Goal: Contribute content: Contribute content

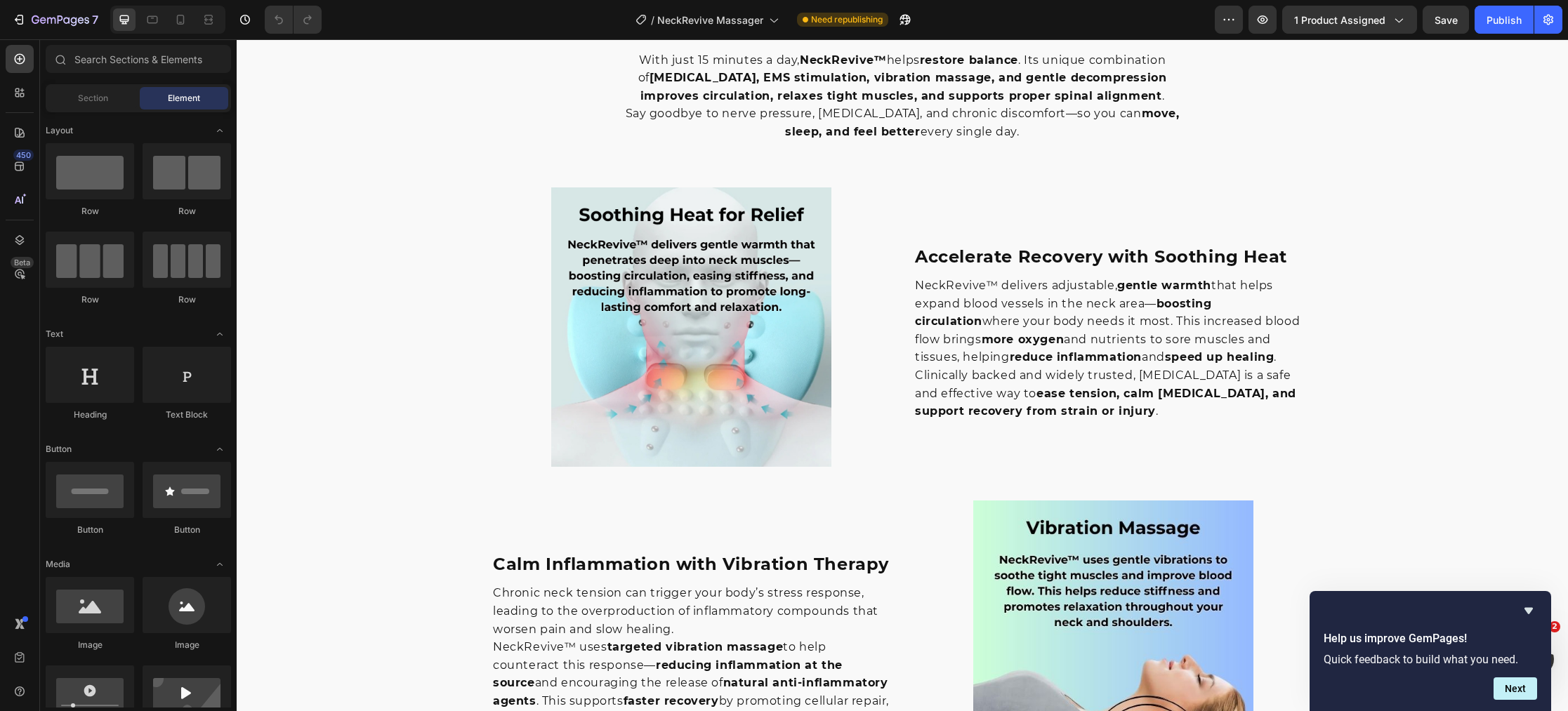
scroll to position [1710, 0]
click at [657, 307] on img at bounding box center [690, 326] width 279 height 279
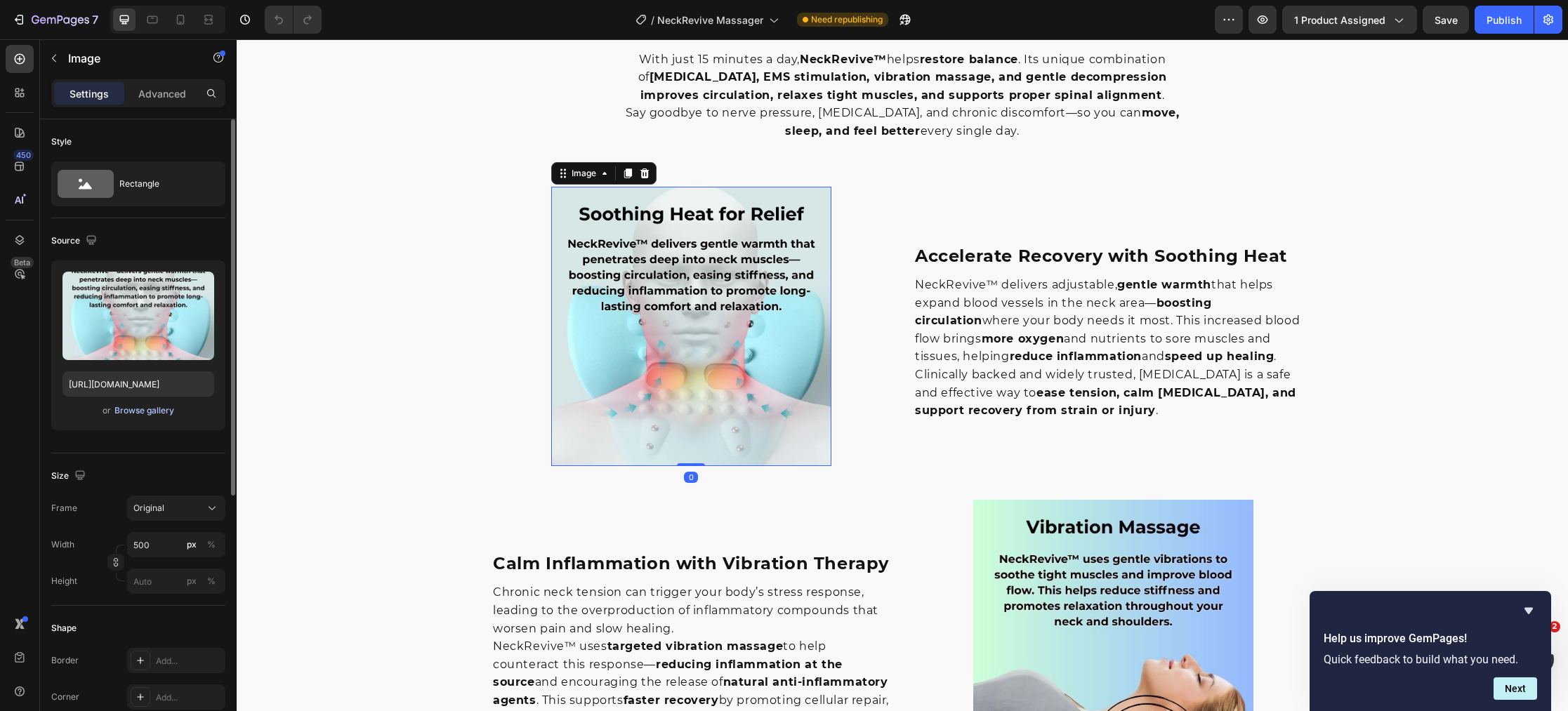
click at [167, 413] on div "Browse gallery" at bounding box center [144, 410] width 60 height 13
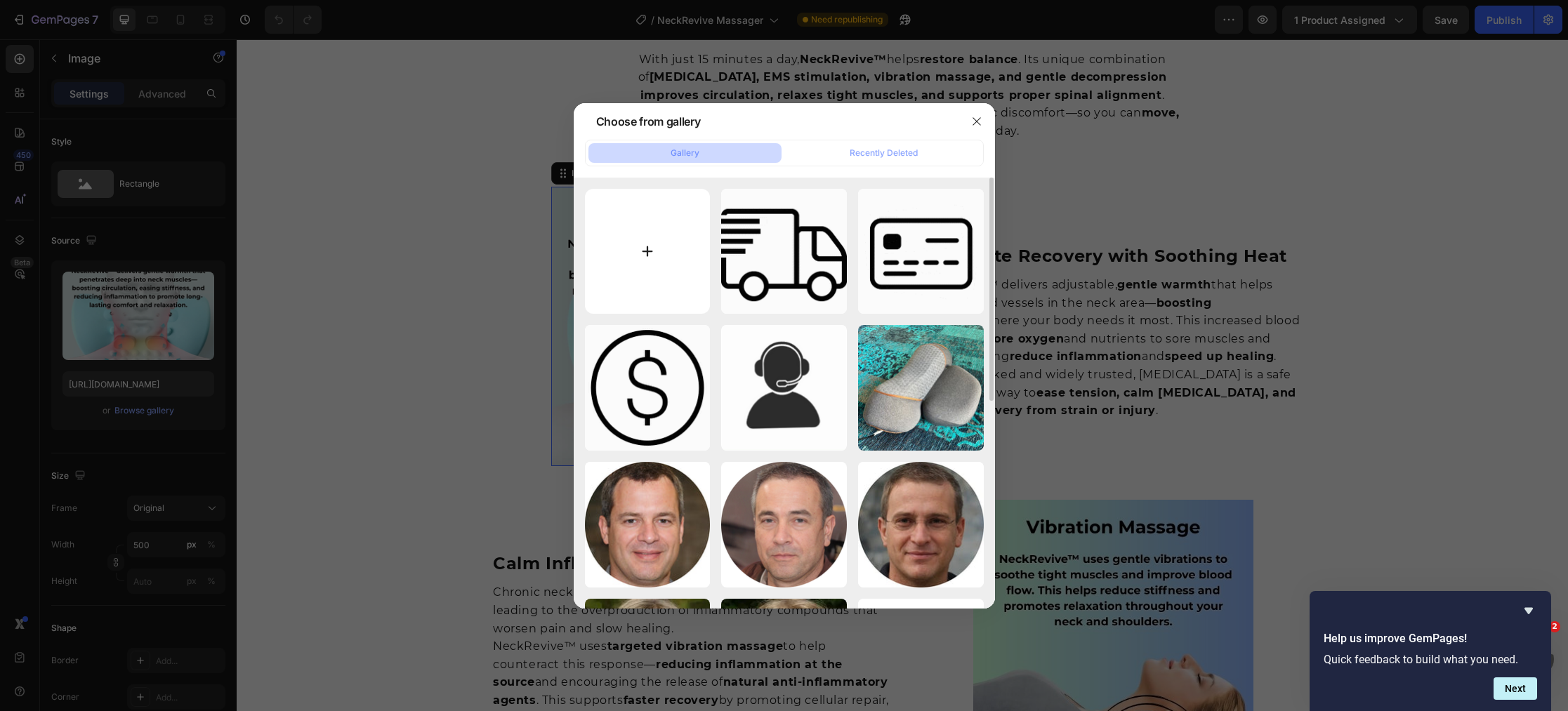
click at [649, 255] on input "file" at bounding box center [648, 251] width 126 height 126
type input "C:\fakepath\26.jpg"
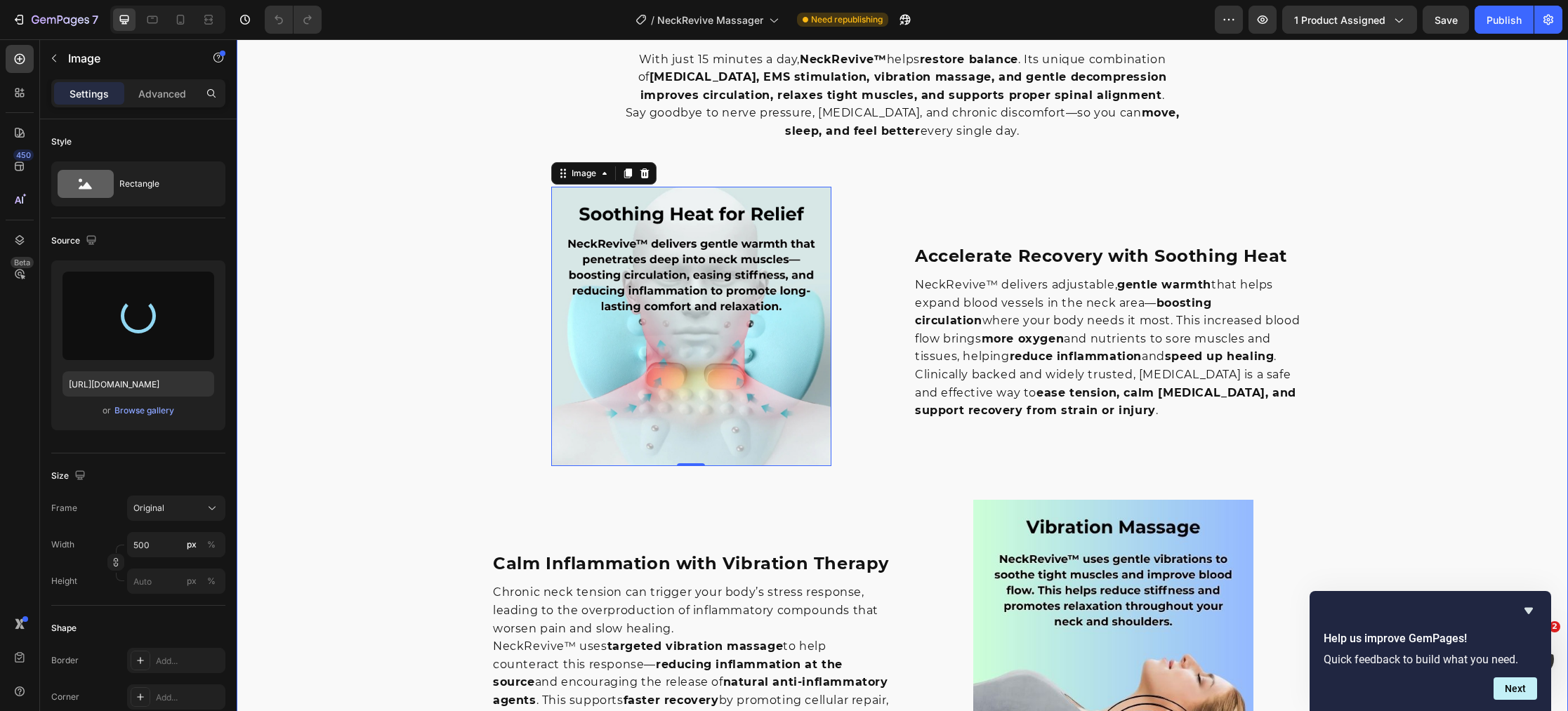
type input "[URL][DOMAIN_NAME]"
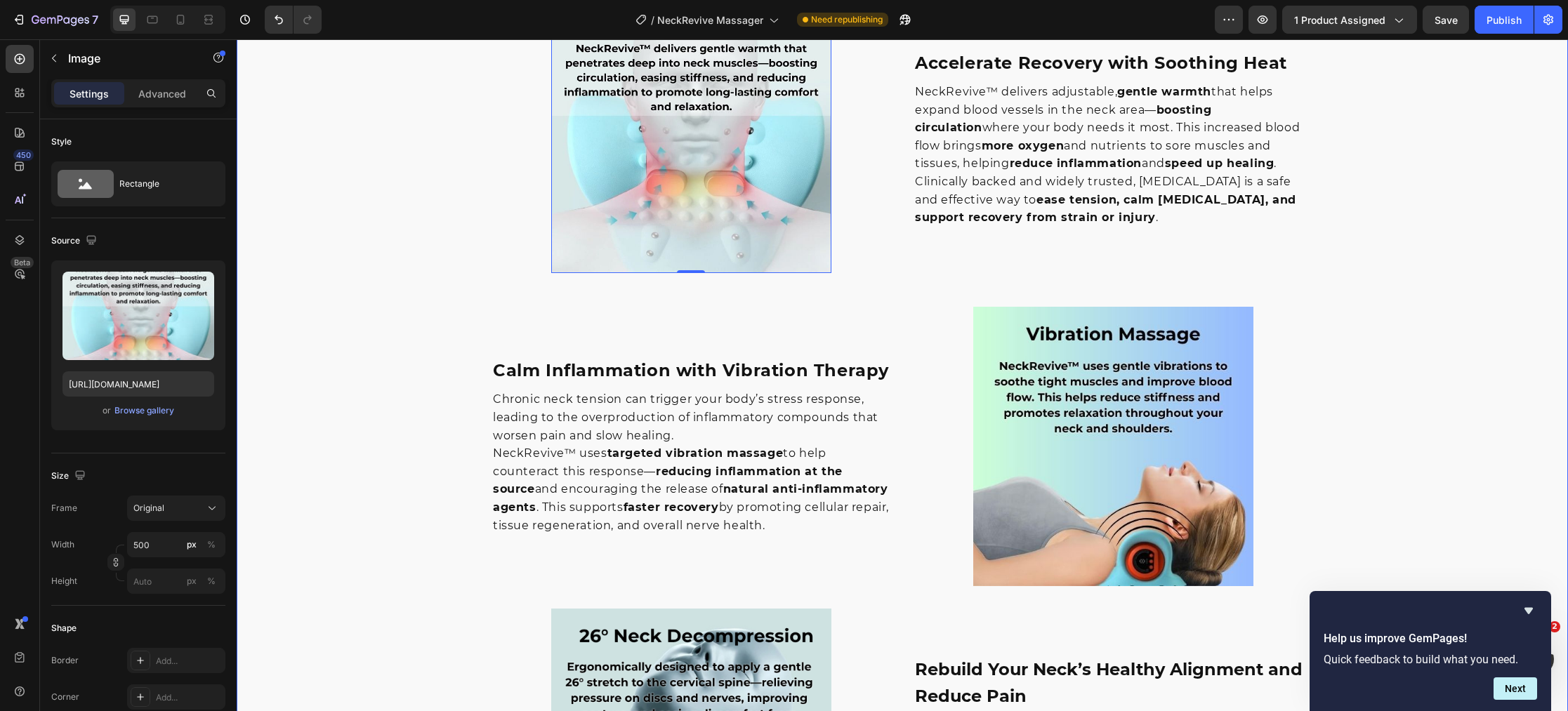
scroll to position [1902, 0]
click at [1082, 489] on img at bounding box center [1112, 446] width 279 height 279
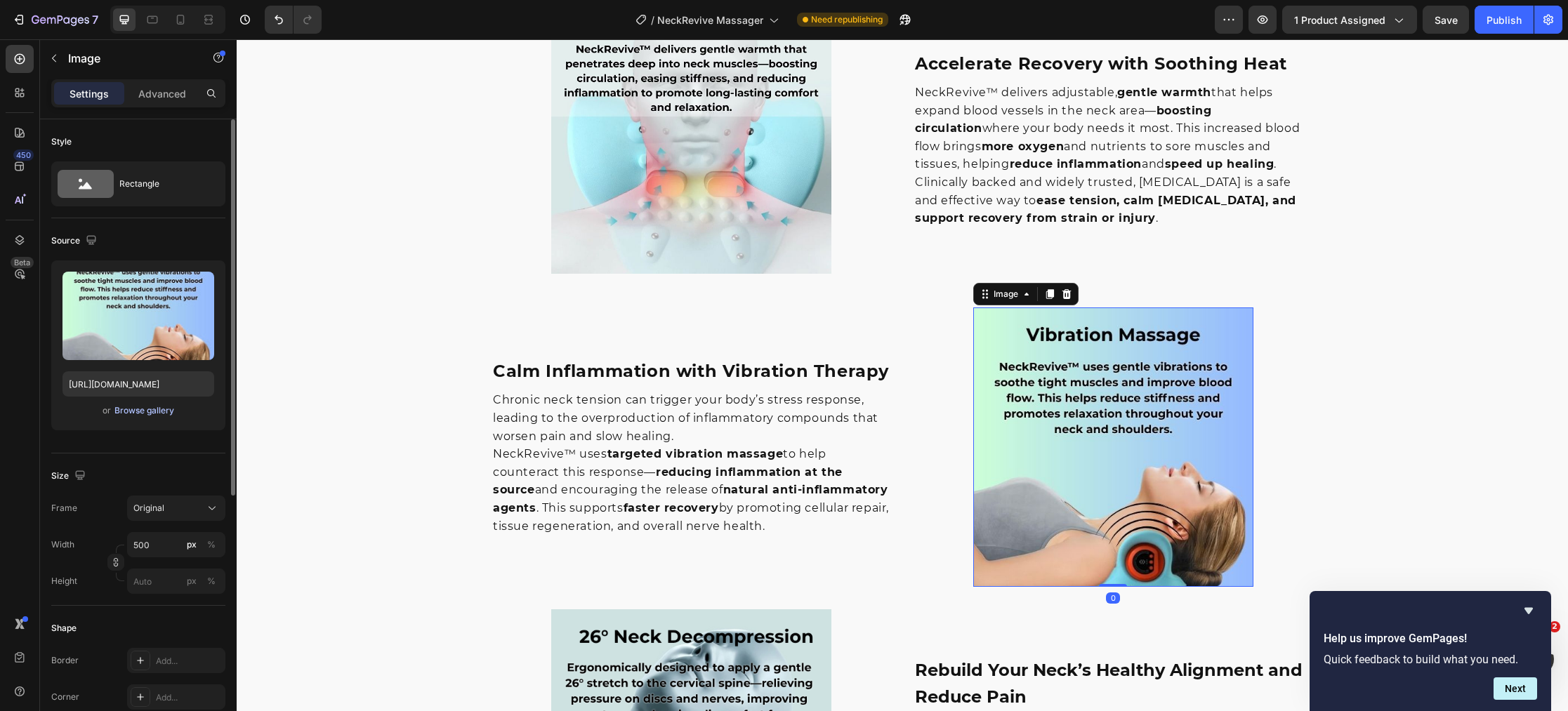
click at [164, 412] on div "Browse gallery" at bounding box center [144, 410] width 60 height 13
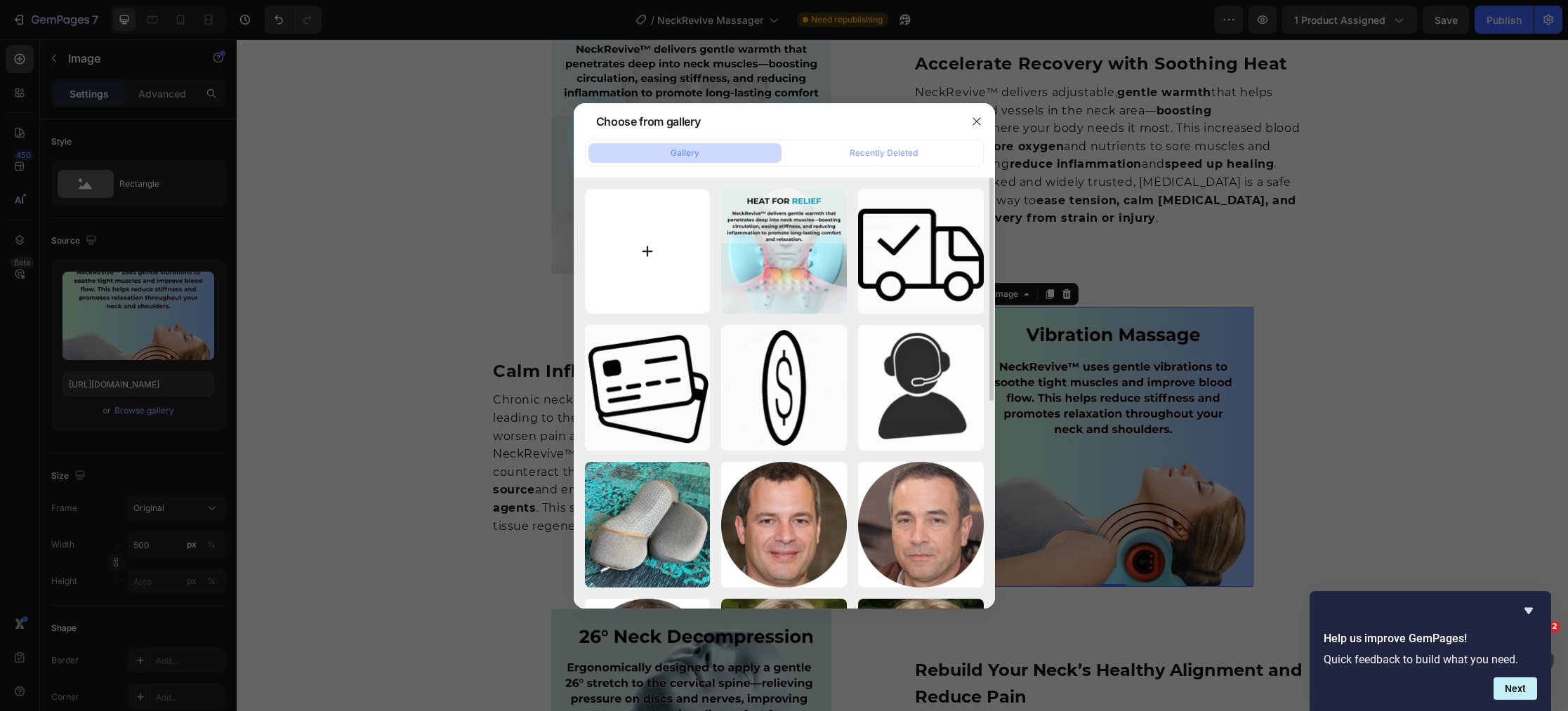
click at [650, 255] on input "file" at bounding box center [648, 251] width 126 height 126
type input "C:\fakepath\25.jpg"
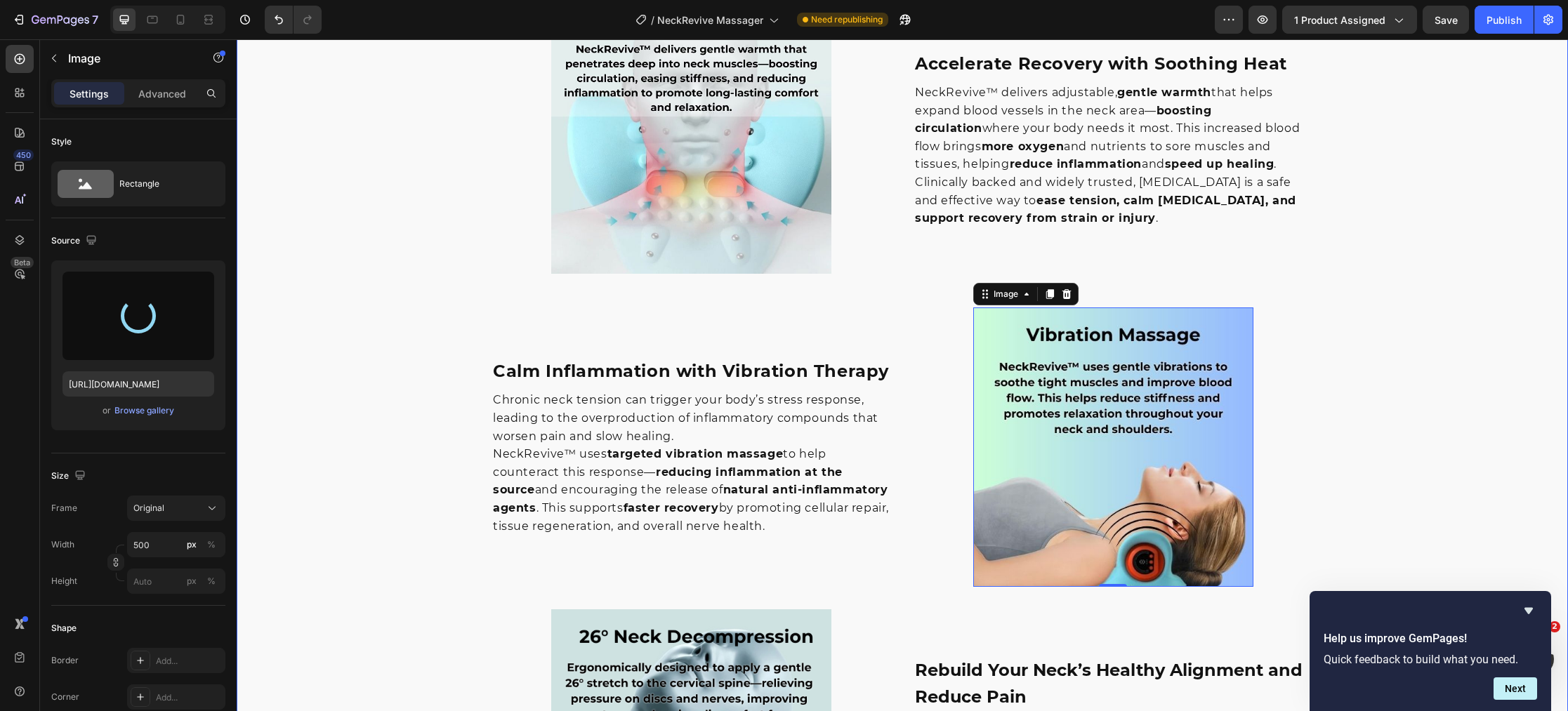
type input "[URL][DOMAIN_NAME]"
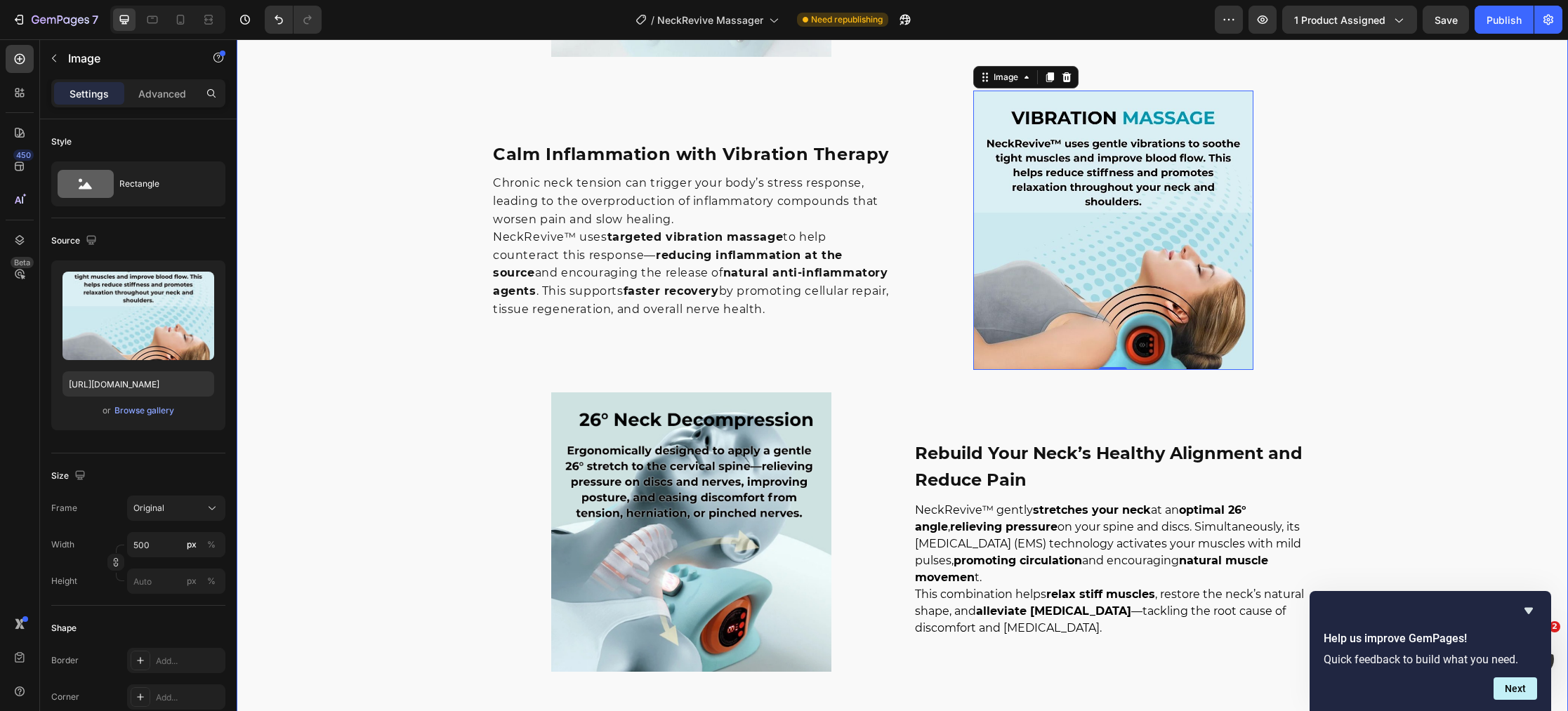
scroll to position [2122, 0]
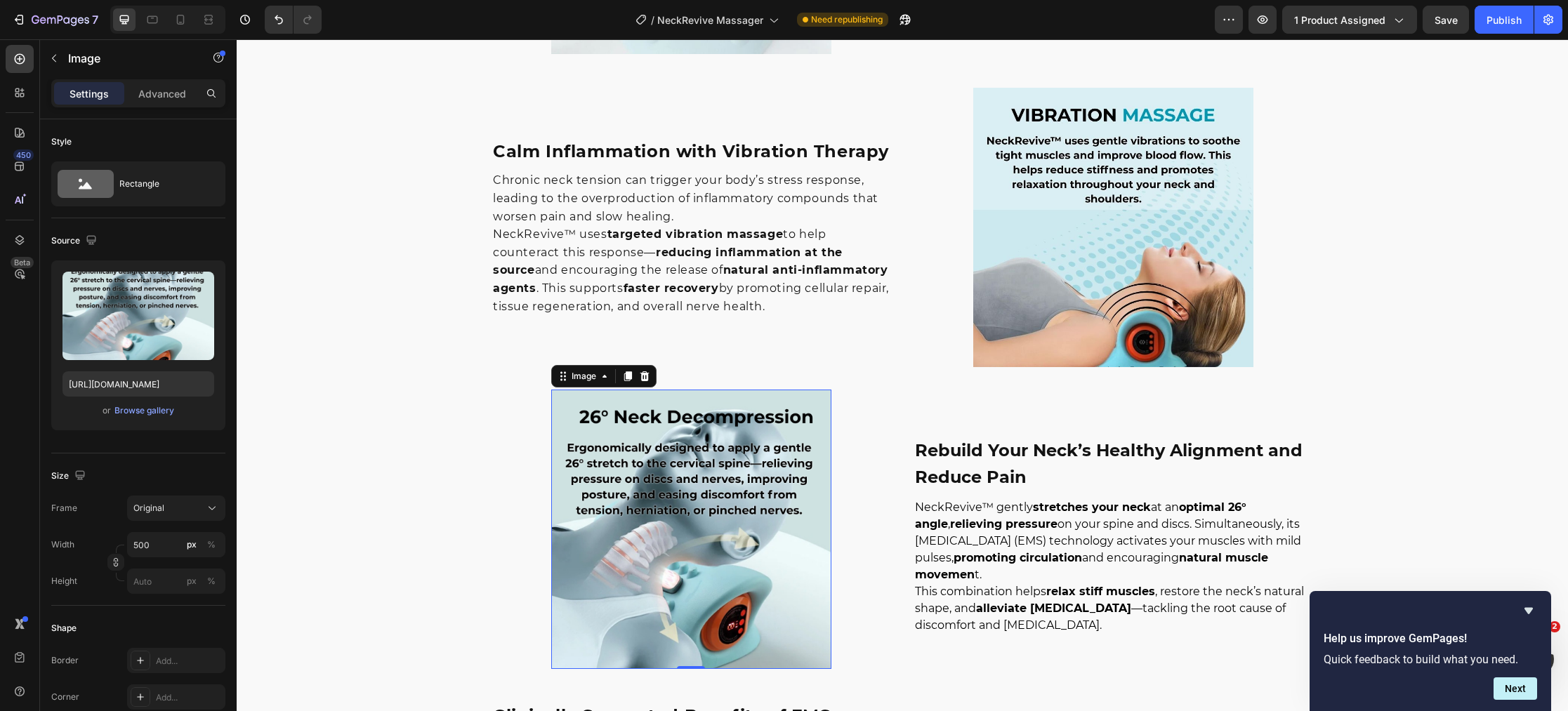
click at [719, 550] on img at bounding box center [690, 528] width 279 height 279
click at [150, 411] on div "Browse gallery" at bounding box center [144, 410] width 60 height 13
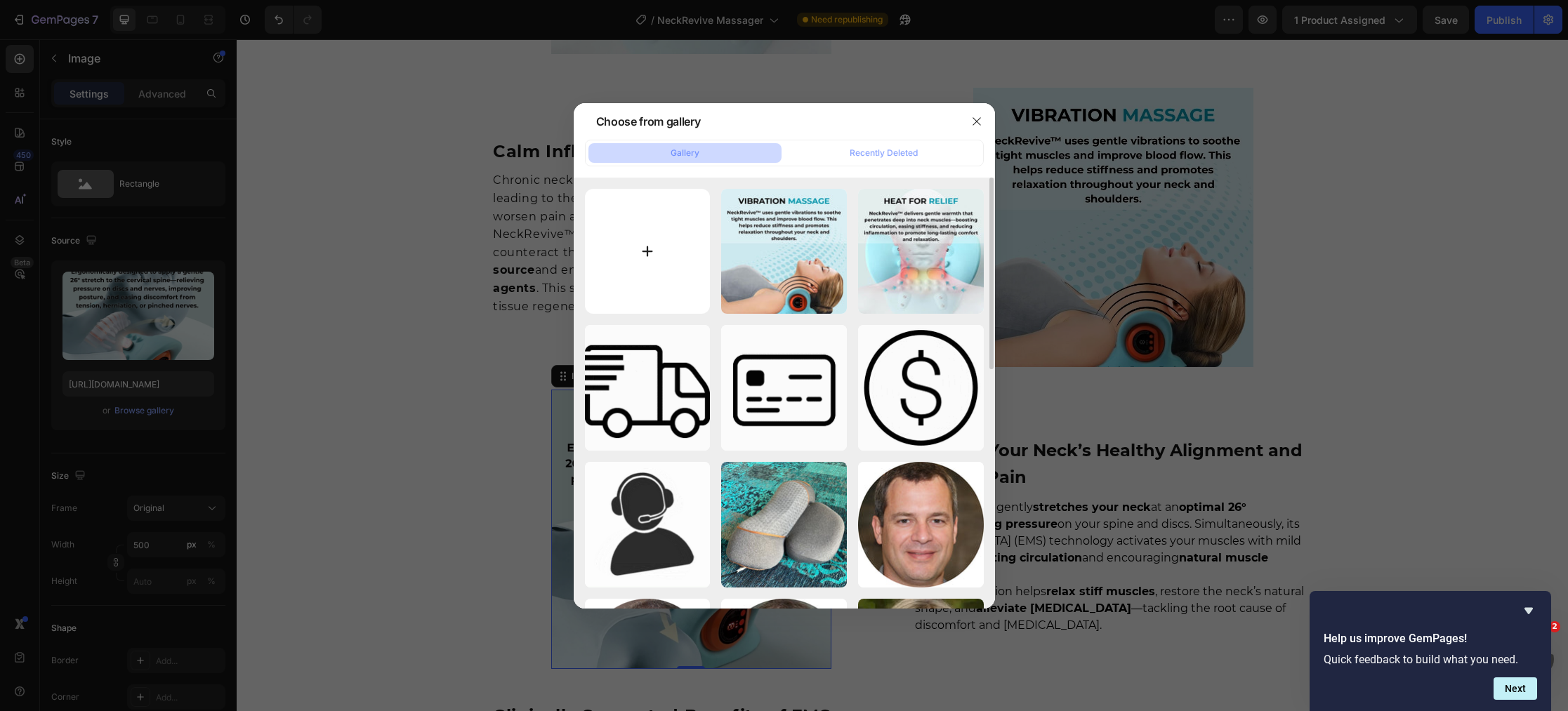
click at [654, 258] on input "file" at bounding box center [648, 251] width 126 height 126
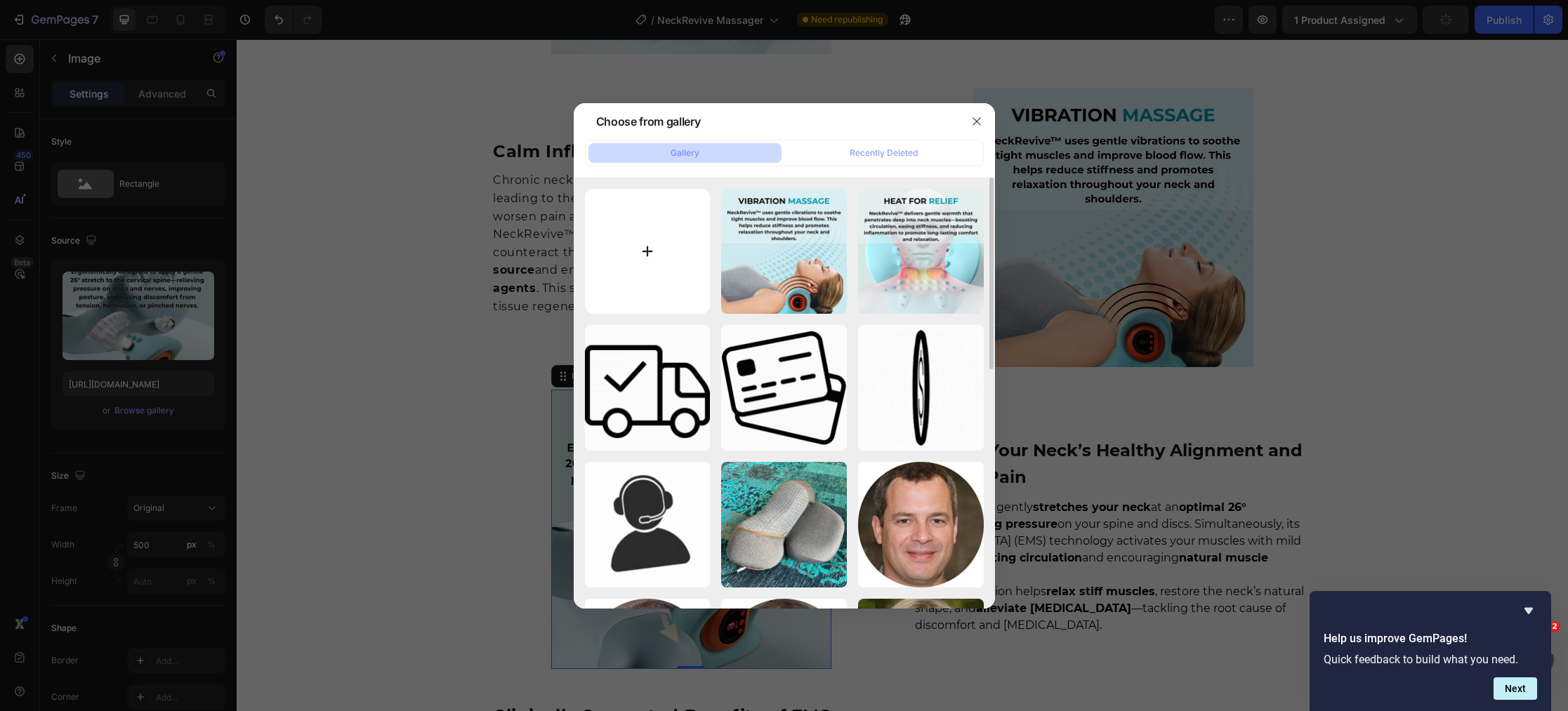
type input "C:\fakepath\28.jpg"
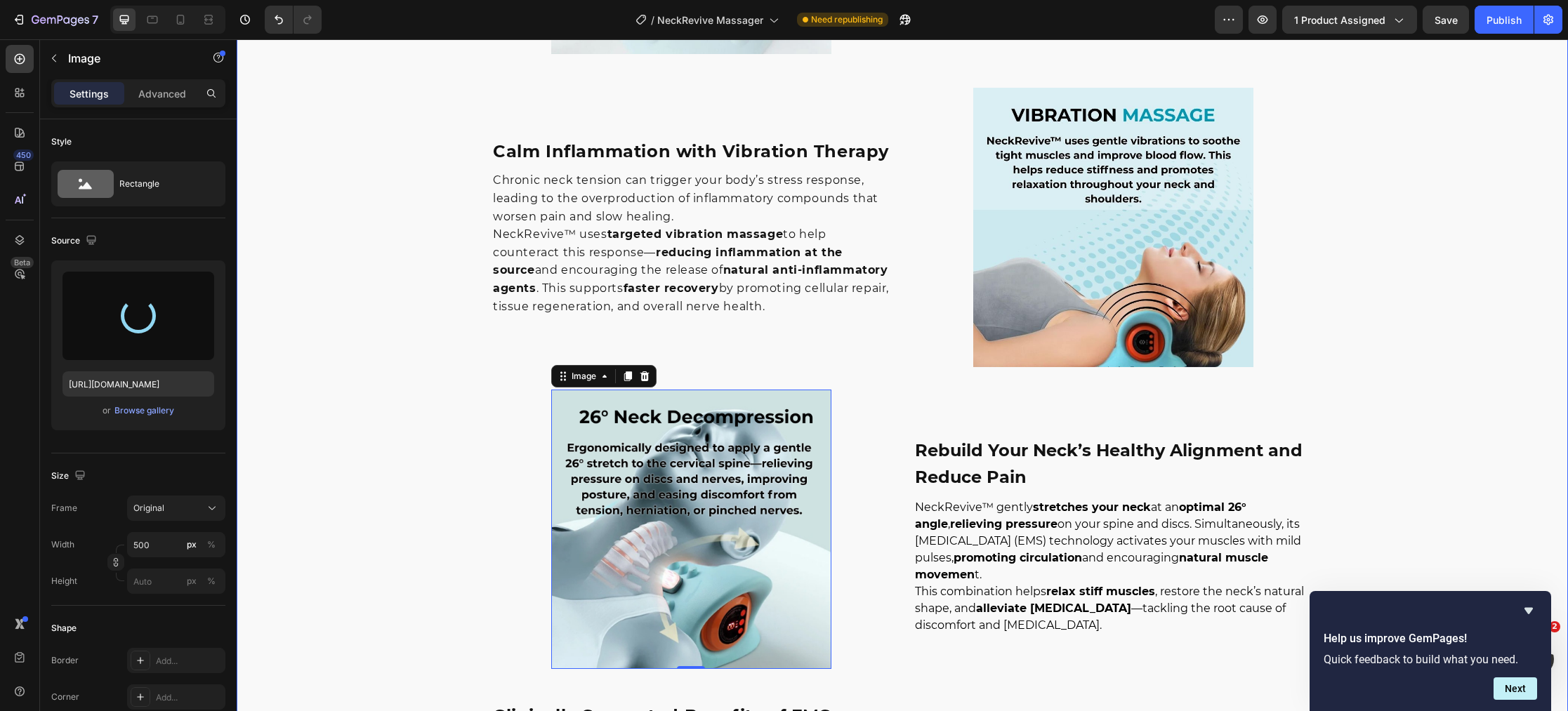
type input "[URL][DOMAIN_NAME]"
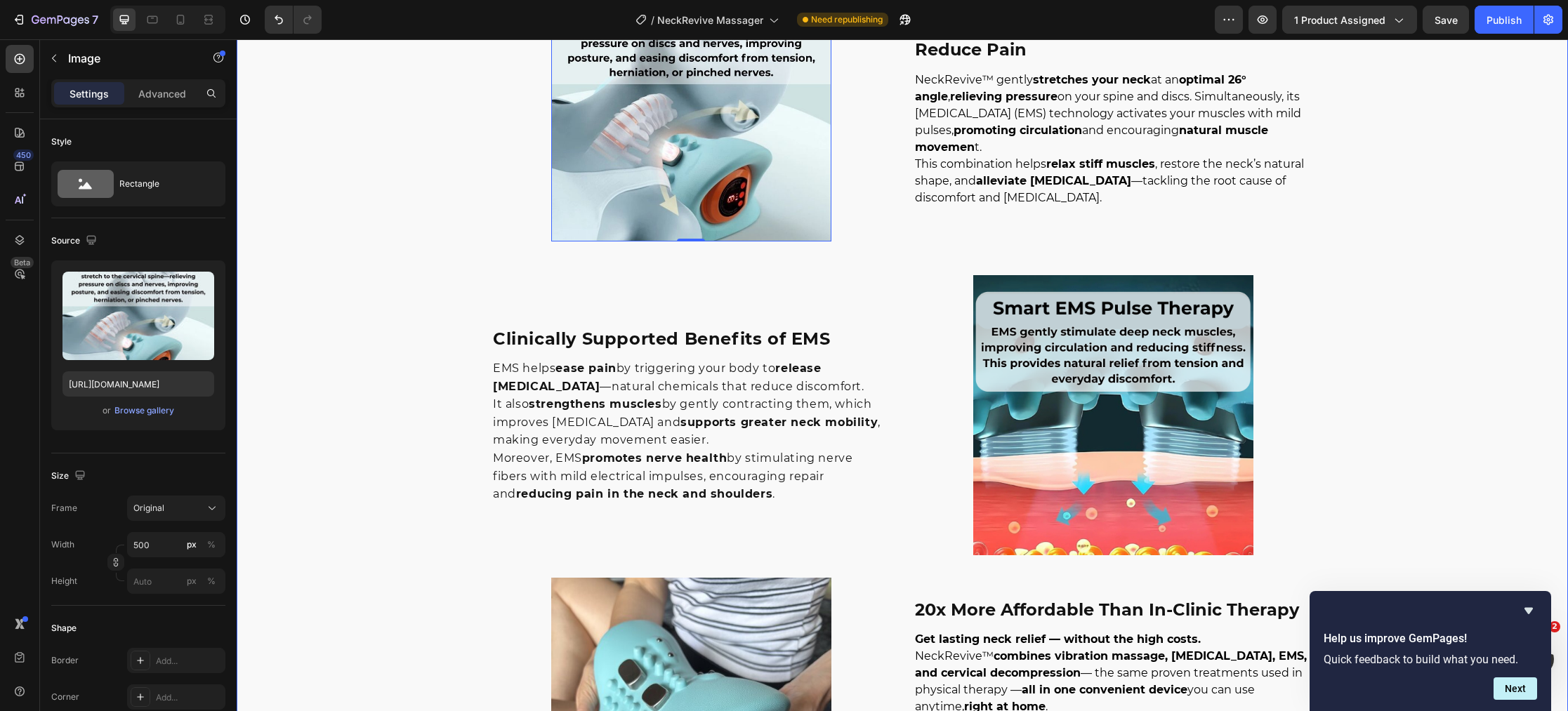
scroll to position [2550, 0]
click at [1198, 479] on img at bounding box center [1112, 413] width 279 height 279
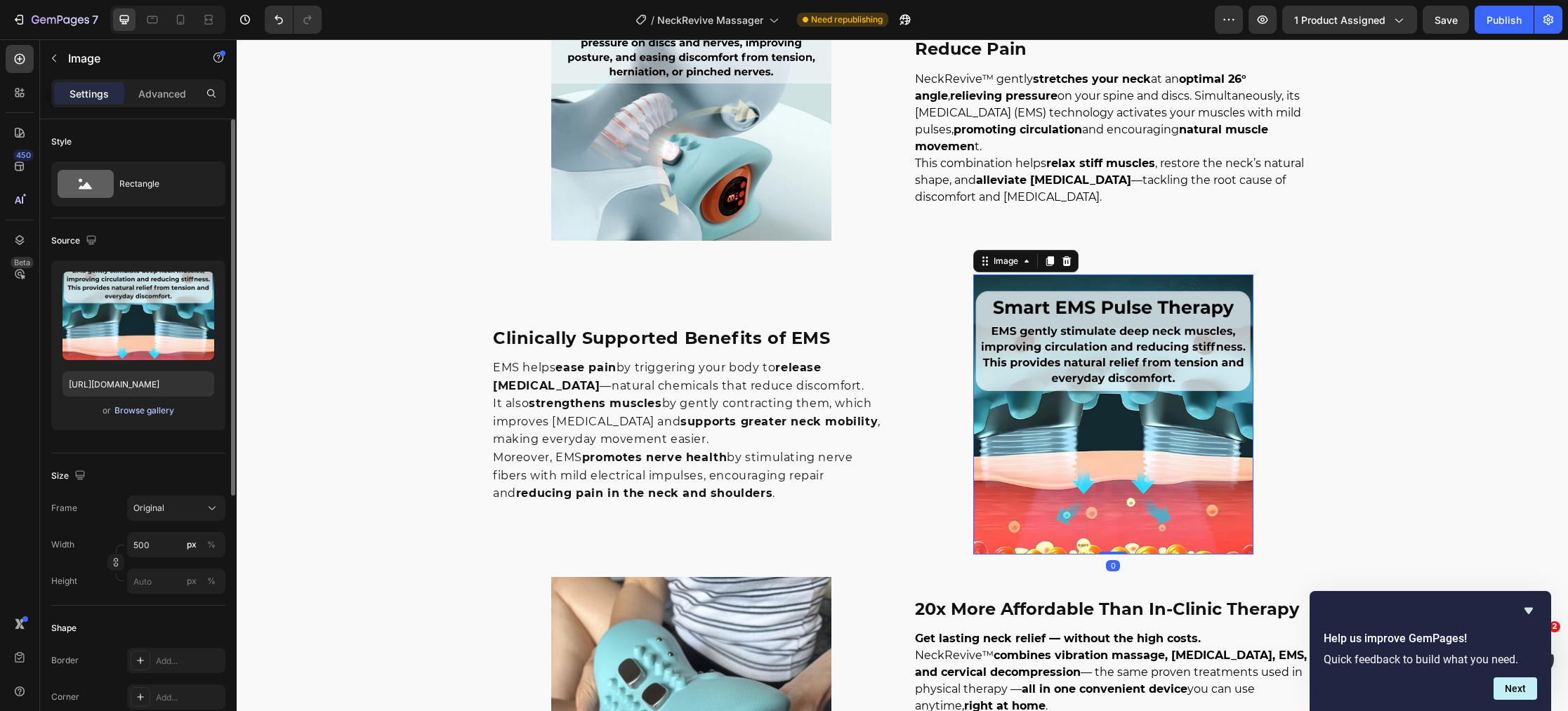
click at [134, 409] on div "Browse gallery" at bounding box center [144, 410] width 60 height 13
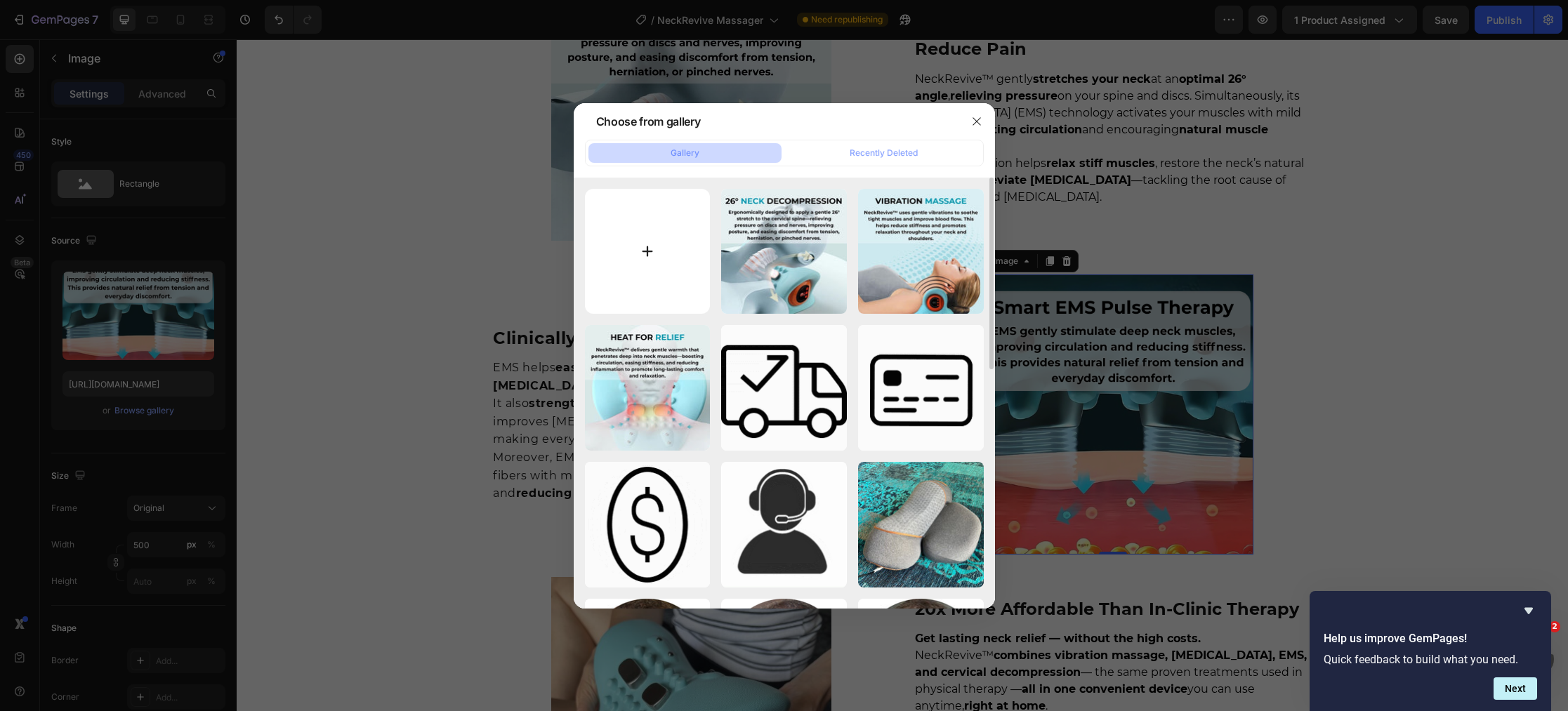
click at [650, 258] on input "file" at bounding box center [648, 251] width 126 height 126
type input "C:\fakepath\27.jpg"
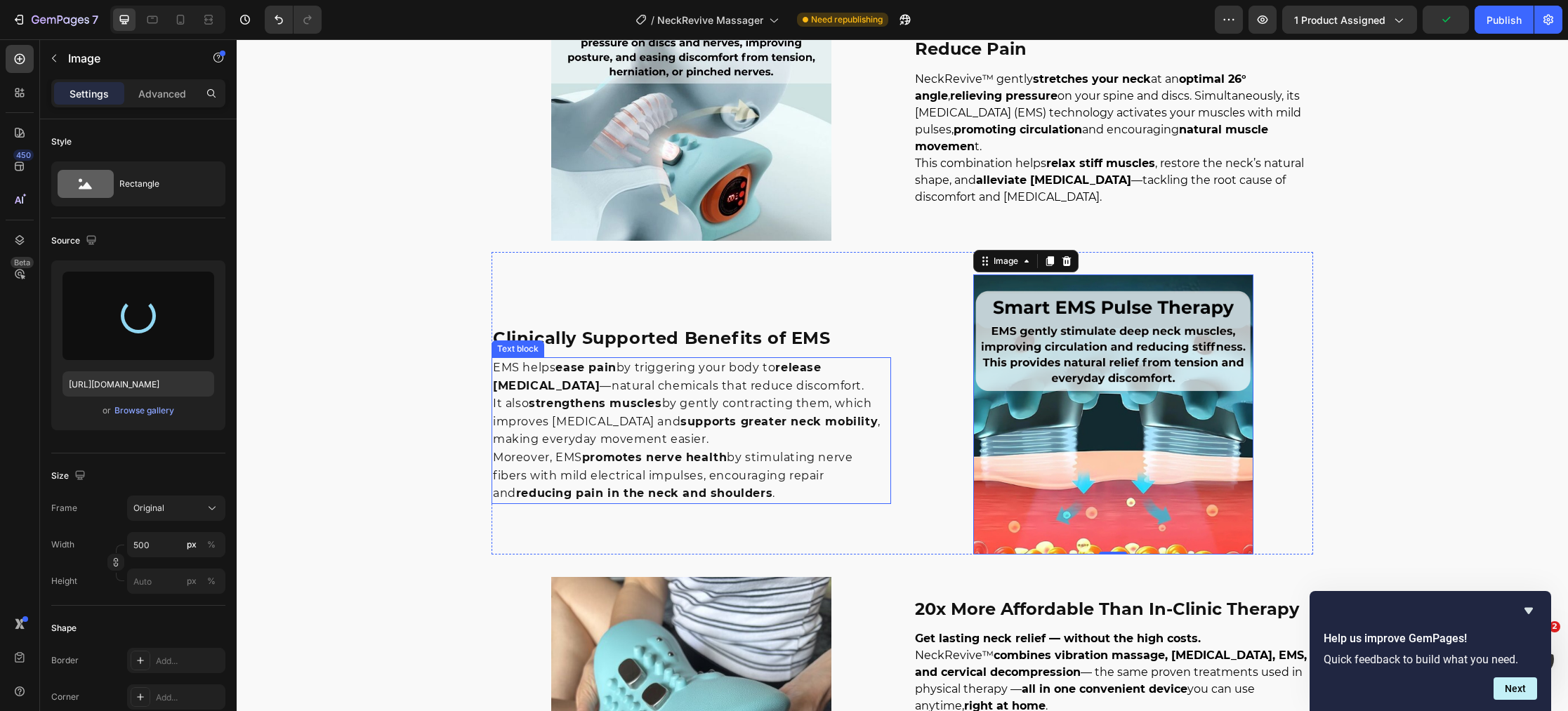
type input "[URL][DOMAIN_NAME]"
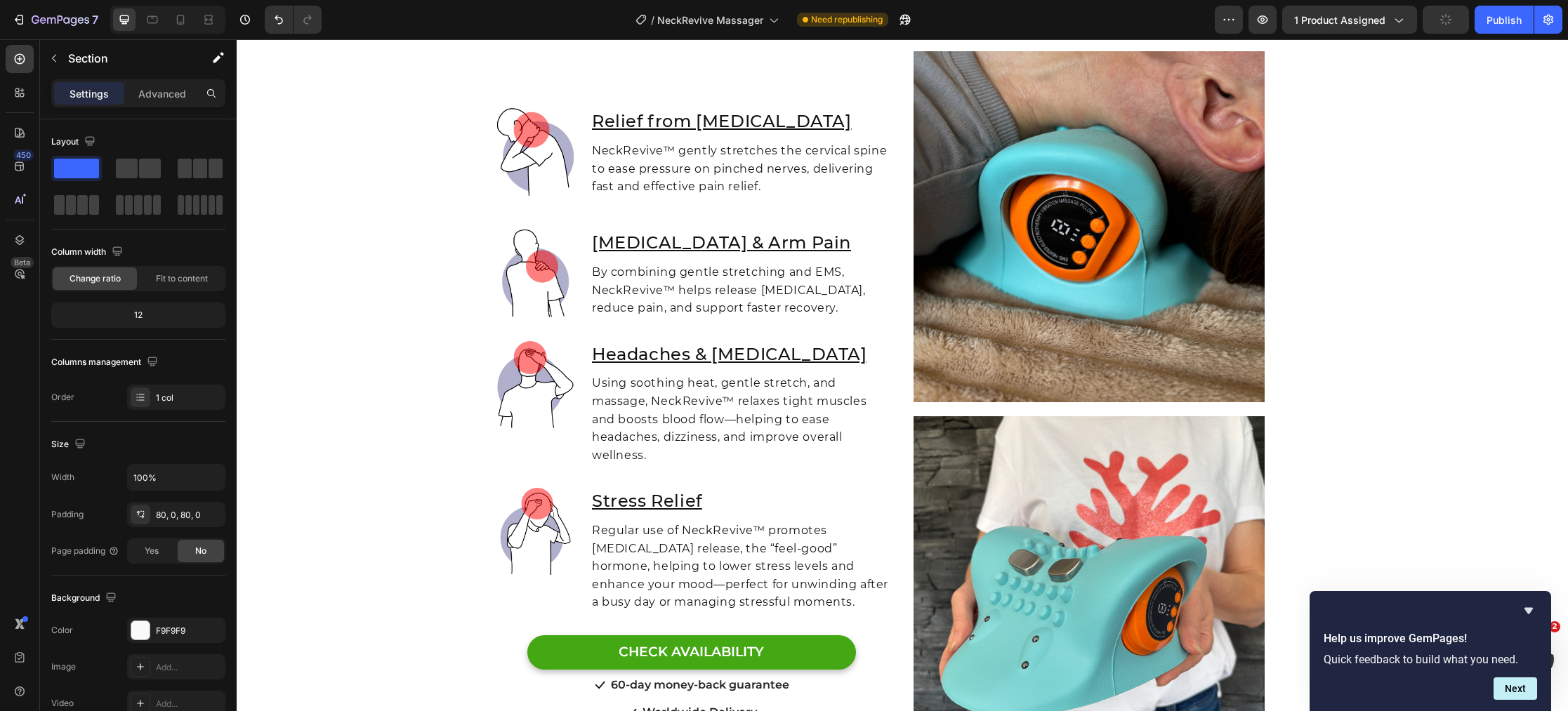
scroll to position [3595, 0]
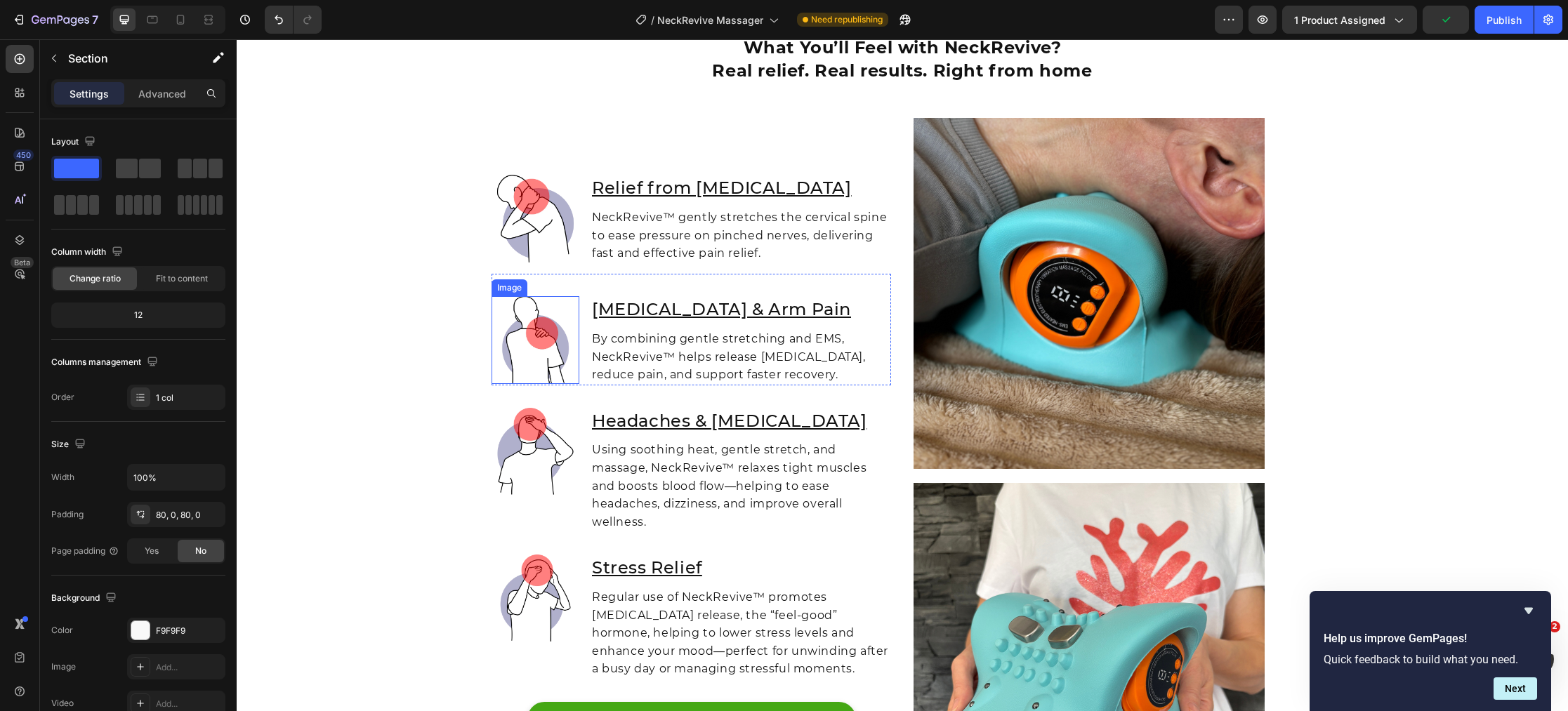
click at [550, 362] on img at bounding box center [535, 340] width 88 height 88
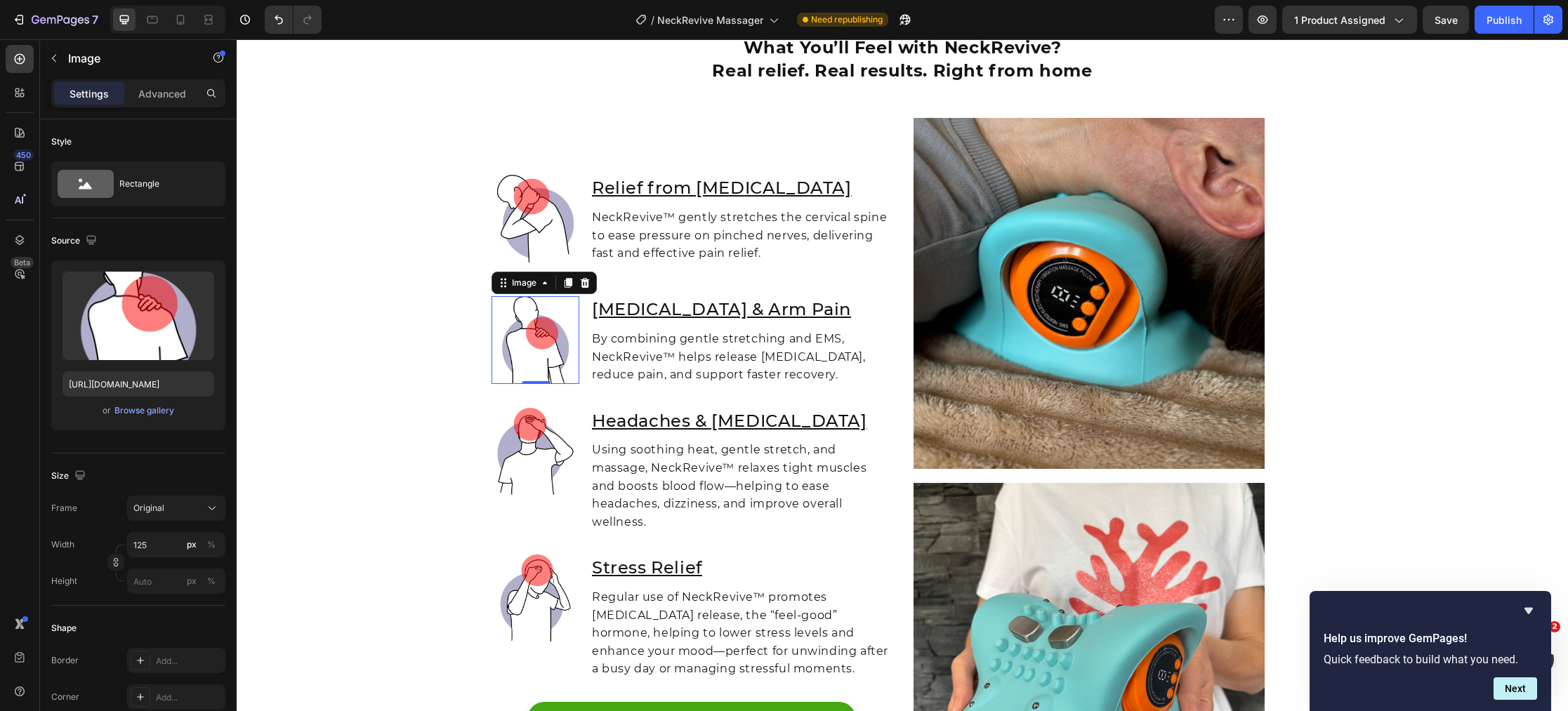
click at [397, 374] on div "What You’ll Feel with NeckRevive? Real relief. Real results. Right from home He…" at bounding box center [902, 350] width 1331 height 7752
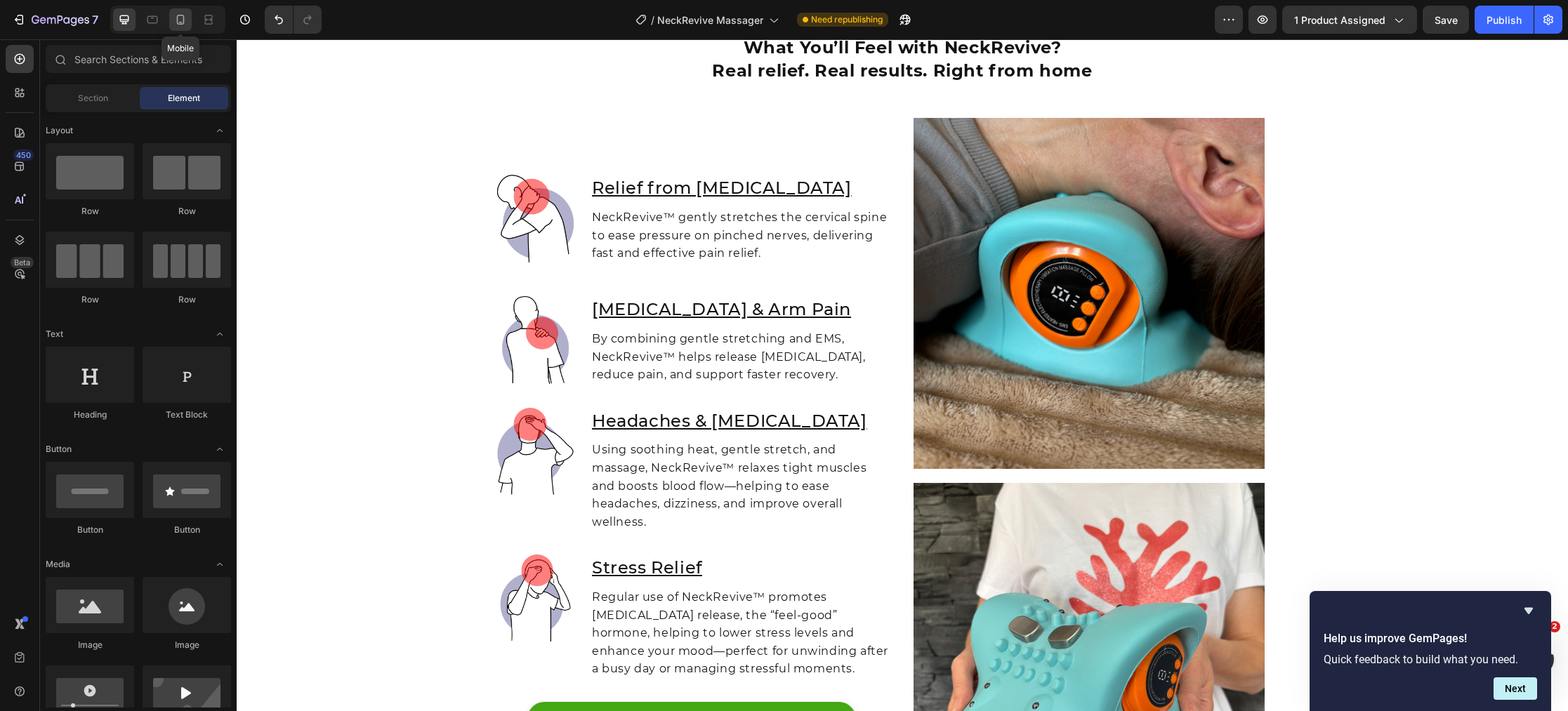
click at [181, 22] on icon at bounding box center [181, 22] width 4 height 1
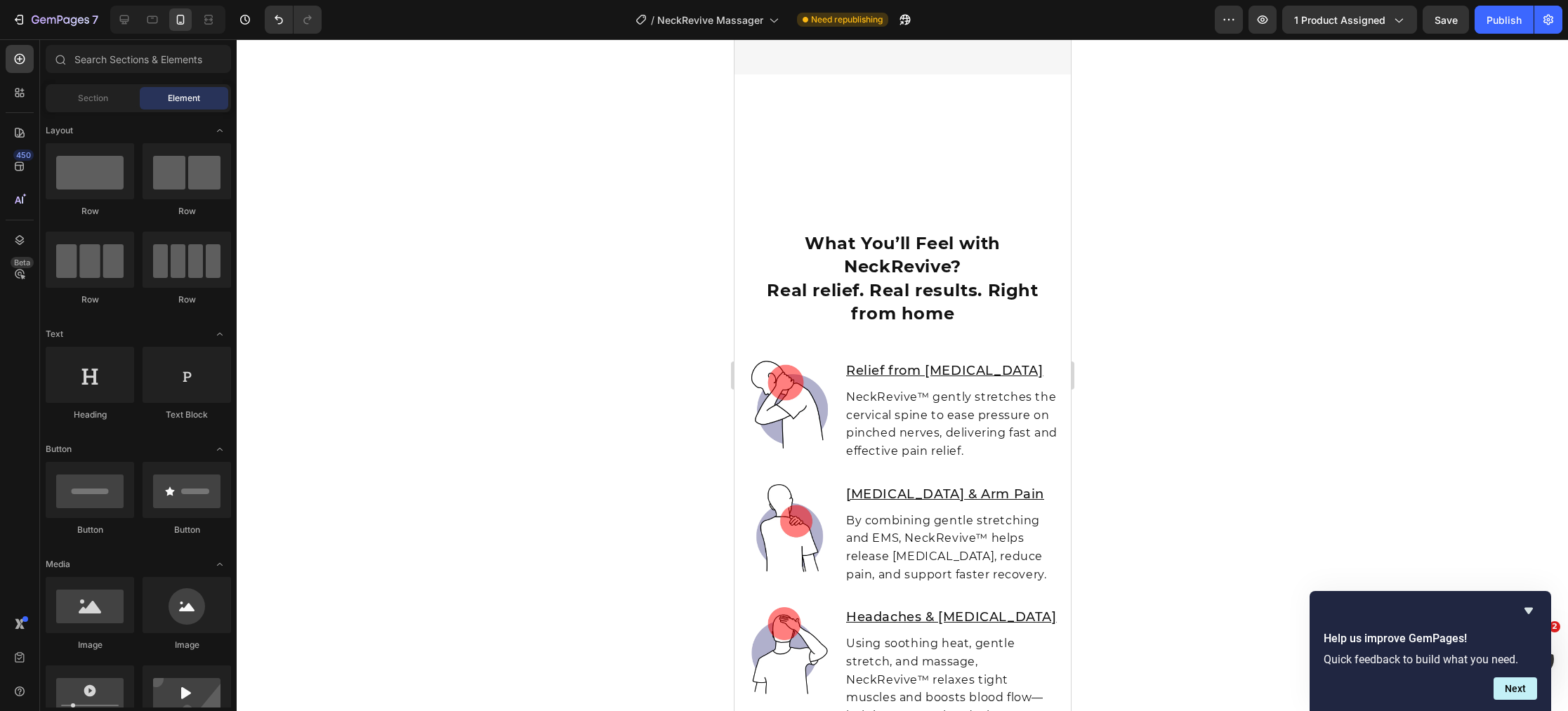
scroll to position [5573, 0]
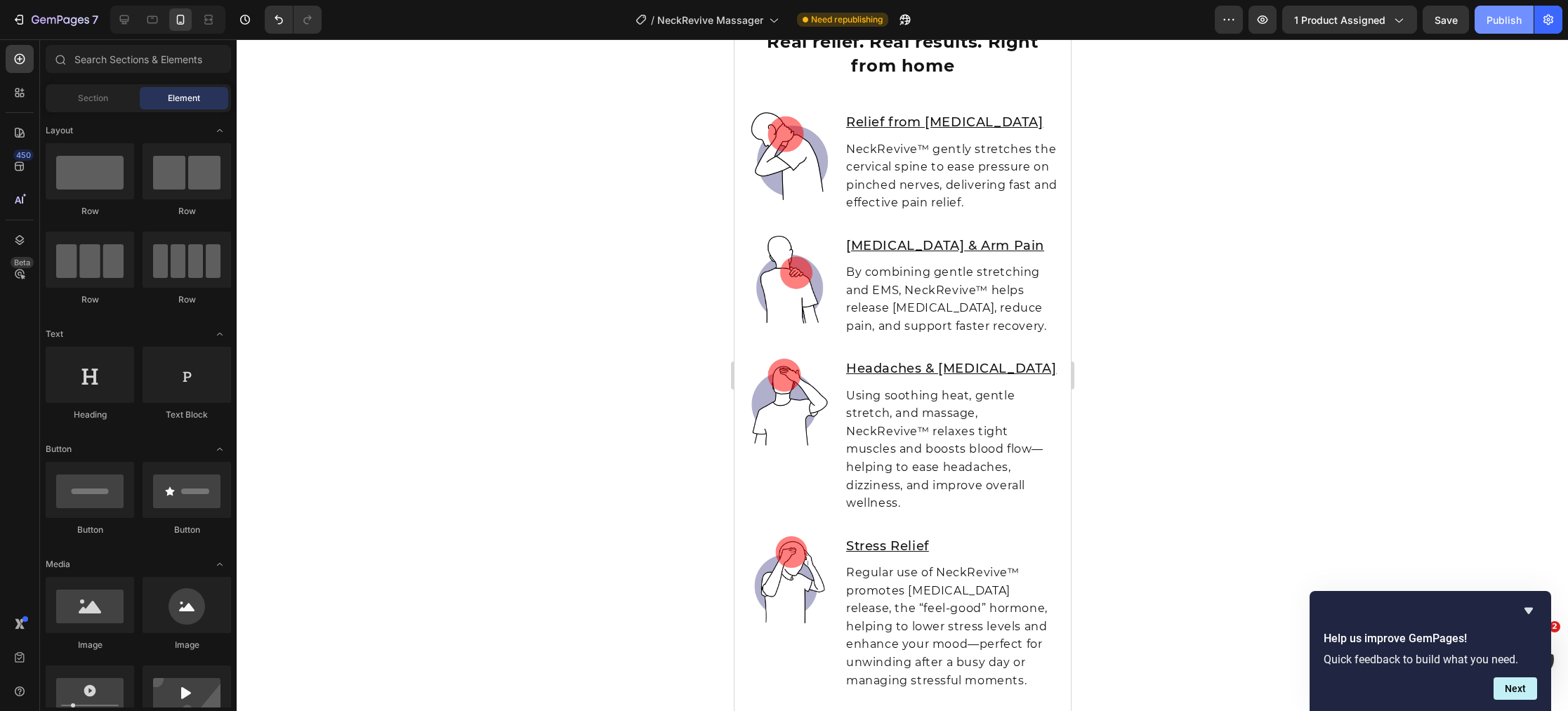
click at [1501, 24] on div "Publish" at bounding box center [1504, 20] width 35 height 15
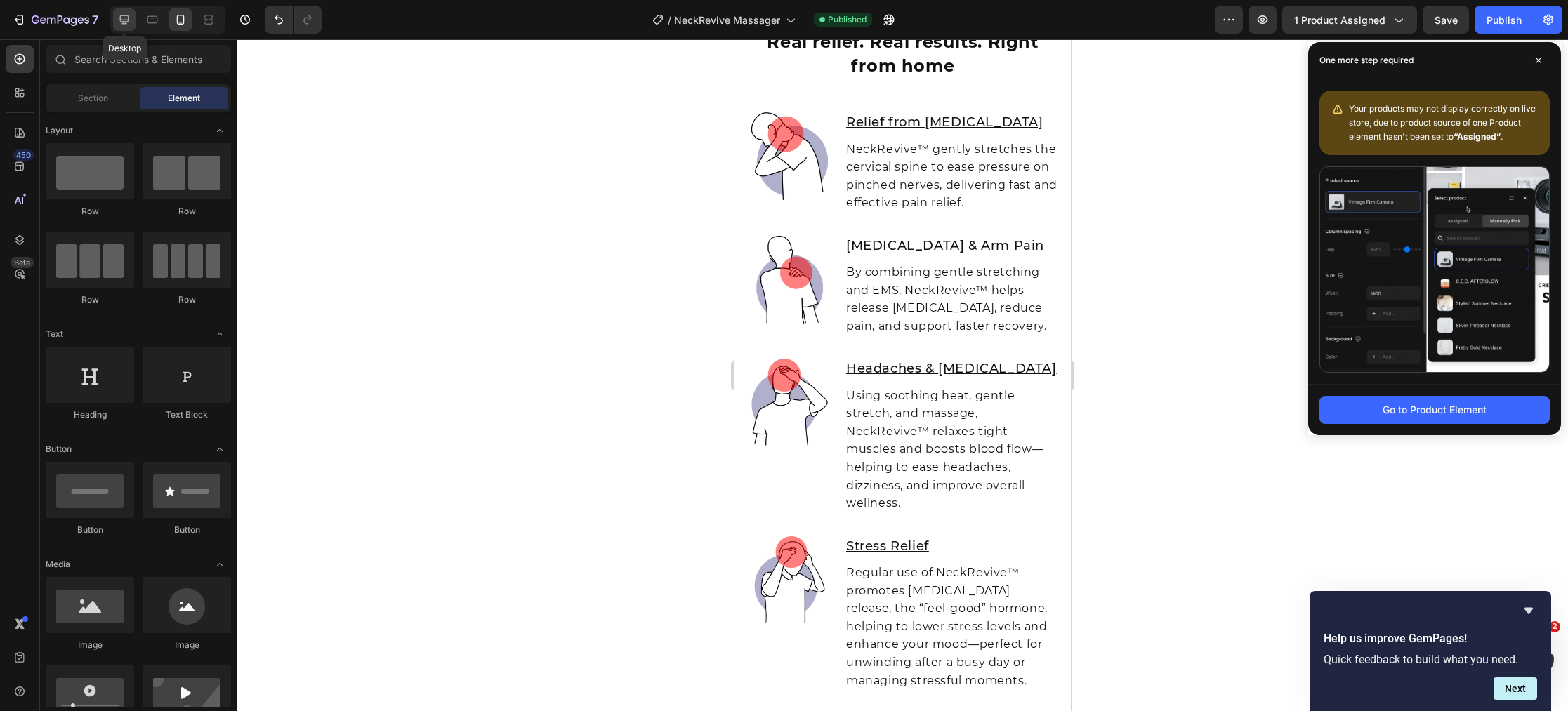
click at [120, 20] on icon at bounding box center [124, 20] width 9 height 9
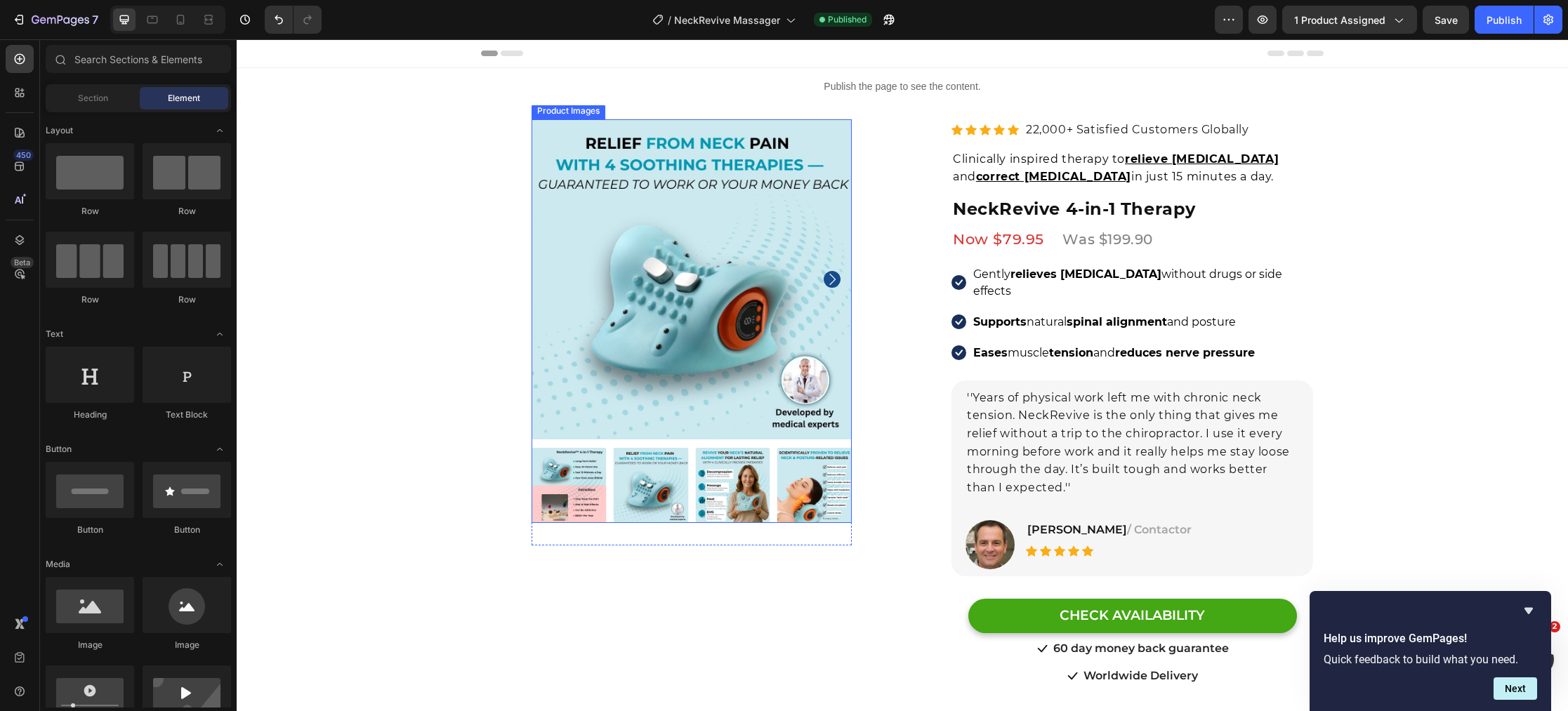
click at [646, 198] on img at bounding box center [691, 279] width 320 height 320
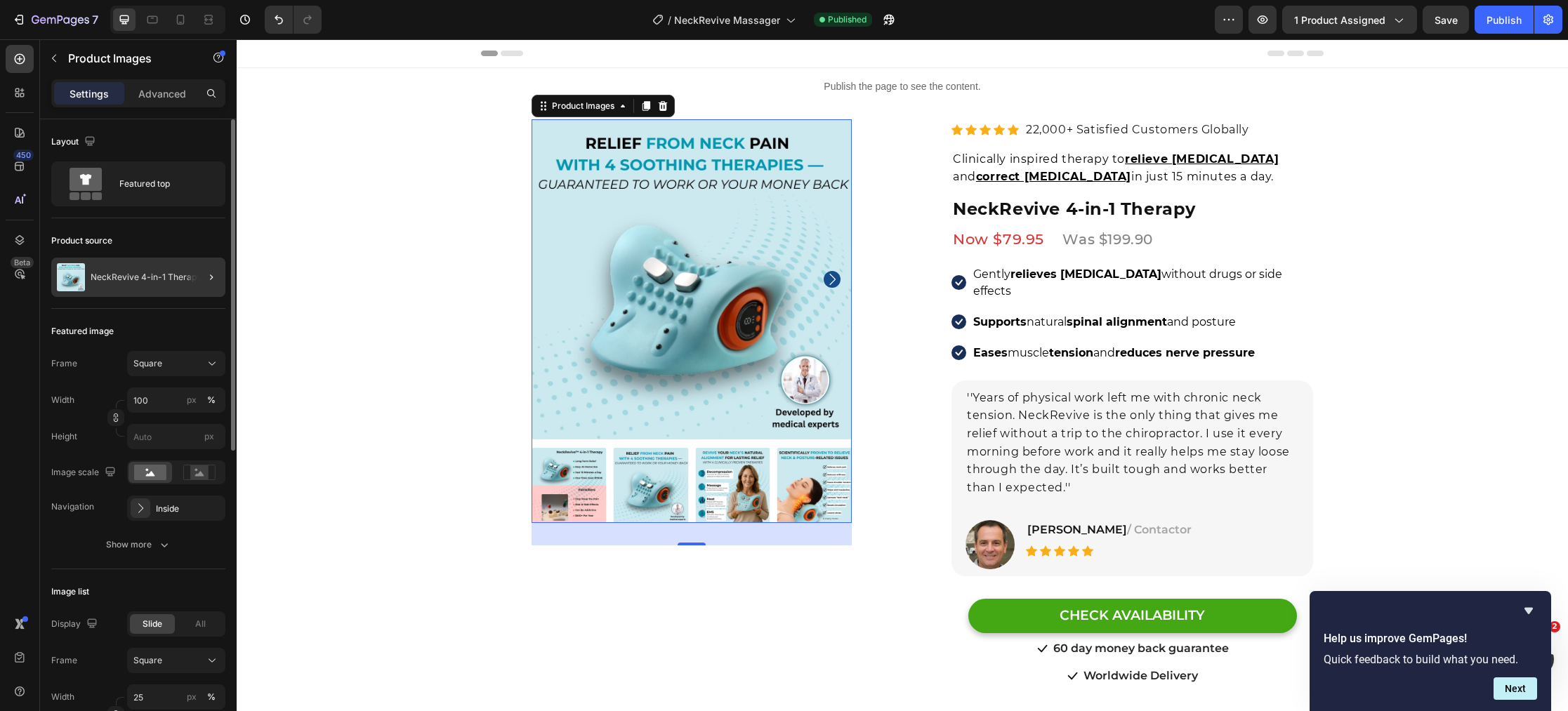
click at [189, 279] on div at bounding box center [205, 277] width 39 height 39
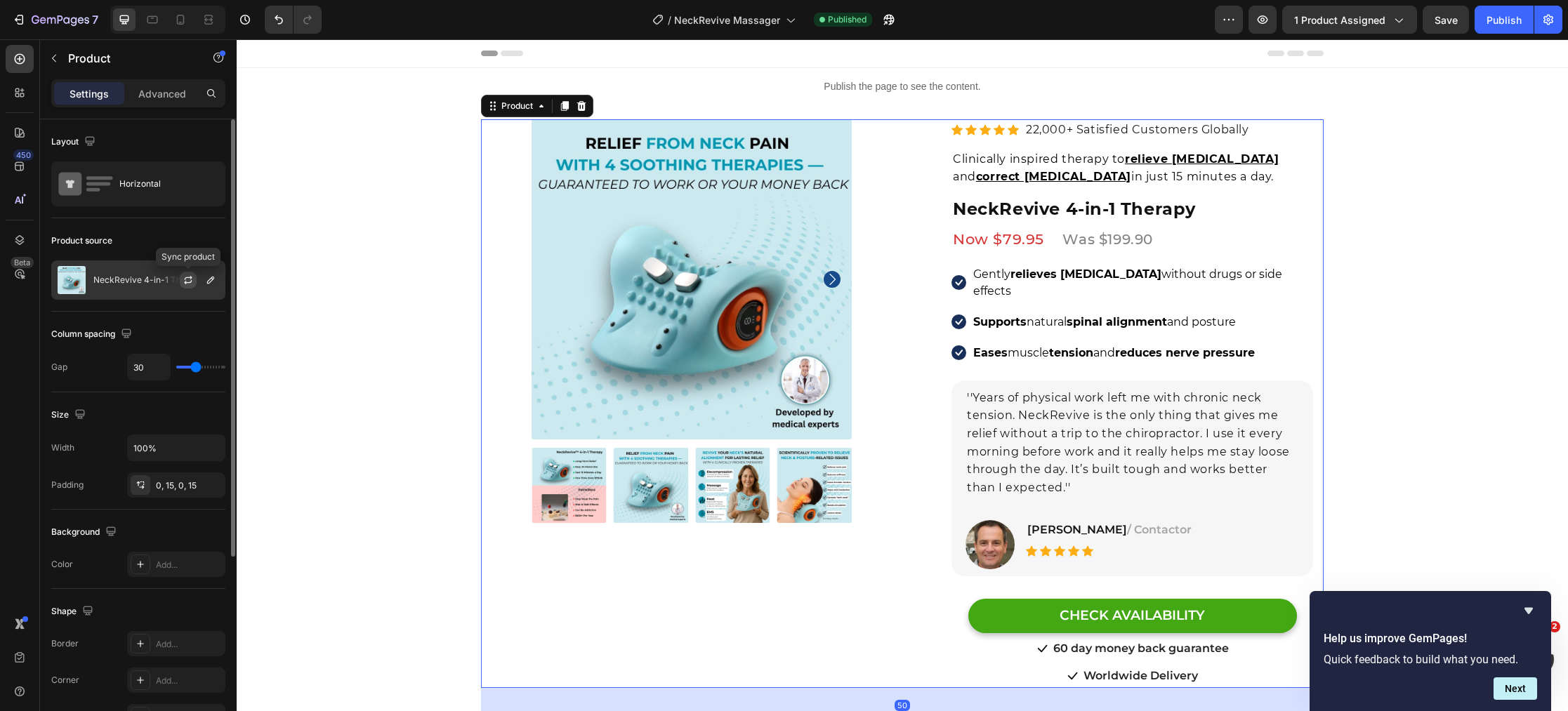
click at [188, 282] on icon "button" at bounding box center [187, 282] width 8 height 4
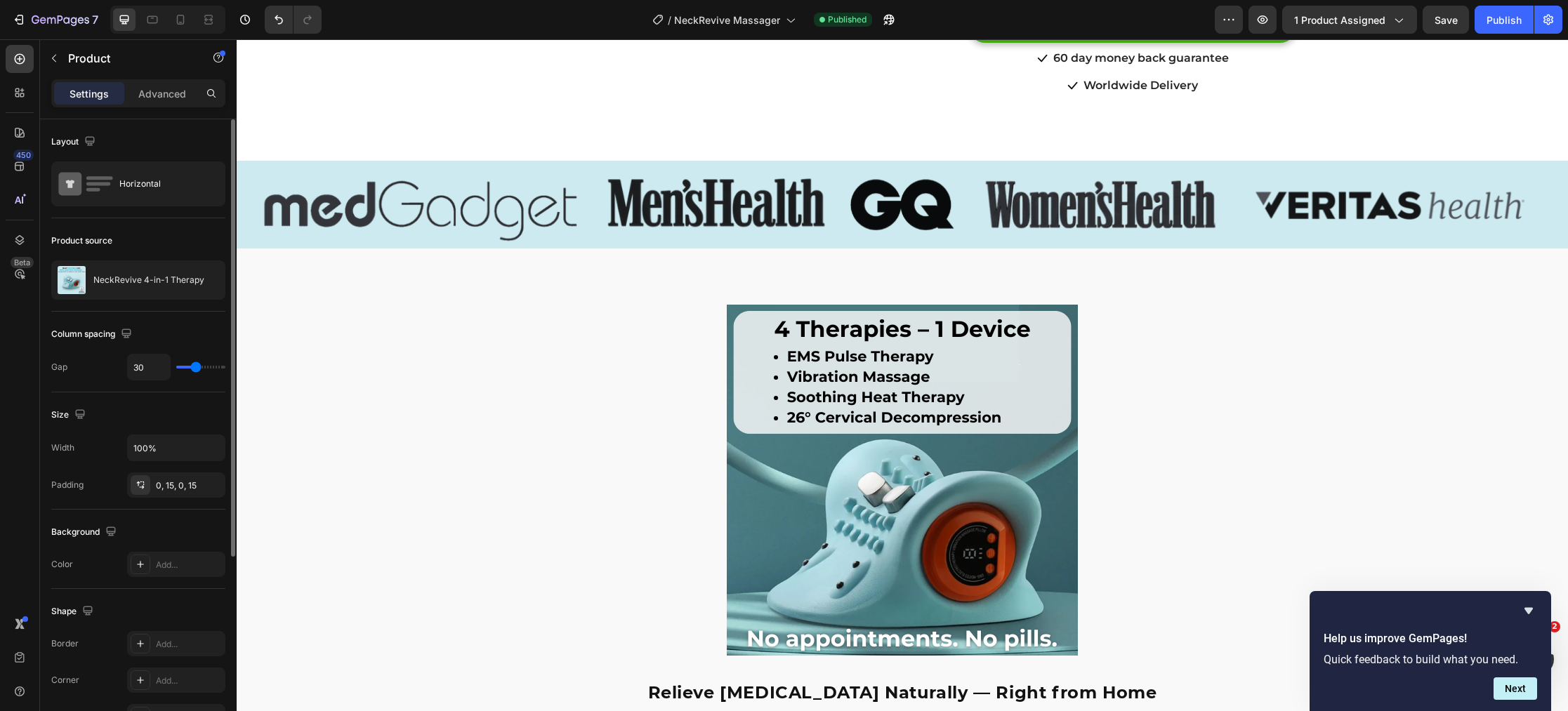
scroll to position [842, 0]
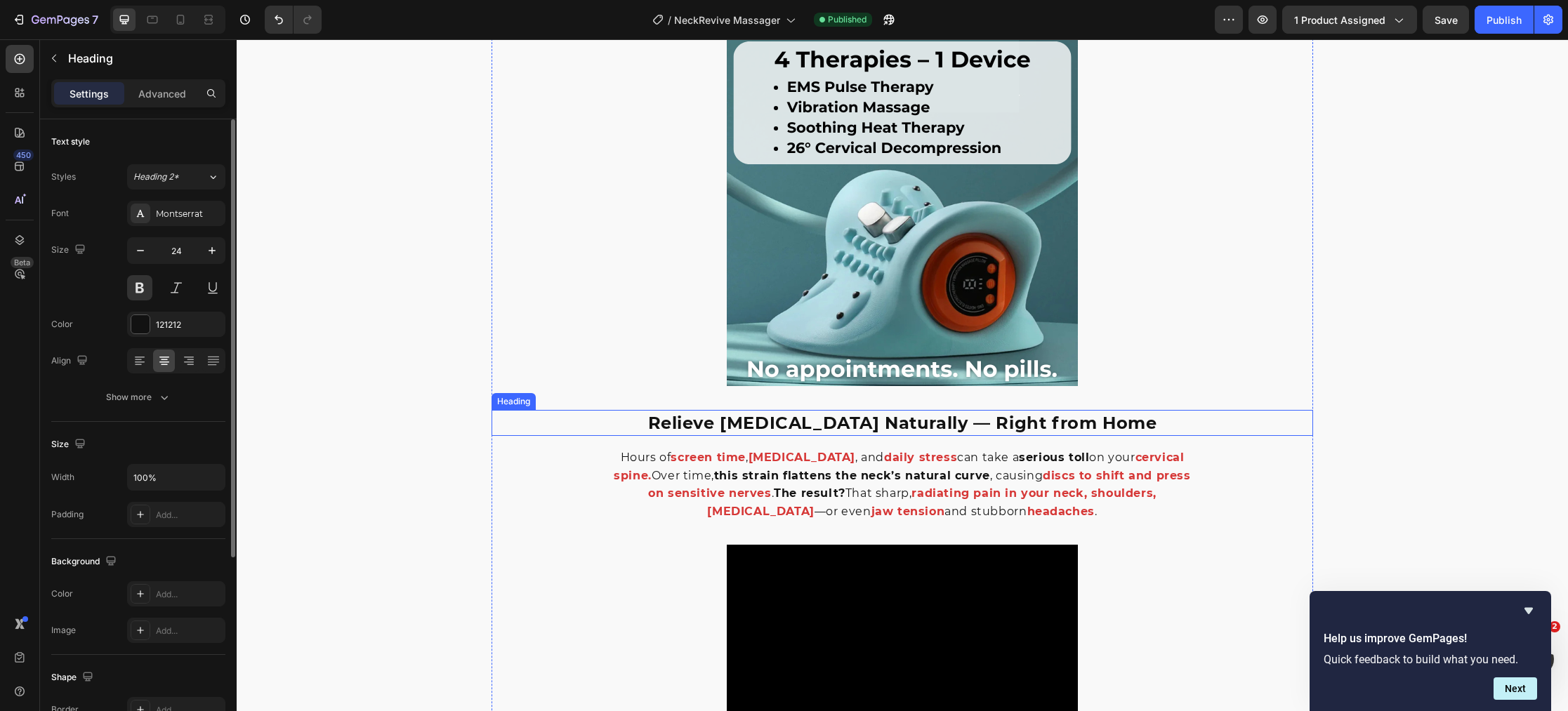
click at [826, 428] on h2 "Relieve [MEDICAL_DATA] Naturally — Right from Home" at bounding box center [902, 423] width 822 height 26
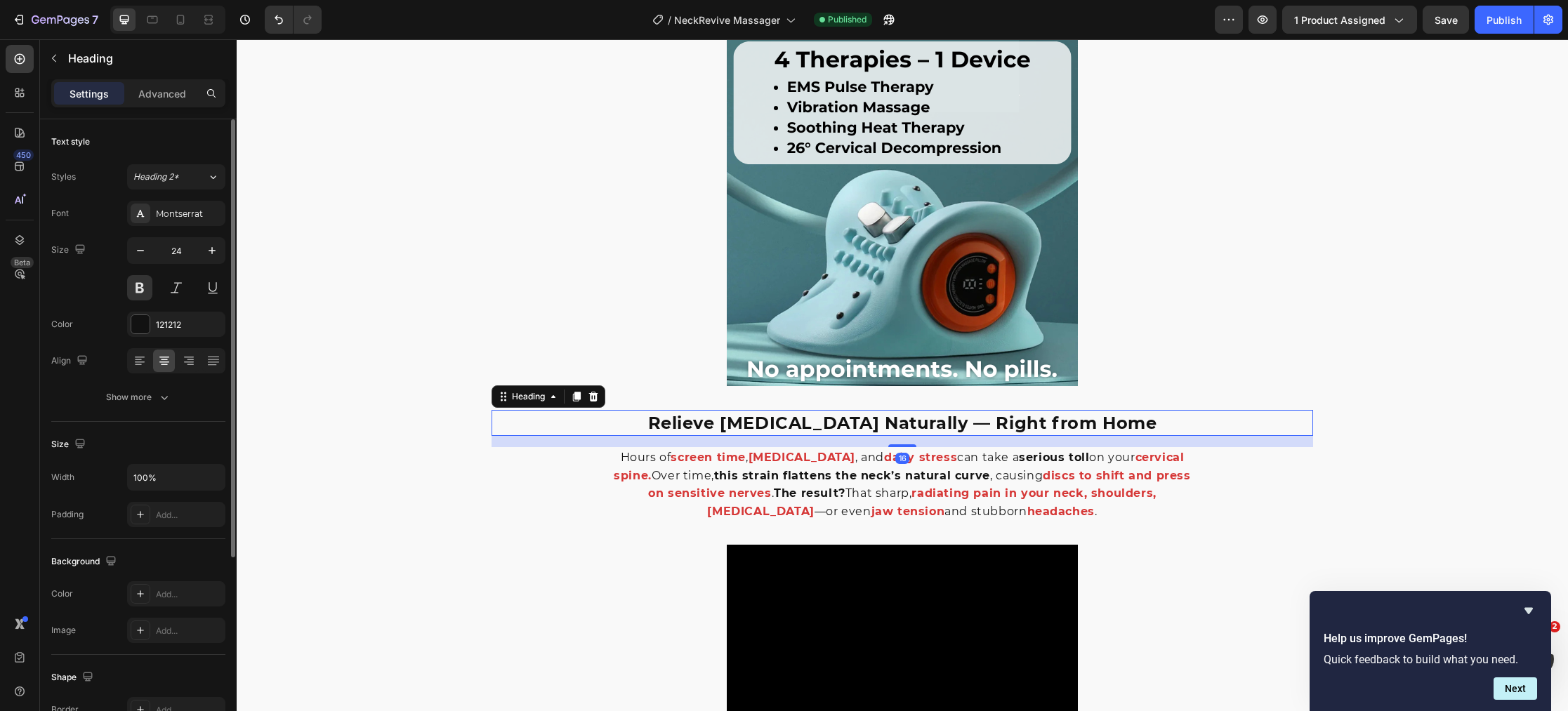
click at [838, 425] on h2 "Relieve [MEDICAL_DATA] Naturally — Right from Home" at bounding box center [902, 423] width 822 height 26
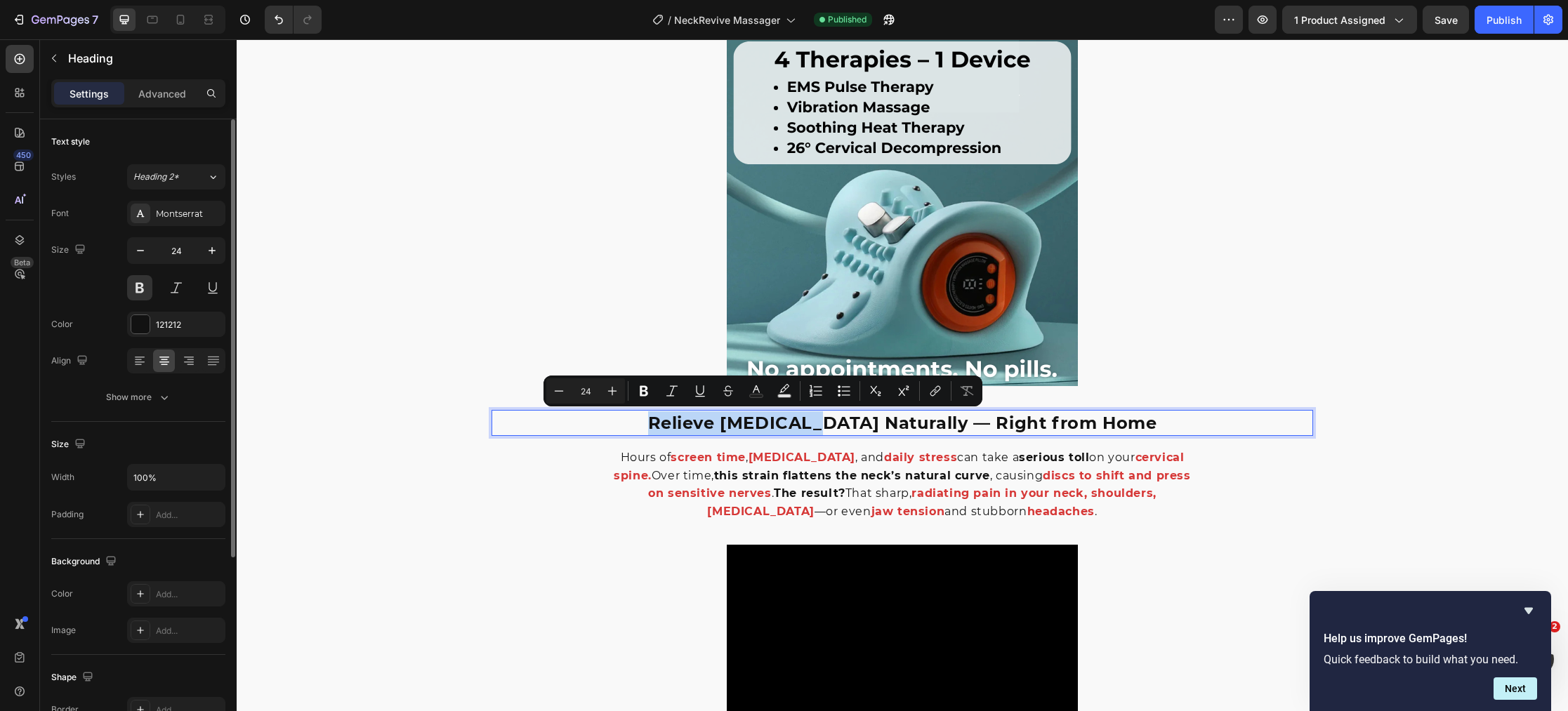
drag, startPoint x: 842, startPoint y: 424, endPoint x: 676, endPoint y: 430, distance: 166.1
click at [679, 430] on p "Relieve [MEDICAL_DATA] Naturally — Right from Home" at bounding box center [902, 423] width 819 height 24
click at [752, 395] on rect "Editor contextual toolbar" at bounding box center [756, 395] width 14 height 4
type input "121212"
click at [769, 425] on p "Relieve [MEDICAL_DATA] Naturally — Right from Home" at bounding box center [902, 423] width 819 height 24
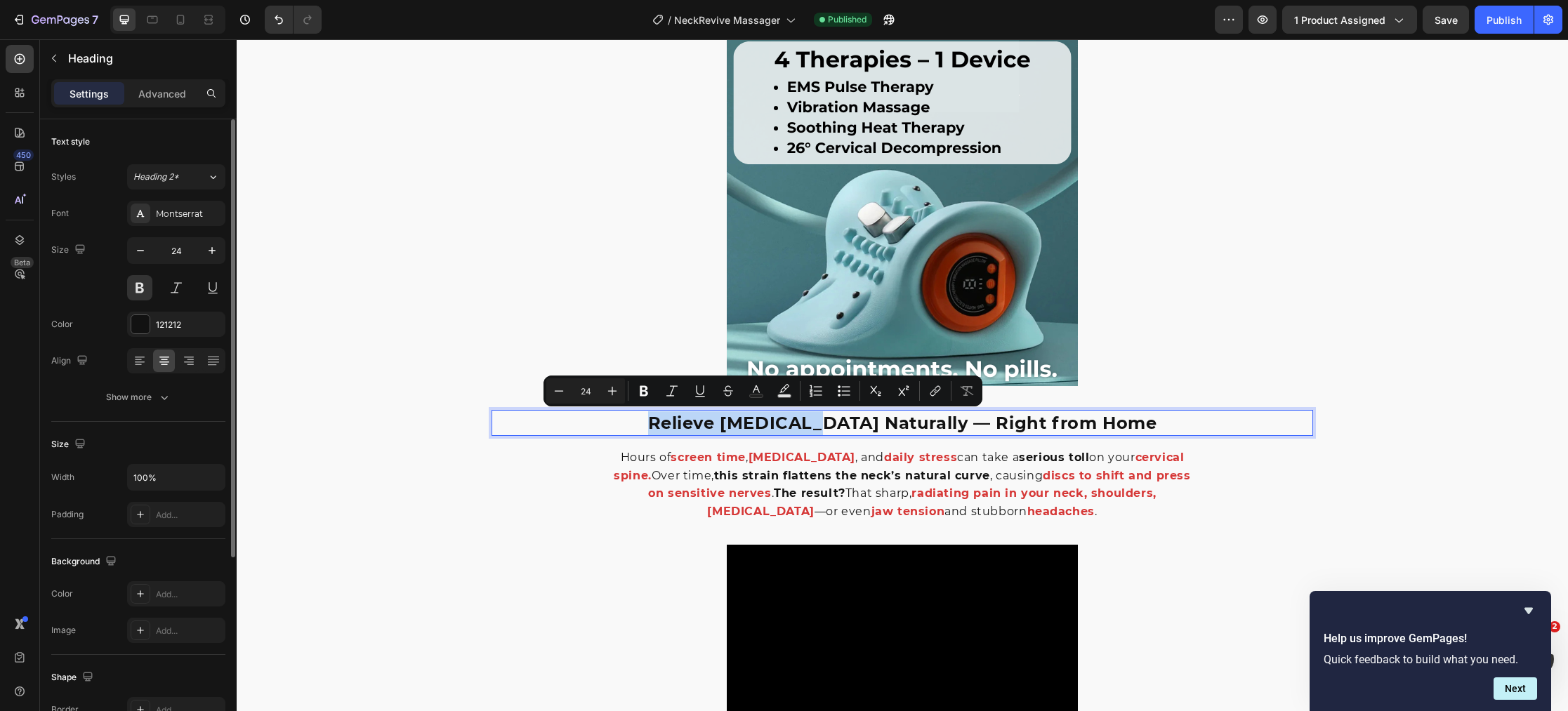
drag, startPoint x: 841, startPoint y: 426, endPoint x: 683, endPoint y: 431, distance: 158.1
click at [683, 431] on p "Relieve [MEDICAL_DATA] Naturally — Right from Home" at bounding box center [902, 423] width 819 height 24
click at [754, 395] on rect "Editor contextual toolbar" at bounding box center [756, 395] width 14 height 4
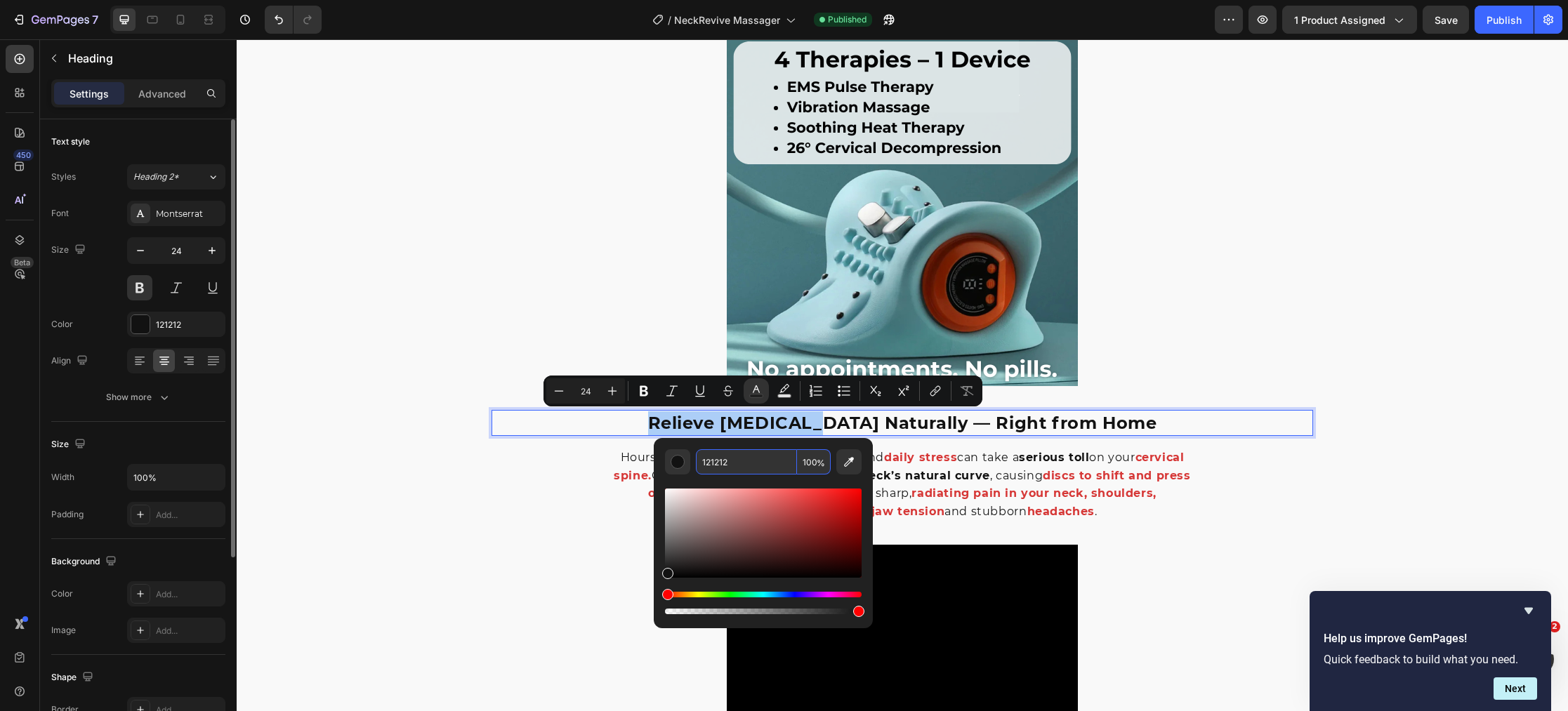
click at [742, 464] on input "121212" at bounding box center [746, 461] width 101 height 25
paste input "#0097B2"
type input "0097B2"
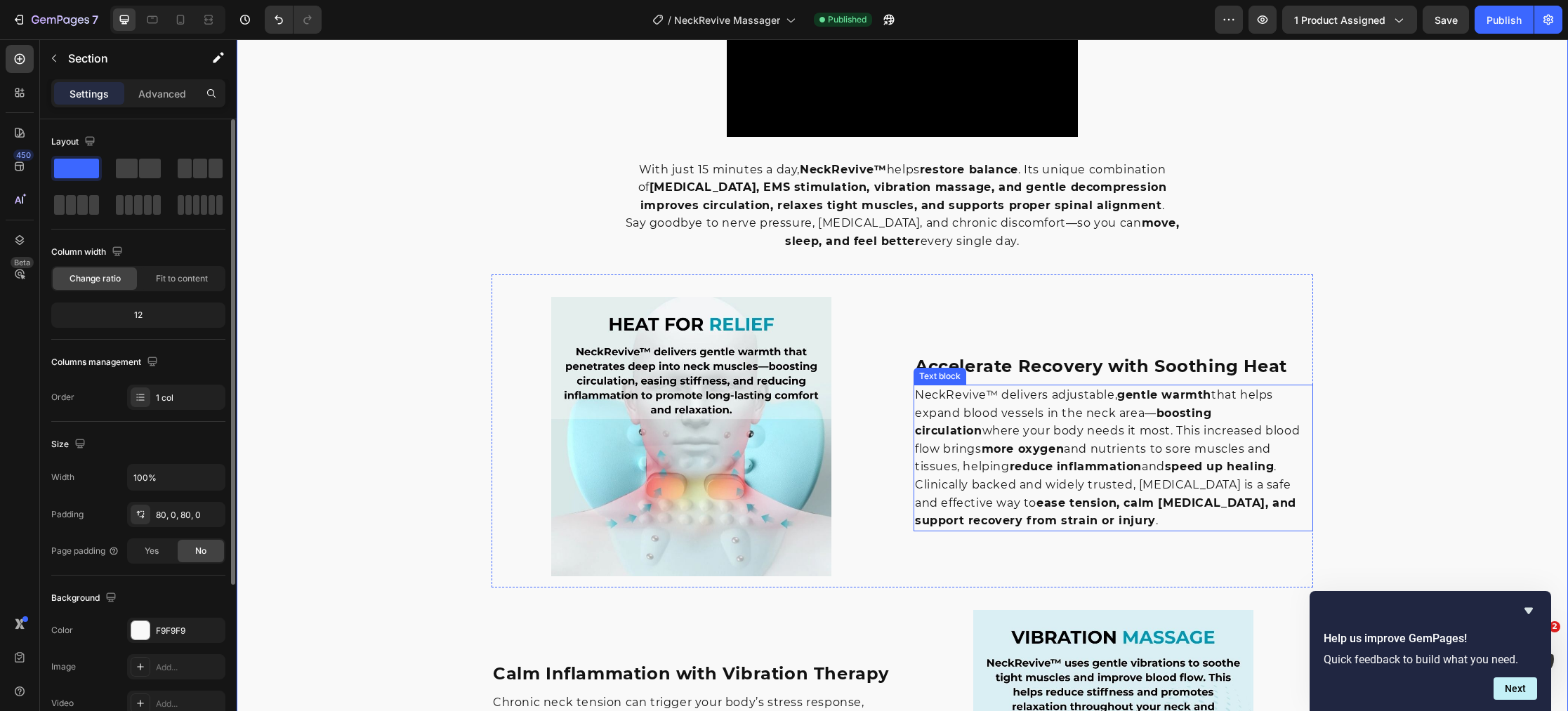
scroll to position [1601, 0]
click at [1095, 360] on strong "Accelerate Recovery with Soothing Heat" at bounding box center [1101, 365] width 372 height 21
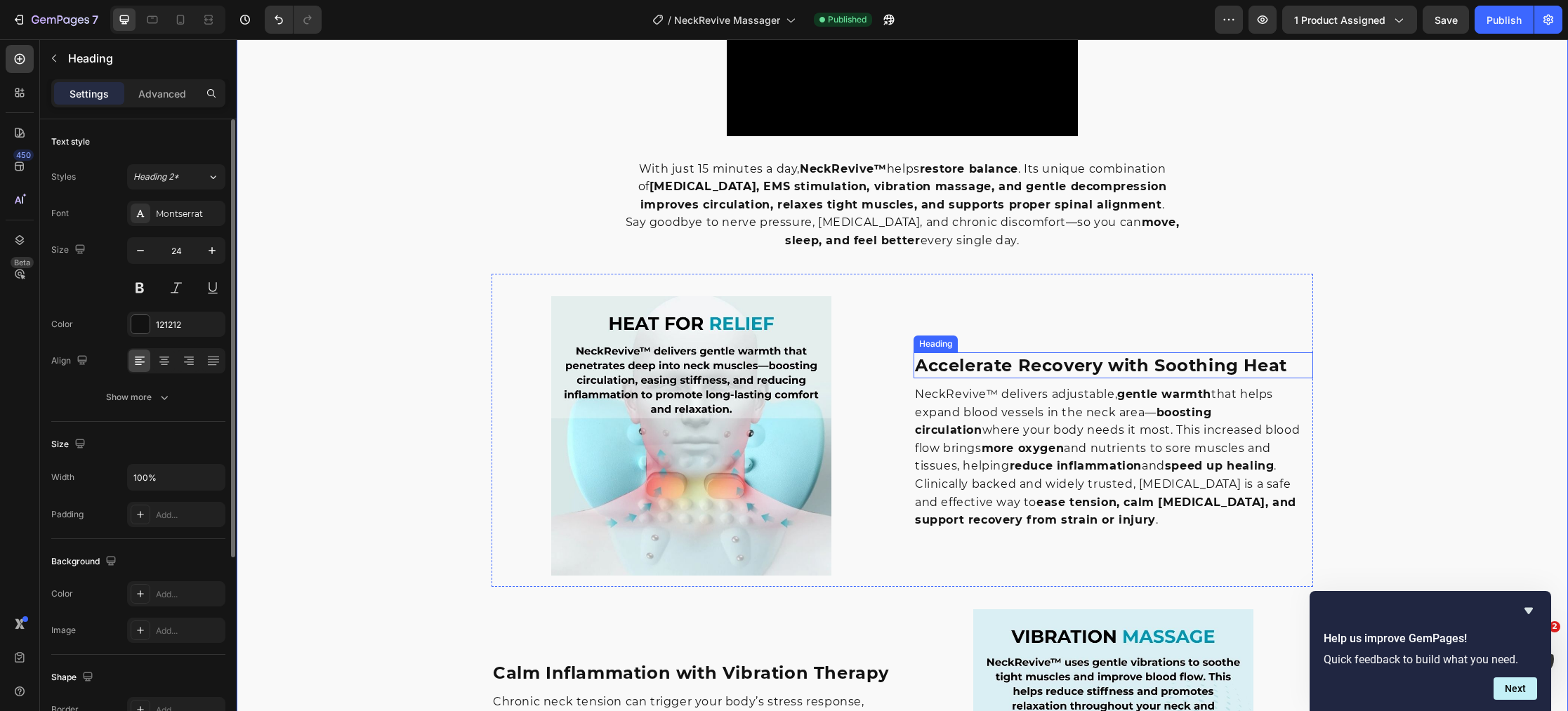
scroll to position [1603, 0]
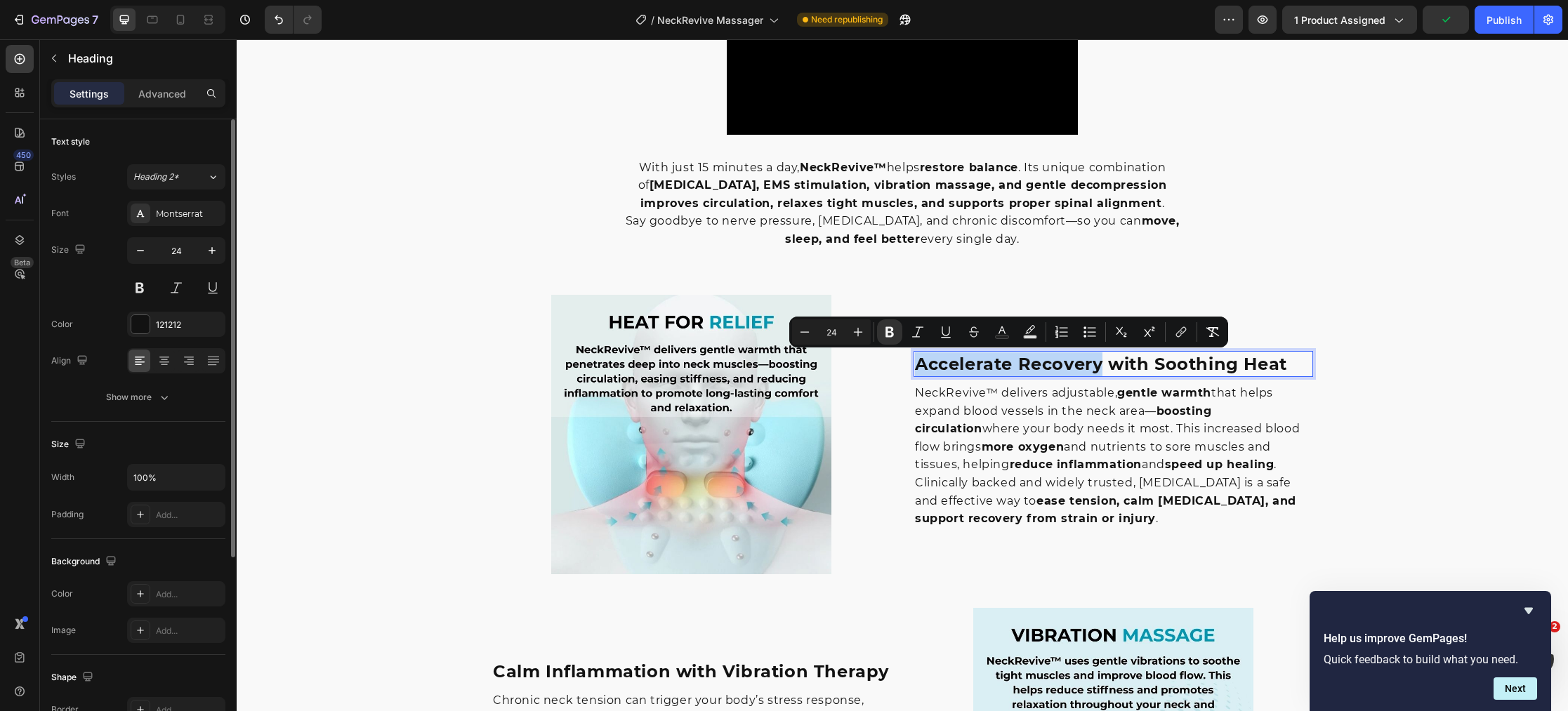
drag, startPoint x: 1102, startPoint y: 367, endPoint x: 917, endPoint y: 365, distance: 185.0
click at [917, 365] on strong "Accelerate Recovery with Soothing Heat" at bounding box center [1101, 363] width 372 height 21
click at [1001, 338] on rect "Editor contextual toolbar" at bounding box center [1002, 337] width 14 height 4
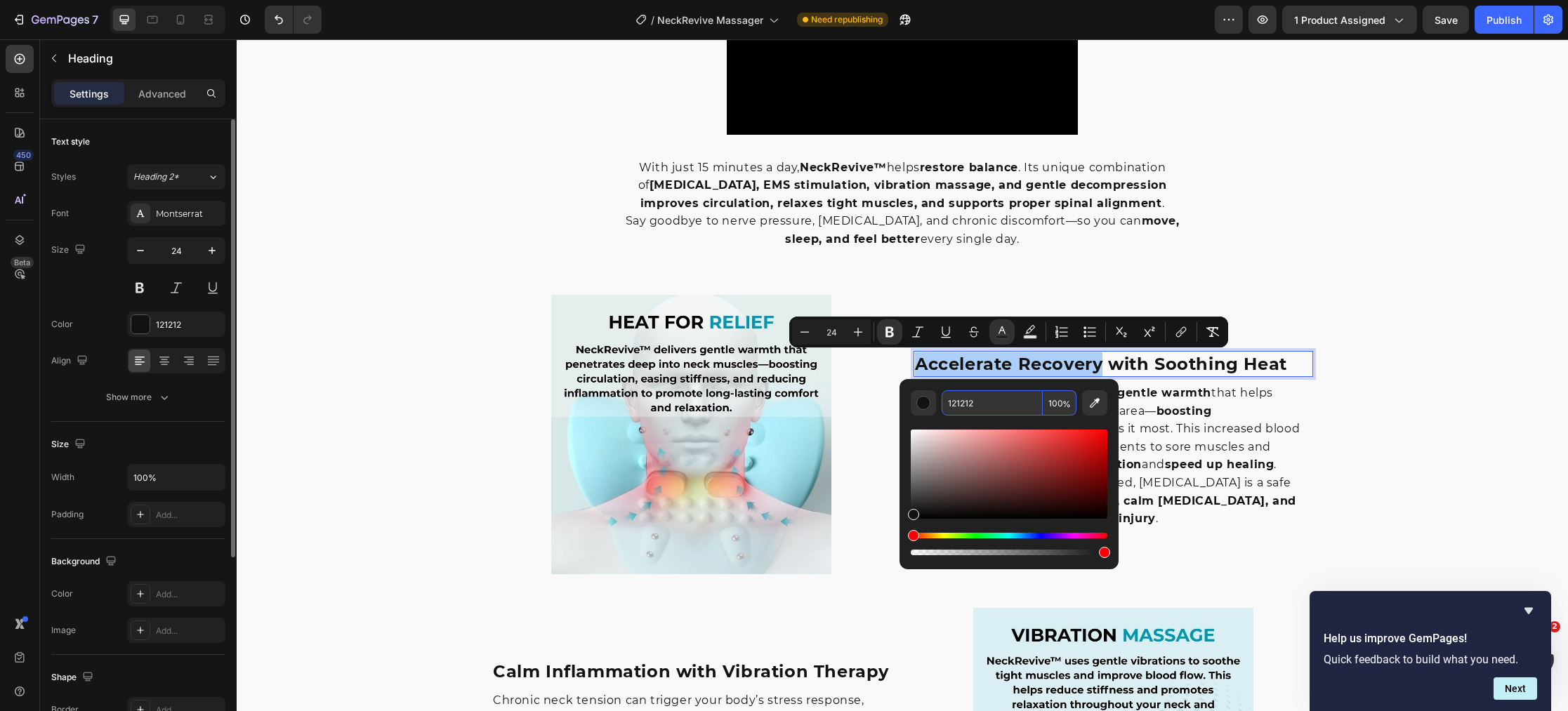
click at [987, 403] on input "121212" at bounding box center [992, 402] width 101 height 25
paste input "#0097B2"
type input "0097B2"
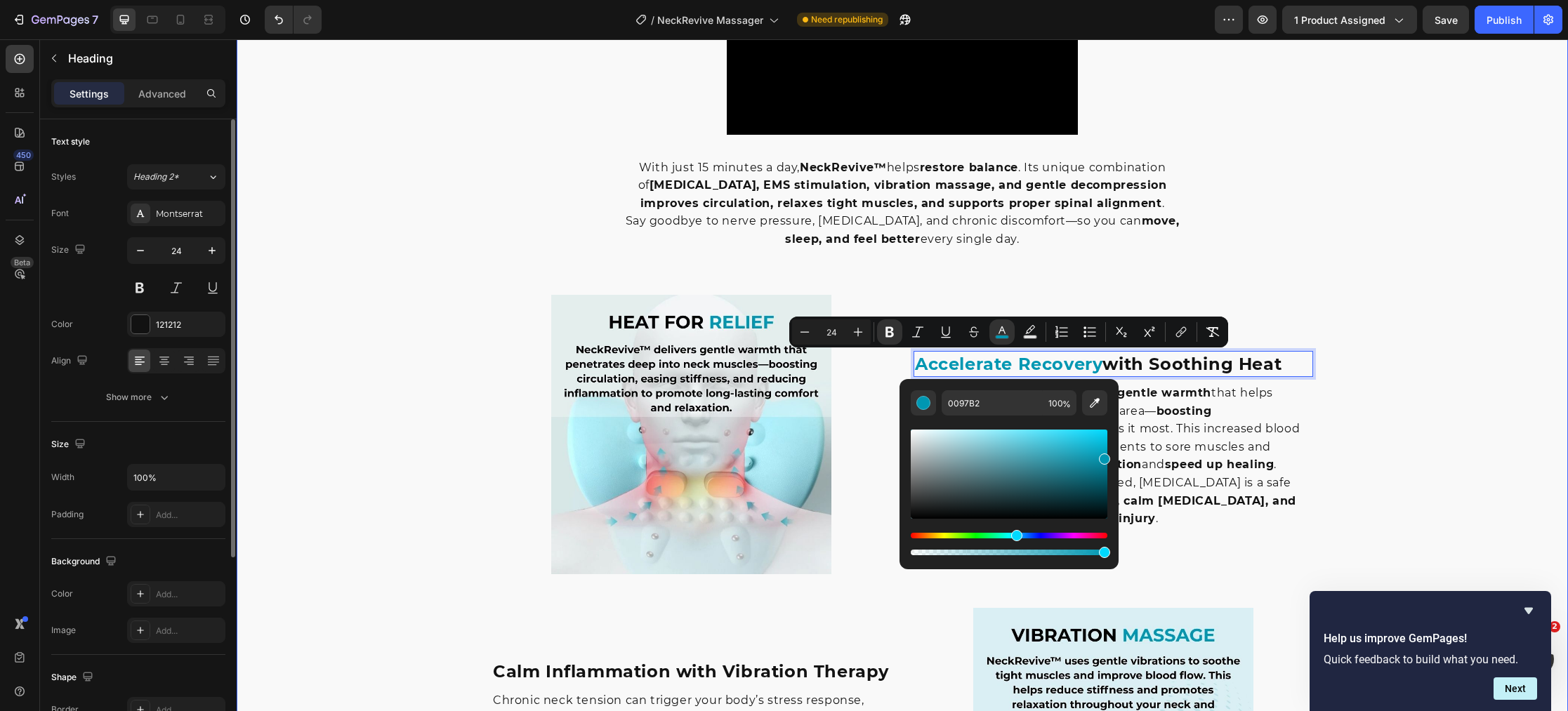
click at [384, 449] on div "Image ⁠⁠⁠⁠⁠⁠⁠ Relieve [MEDICAL_DATA] Naturally — Right from Home Heading Hours …" at bounding box center [902, 545] width 1331 height 2541
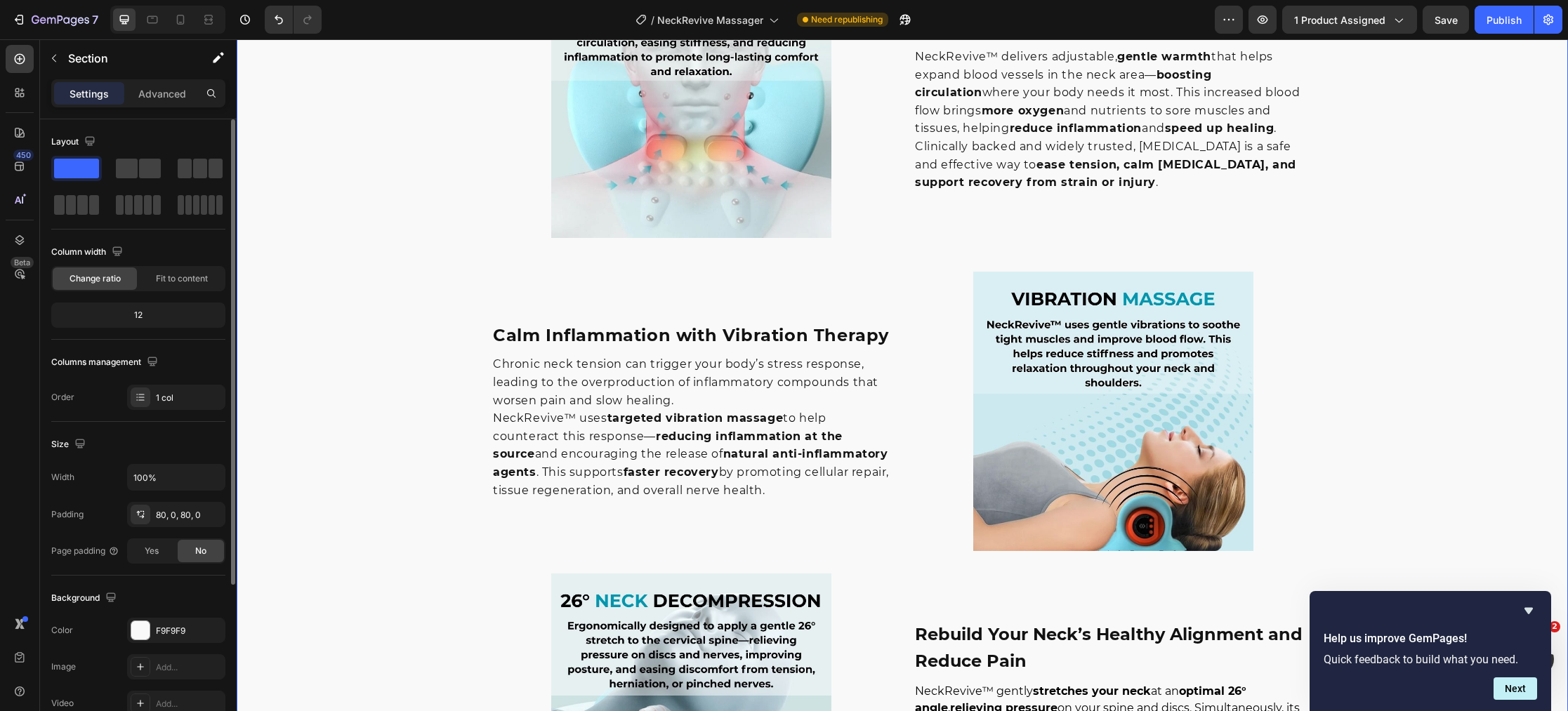
scroll to position [1967, 0]
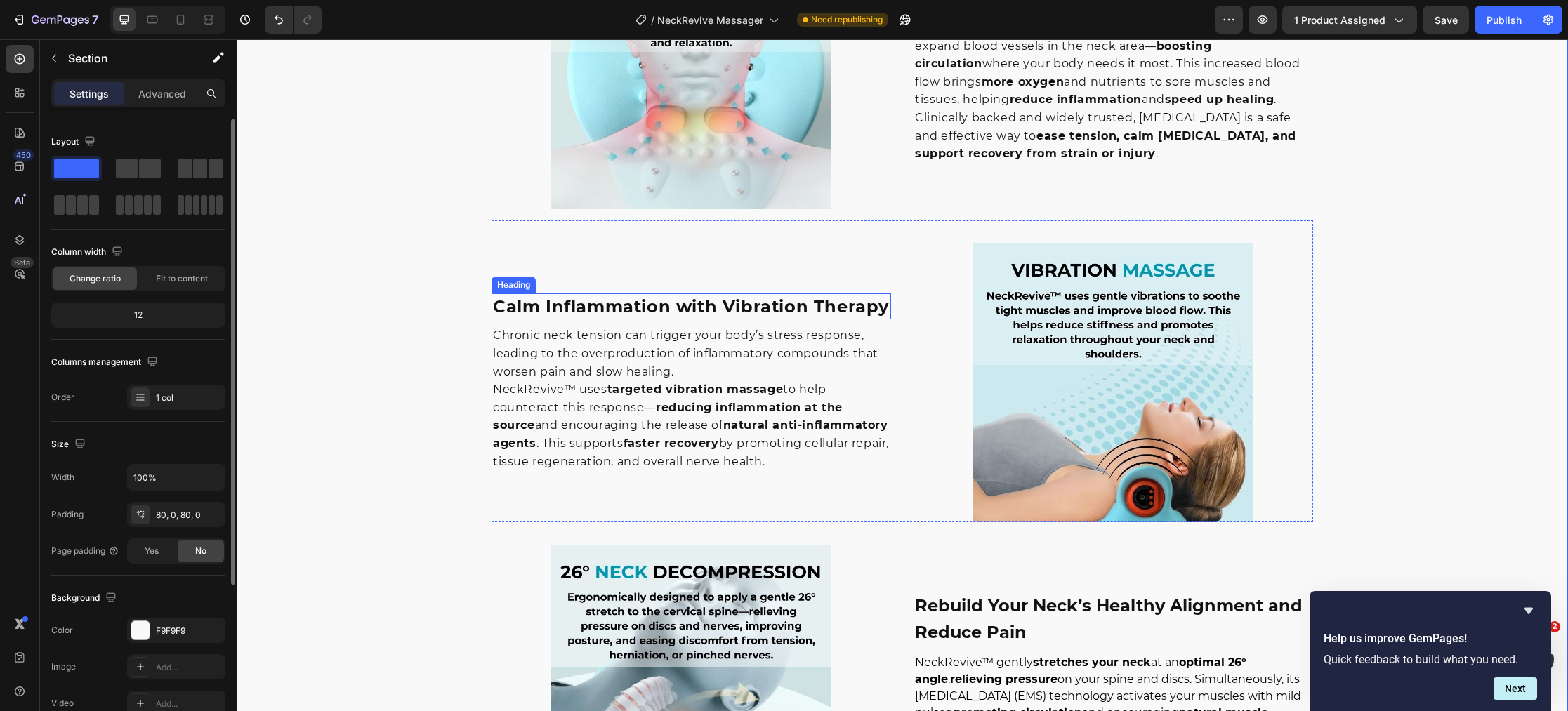
click at [554, 303] on h3 "Calm Inflammation with Vibration Therapy" at bounding box center [691, 306] width 399 height 26
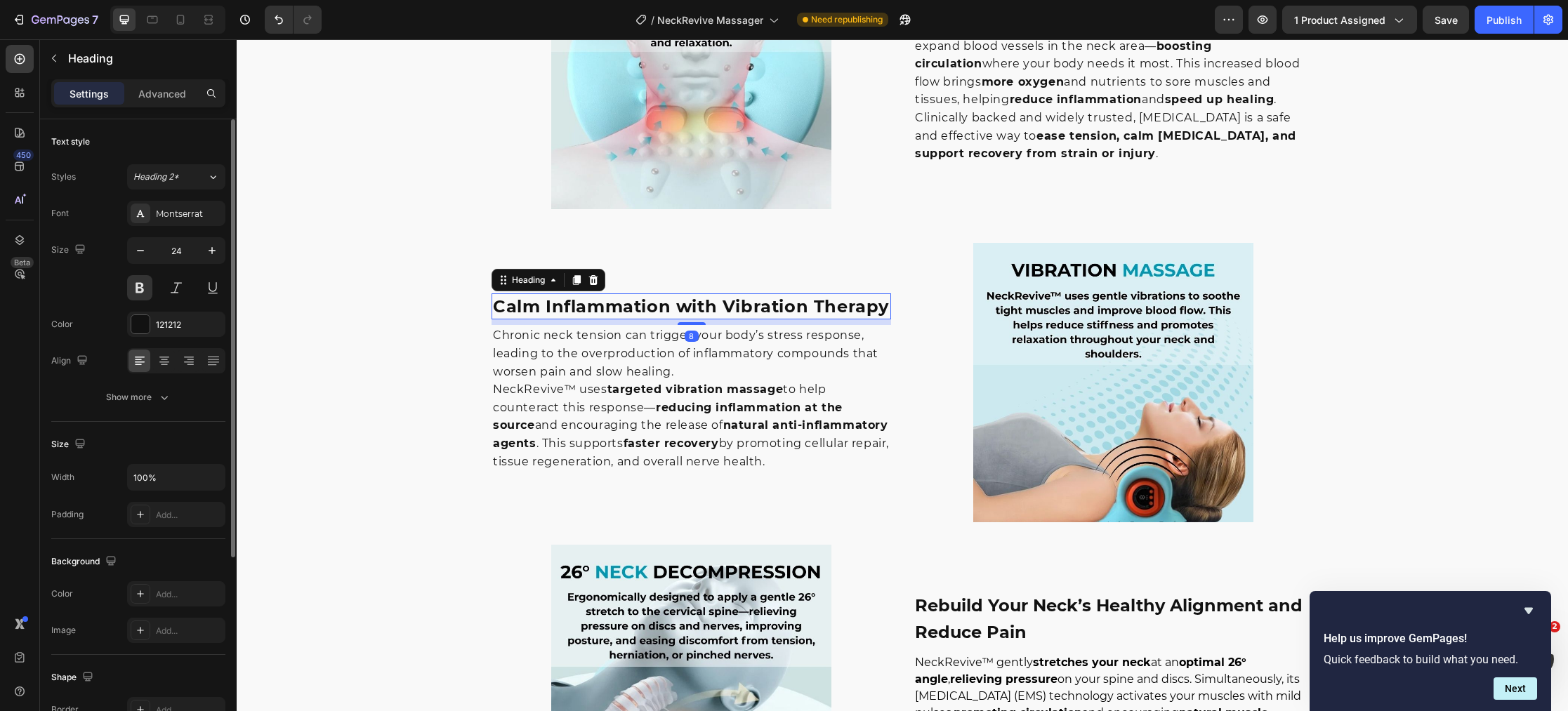
click at [663, 310] on h3 "Calm Inflammation with Vibration Therapy" at bounding box center [691, 306] width 399 height 26
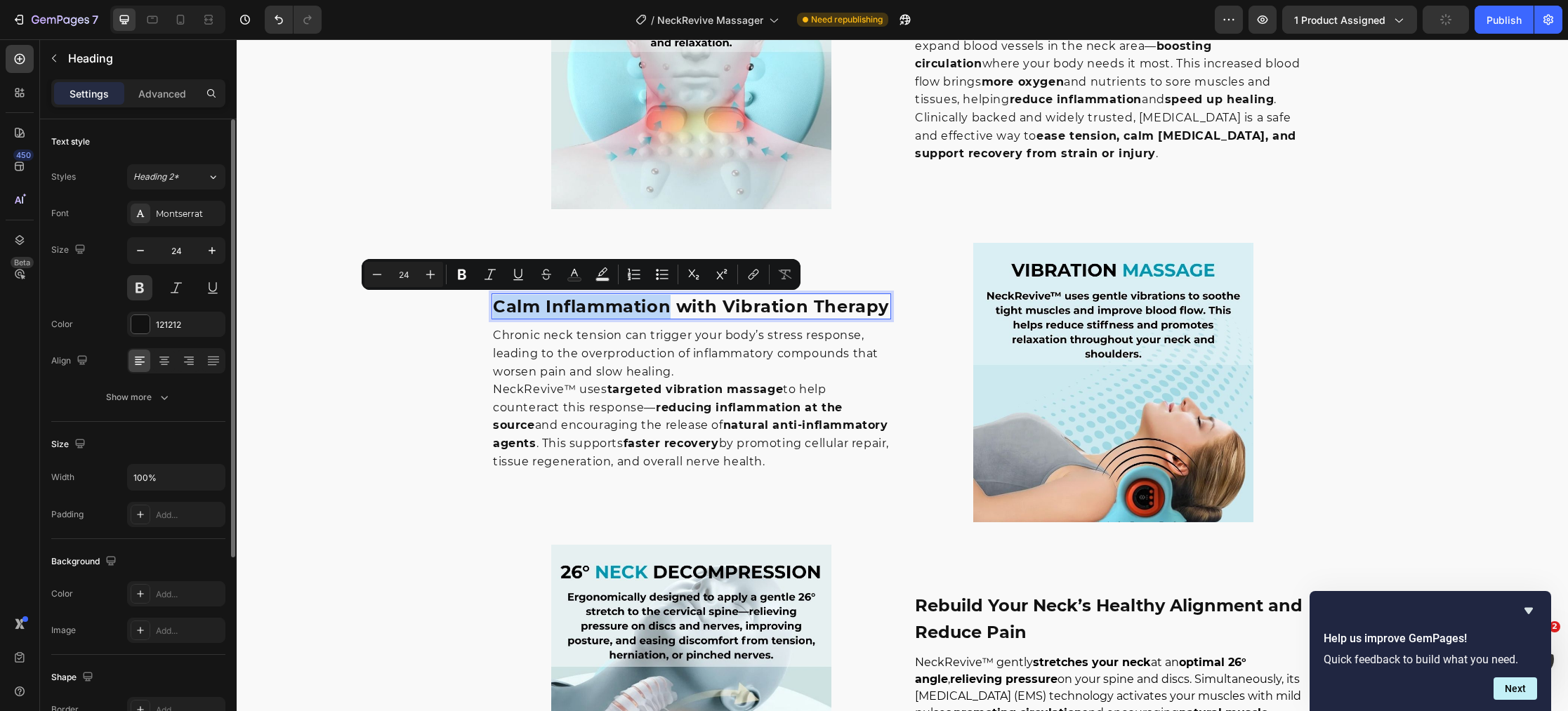
drag, startPoint x: 667, startPoint y: 308, endPoint x: 494, endPoint y: 309, distance: 173.0
click at [494, 309] on p "Calm Inflammation with Vibration Therapy" at bounding box center [691, 306] width 396 height 24
click at [574, 273] on icon "Editor contextual toolbar" at bounding box center [574, 274] width 14 height 14
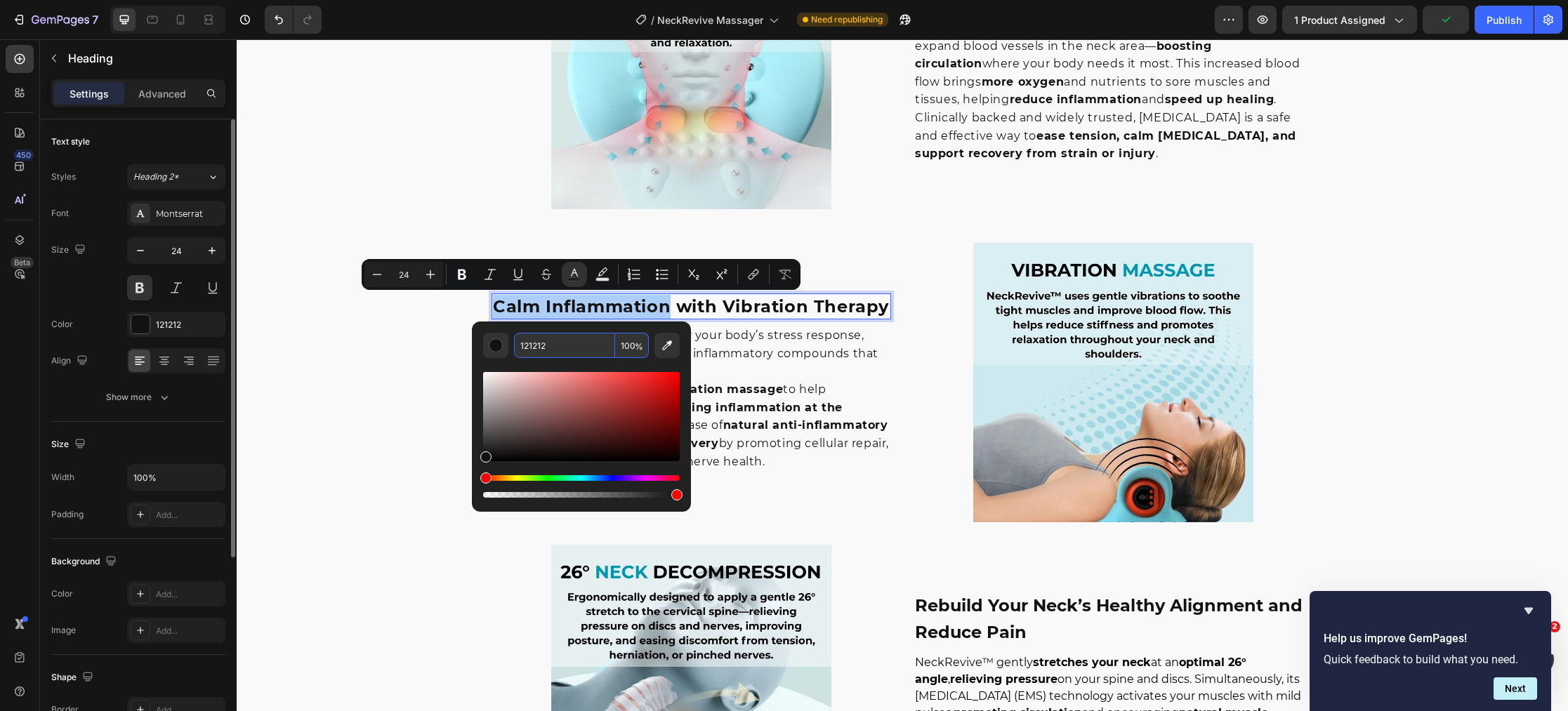
click at [560, 346] on input "121212" at bounding box center [564, 345] width 101 height 25
paste input "#0097B2"
type input "0097B2"
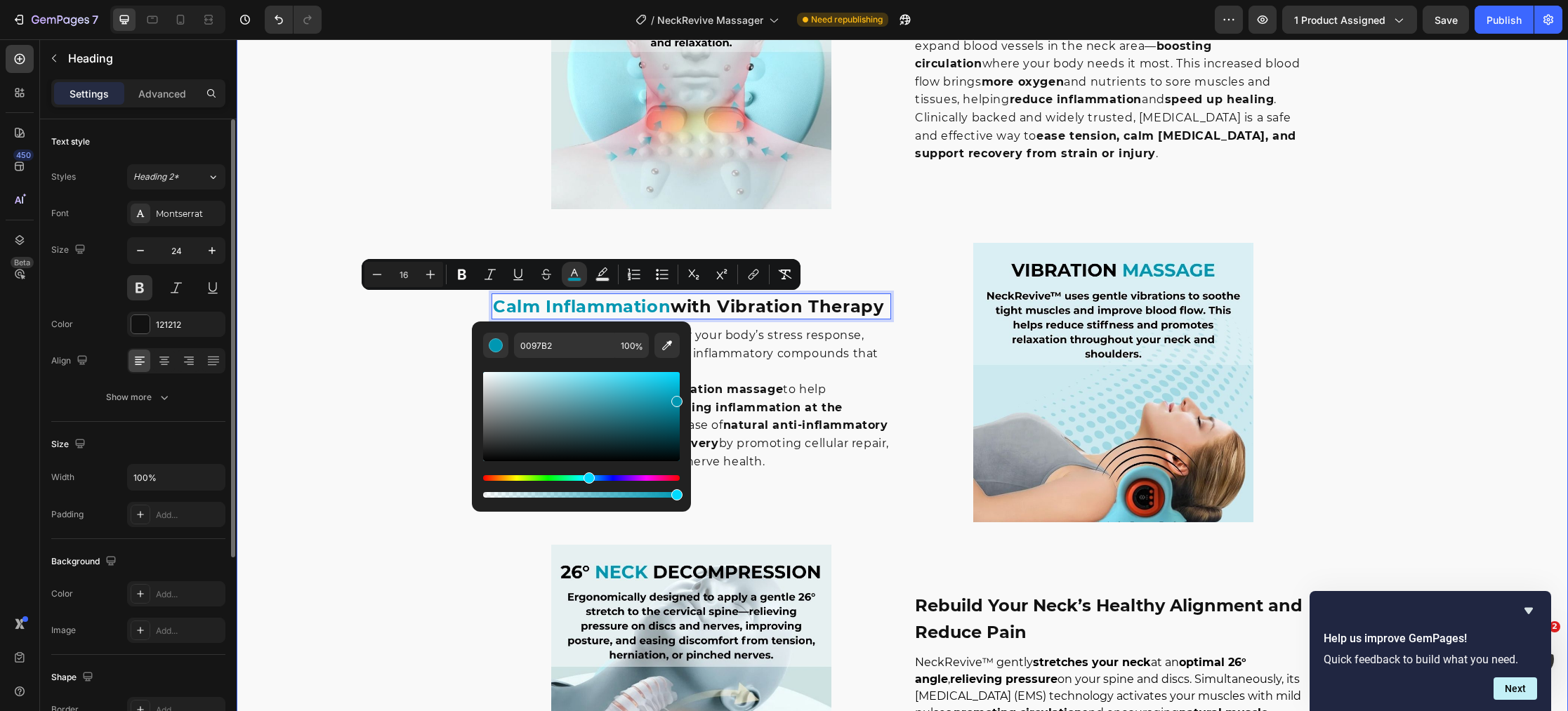
click at [359, 414] on div "Image ⁠⁠⁠⁠⁠⁠⁠ Relieve [MEDICAL_DATA] Naturally — Right from Home Heading Hours …" at bounding box center [902, 180] width 1331 height 2541
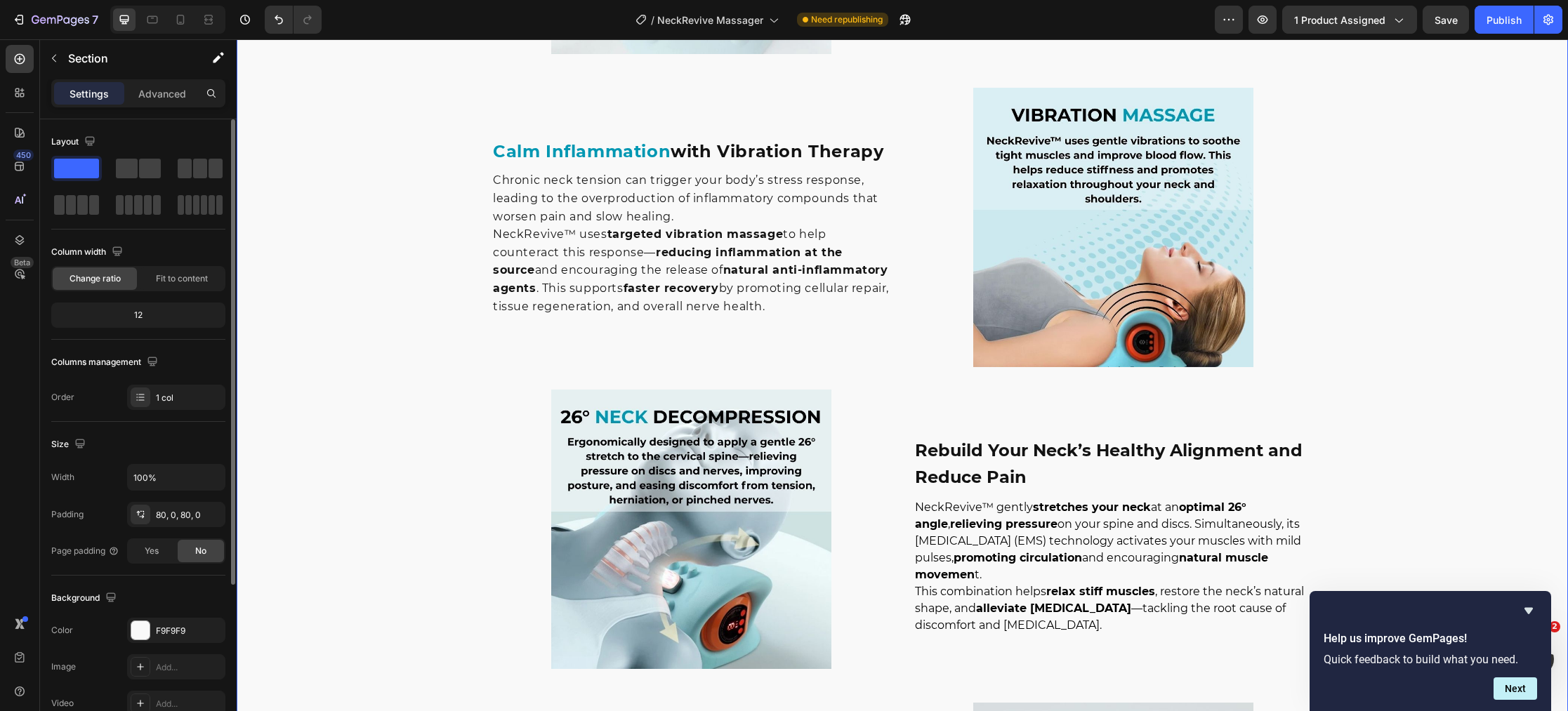
scroll to position [2242, 0]
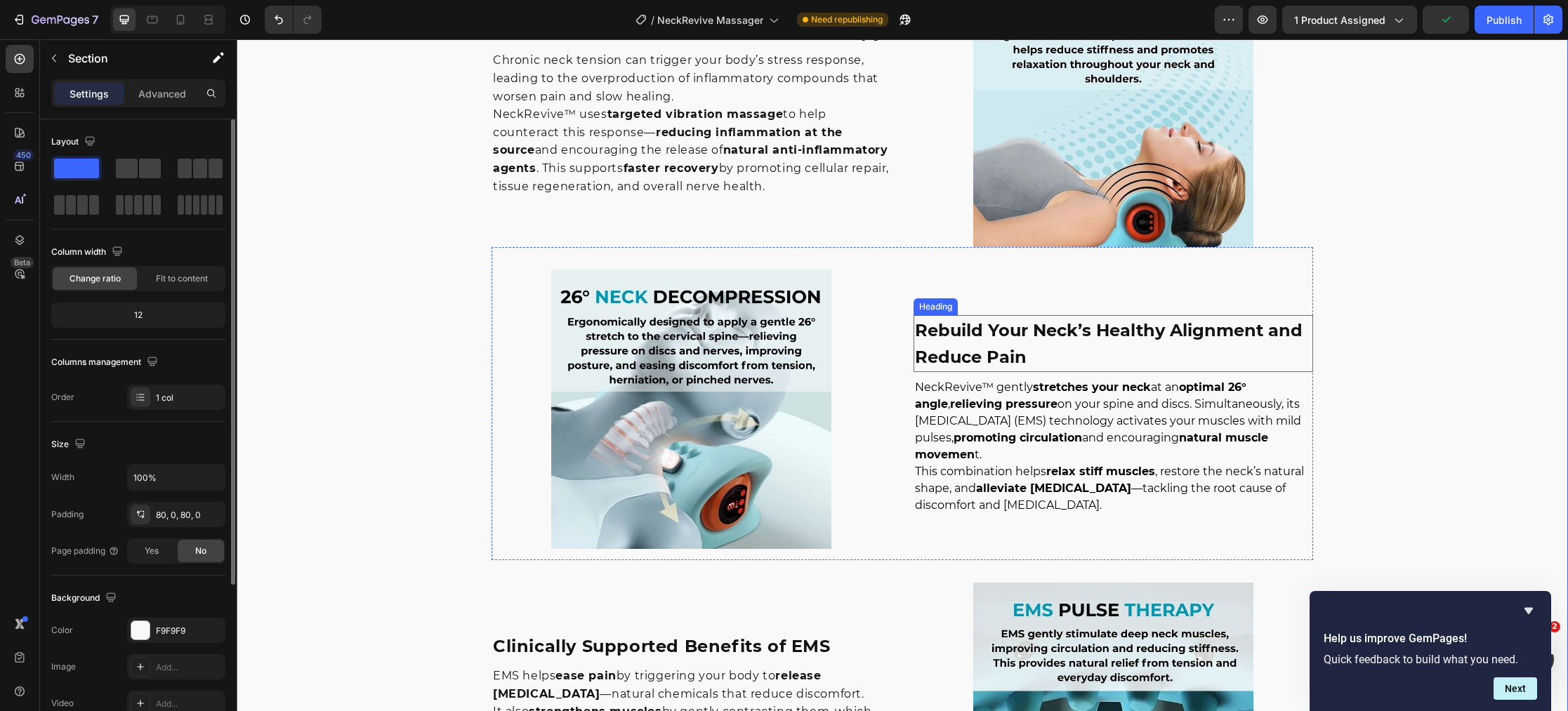
click at [978, 332] on strong "Rebuild Your Neck’s Healthy Alignment and Reduce Pain" at bounding box center [1109, 343] width 388 height 47
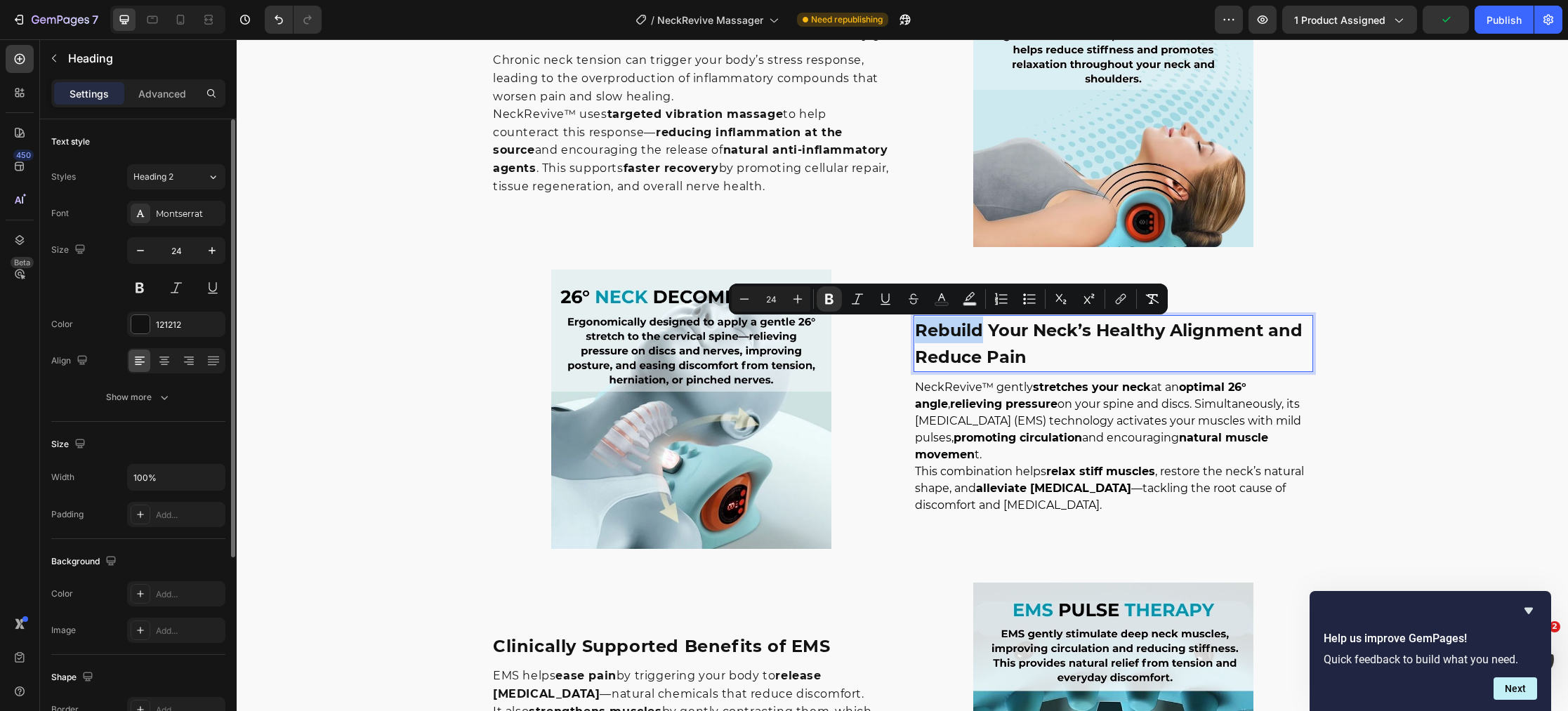
drag, startPoint x: 982, startPoint y: 331, endPoint x: 917, endPoint y: 333, distance: 65.0
click at [936, 306] on button "Text Color" at bounding box center [941, 298] width 25 height 25
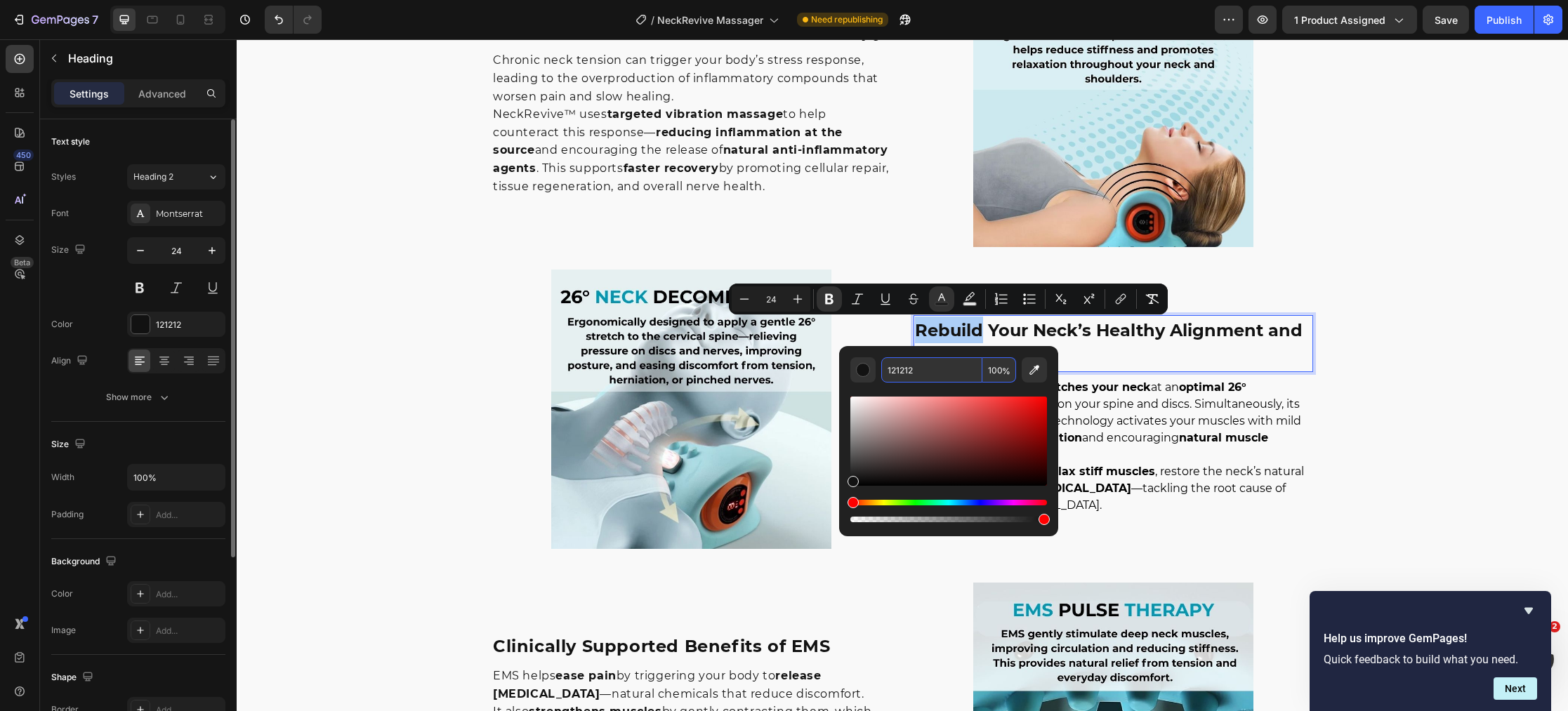
click at [921, 373] on input "121212" at bounding box center [932, 369] width 101 height 25
paste input "#0097B2"
type input "0097B2"
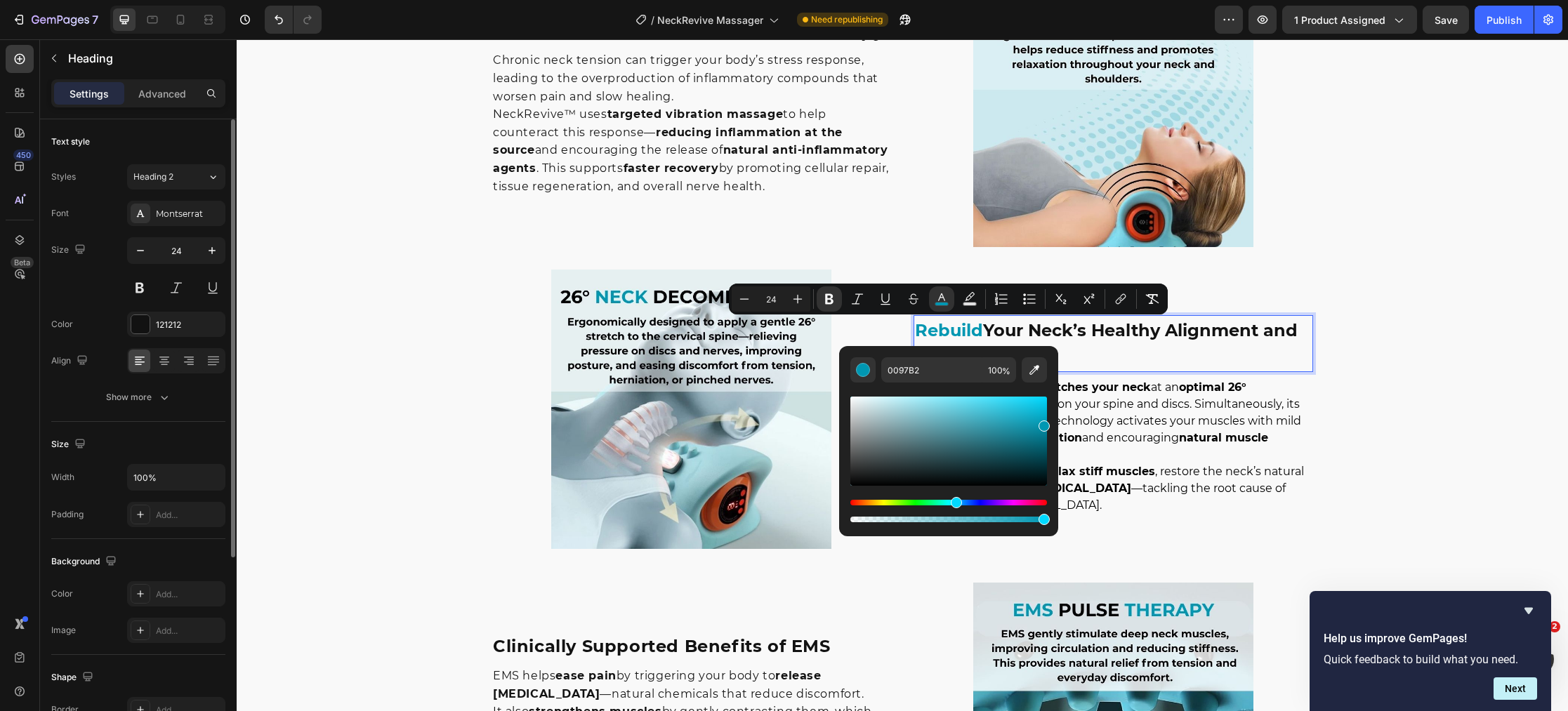
click at [1092, 334] on strong "Your Neck’s Healthy Alignment and Reduce Pain" at bounding box center [1107, 343] width 383 height 47
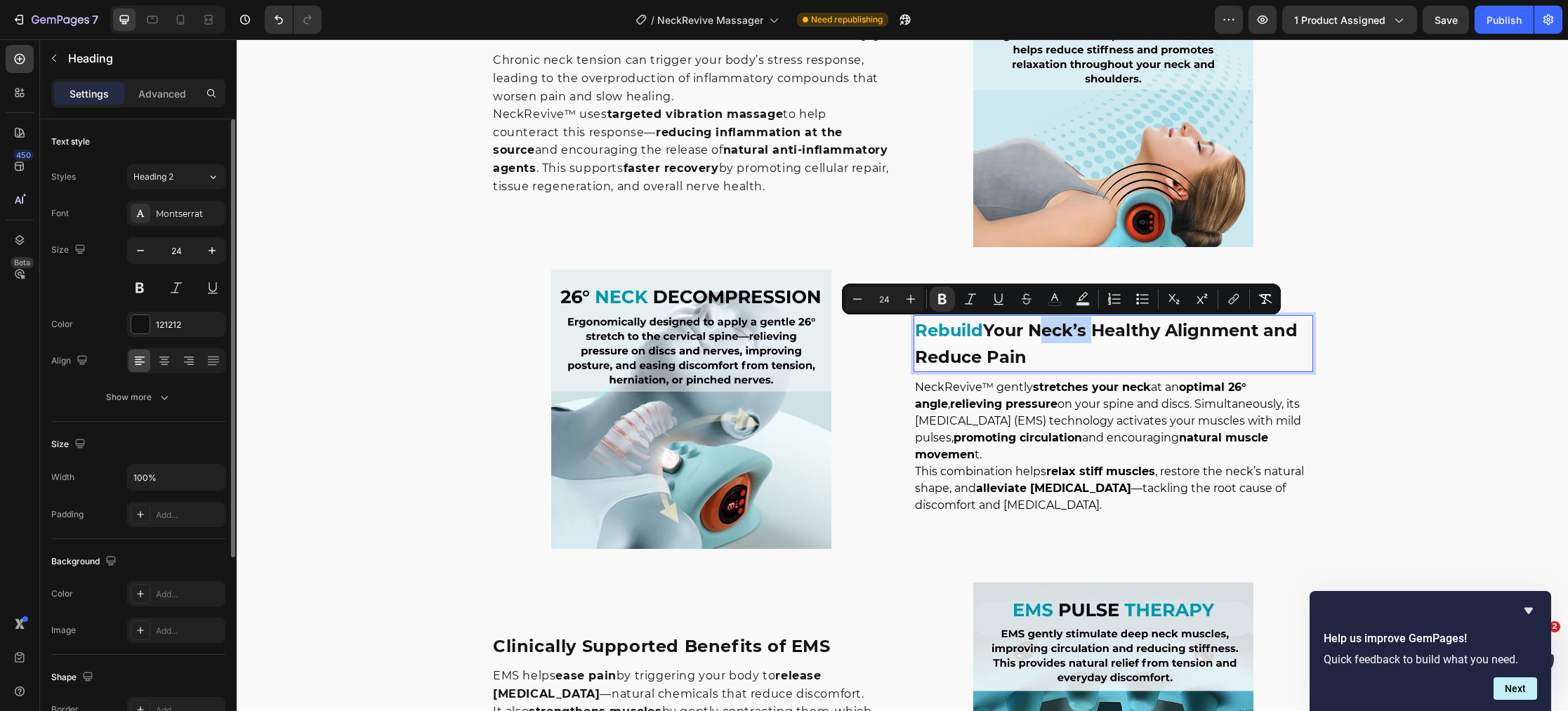
drag, startPoint x: 1091, startPoint y: 332, endPoint x: 1036, endPoint y: 334, distance: 55.0
click at [1036, 334] on strong "Your Neck’s Healthy Alignment and Reduce Pain" at bounding box center [1107, 343] width 383 height 47
click at [1056, 301] on icon "Editor contextual toolbar" at bounding box center [1054, 299] width 14 height 14
type input "121212"
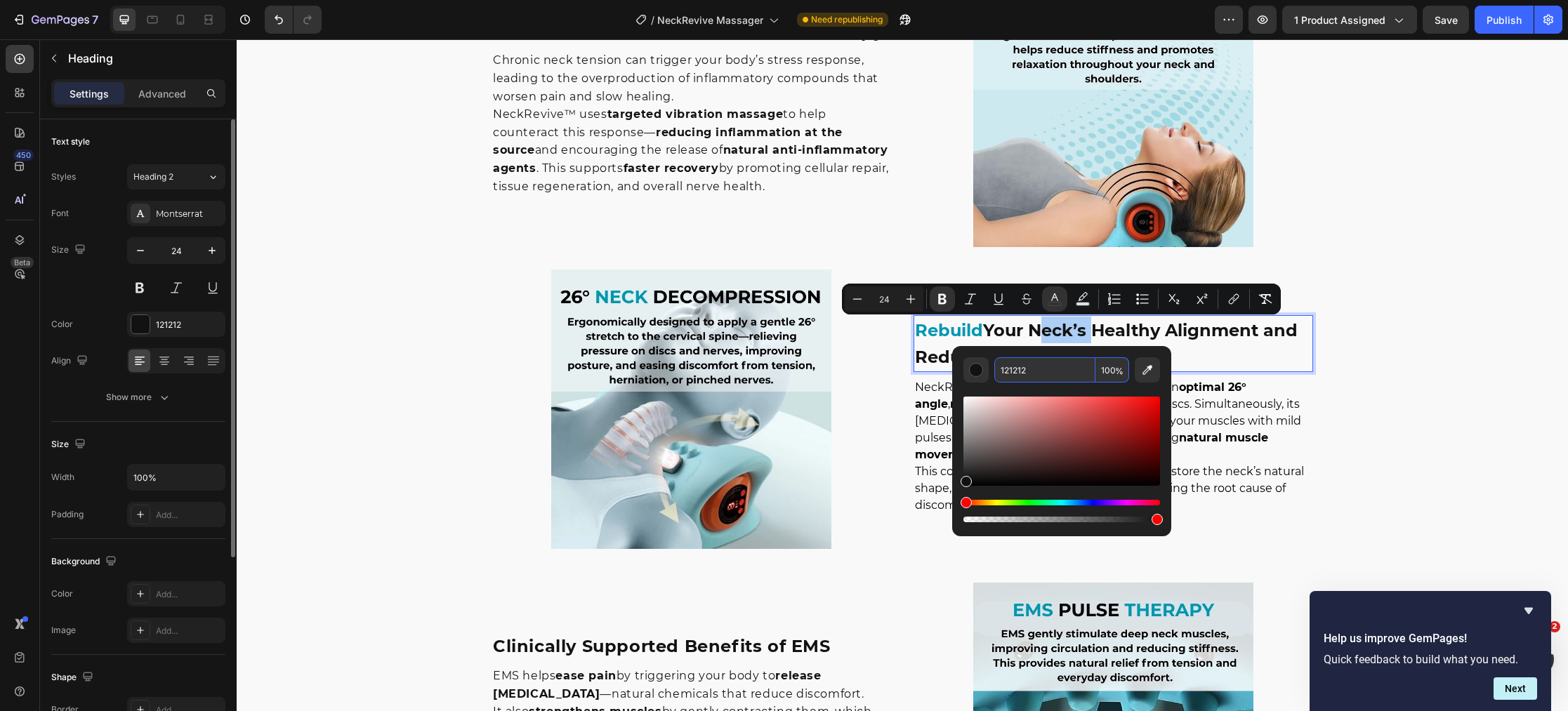
click at [1031, 371] on input "121212" at bounding box center [1045, 369] width 101 height 25
paste input "#0097B2"
type input "0097B2"
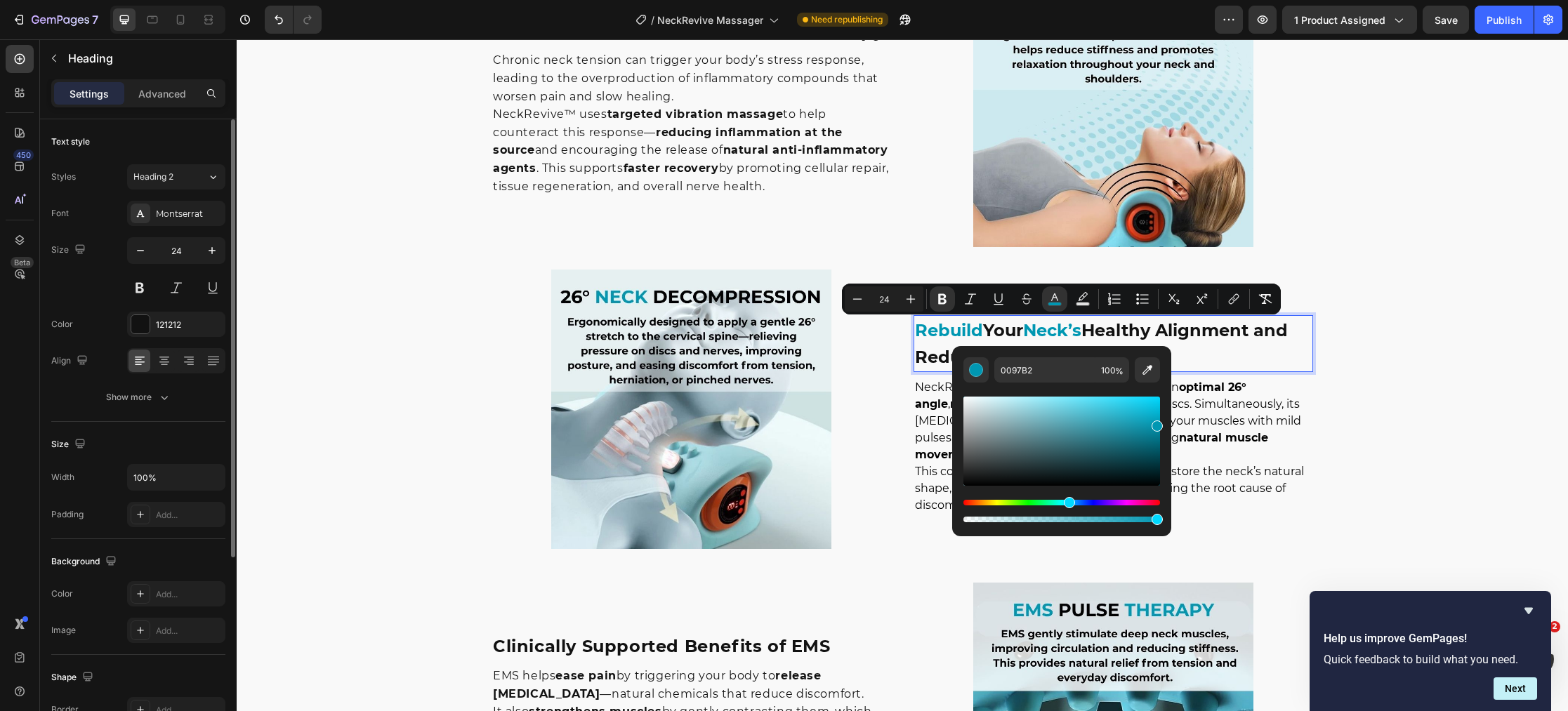
click at [1203, 331] on strong "Healthy Alignment and Reduce Pain" at bounding box center [1102, 343] width 373 height 47
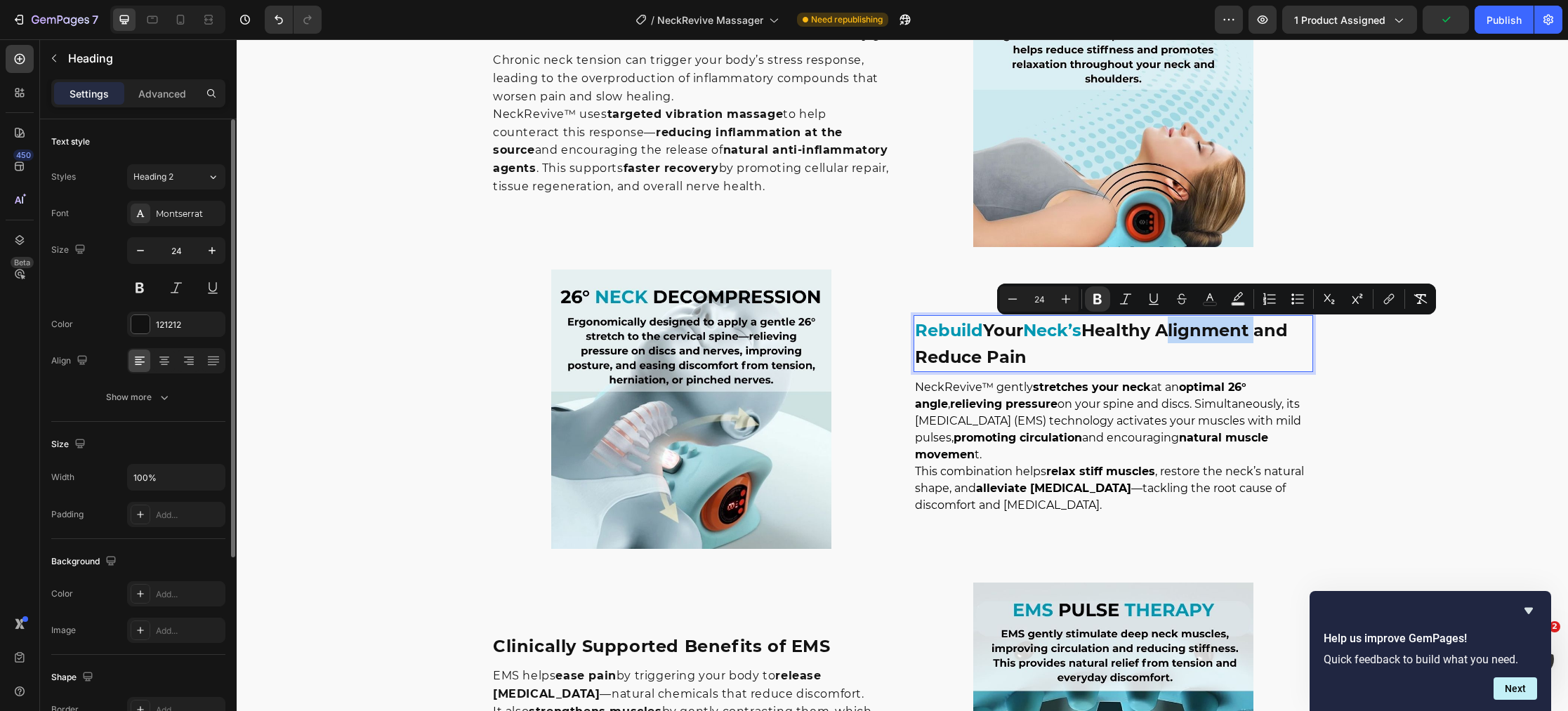
drag, startPoint x: 1263, startPoint y: 329, endPoint x: 1167, endPoint y: 334, distance: 96.1
click at [1167, 334] on strong "Healthy Alignment and Reduce Pain" at bounding box center [1102, 343] width 373 height 47
click at [1209, 303] on rect "Editor contextual toolbar" at bounding box center [1210, 304] width 14 height 4
type input "121212"
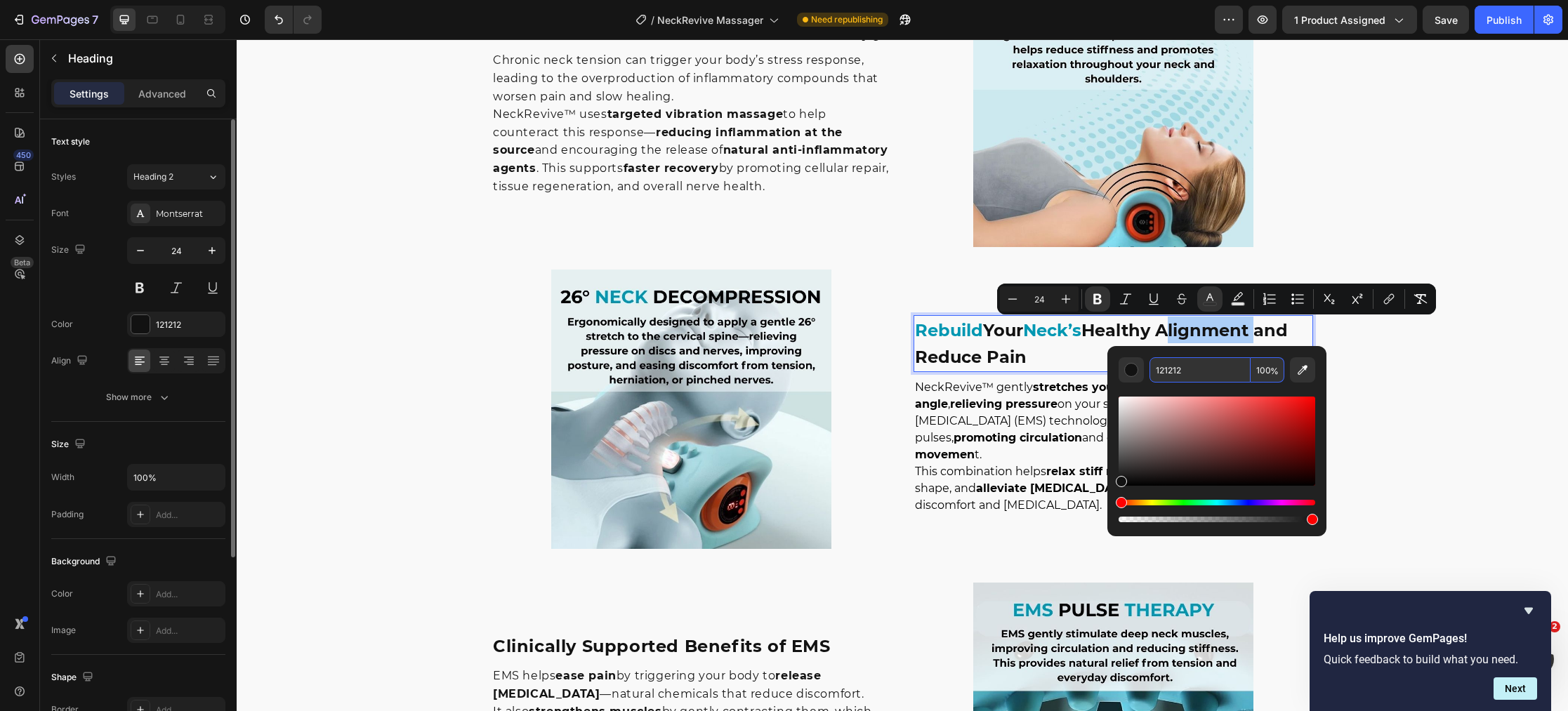
click at [1202, 368] on input "121212" at bounding box center [1200, 369] width 101 height 25
paste input "#0097B2"
type input "0097B2"
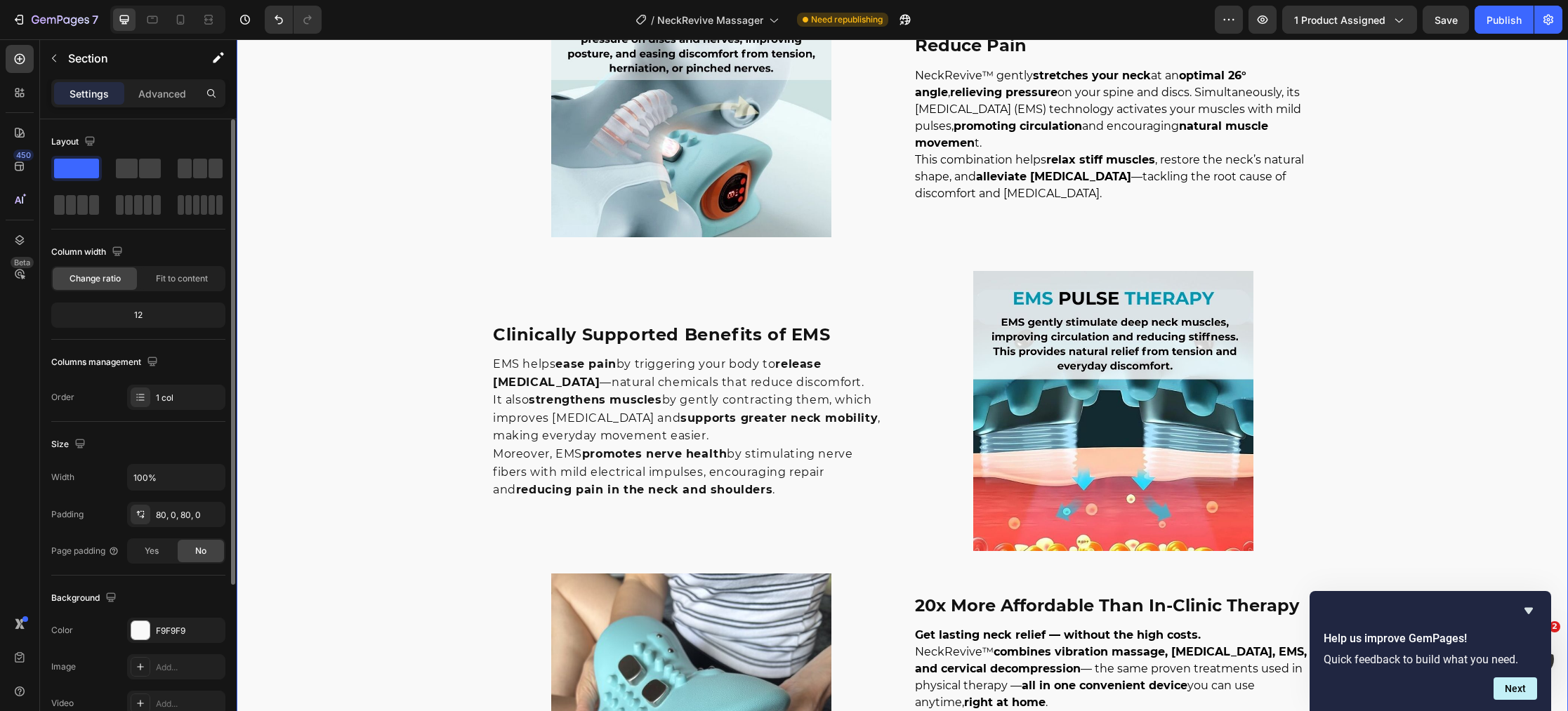
scroll to position [2556, 0]
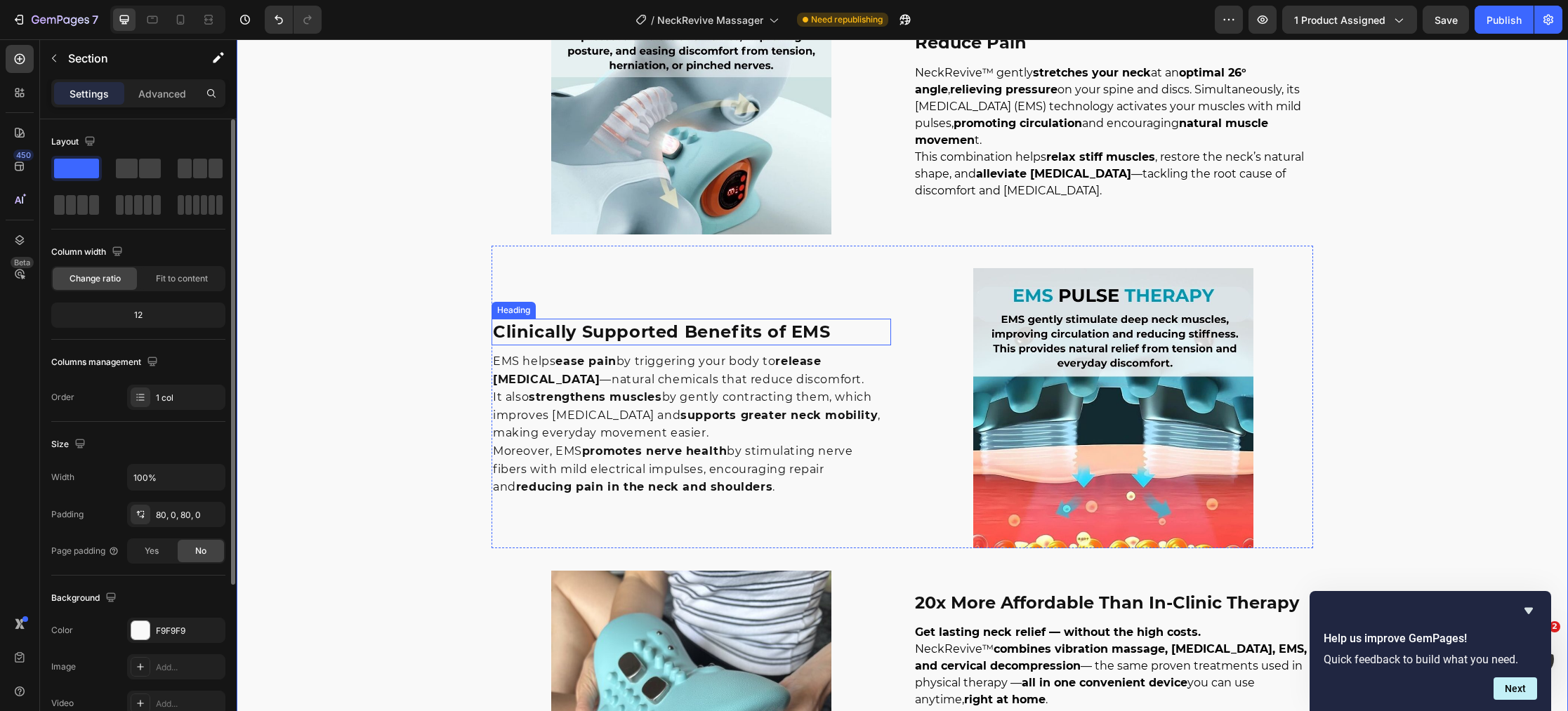
click at [771, 338] on h3 "Clinically Supported Benefits of EMS" at bounding box center [691, 331] width 399 height 26
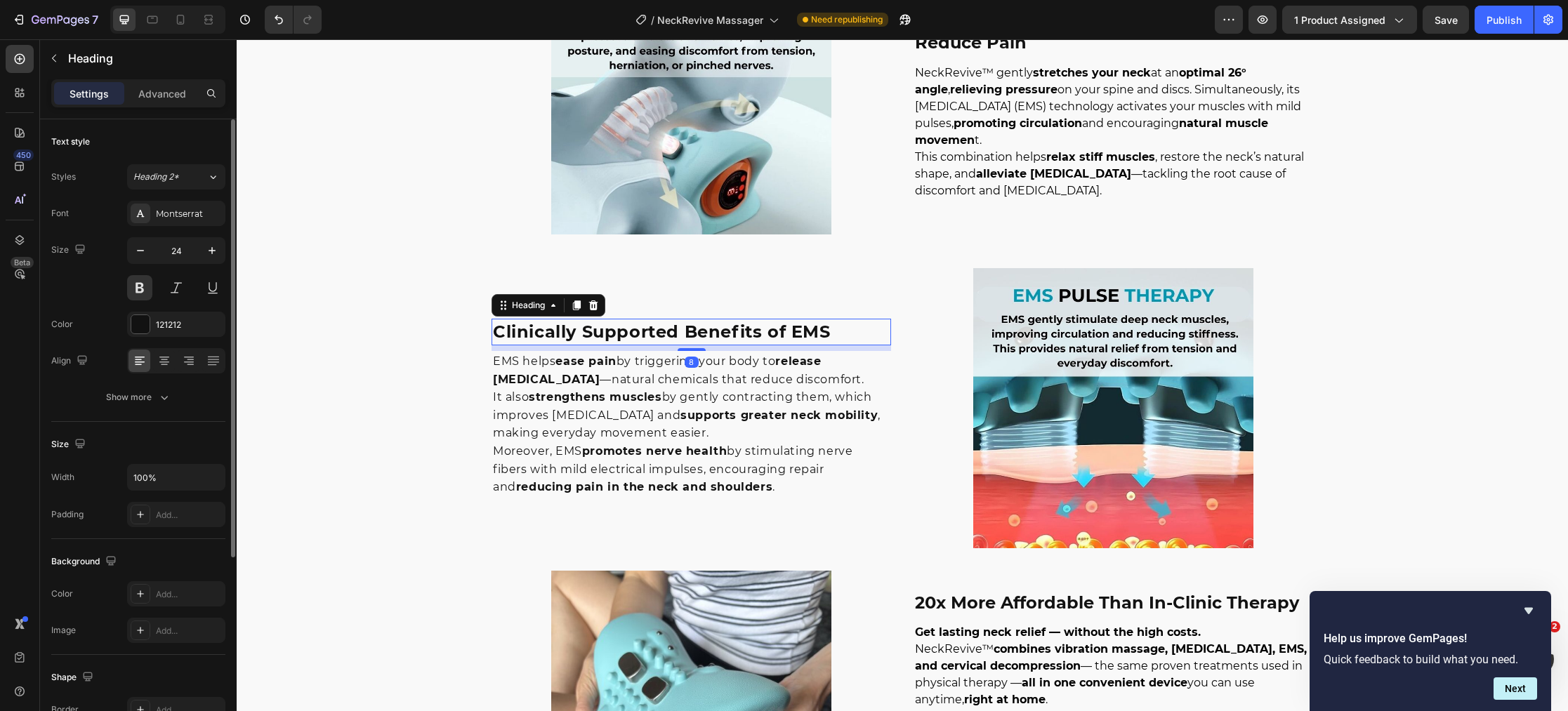
click at [686, 333] on h3 "Clinically Supported Benefits of EMS" at bounding box center [691, 331] width 399 height 26
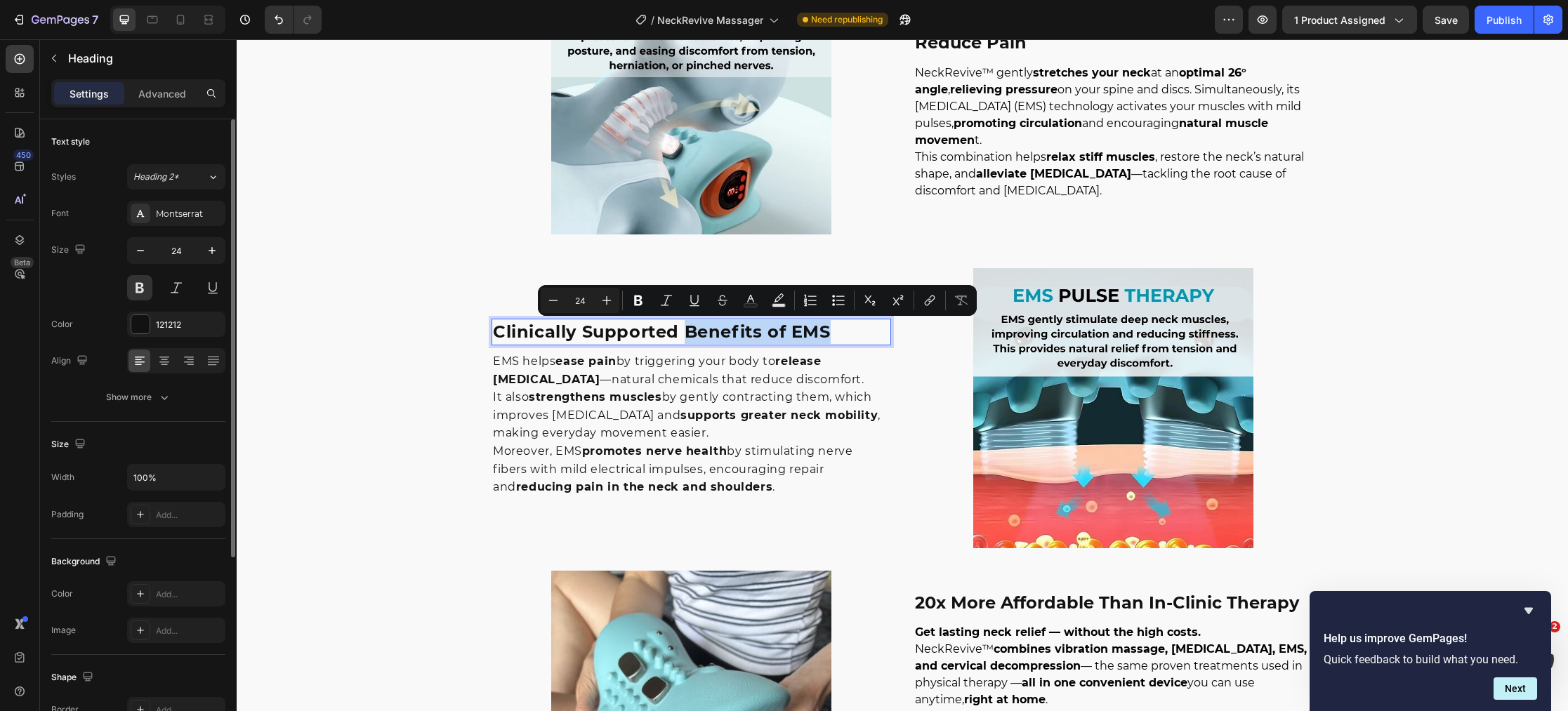
drag, startPoint x: 686, startPoint y: 333, endPoint x: 828, endPoint y: 336, distance: 142.0
click at [828, 336] on p "Clinically Supported Benefits of EMS" at bounding box center [691, 331] width 396 height 24
click at [752, 301] on icon "Editor contextual toolbar" at bounding box center [751, 301] width 14 height 14
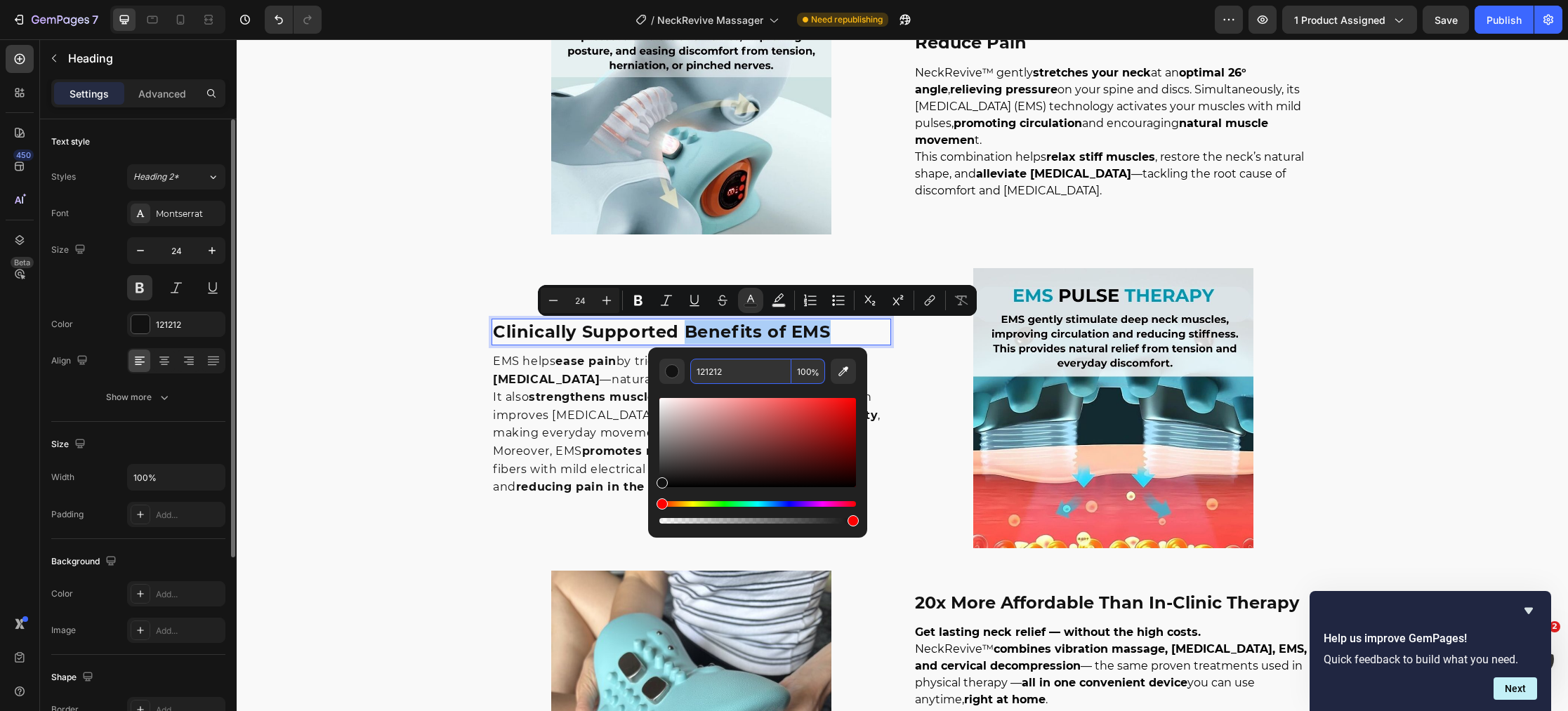
click at [756, 364] on input "121212" at bounding box center [741, 370] width 101 height 25
paste input "#0097B2"
type input "0097B2"
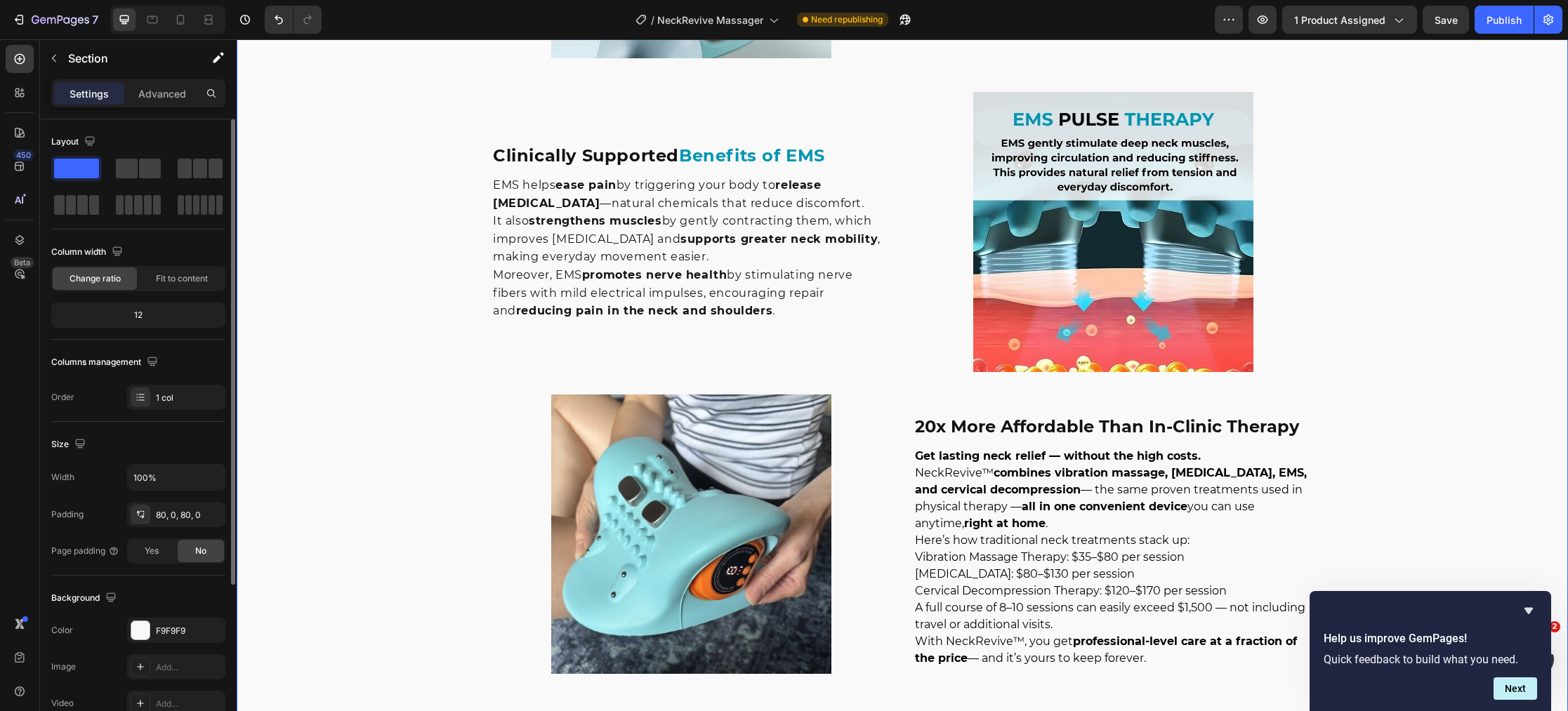
scroll to position [2822, 0]
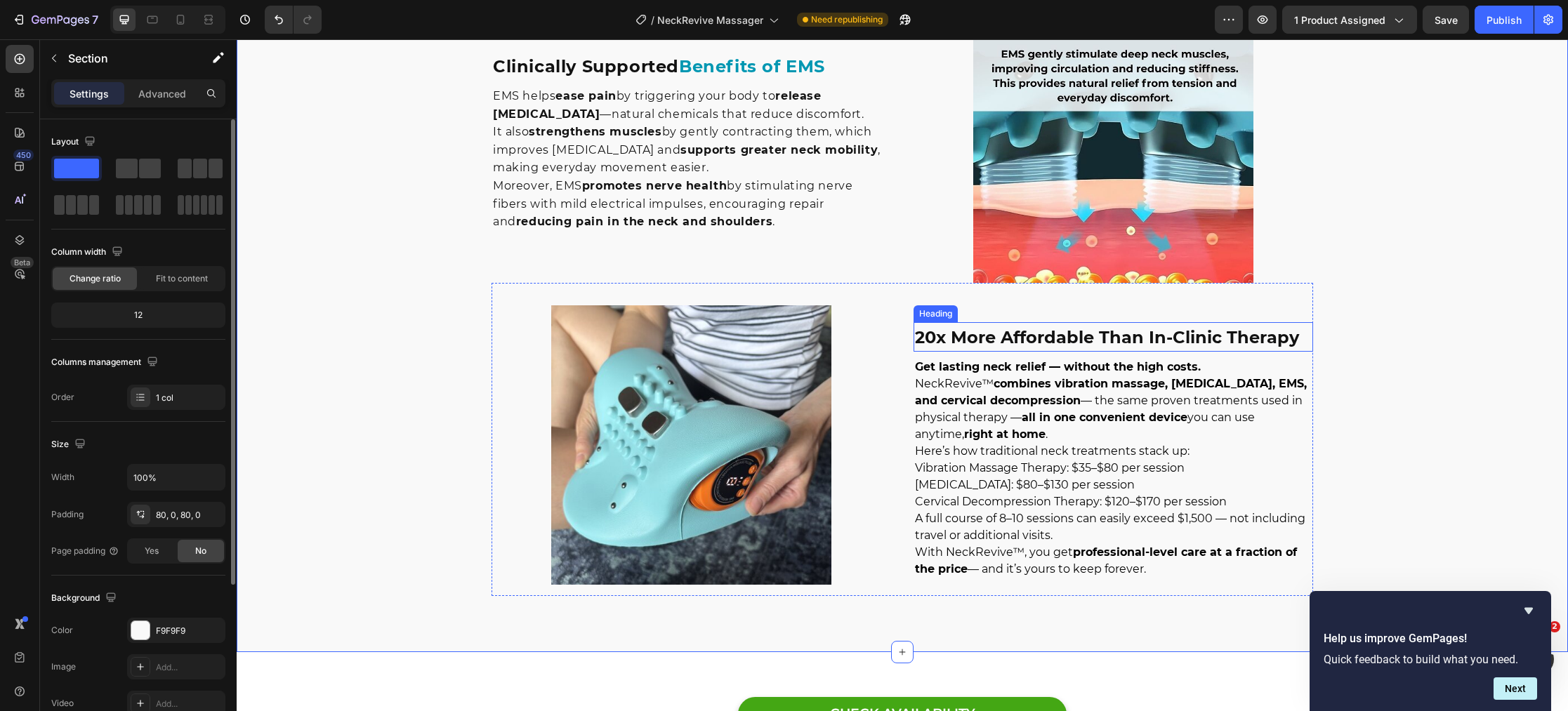
click at [1064, 341] on strong "20x More Affordable Than In-Clinic Therapy" at bounding box center [1107, 337] width 384 height 21
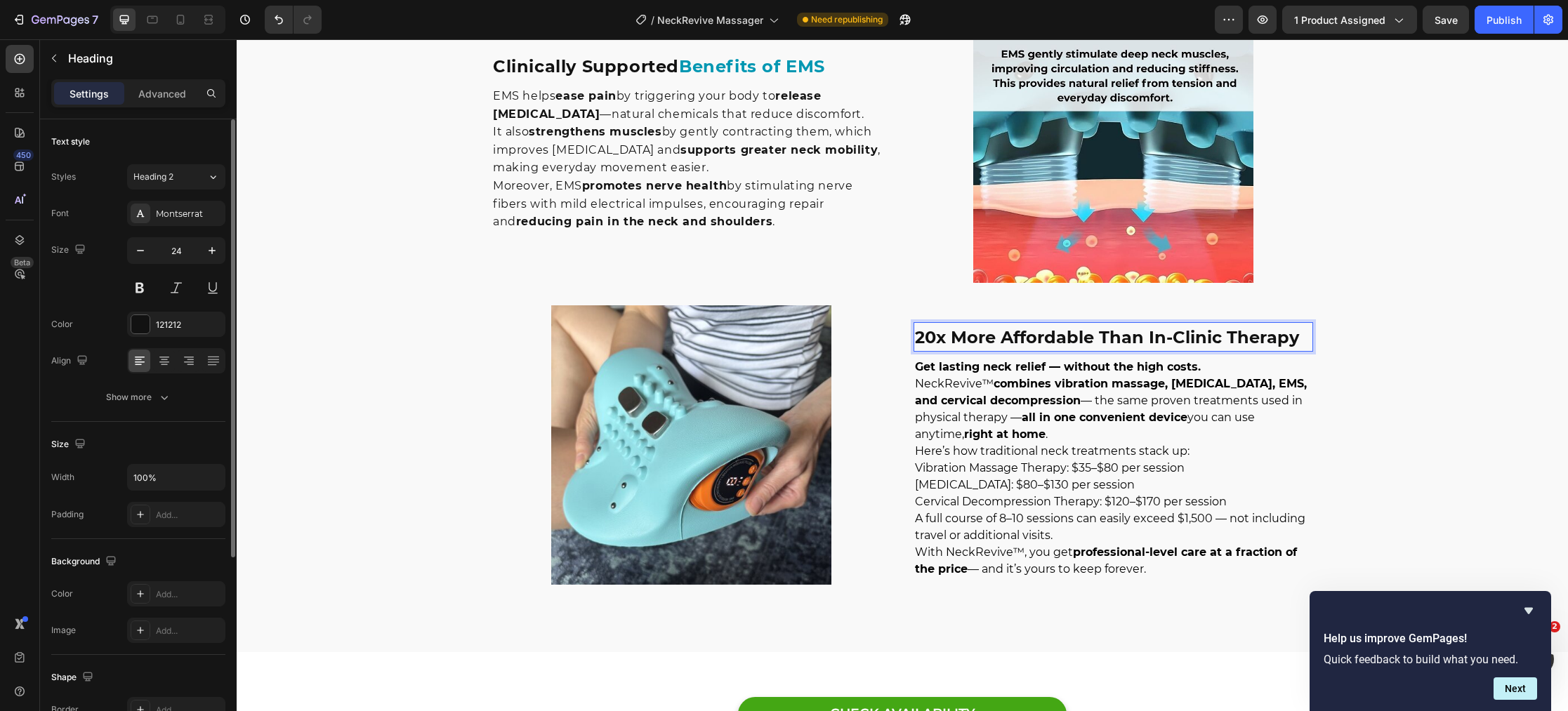
click at [1091, 339] on strong "20x More Affordable Than In-Clinic Therapy" at bounding box center [1107, 337] width 384 height 21
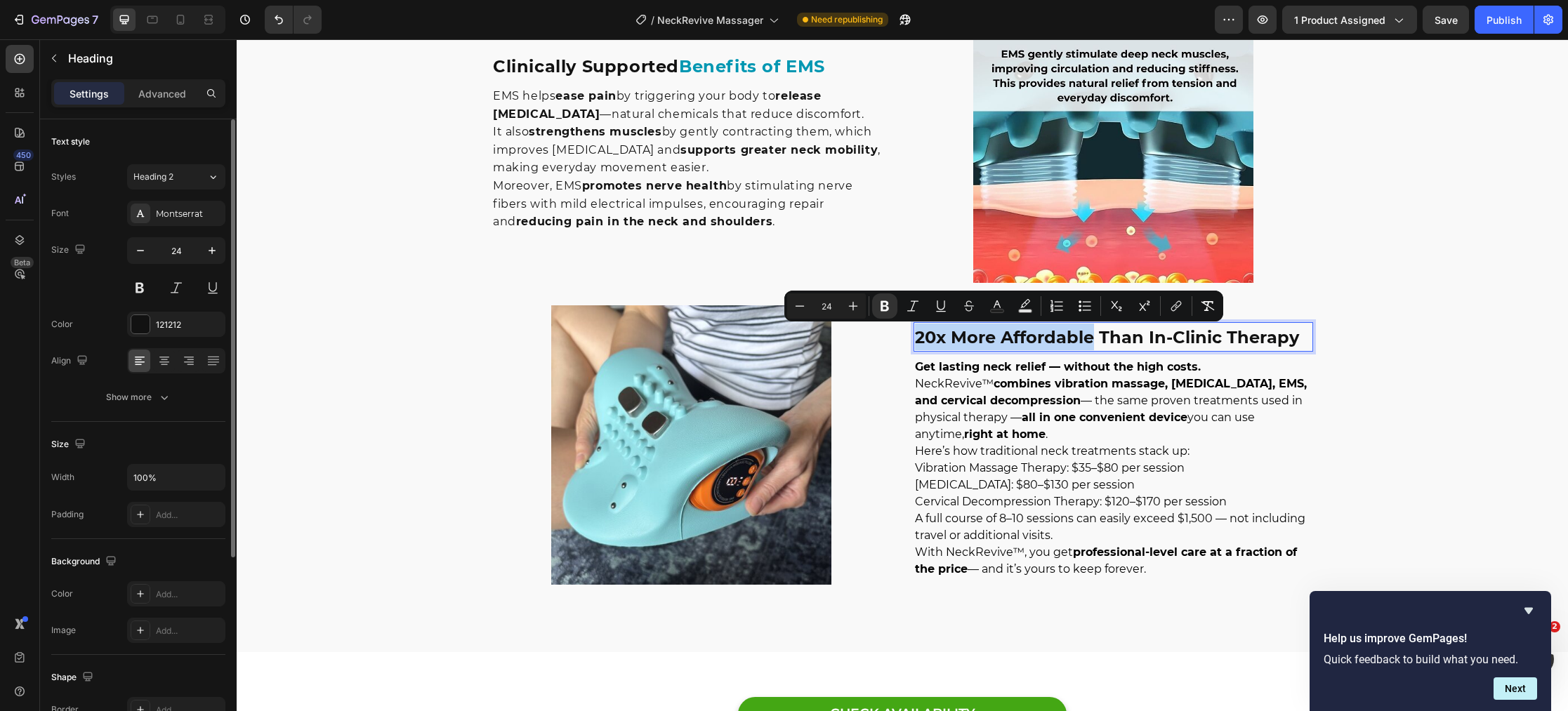
drag, startPoint x: 1091, startPoint y: 339, endPoint x: 919, endPoint y: 337, distance: 172.0
click at [919, 337] on strong "20x More Affordable Than In-Clinic Therapy" at bounding box center [1107, 337] width 384 height 21
click at [1003, 308] on icon "Editor contextual toolbar" at bounding box center [997, 306] width 14 height 14
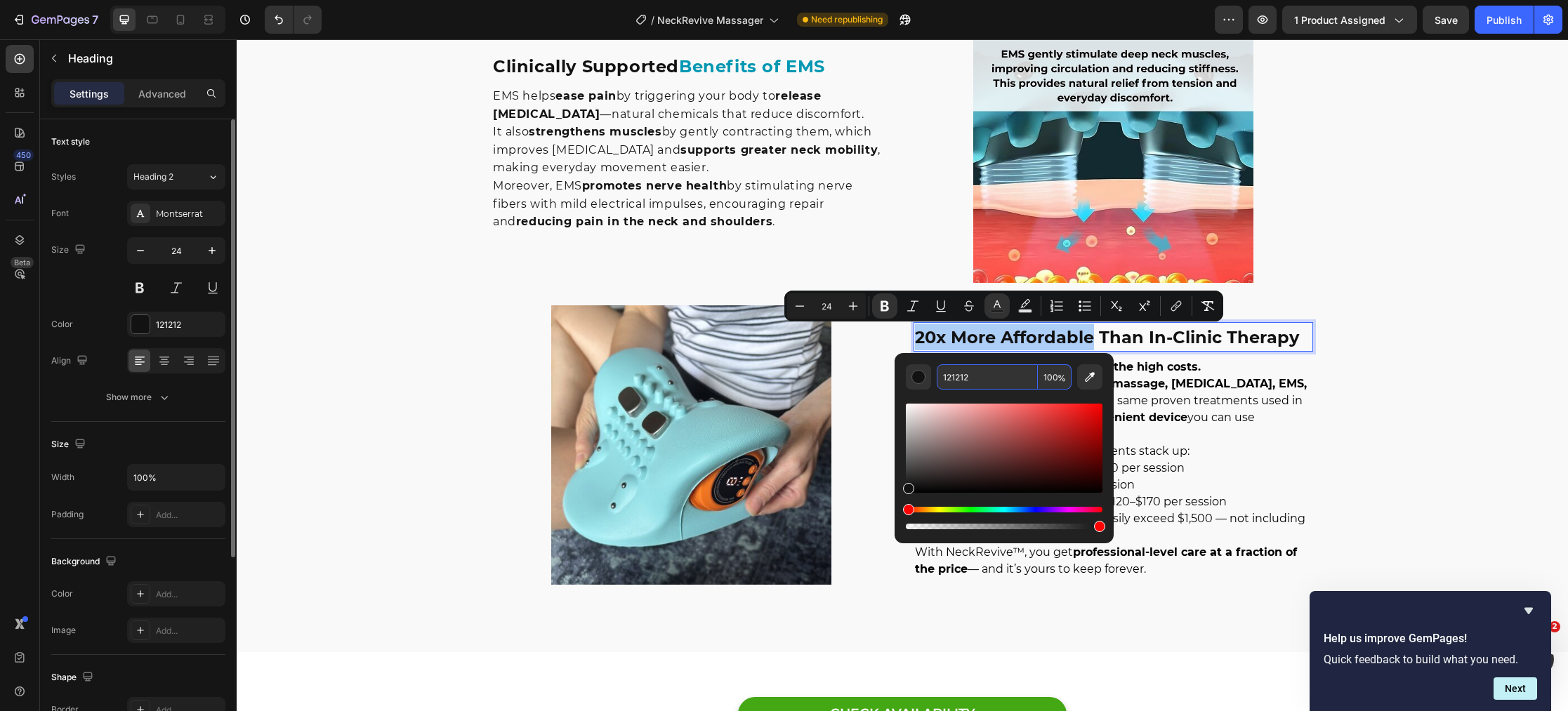
click at [987, 376] on input "121212" at bounding box center [987, 376] width 101 height 25
paste input "#0097B2"
type input "0097B2"
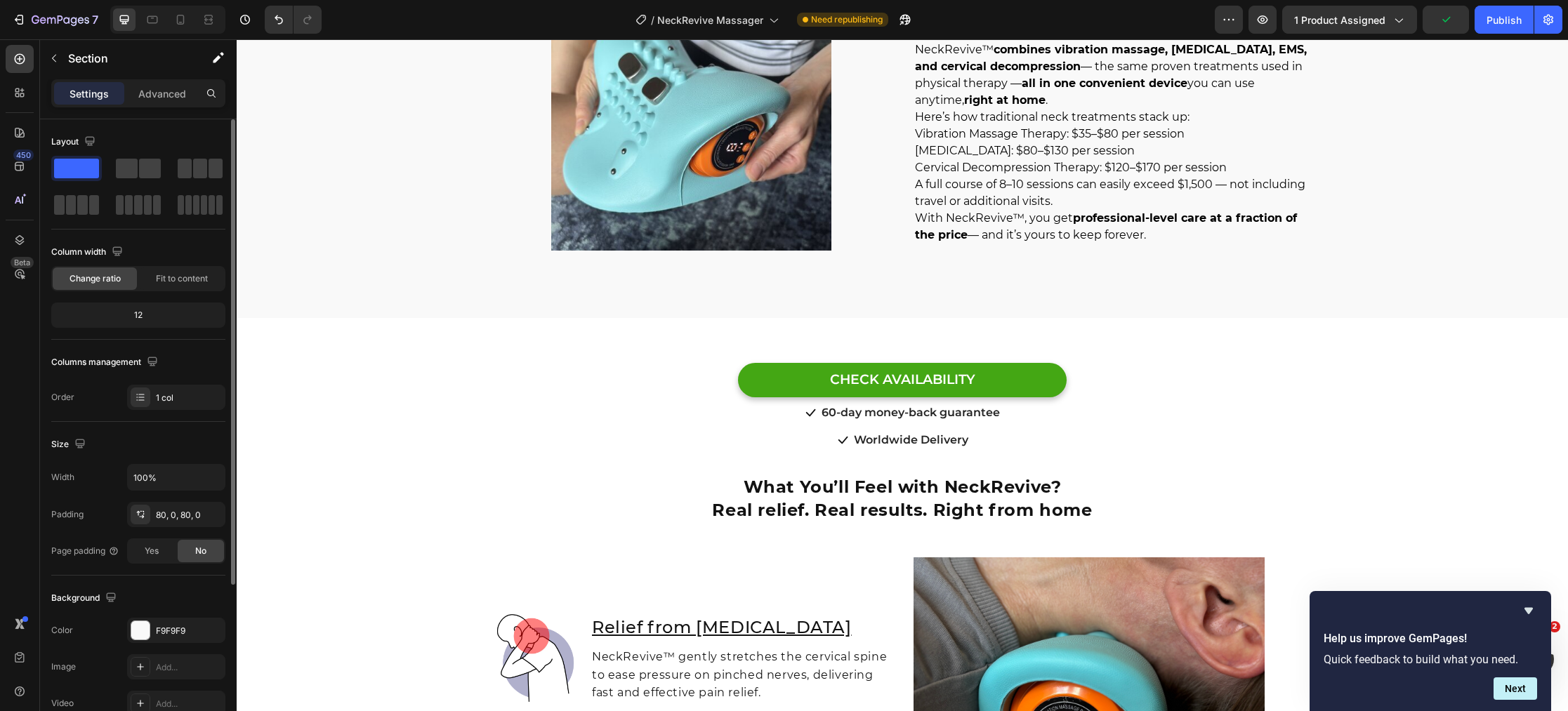
scroll to position [3194, 0]
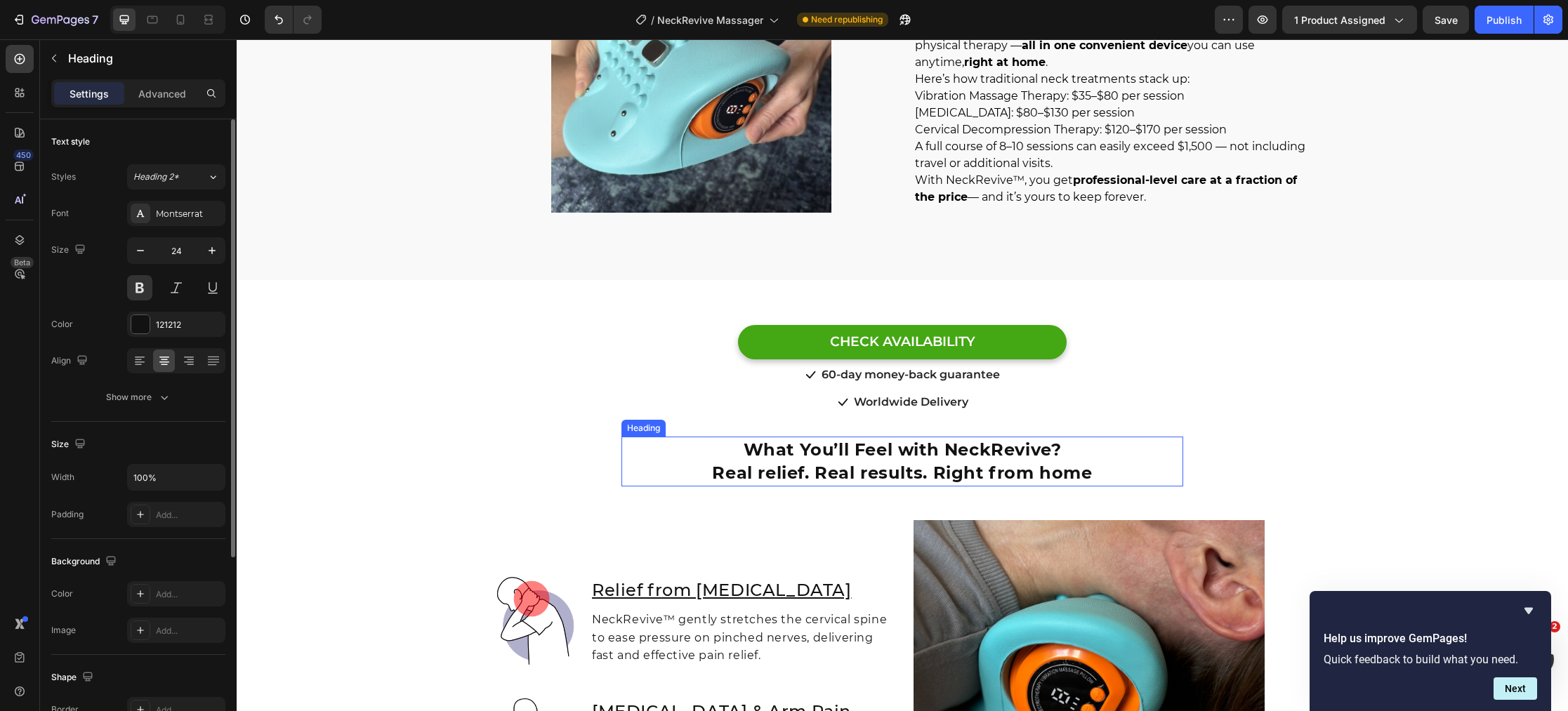
click at [942, 448] on h2 "What You’ll Feel with NeckRevive? Real relief. Real results. Right from home" at bounding box center [902, 461] width 561 height 50
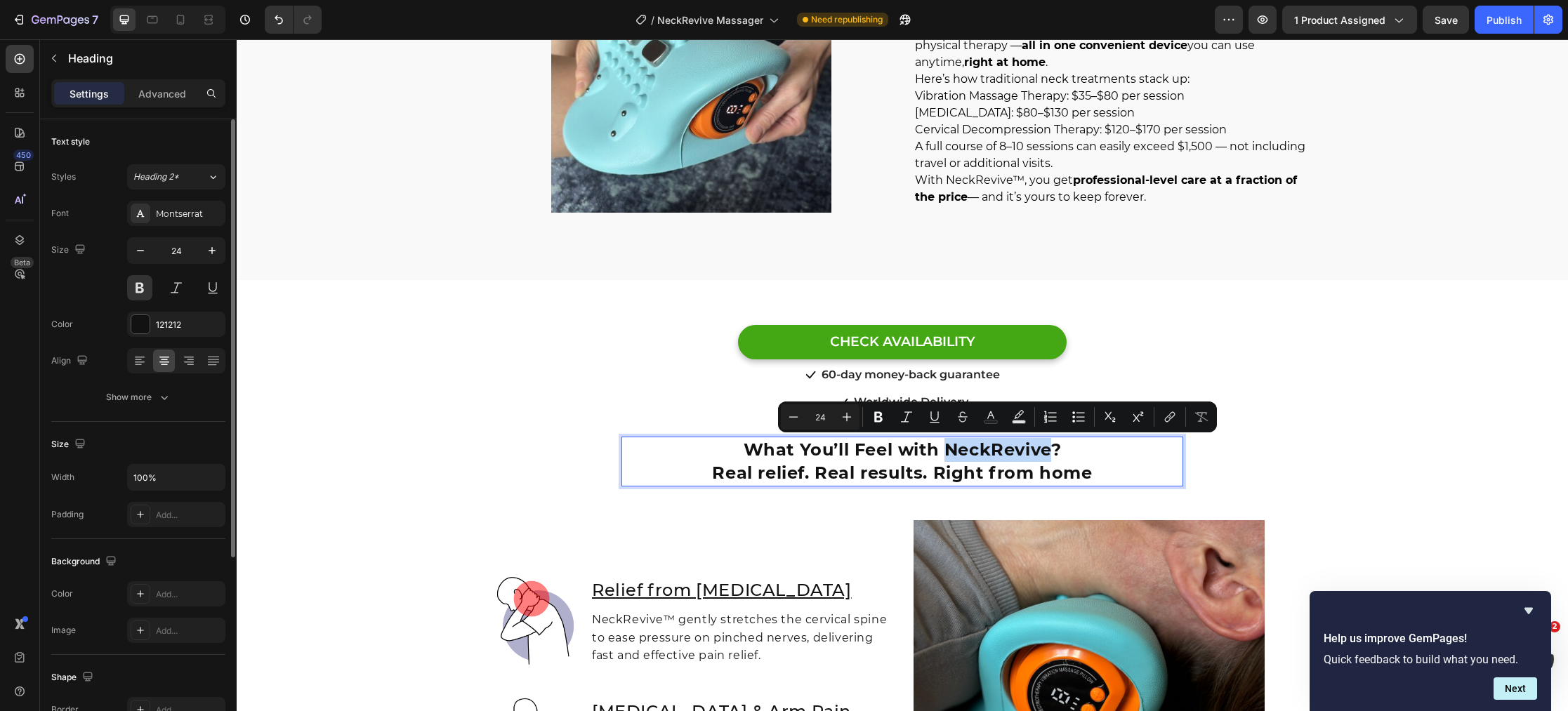
click at [942, 448] on p "What You’ll Feel with NeckRevive? Real relief. Real results. Right from home" at bounding box center [902, 461] width 559 height 47
drag, startPoint x: 952, startPoint y: 448, endPoint x: 1075, endPoint y: 450, distance: 123.0
click at [1075, 450] on p "What You’ll Feel with NeckRevive? Real relief. Real results. Right from home" at bounding box center [902, 461] width 559 height 47
drag, startPoint x: 1001, startPoint y: 420, endPoint x: 994, endPoint y: 423, distance: 7.6
click at [1000, 420] on rect "Editor contextual toolbar" at bounding box center [997, 422] width 14 height 4
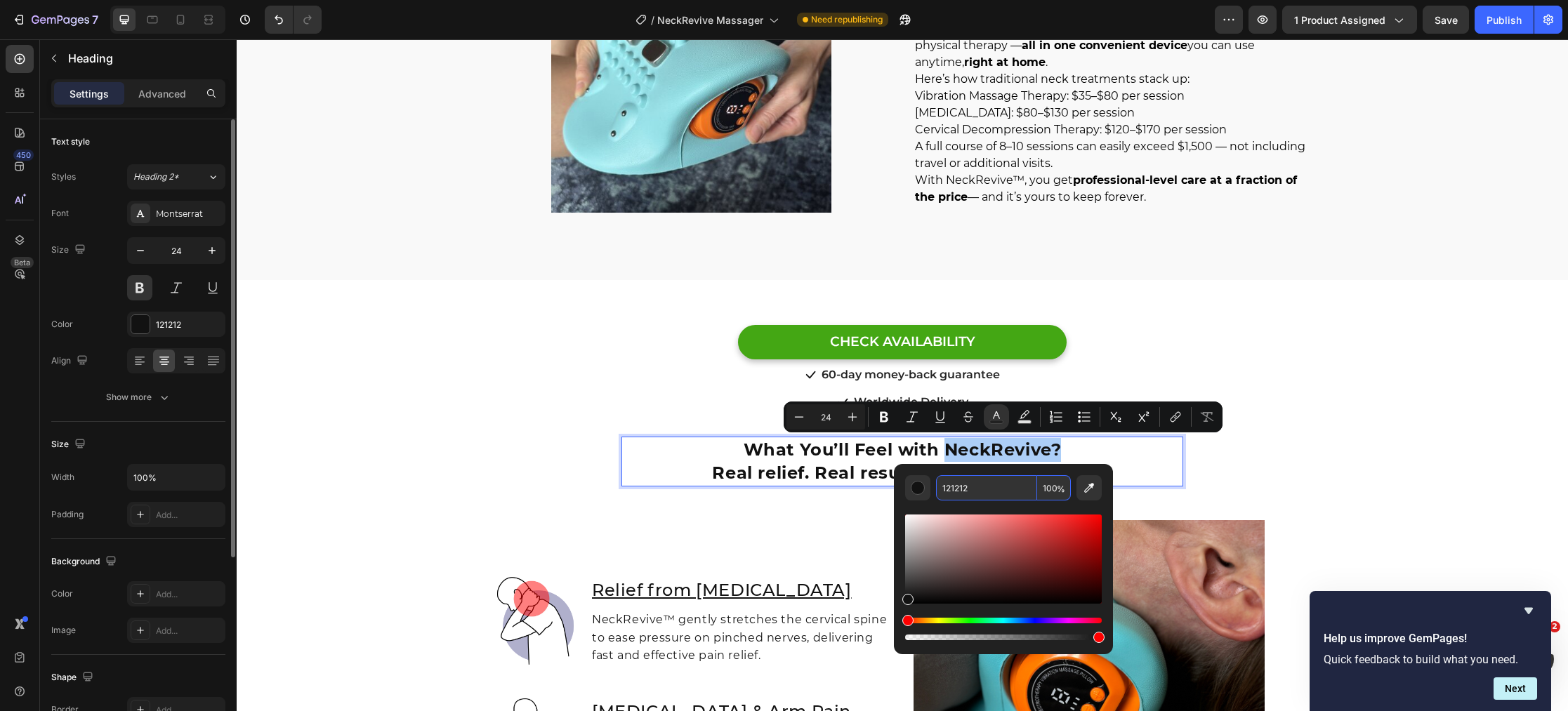
click at [985, 485] on input "121212" at bounding box center [987, 487] width 101 height 25
click at [985, 486] on input "121212" at bounding box center [987, 487] width 101 height 25
paste input "#0097B2"
type input "0097B2"
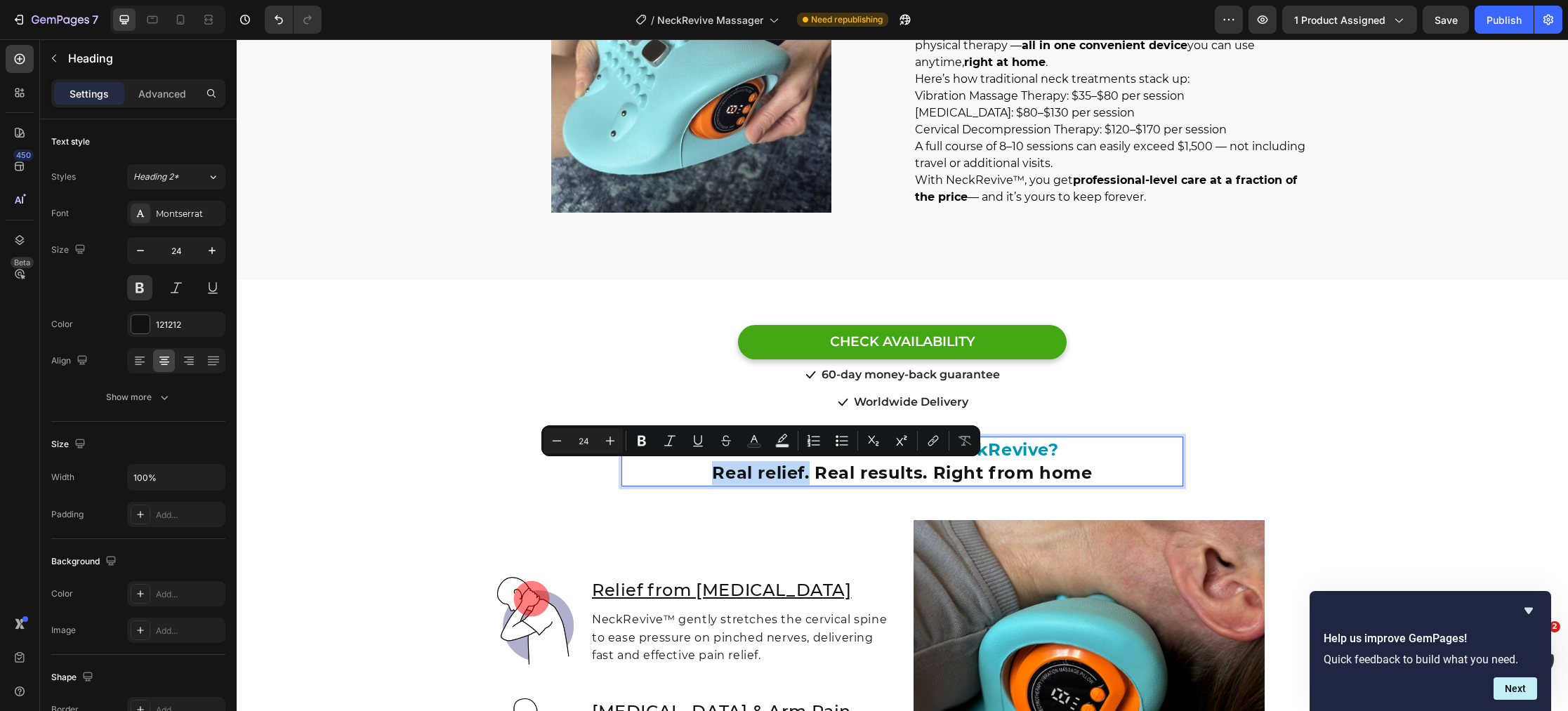
drag, startPoint x: 808, startPoint y: 473, endPoint x: 711, endPoint y: 474, distance: 97.0
click at [711, 474] on p "What You’ll Feel with NeckRevive? Real relief. Real results. Right from home" at bounding box center [902, 461] width 559 height 47
click at [761, 444] on button "Text Color" at bounding box center [754, 440] width 25 height 25
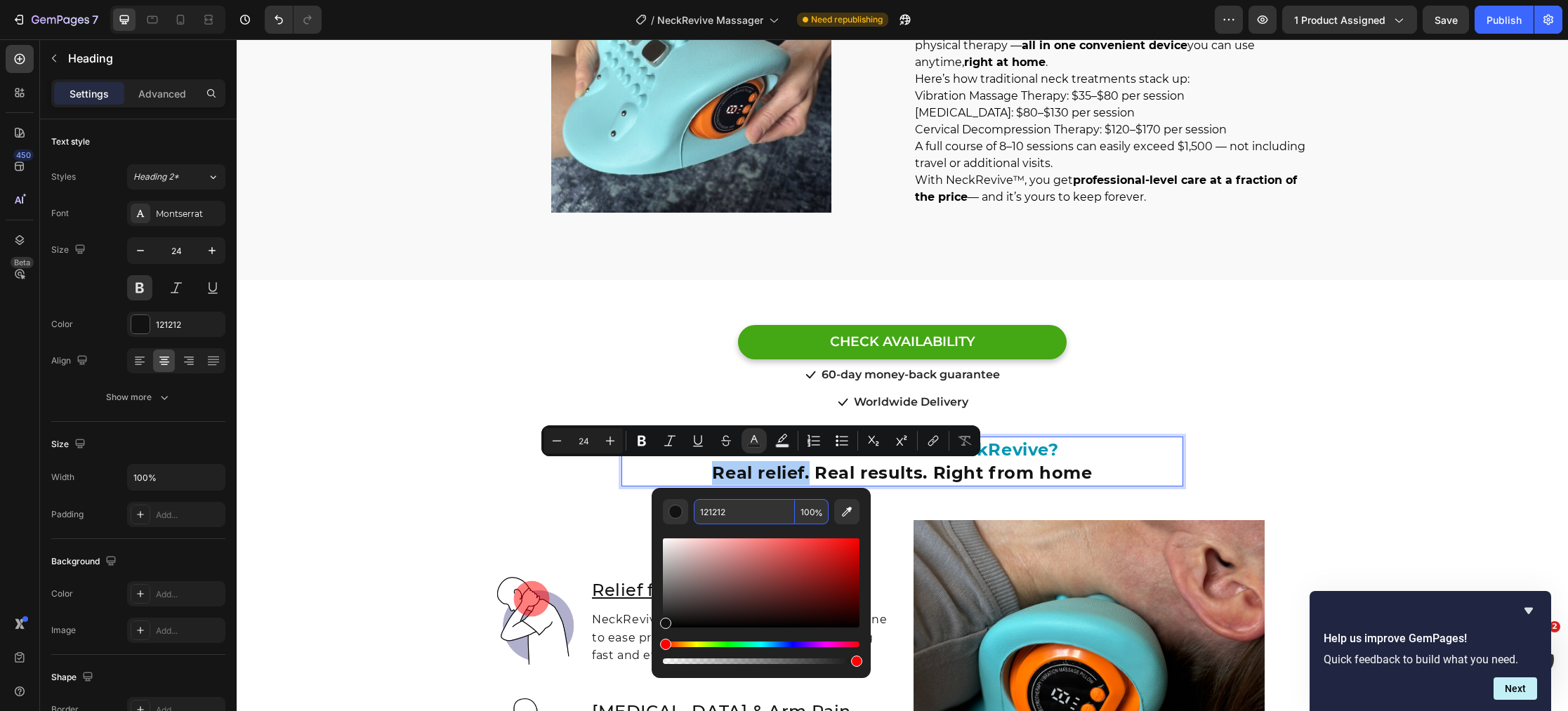
click at [773, 503] on input "121212" at bounding box center [744, 511] width 101 height 25
paste input "#0097B2"
type input "0097B2"
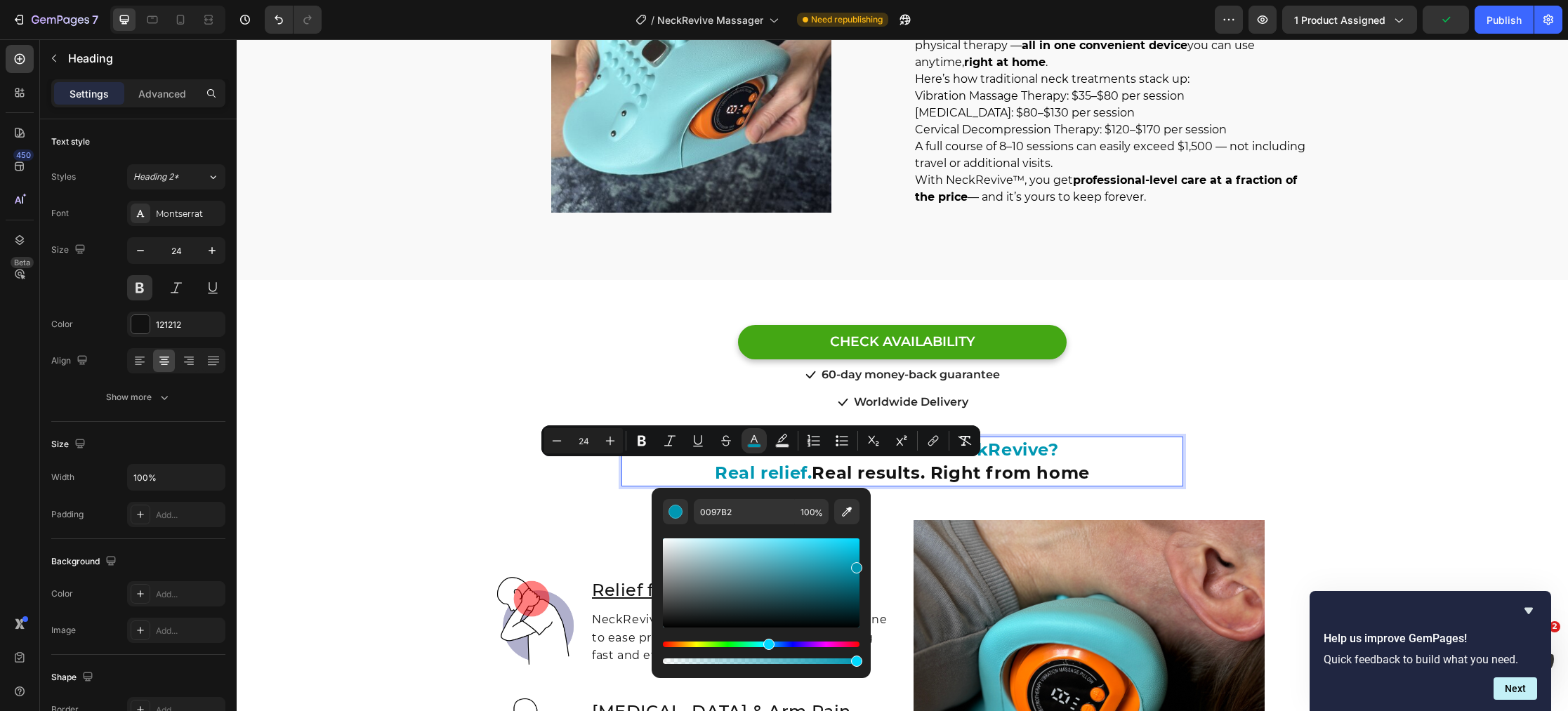
click at [1045, 475] on p "What You’ll Feel with NeckRevive? Real relief. Real results. Right from home" at bounding box center [902, 461] width 559 height 47
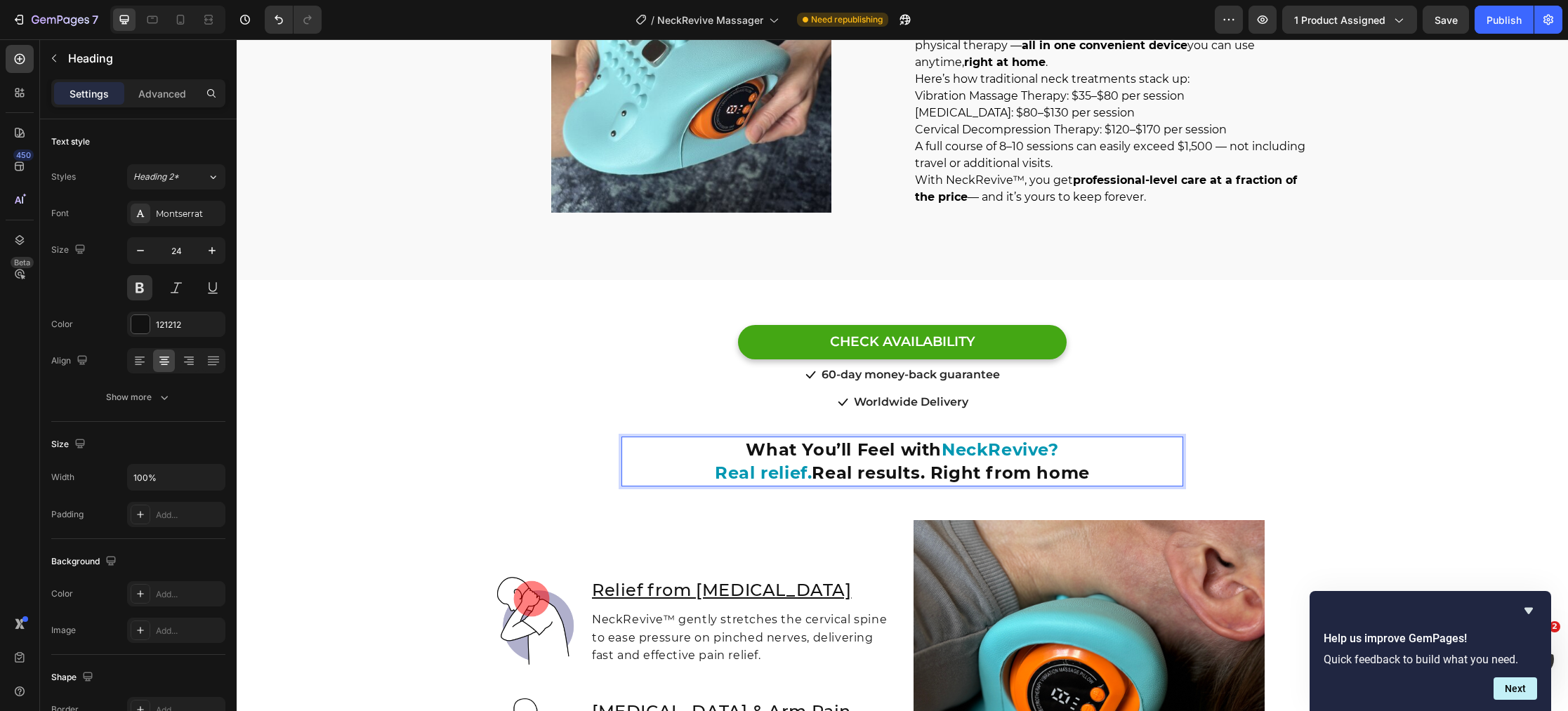
click at [1099, 473] on p "What You’ll Feel with NeckRevive? Real relief. Real results. Right from home" at bounding box center [902, 461] width 559 height 47
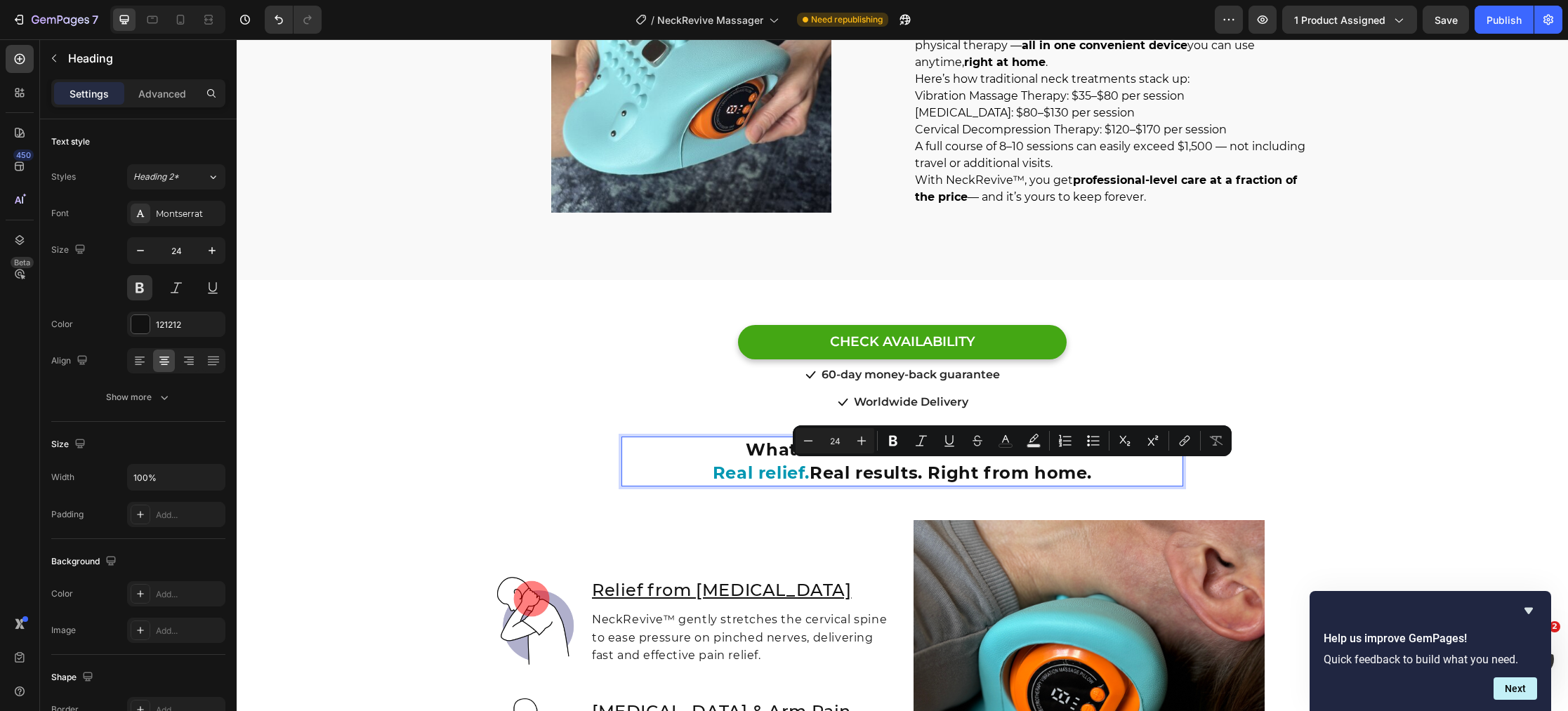
drag, startPoint x: 1099, startPoint y: 473, endPoint x: 937, endPoint y: 471, distance: 162.0
click at [934, 471] on p "What You’ll Feel with NeckRevive? Real relief. Real results. Right from home." at bounding box center [902, 461] width 559 height 47
drag, startPoint x: 1004, startPoint y: 440, endPoint x: 939, endPoint y: 453, distance: 66.3
click at [1002, 441] on icon "Editor contextual toolbar" at bounding box center [1006, 440] width 14 height 14
type input "121212"
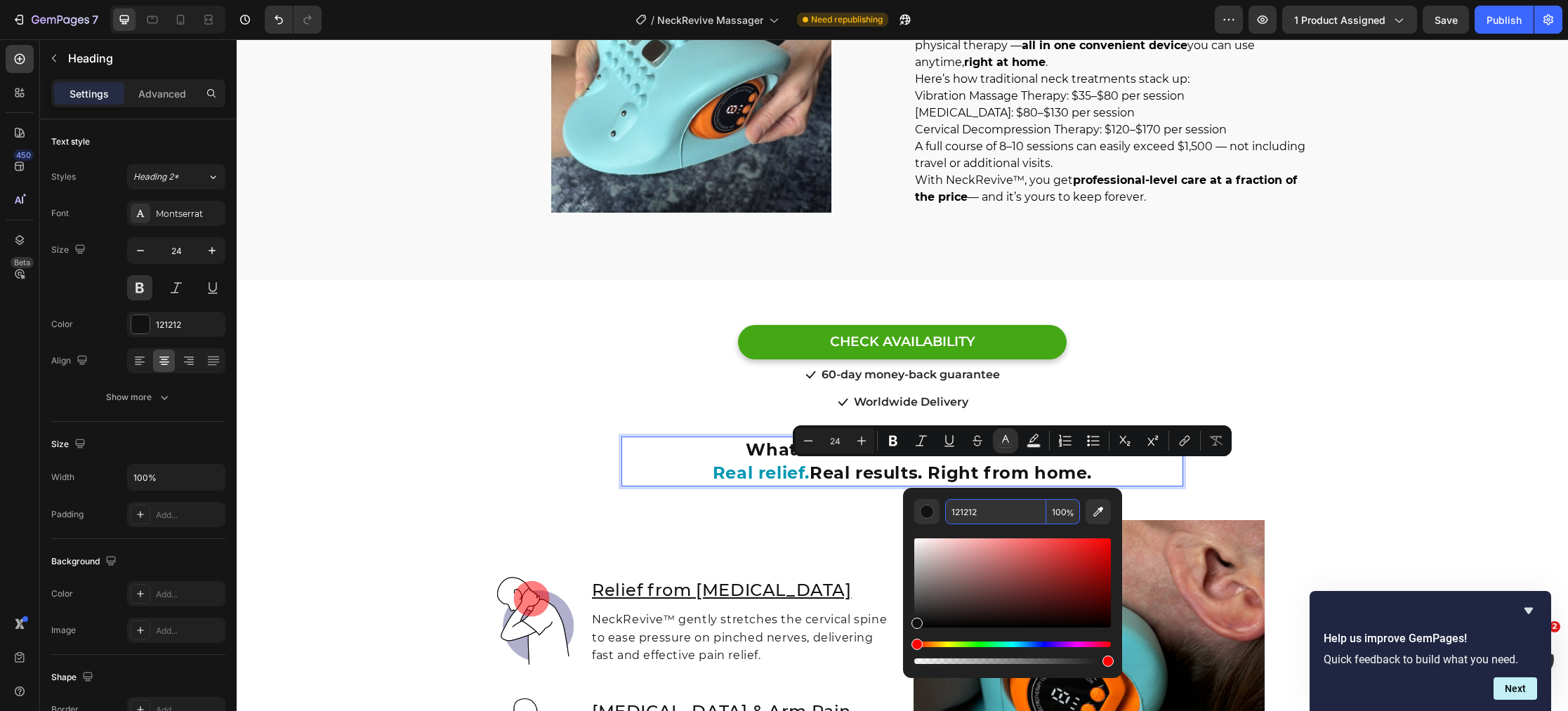
click at [999, 515] on input "121212" at bounding box center [996, 511] width 101 height 25
paste input "#0097B2"
type input "0097B2"
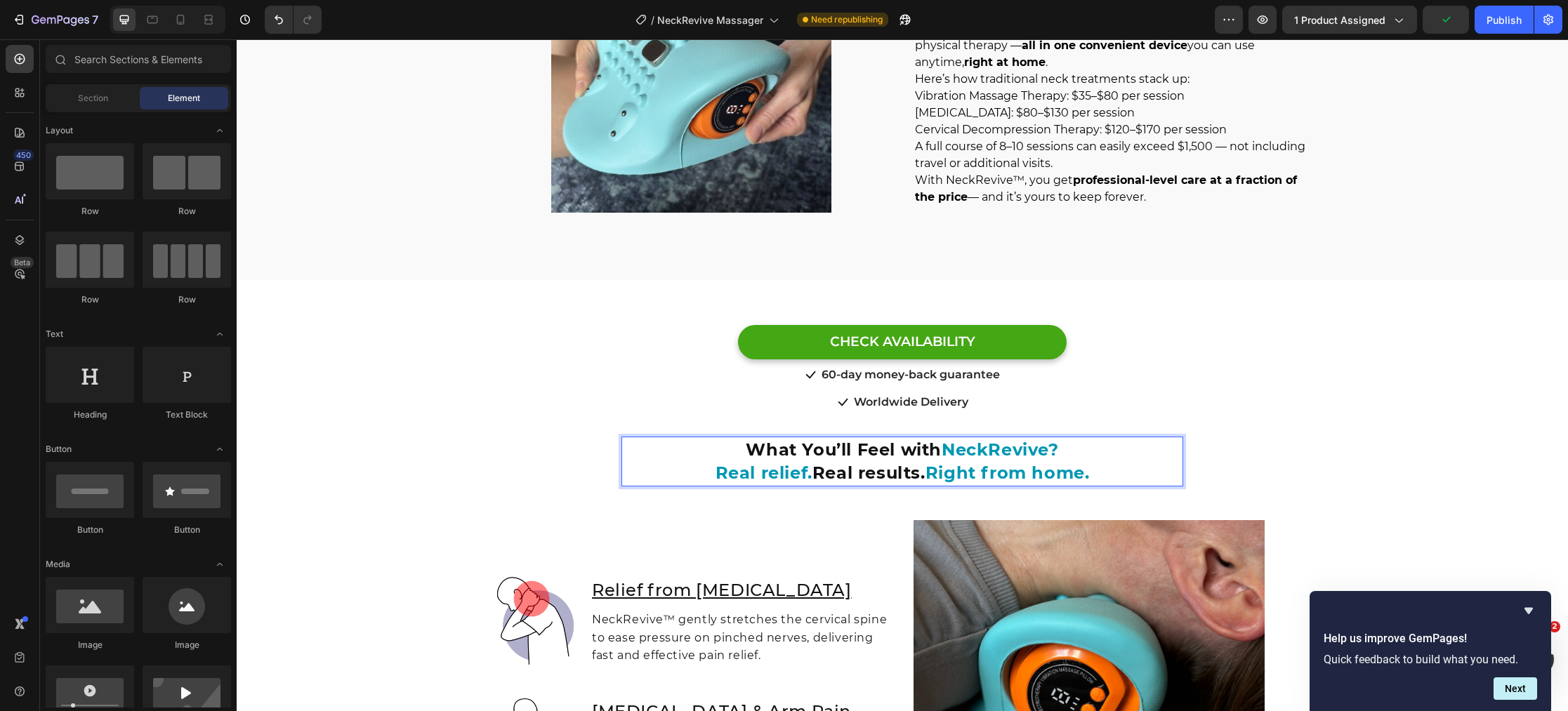
click at [474, 413] on section "CHECK AVAILABILITY Button CHECK AVAILABILITY Button Icon 60-day money-back guar…" at bounding box center [902, 358] width 865 height 156
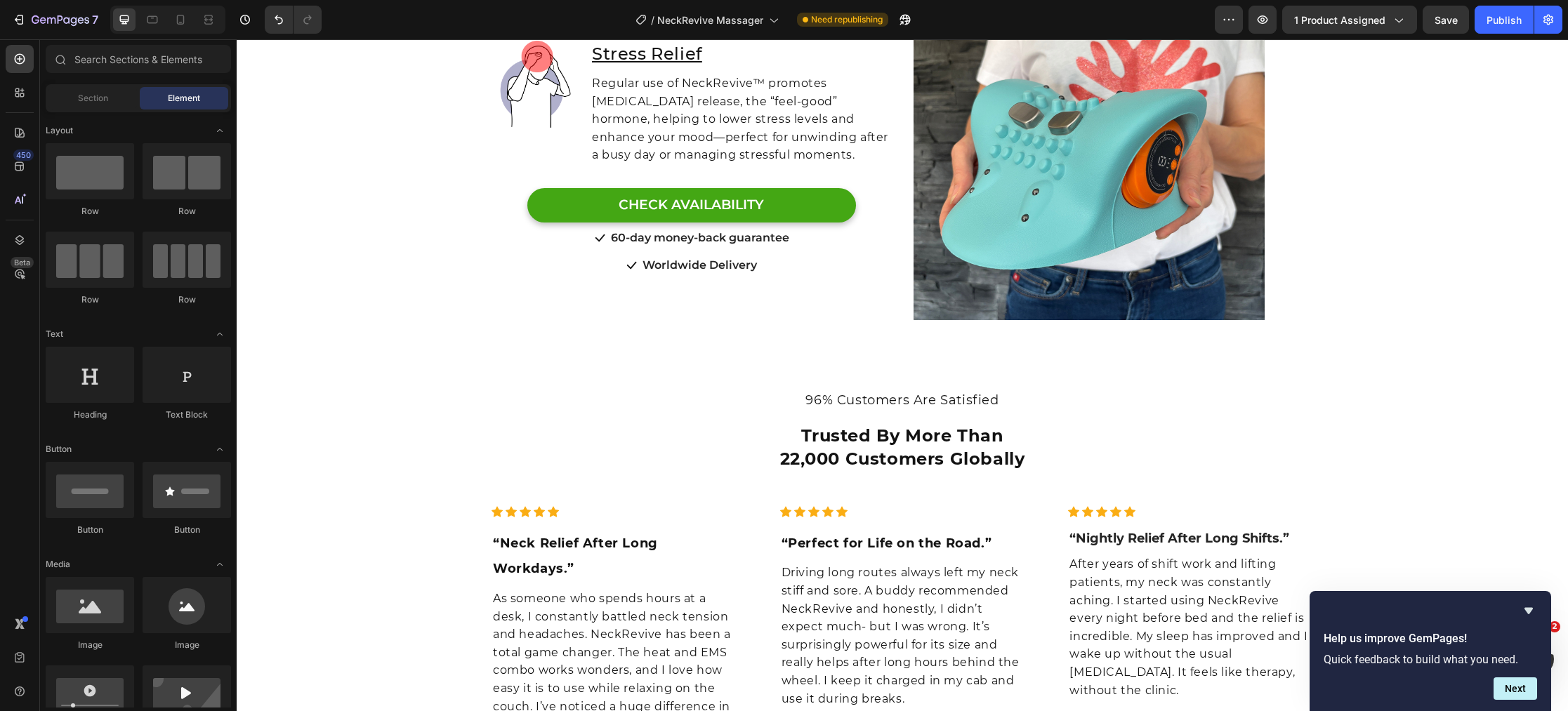
scroll to position [4189, 0]
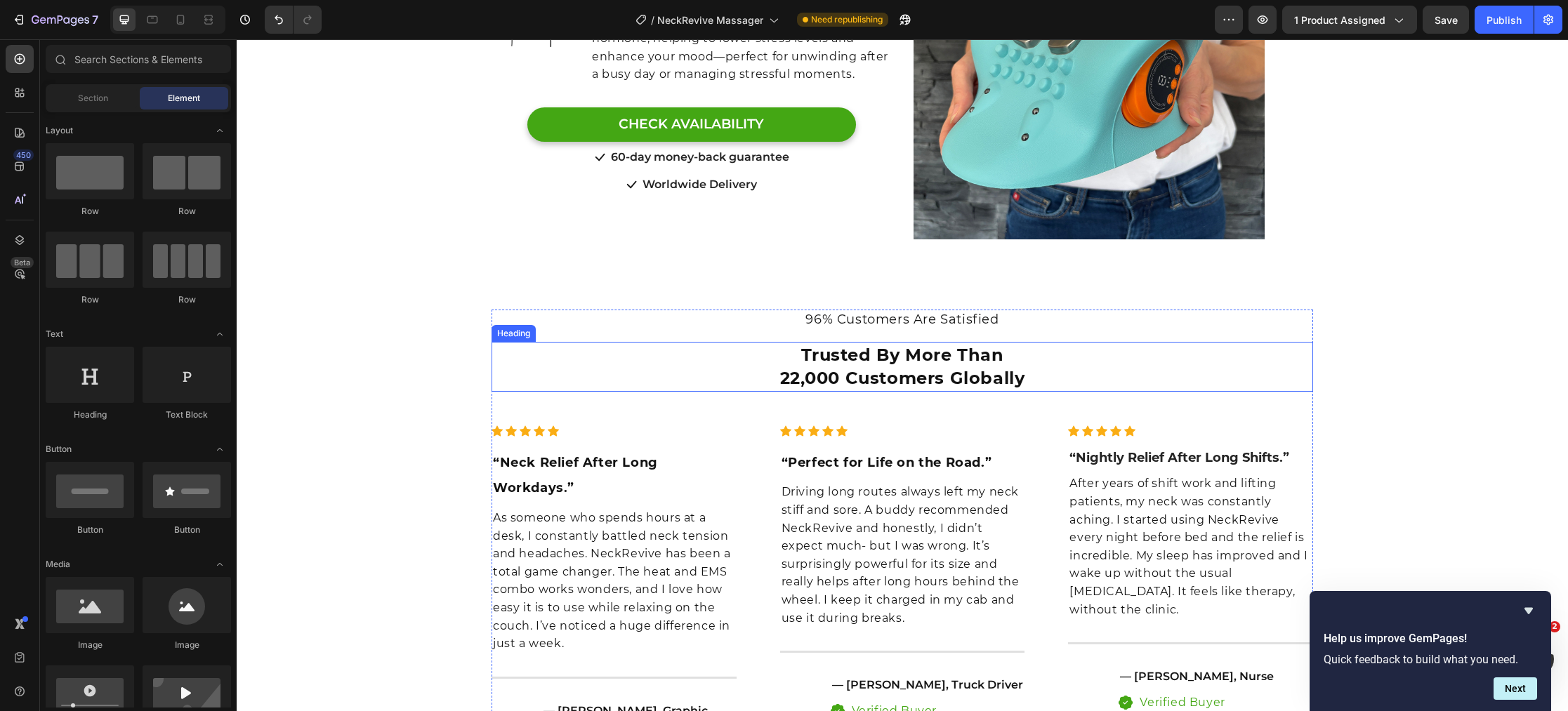
click at [832, 355] on span "Trusted By More Than" at bounding box center [902, 355] width 203 height 21
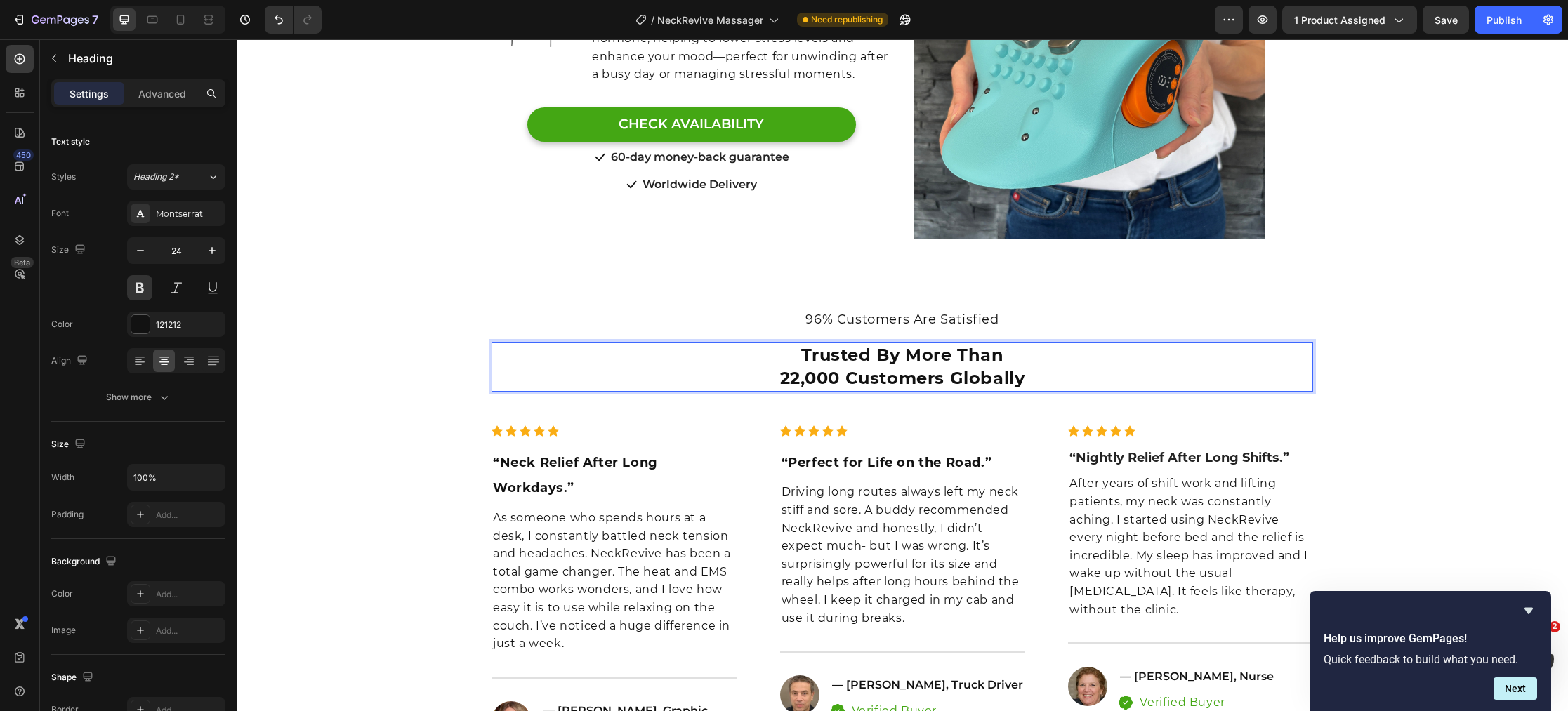
click at [868, 356] on span "Trusted By More Than" at bounding box center [902, 355] width 203 height 21
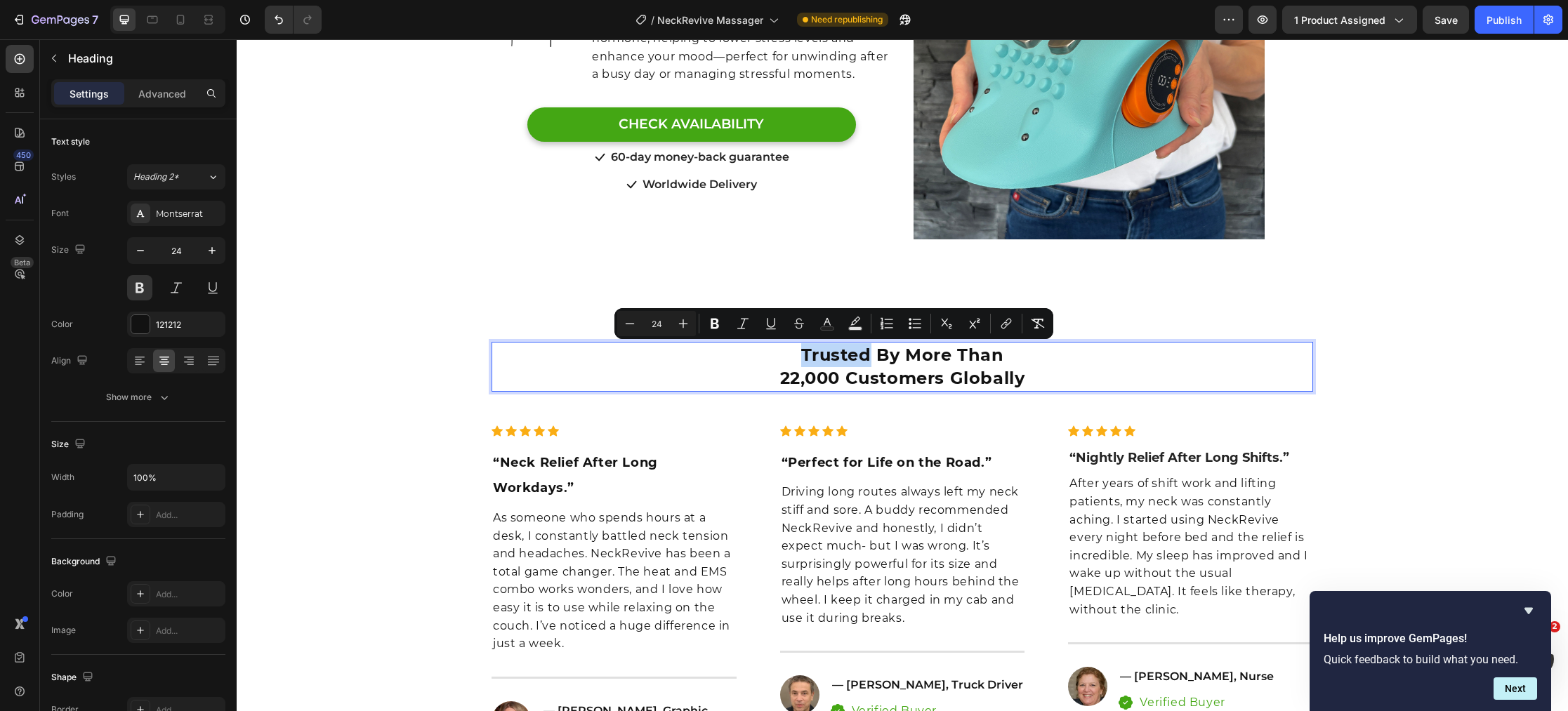
drag, startPoint x: 869, startPoint y: 356, endPoint x: 789, endPoint y: 356, distance: 80.0
click at [789, 356] on p "Trusted By More Than 22,000 Customers Globally" at bounding box center [902, 367] width 819 height 47
click at [830, 326] on icon "Editor contextual toolbar" at bounding box center [827, 323] width 14 height 14
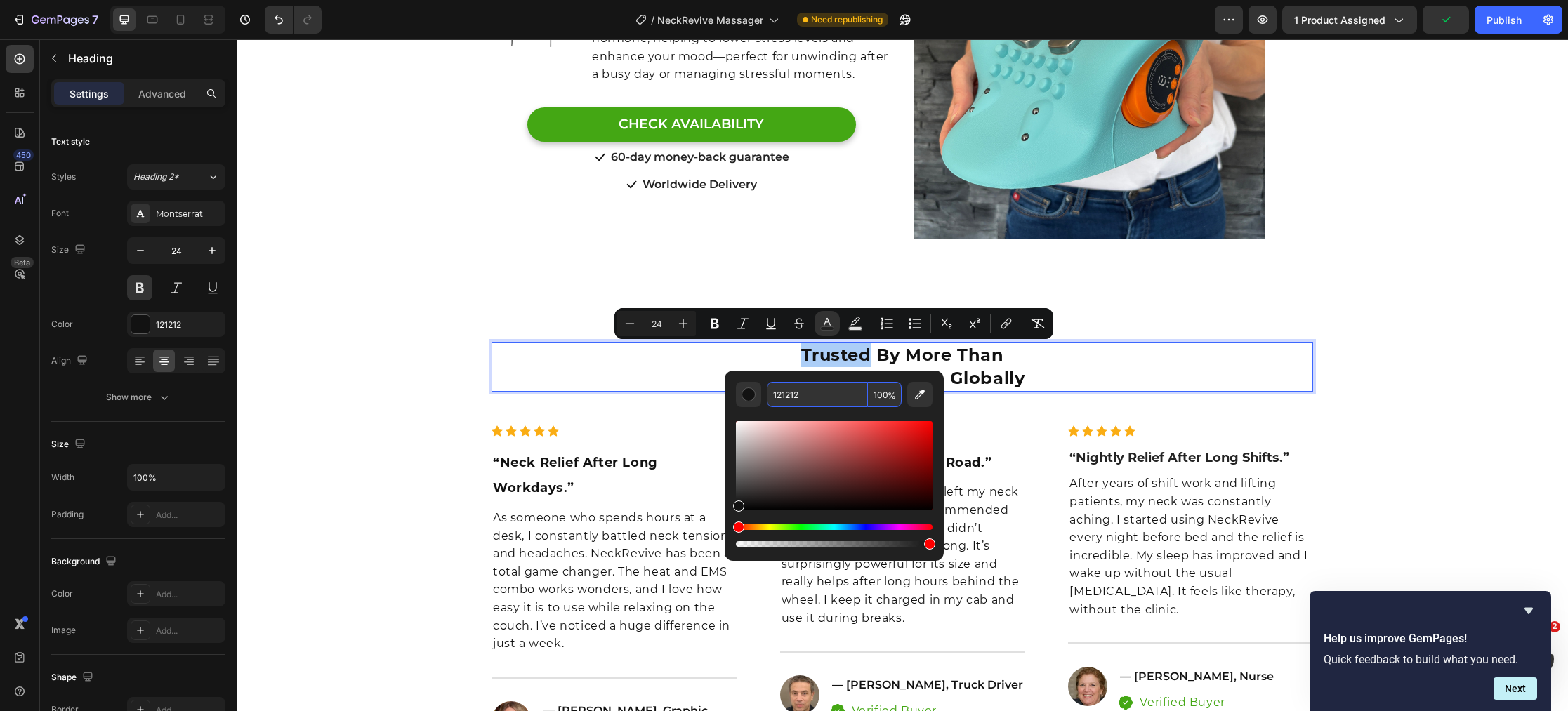
click at [826, 393] on input "121212" at bounding box center [817, 394] width 101 height 25
paste input "#0097B2"
type input "0097B2"
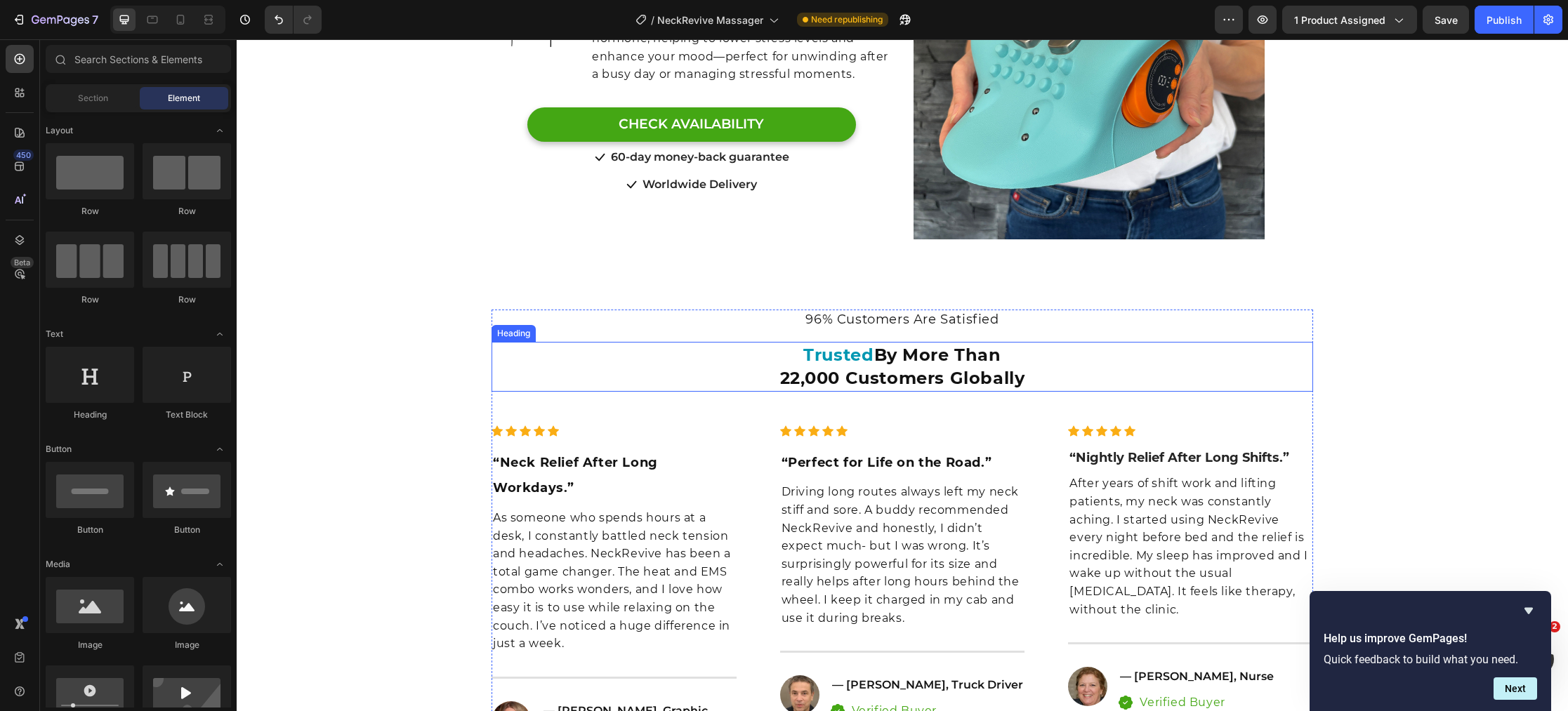
click at [838, 379] on span "22,000 Customers Globally" at bounding box center [902, 378] width 245 height 21
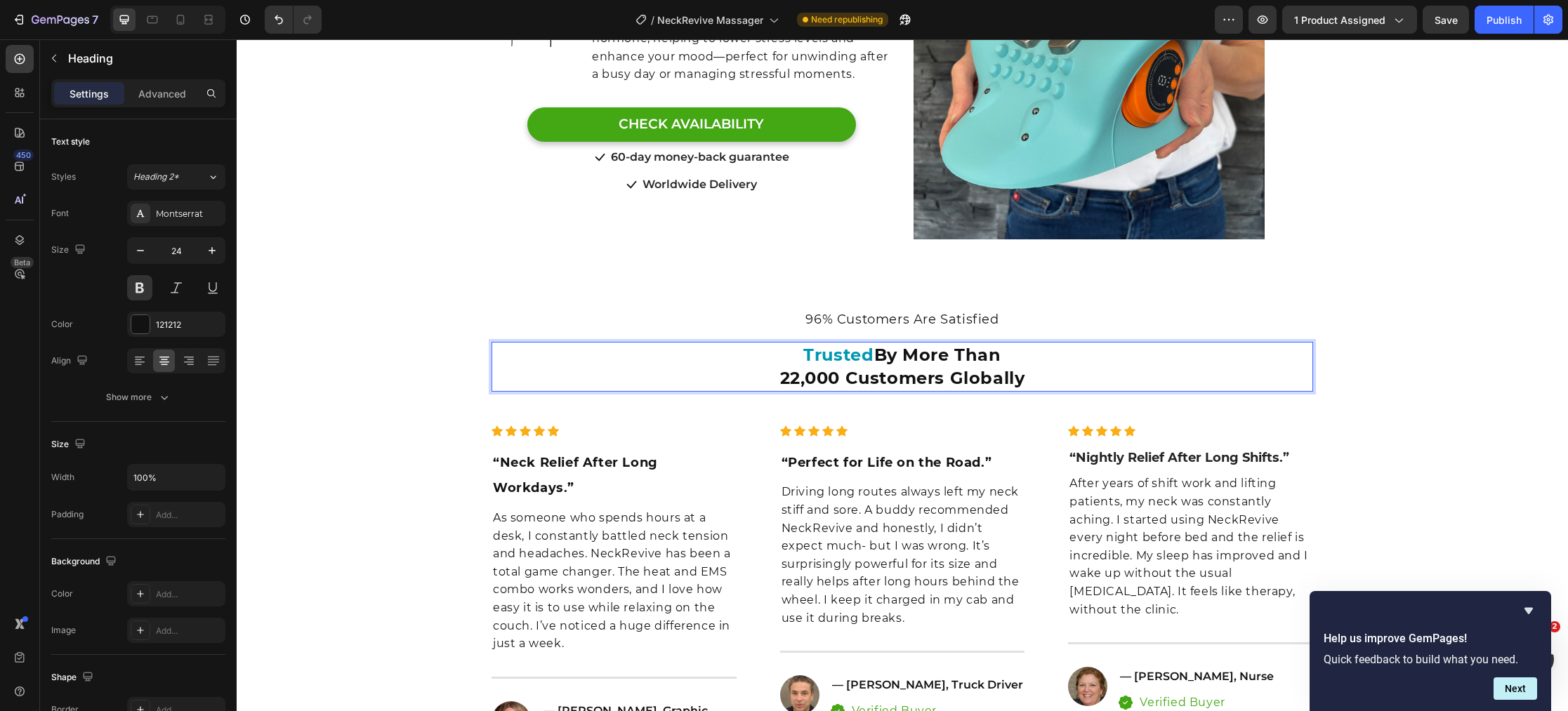
click at [842, 378] on span "22,000 Customers Globally" at bounding box center [902, 378] width 245 height 21
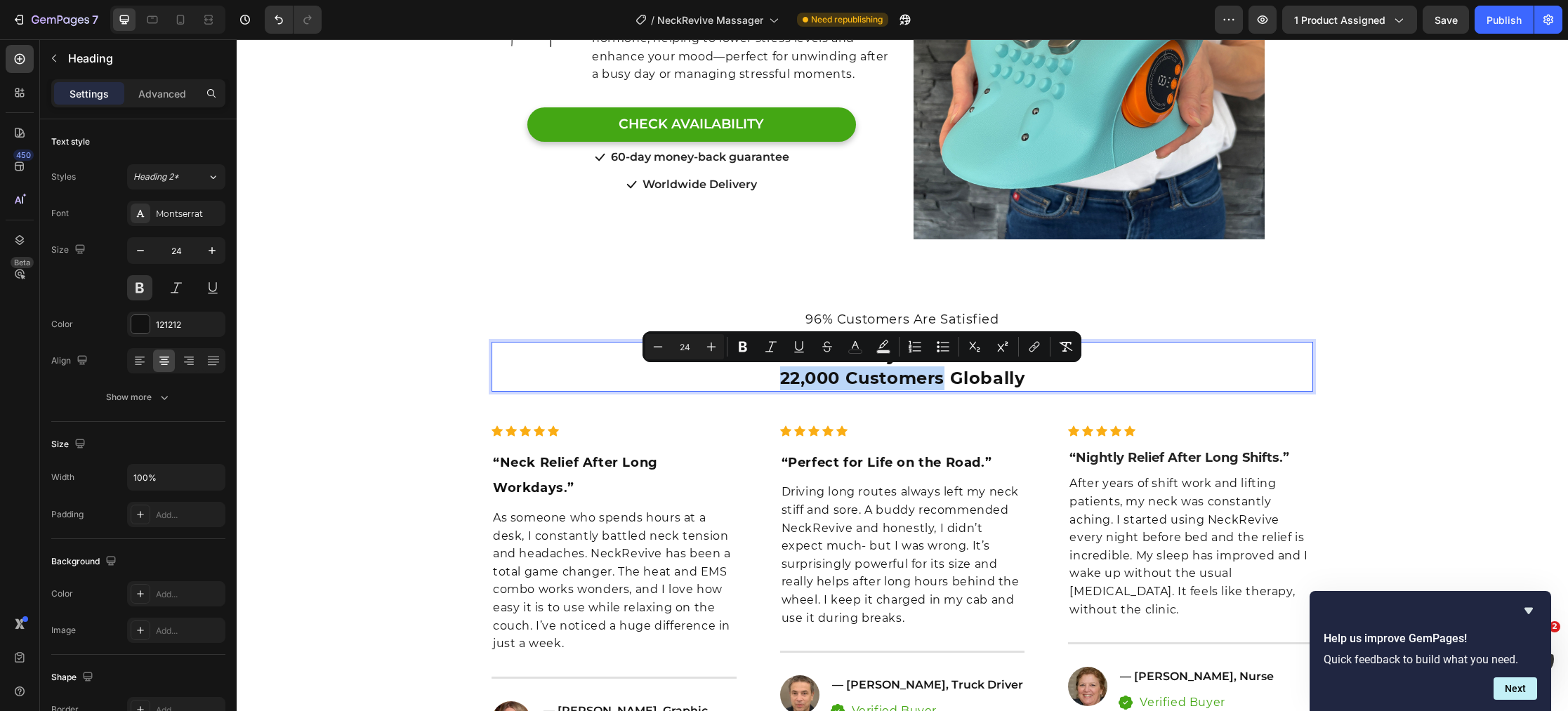
drag, startPoint x: 942, startPoint y: 379, endPoint x: 784, endPoint y: 379, distance: 158.0
click at [784, 379] on span "22,000 Customers Globally" at bounding box center [902, 378] width 245 height 21
click at [854, 350] on icon "Editor contextual toolbar" at bounding box center [855, 347] width 14 height 14
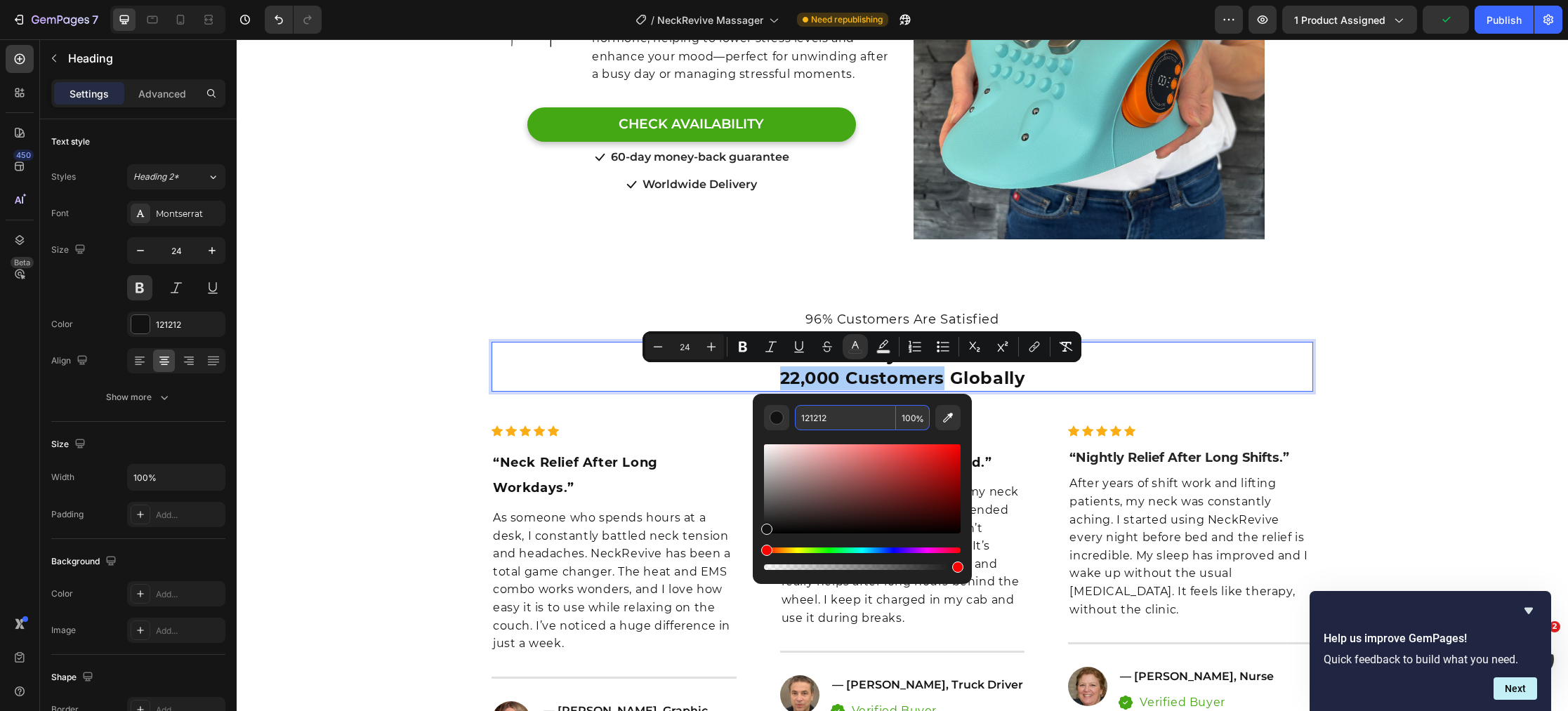
click at [847, 419] on input "121212" at bounding box center [846, 417] width 101 height 25
click at [847, 418] on input "121212" at bounding box center [846, 417] width 101 height 25
paste input "#0097B2"
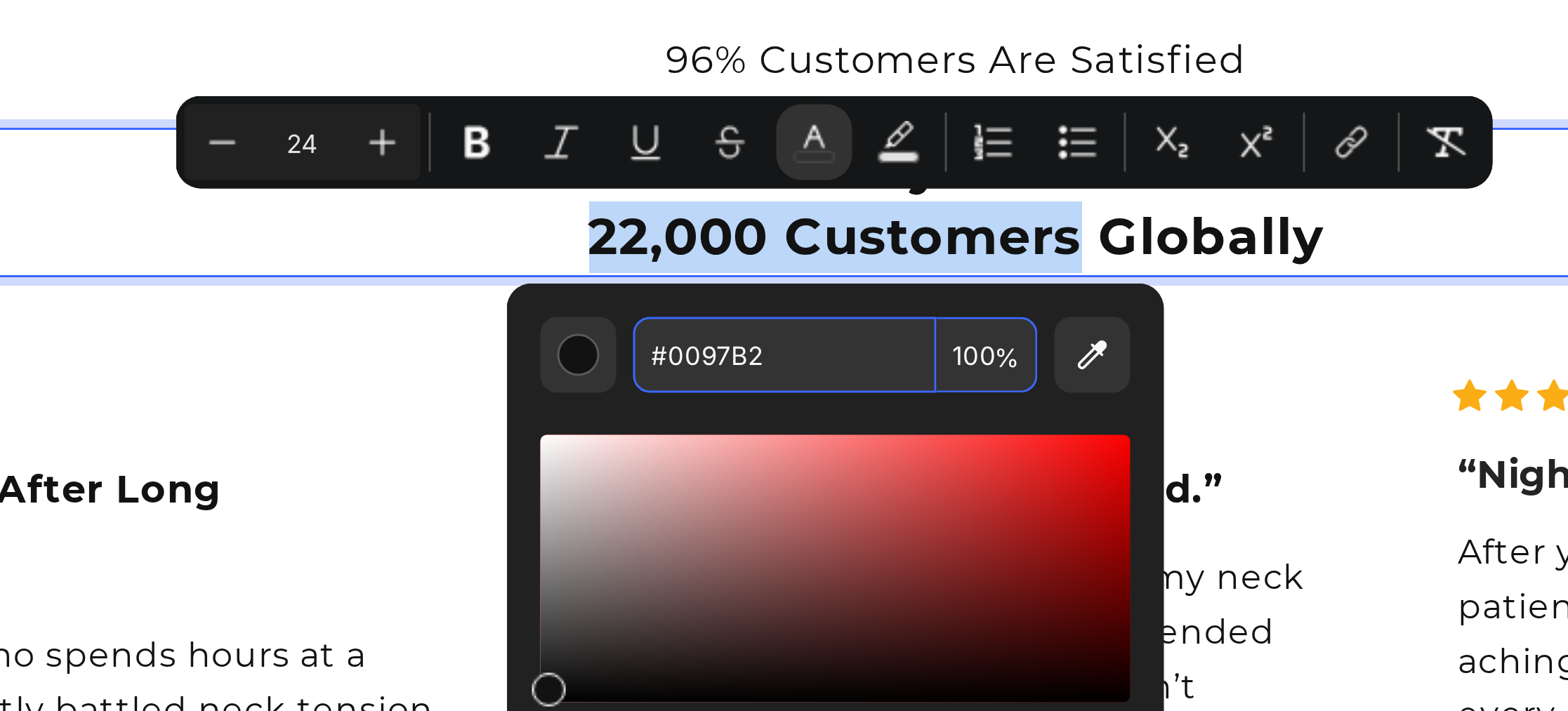
type input "0097B2"
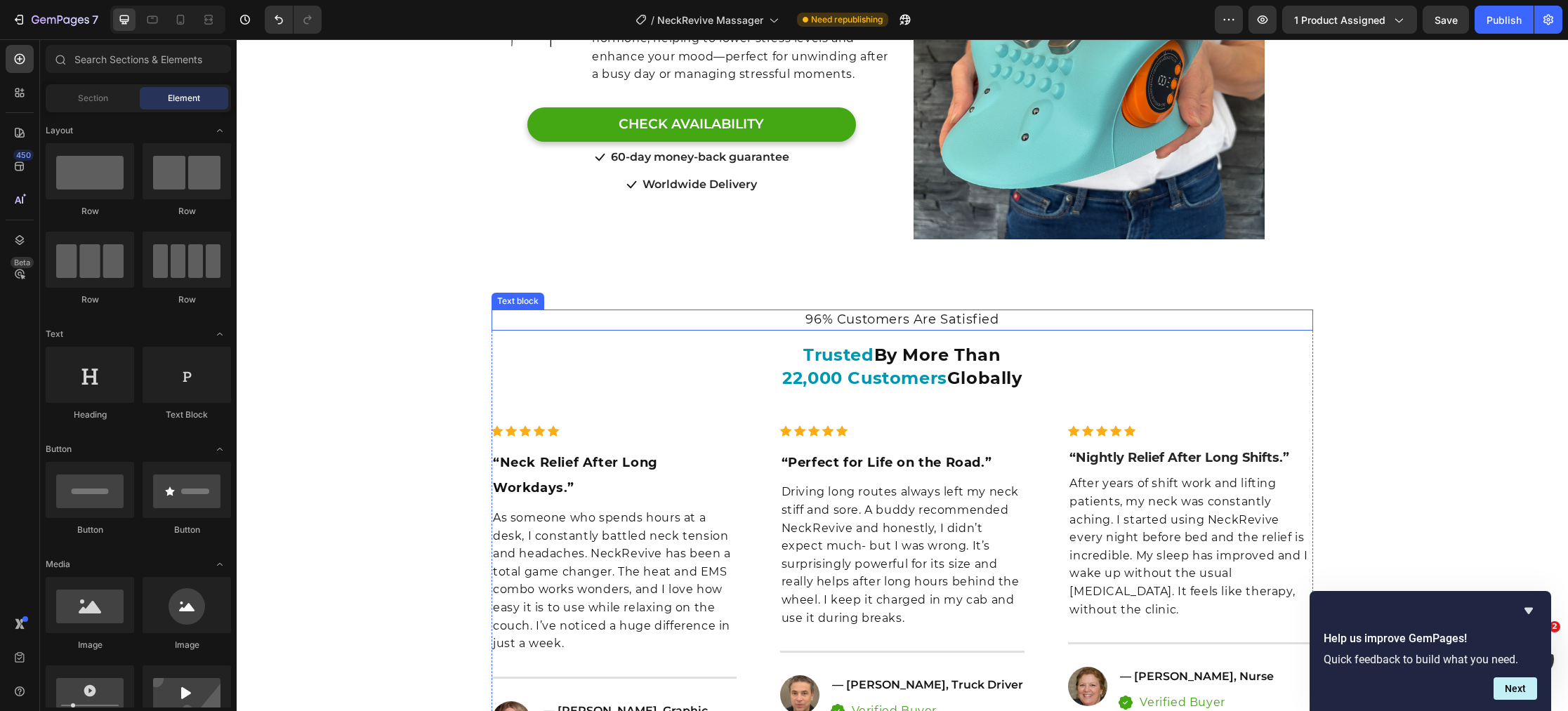
click at [824, 322] on span "96% Customers Are Satisfied" at bounding box center [902, 319] width 193 height 16
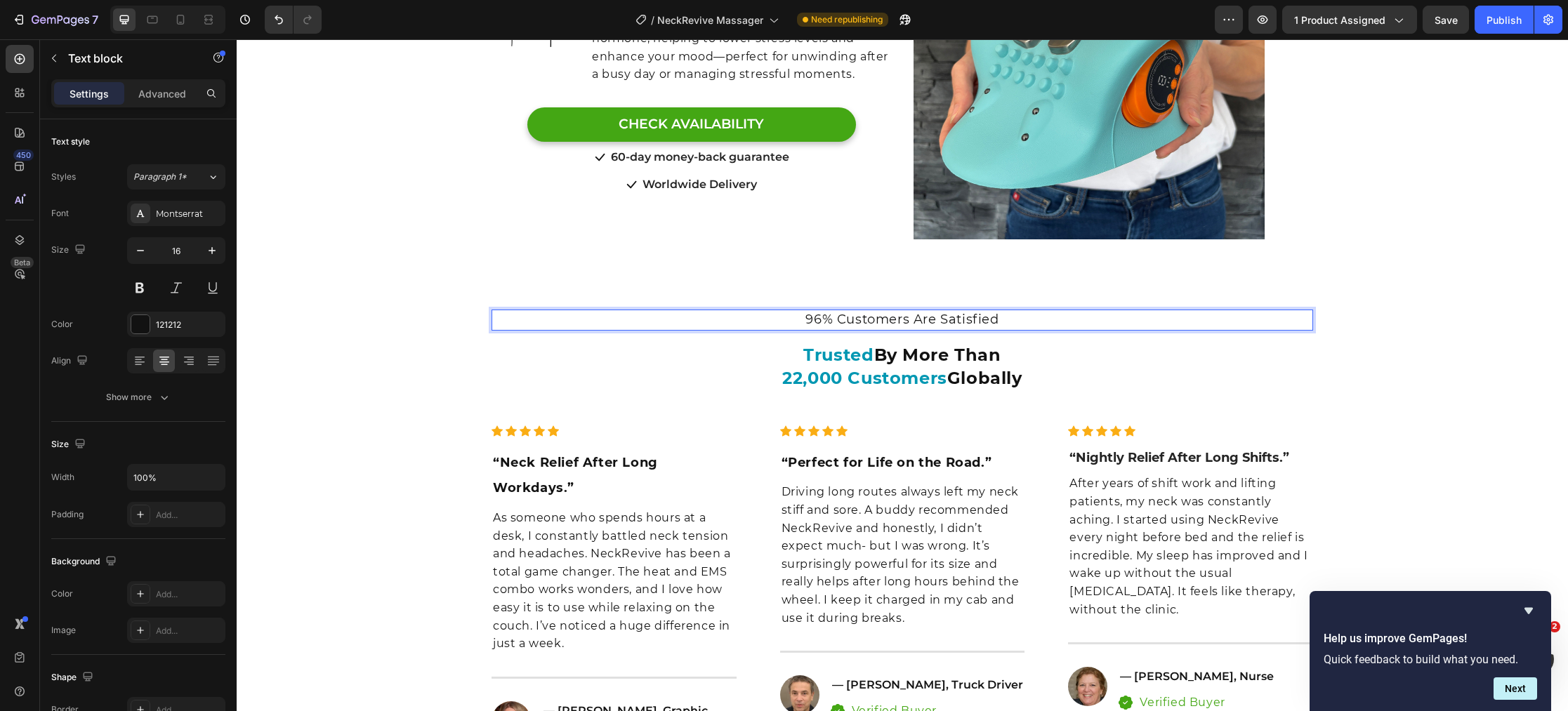
click at [837, 321] on span "96% Customers Are Satisfied" at bounding box center [902, 319] width 193 height 16
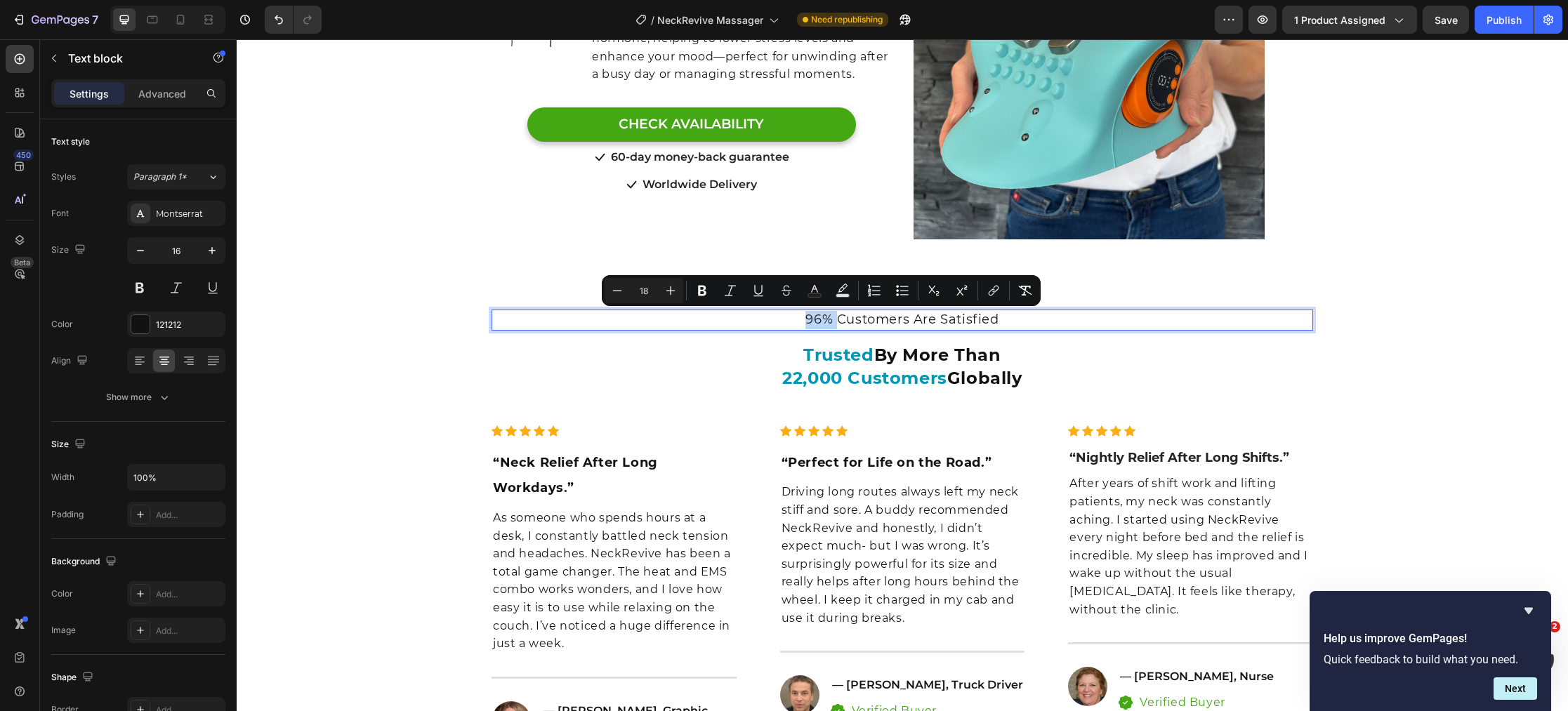
drag, startPoint x: 833, startPoint y: 321, endPoint x: 809, endPoint y: 321, distance: 24.0
click at [809, 321] on span "96% Customers Are Satisfied" at bounding box center [902, 319] width 193 height 16
click at [818, 292] on icon "Editor contextual toolbar" at bounding box center [814, 291] width 14 height 14
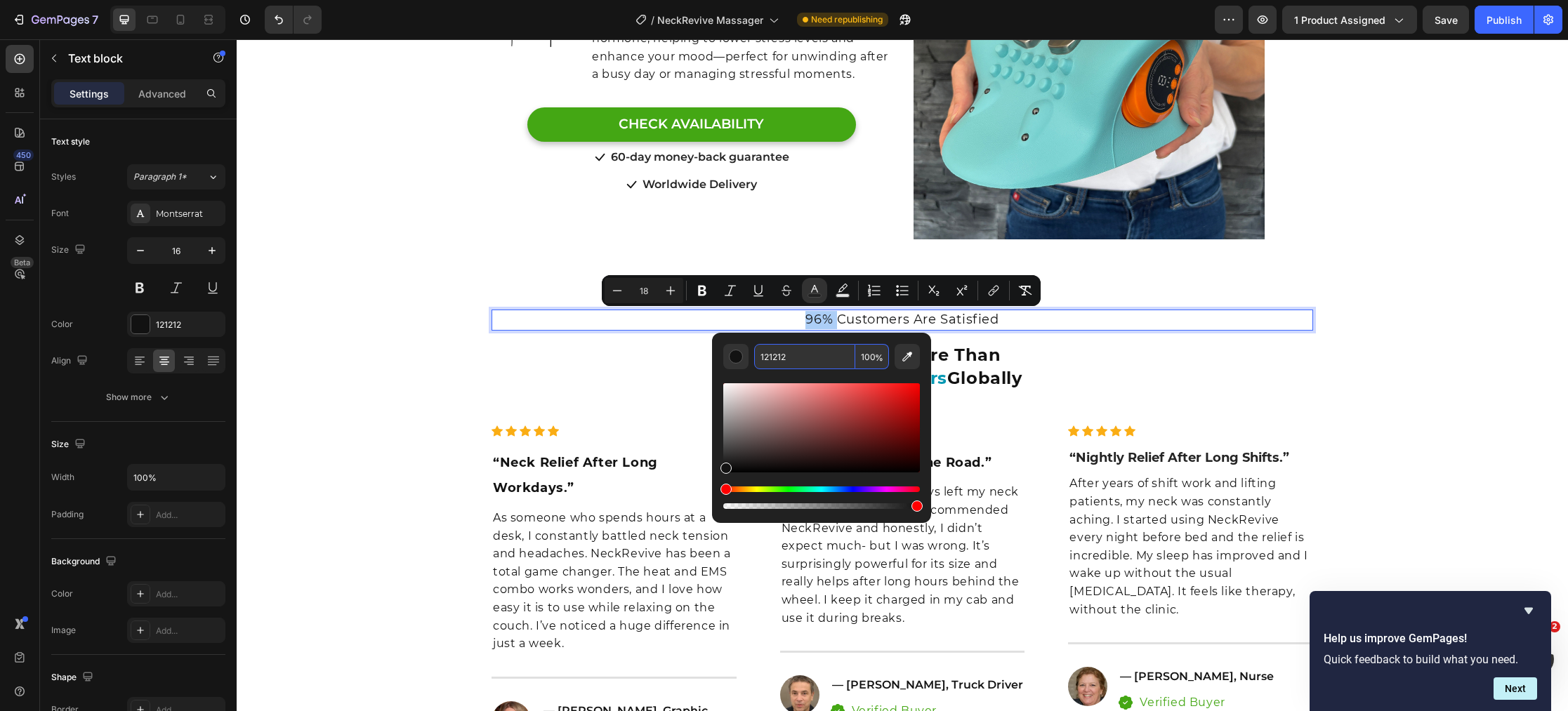
click at [828, 350] on input "121212" at bounding box center [805, 356] width 101 height 25
click at [827, 351] on input "121212" at bounding box center [805, 356] width 101 height 25
paste input "#0097B2"
type input "0097B2"
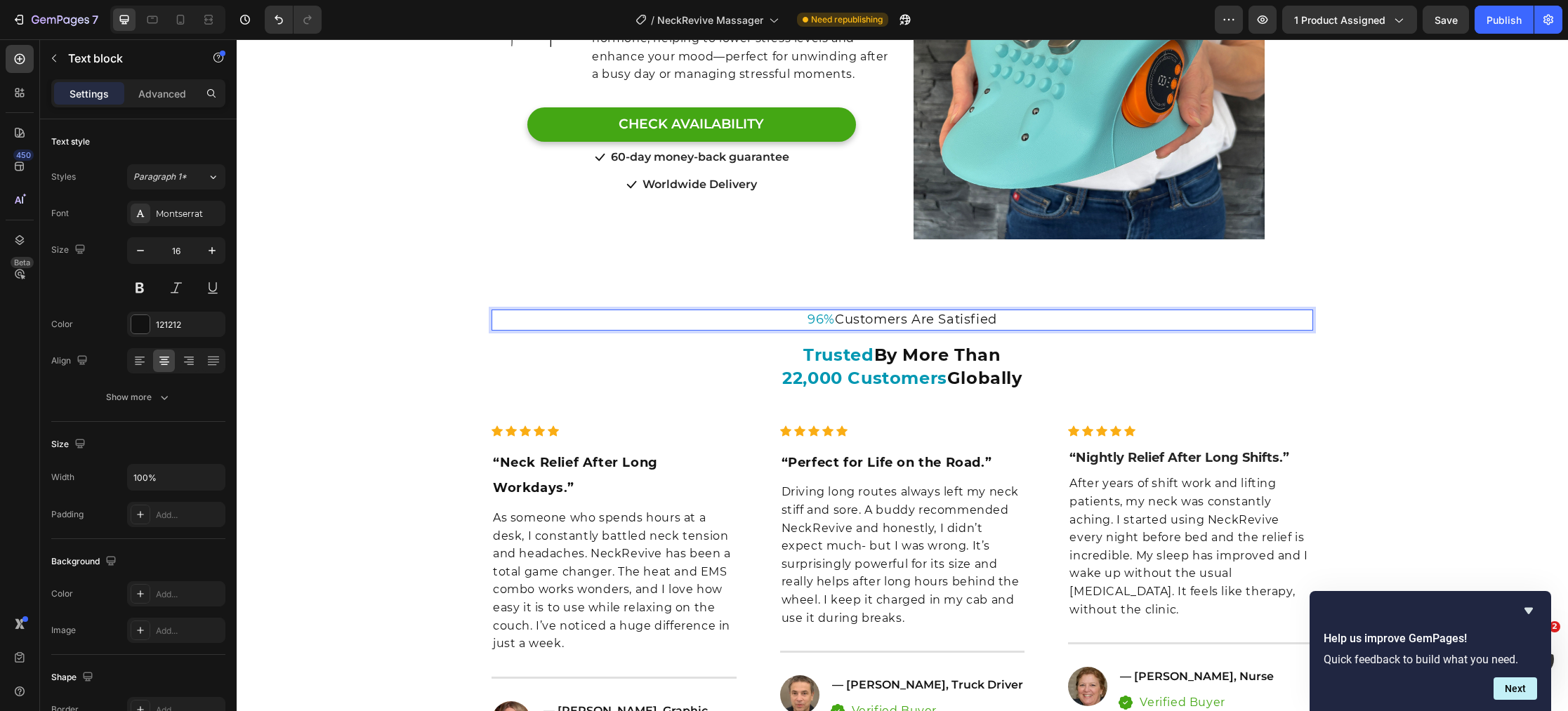
click at [944, 321] on span "Customers Are Satisfied" at bounding box center [916, 319] width 162 height 16
click at [1002, 320] on p "96% Customers Are Satisfied" at bounding box center [902, 320] width 819 height 19
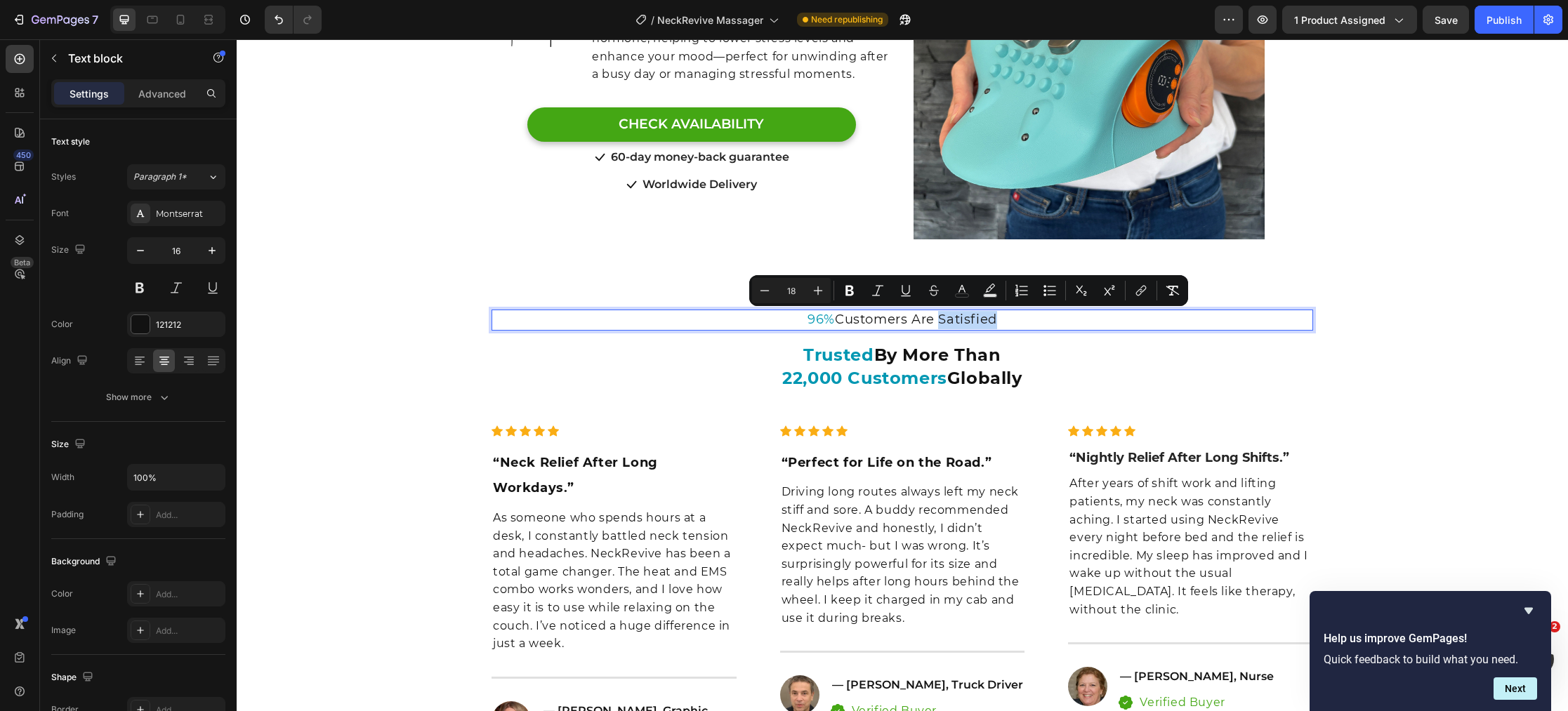
drag, startPoint x: 986, startPoint y: 320, endPoint x: 939, endPoint y: 323, distance: 47.1
click at [939, 323] on p "96% Customers Are Satisfied" at bounding box center [902, 320] width 819 height 19
click at [965, 296] on icon "Editor contextual toolbar" at bounding box center [962, 291] width 14 height 14
type input "121212"
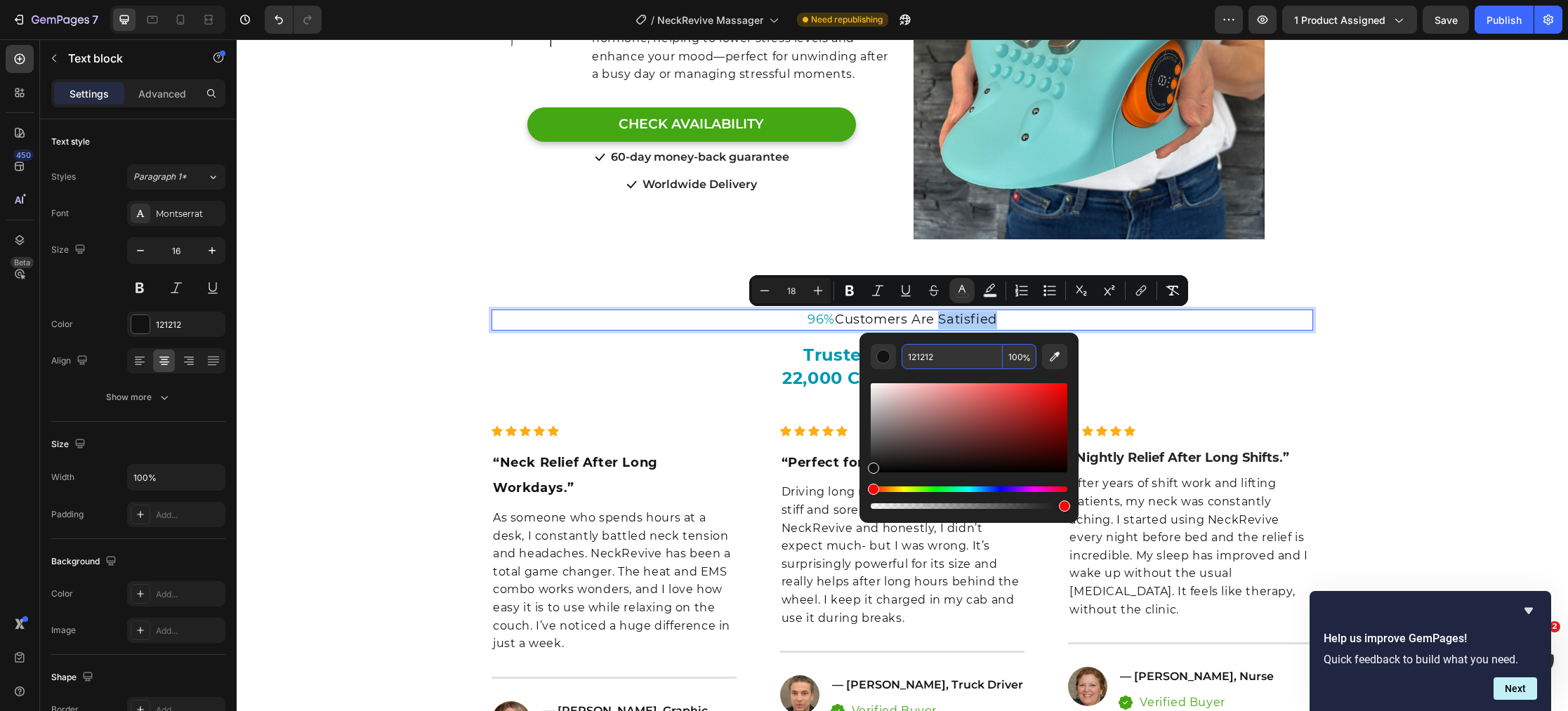
click at [957, 351] on input "121212" at bounding box center [952, 356] width 101 height 25
paste input "#0097B2"
type input "0097B2"
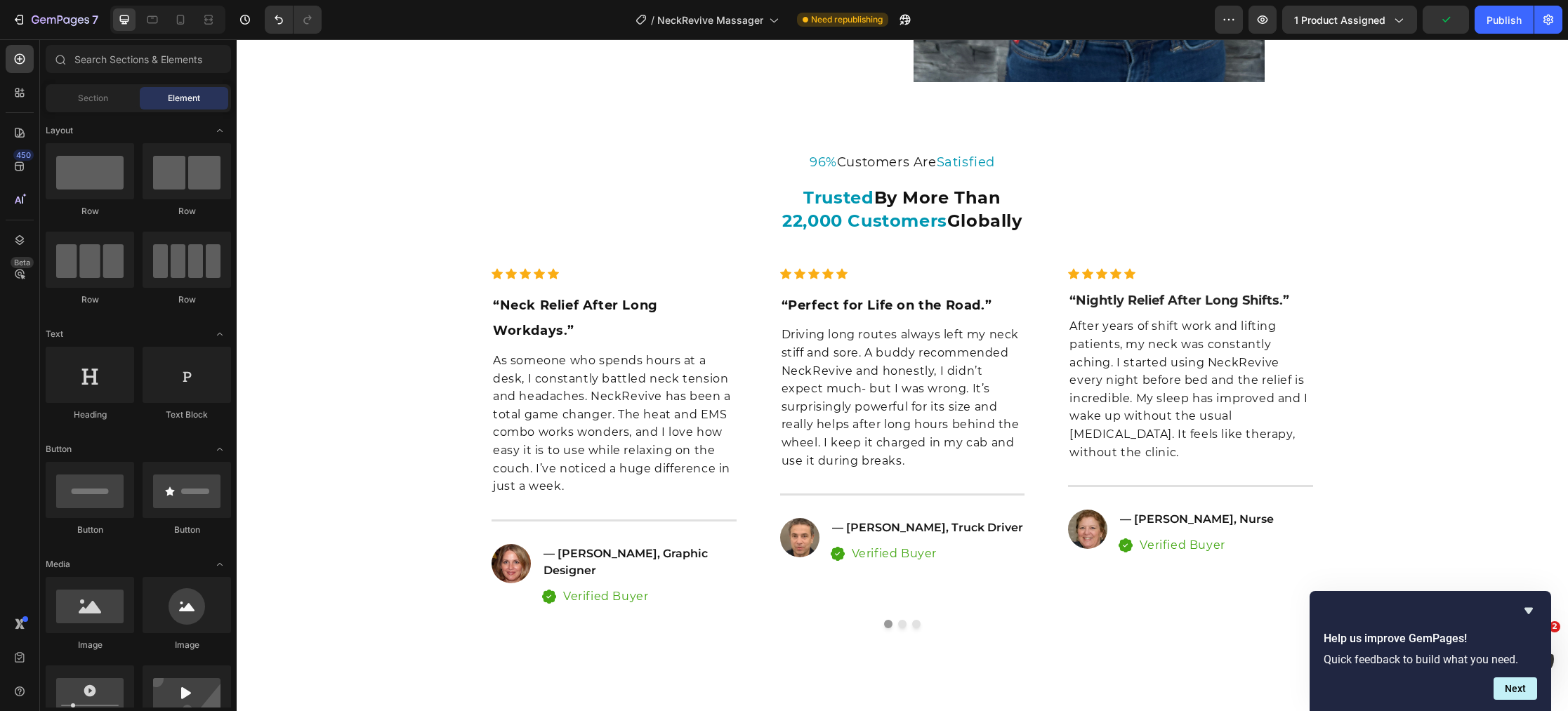
scroll to position [4273, 0]
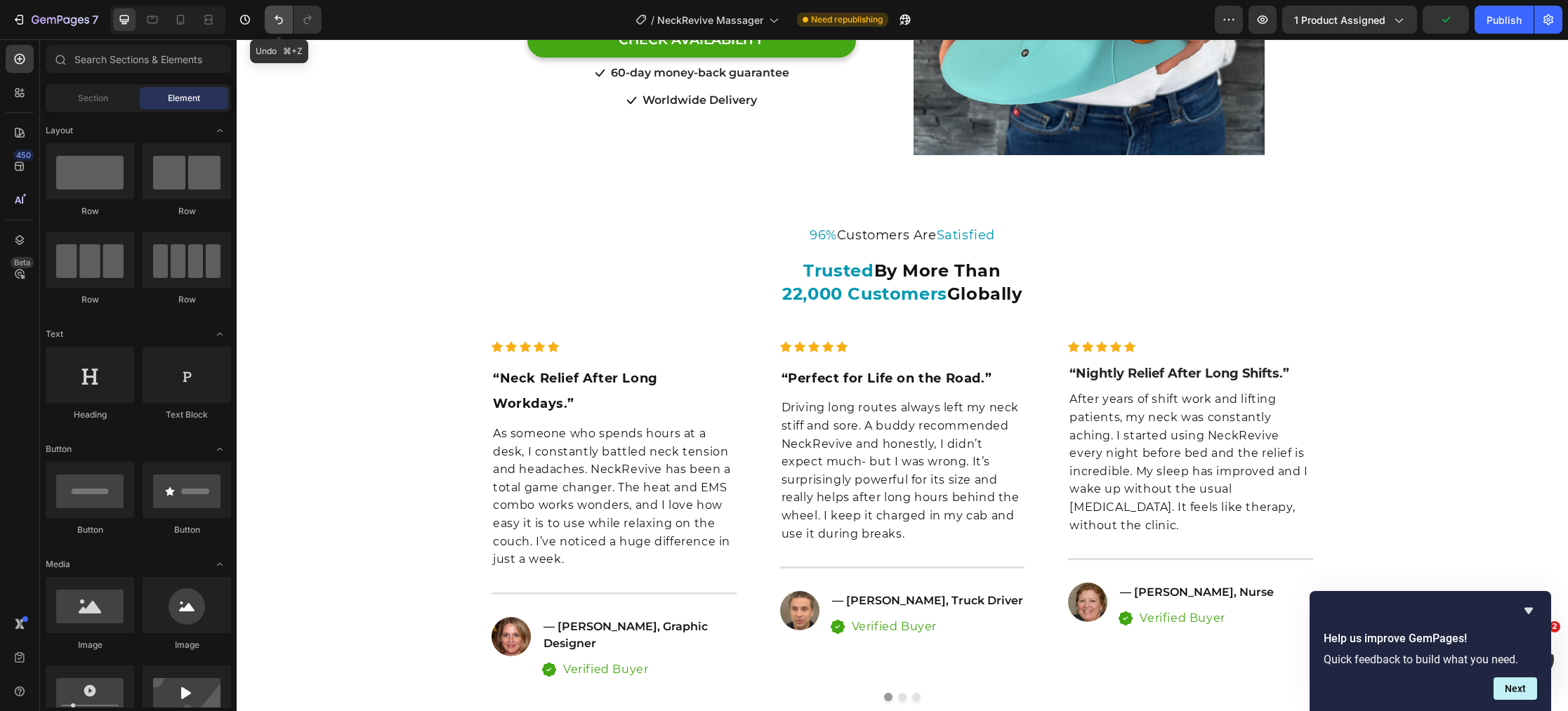
click at [281, 21] on icon "Undo/Redo" at bounding box center [279, 20] width 9 height 9
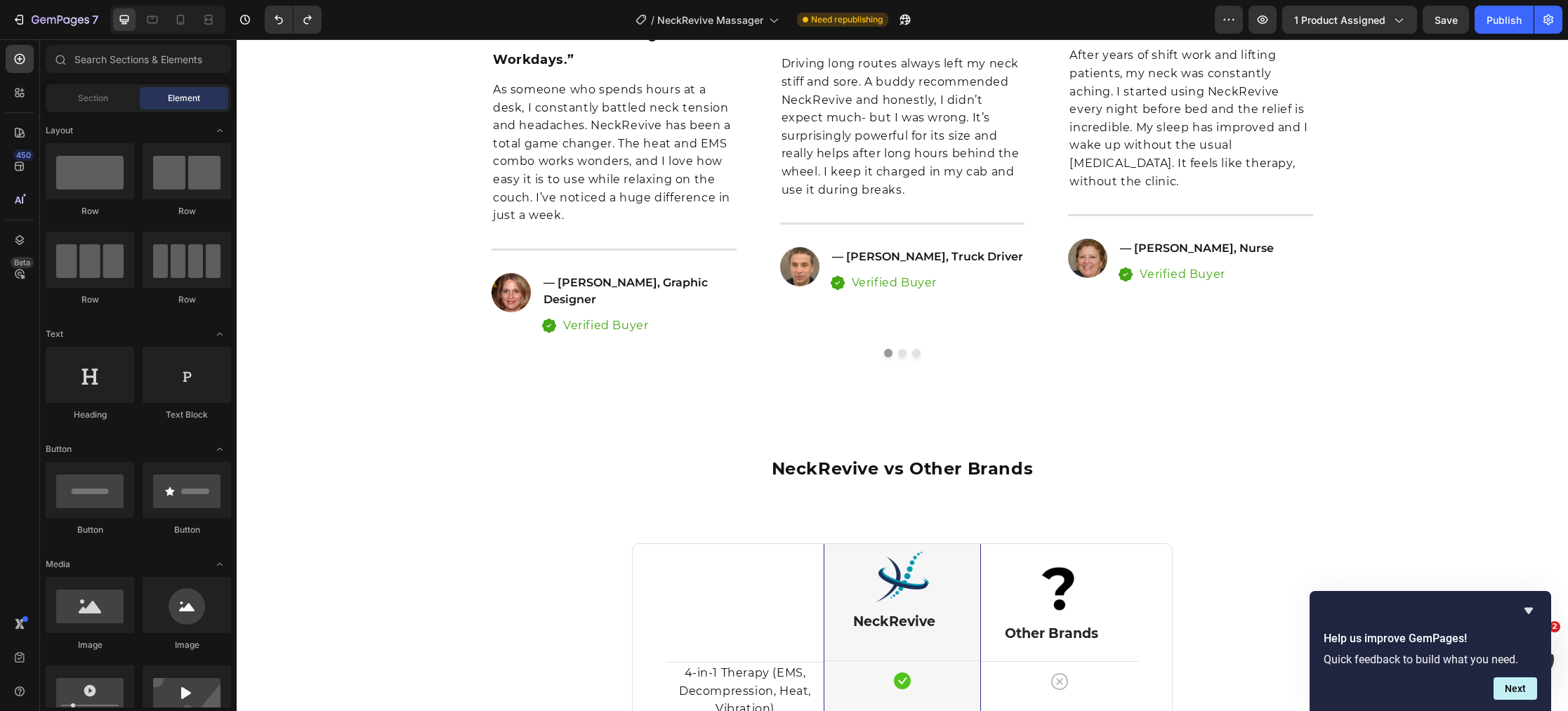
scroll to position [4806, 0]
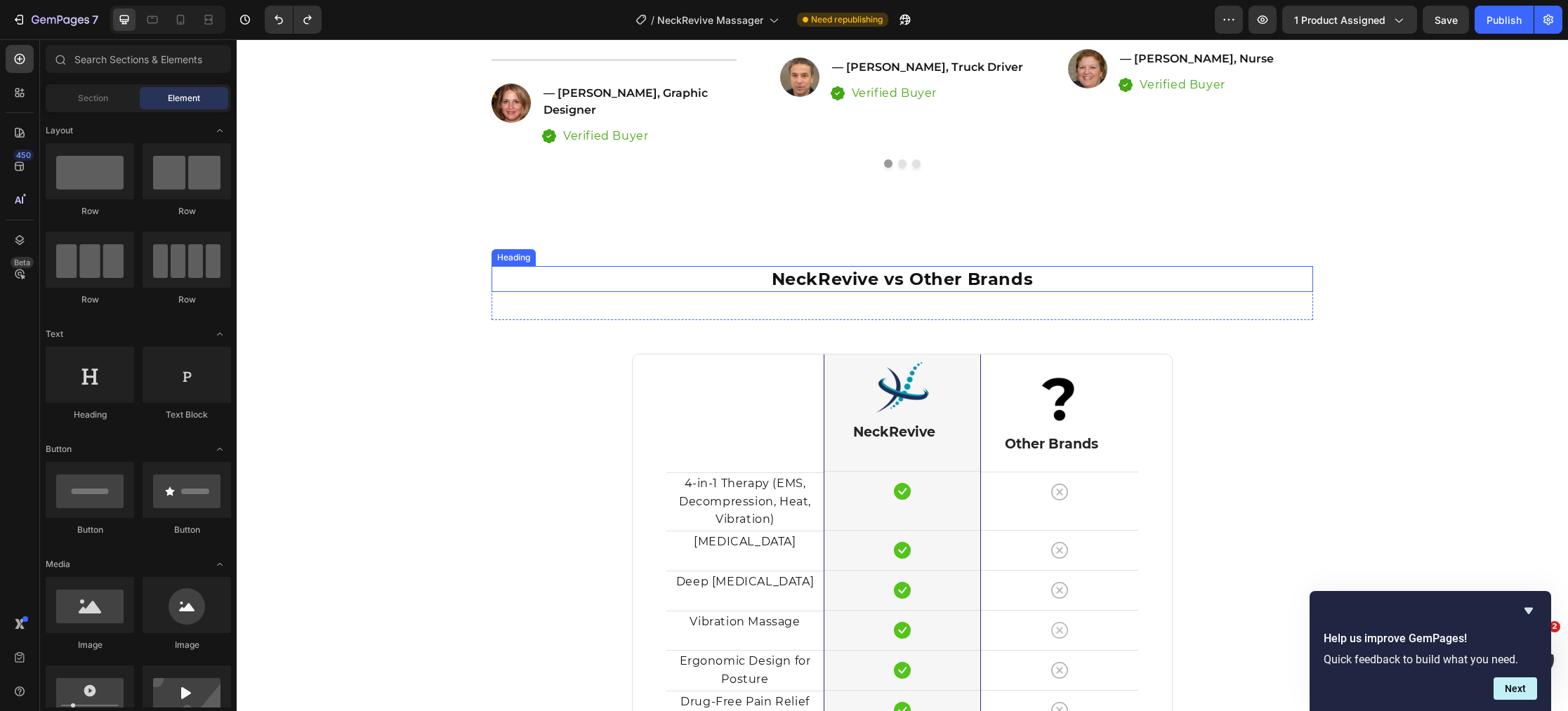
click at [910, 268] on span "NeckRevive vs Other Brands" at bounding box center [902, 278] width 262 height 21
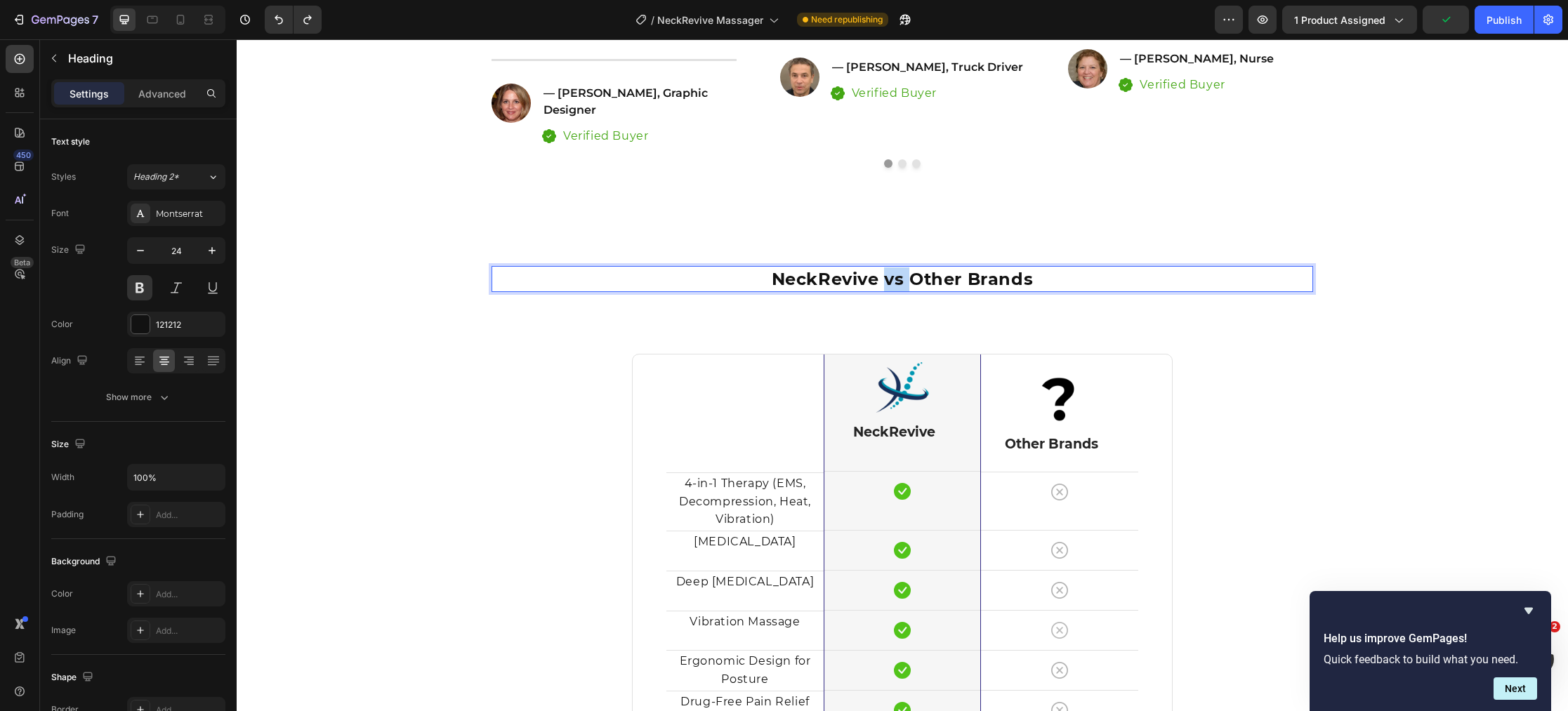
drag, startPoint x: 899, startPoint y: 261, endPoint x: 890, endPoint y: 262, distance: 9.1
click at [890, 268] on span "NeckRevive vs Other Brands" at bounding box center [902, 278] width 262 height 21
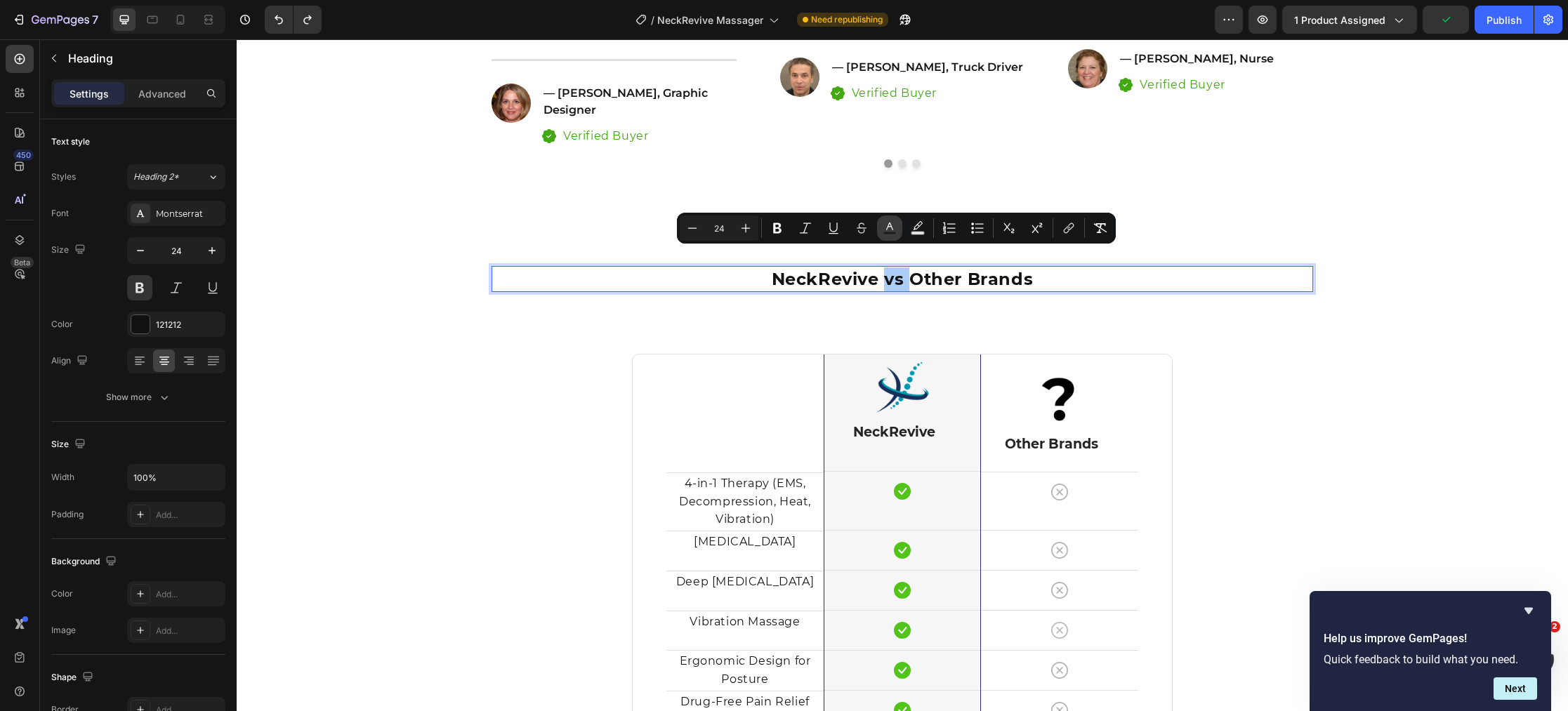
click at [898, 232] on button "Text Color" at bounding box center [889, 228] width 25 height 25
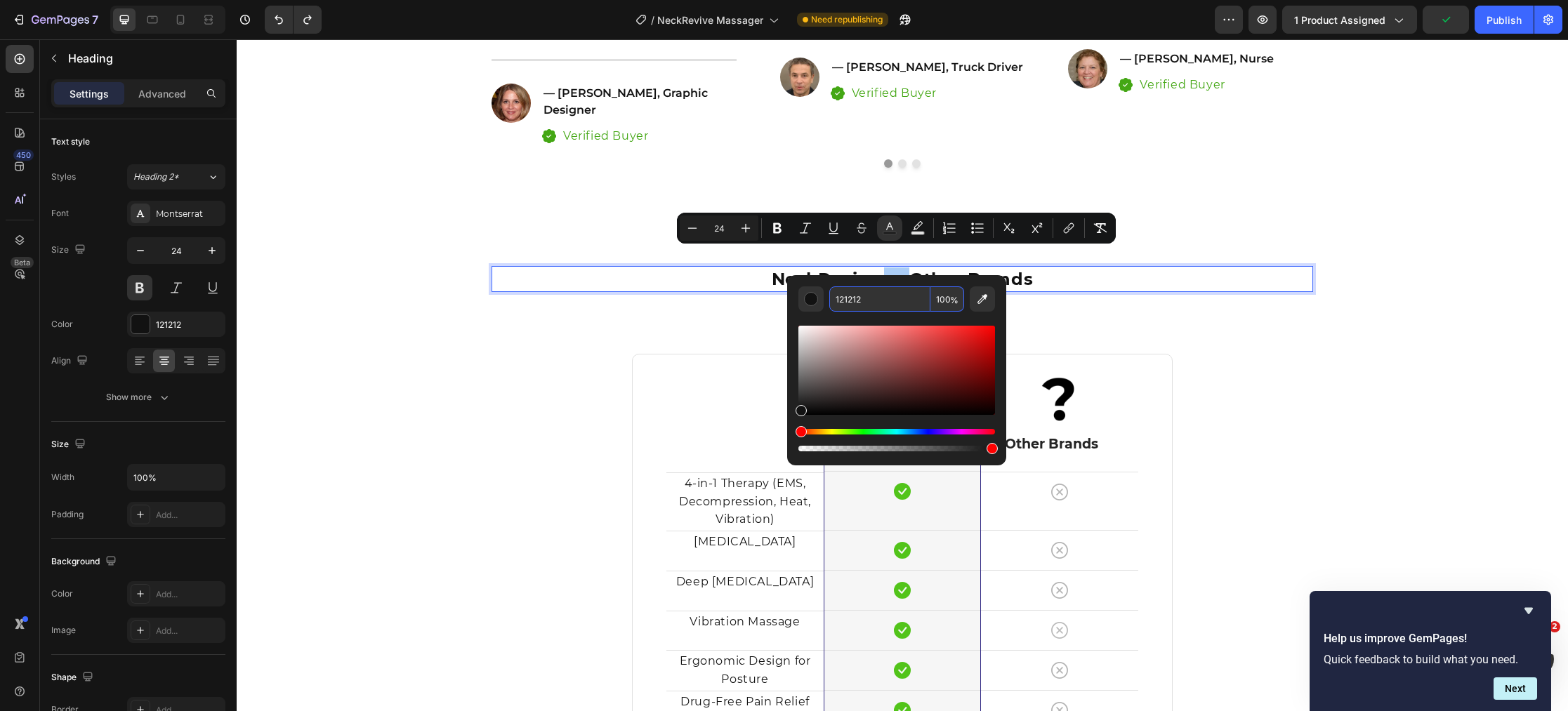
click at [894, 295] on input "121212" at bounding box center [880, 298] width 101 height 25
paste input "#0097B2"
type input "0097B2"
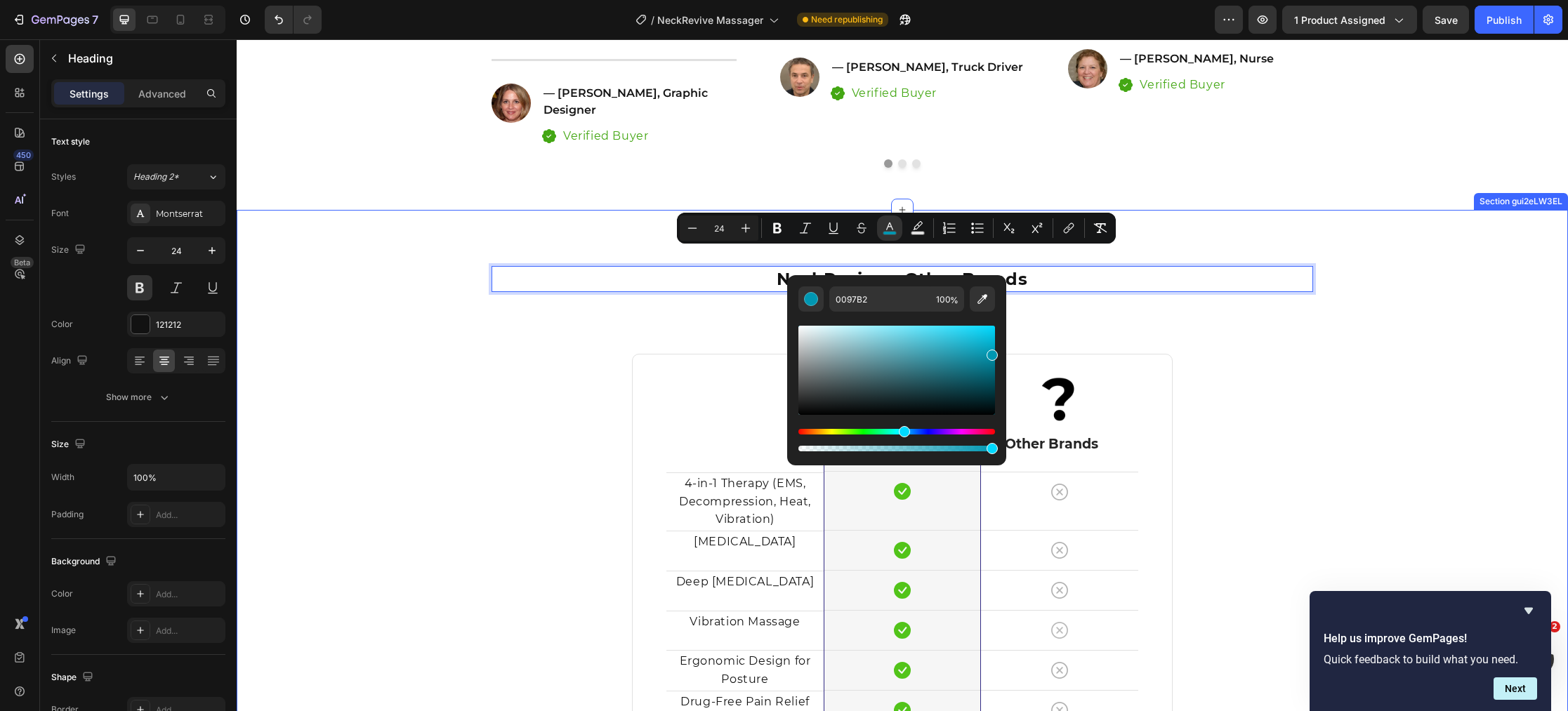
click at [404, 226] on div "NeckRevive vs Other Brands Heading 16 Row Title Line 4-in-1 Therapy (EMS, Decom…" at bounding box center [902, 595] width 1331 height 770
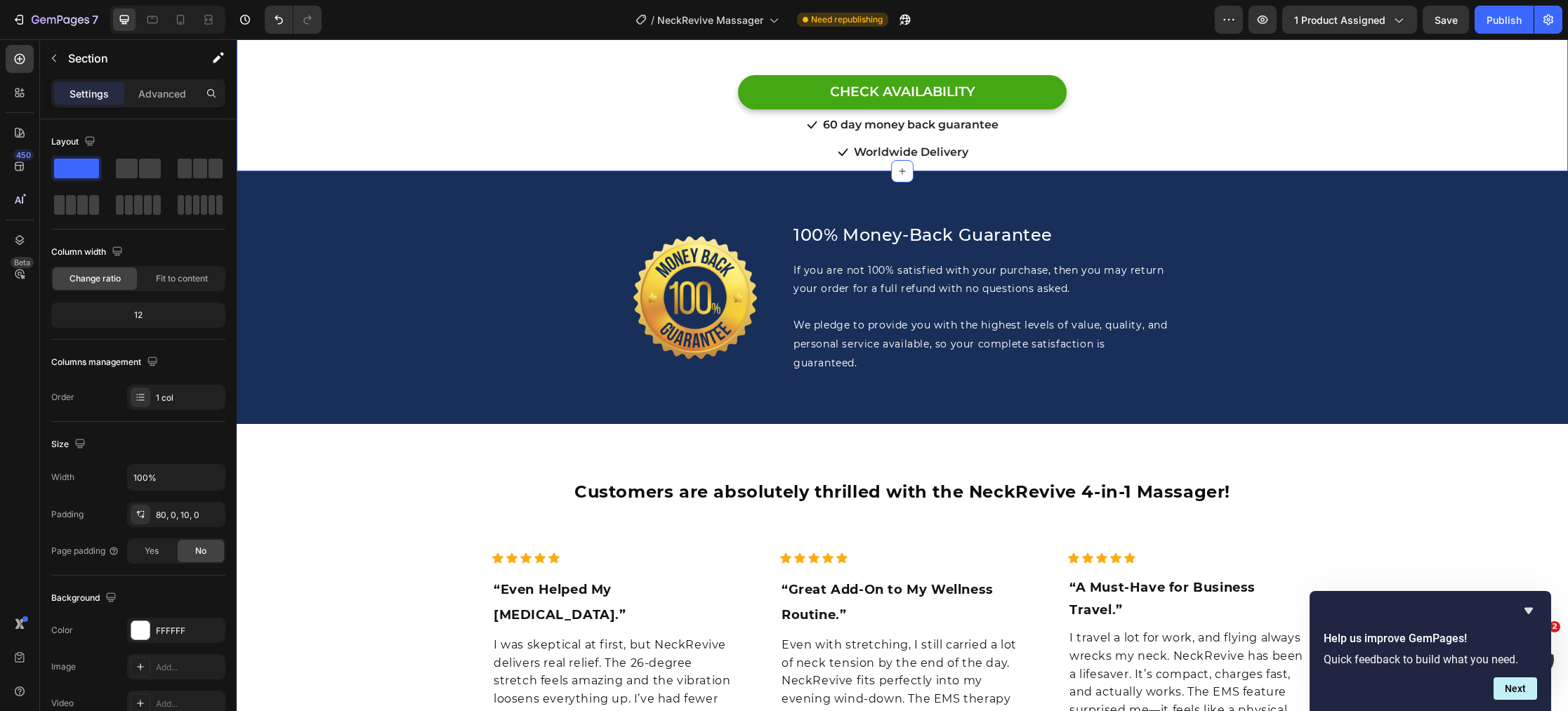
scroll to position [5764, 0]
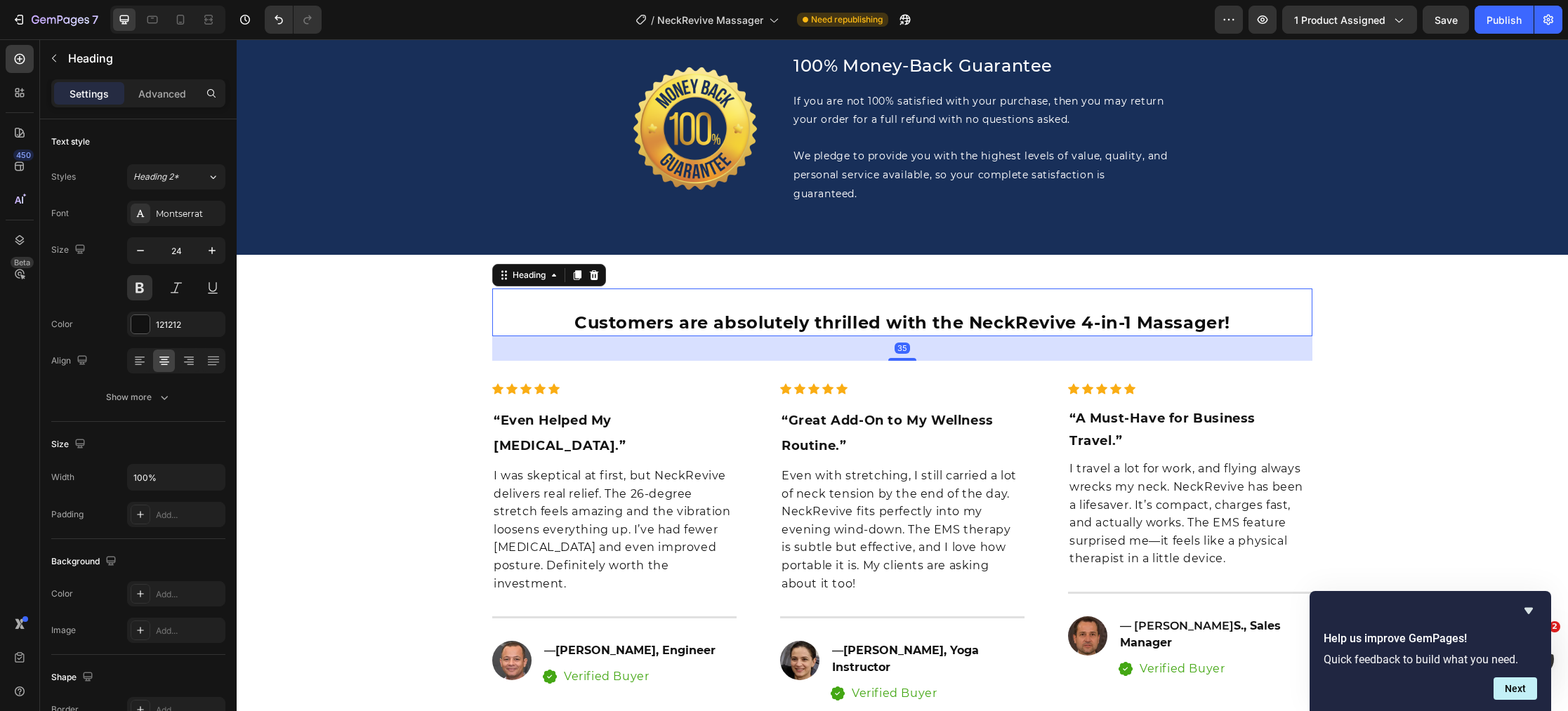
click at [838, 312] on span "Customers are absolutely thrilled with the NeckRevive 4-in-1 Massager!" at bounding box center [902, 322] width 656 height 21
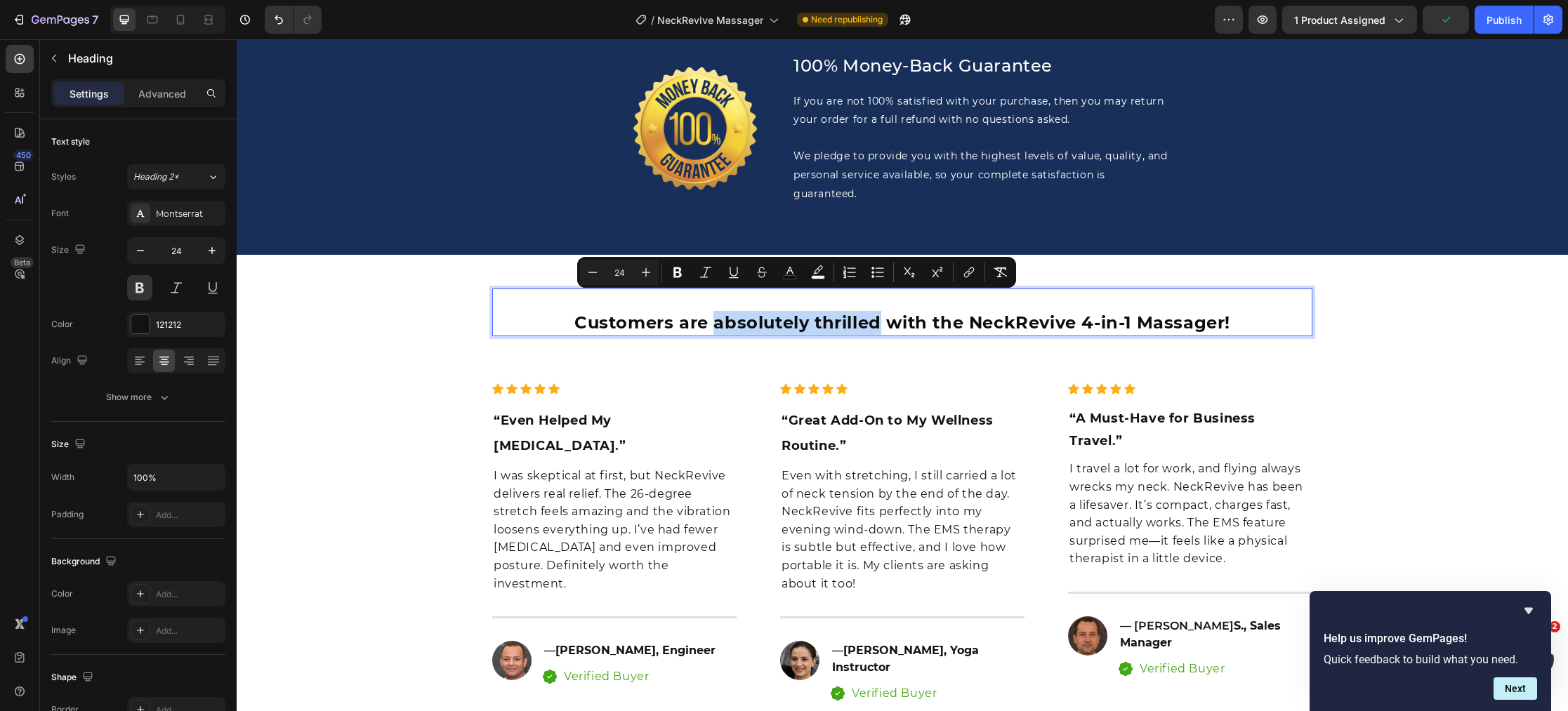
drag, startPoint x: 880, startPoint y: 307, endPoint x: 714, endPoint y: 308, distance: 166.0
click at [714, 312] on span "Customers are absolutely thrilled with the NeckRevive 4-in-1 Massager!" at bounding box center [902, 322] width 656 height 21
click at [792, 278] on rect "Editor contextual toolbar" at bounding box center [790, 277] width 14 height 4
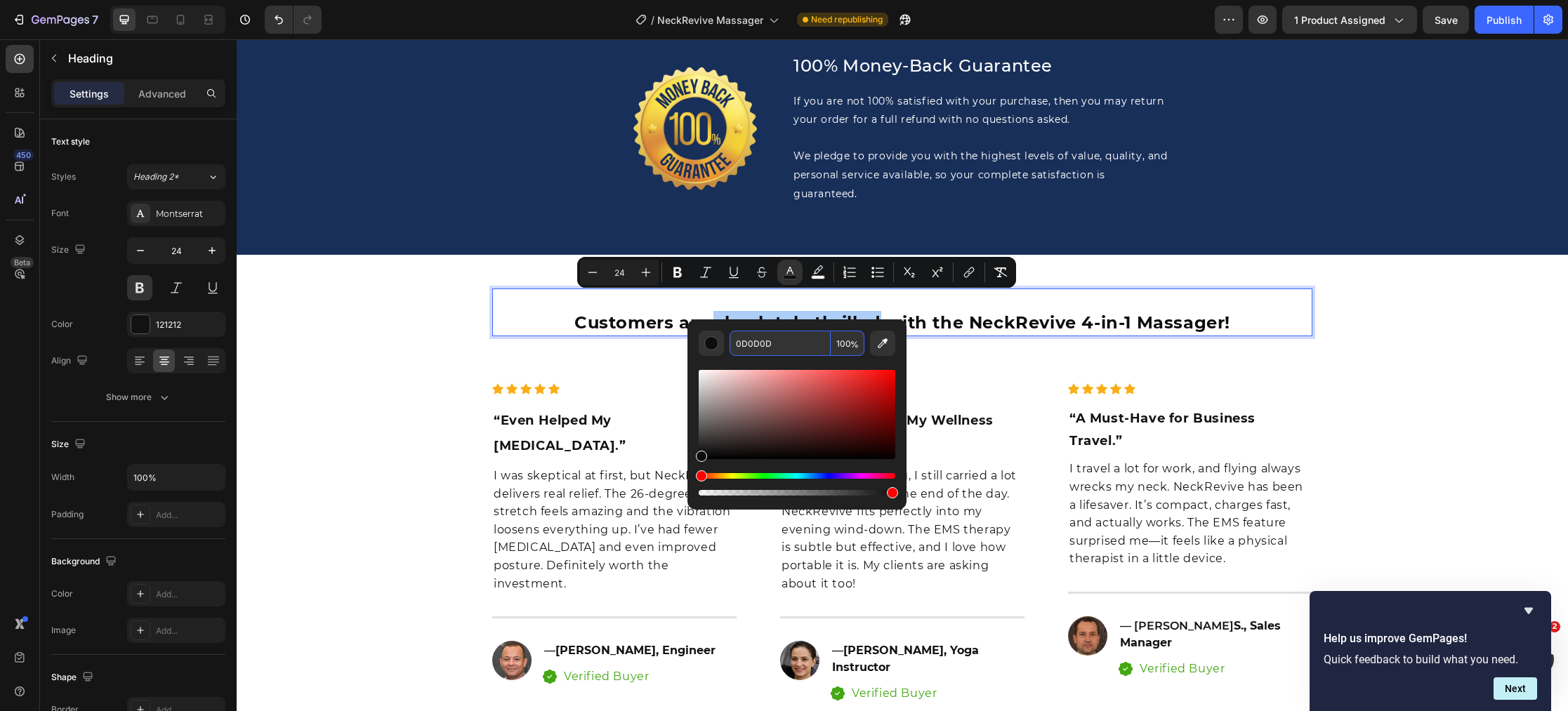
click at [784, 344] on input "0D0D0D" at bounding box center [780, 343] width 101 height 25
paste input "#0097B2"
type input "0097B2"
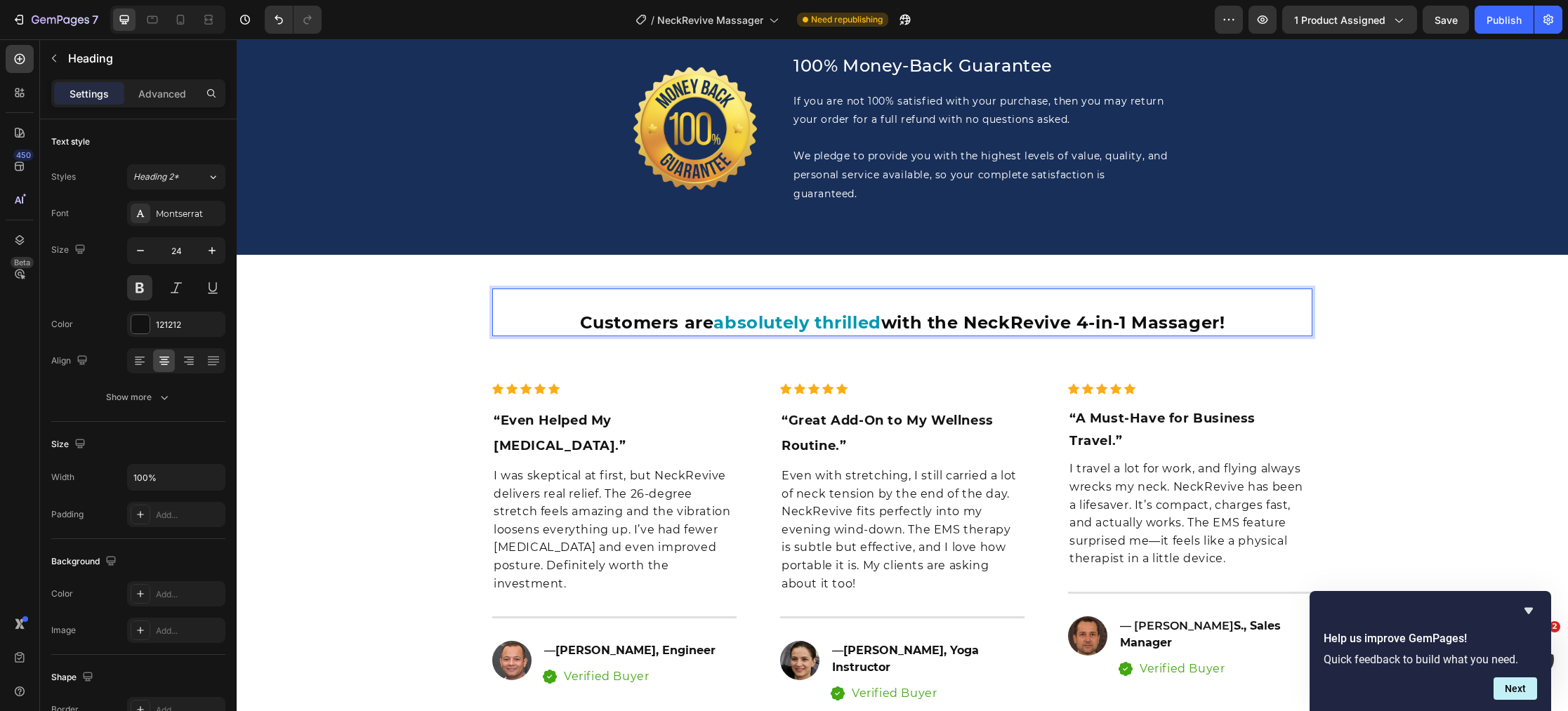
click at [1019, 312] on span "with the NeckRevive 4-in-1 Massager!" at bounding box center [1053, 322] width 344 height 21
click at [989, 312] on span "with the NeckRevive 4-in-1 Massager!" at bounding box center [1053, 322] width 344 height 21
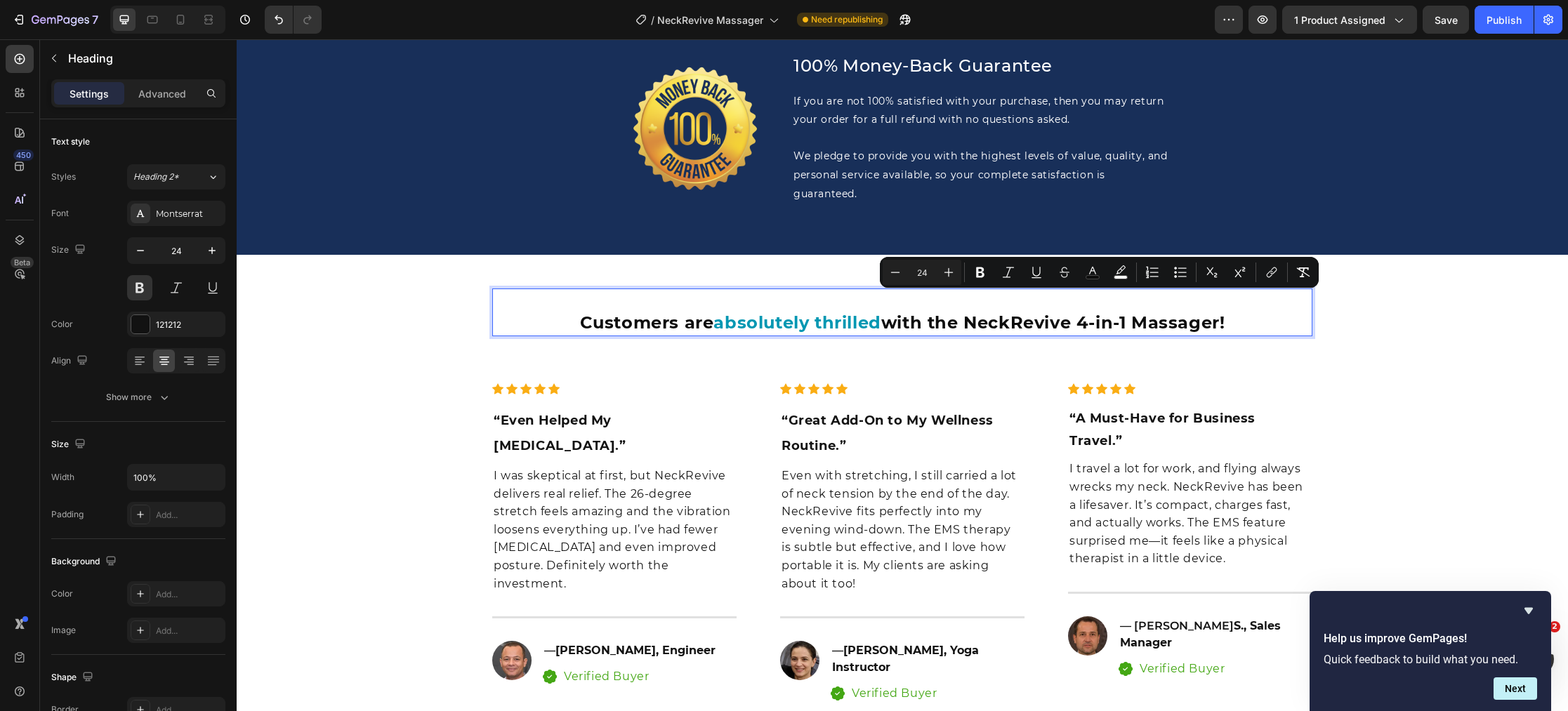
drag, startPoint x: 972, startPoint y: 306, endPoint x: 1237, endPoint y: 311, distance: 265.0
click at [1238, 311] on p "Customers are absolutely thrilled with the NeckRevive 4-in-1 Massager!" at bounding box center [902, 322] width 817 height 24
drag, startPoint x: 1099, startPoint y: 274, endPoint x: 1089, endPoint y: 279, distance: 11.2
click at [1099, 274] on icon "Editor contextual toolbar" at bounding box center [1092, 272] width 14 height 14
type input "0D0D0D"
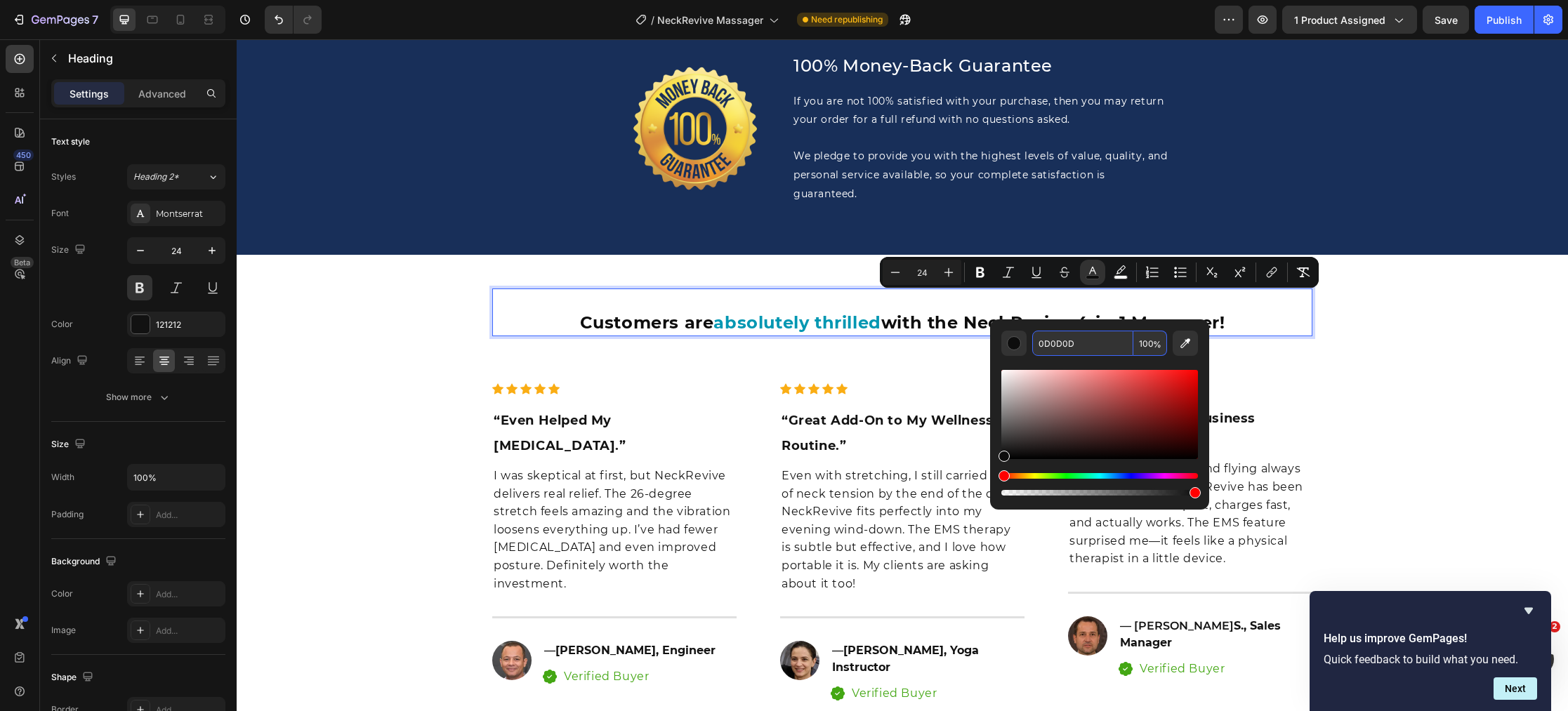
click at [1081, 347] on input "0D0D0D" at bounding box center [1083, 343] width 101 height 25
paste input "#0097B2"
type input "0097B2"
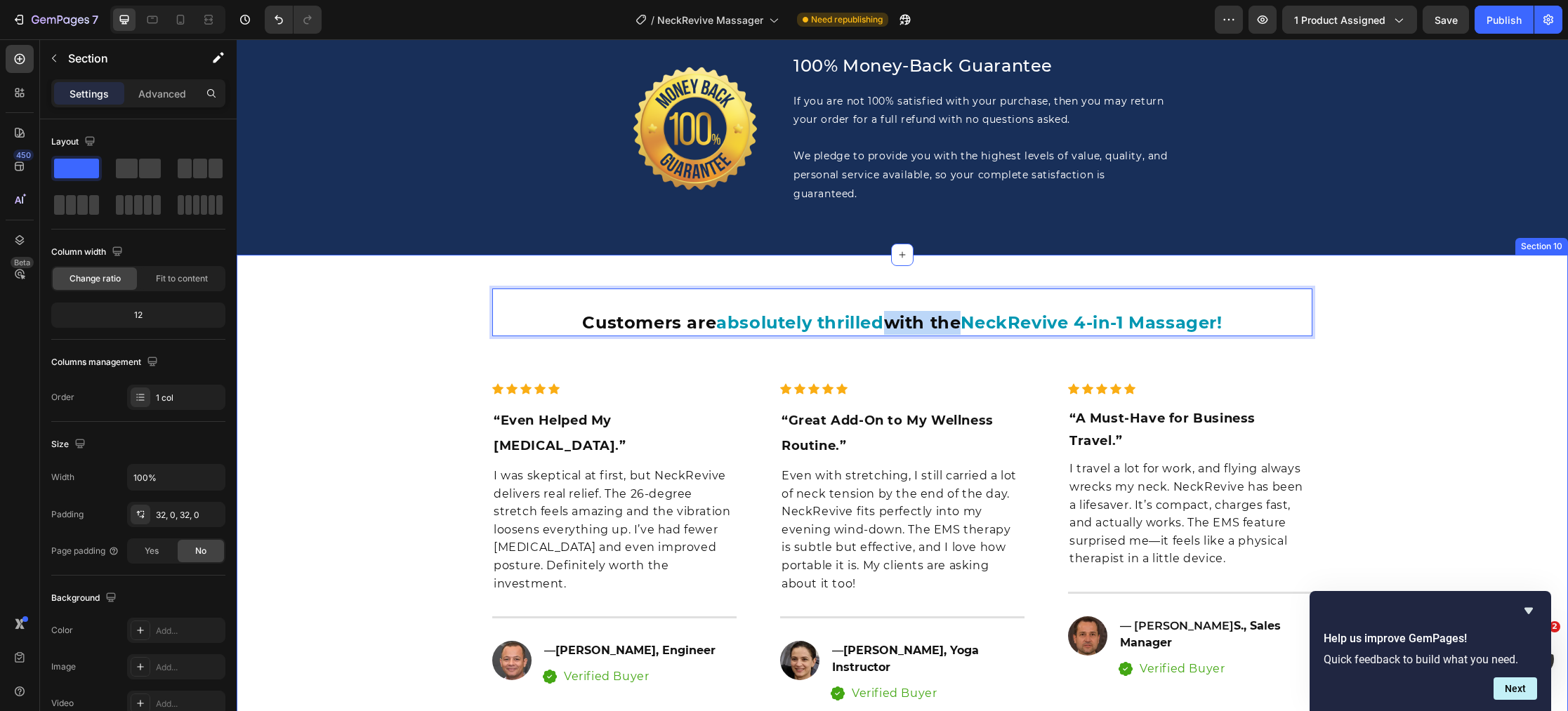
click at [388, 374] on div "Customers are absolutely thrilled with the NeckRevive 4-in-1 Massager! Heading …" at bounding box center [902, 530] width 1331 height 507
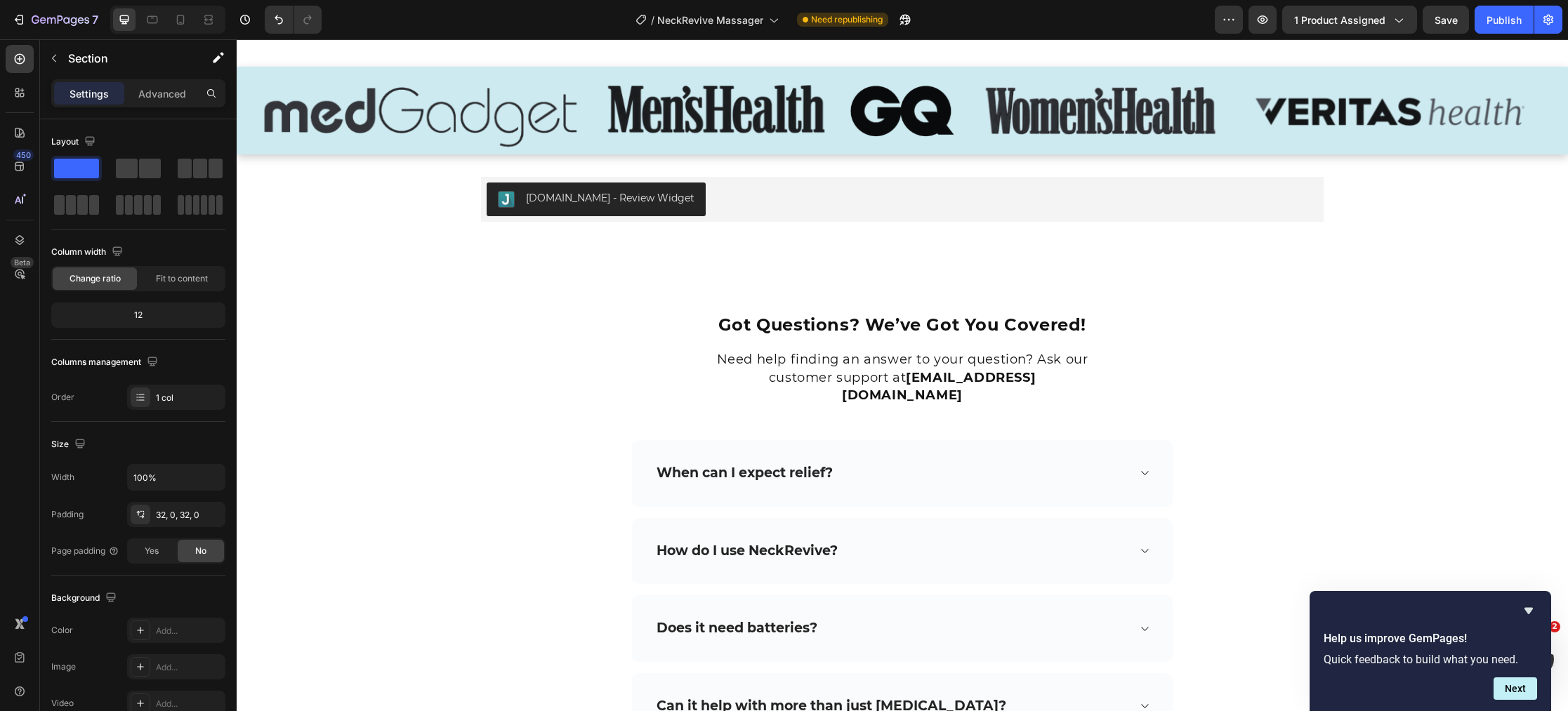
scroll to position [7299, 0]
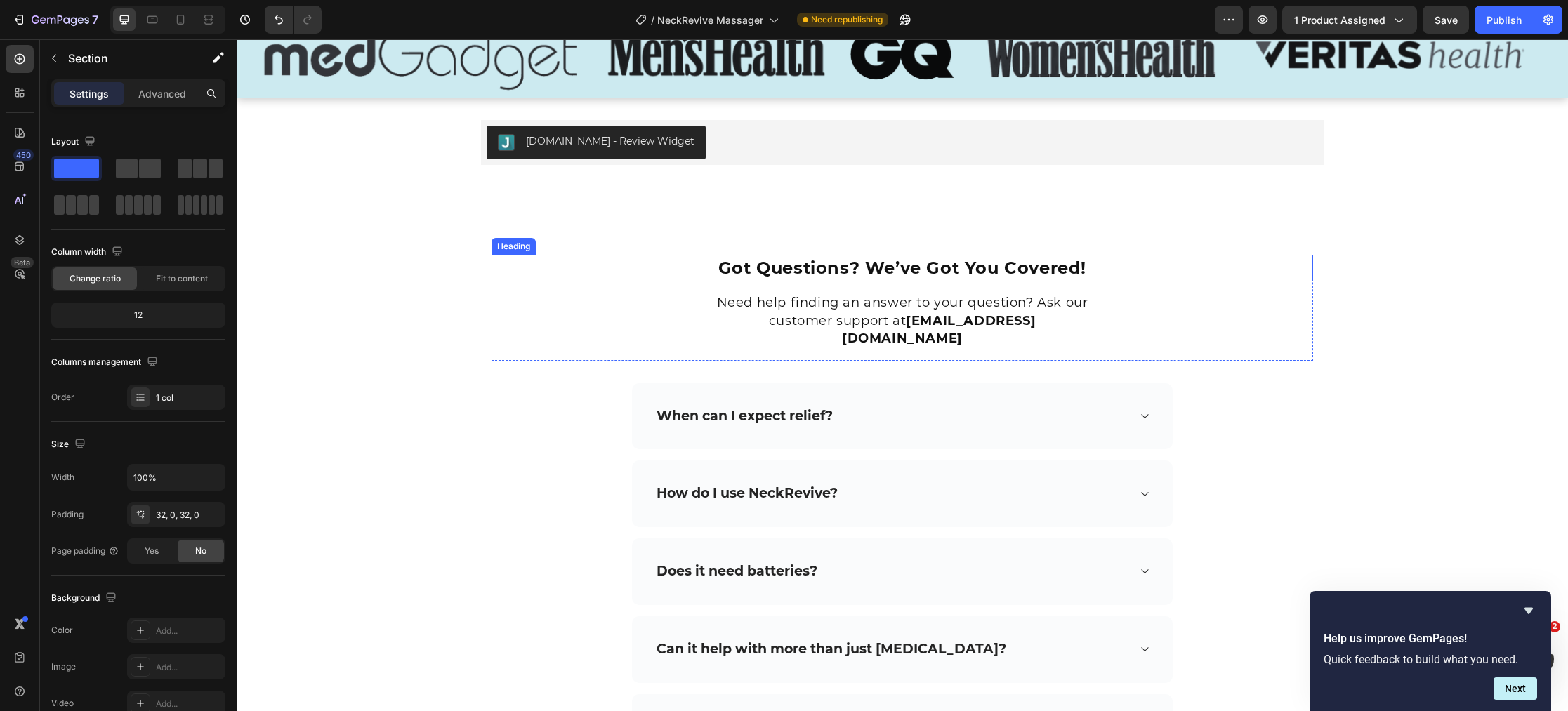
click at [865, 266] on span "Got Questions? We’ve Got You Covered!" at bounding box center [902, 268] width 368 height 21
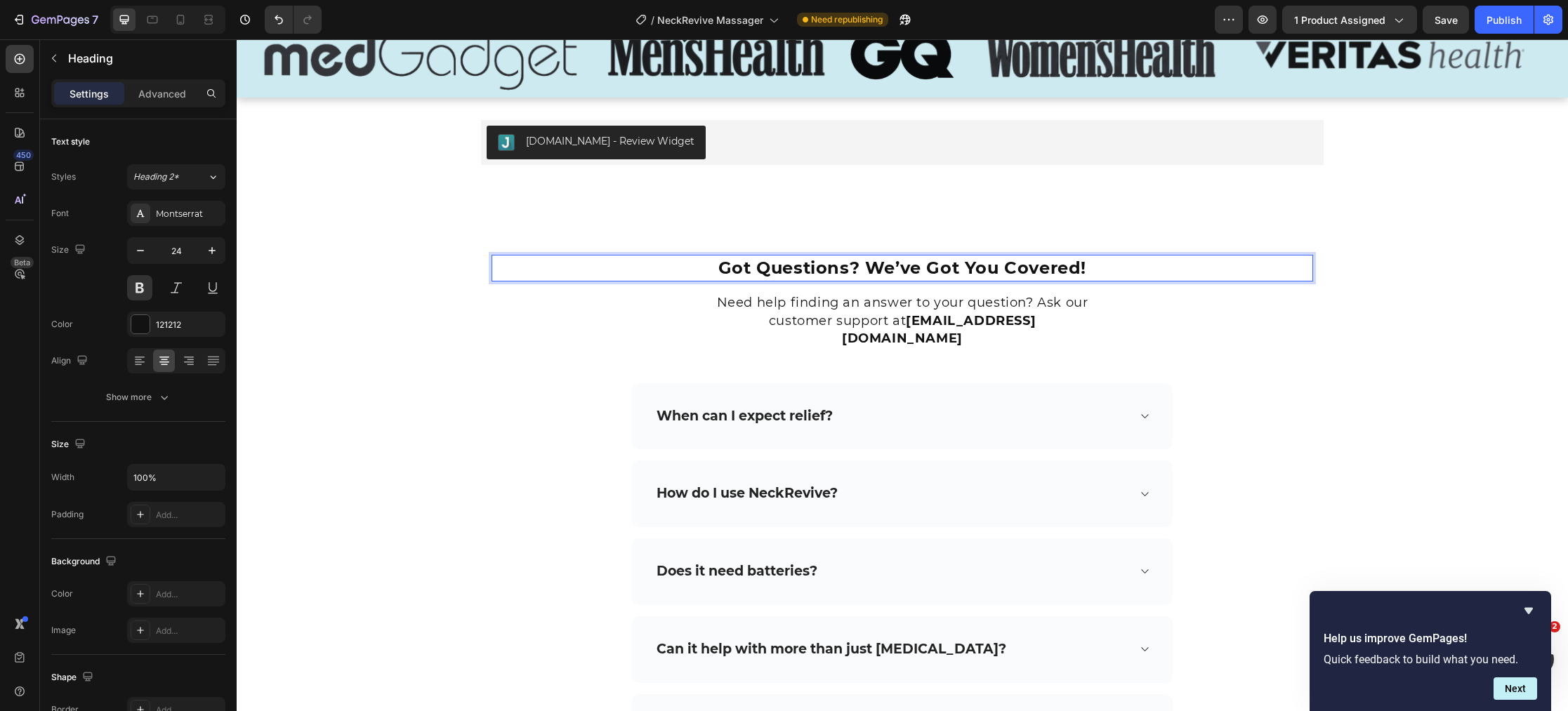
click at [864, 266] on span "Got Questions? We’ve Got You Covered!" at bounding box center [902, 268] width 368 height 21
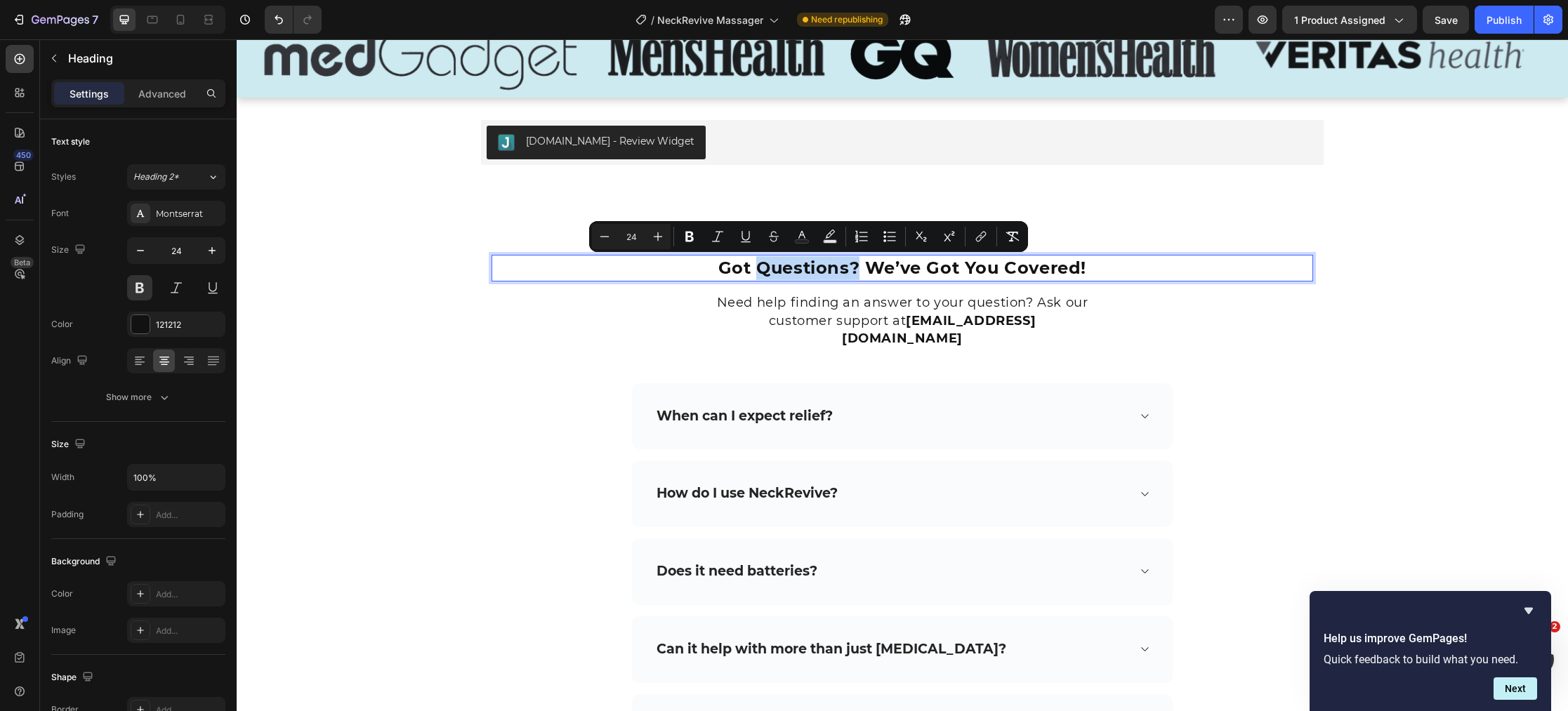
drag, startPoint x: 861, startPoint y: 268, endPoint x: 758, endPoint y: 271, distance: 103.0
click at [758, 271] on span "Got Questions? We’ve Got You Covered!" at bounding box center [902, 268] width 368 height 21
click at [806, 240] on rect "Editor contextual toolbar" at bounding box center [802, 241] width 14 height 4
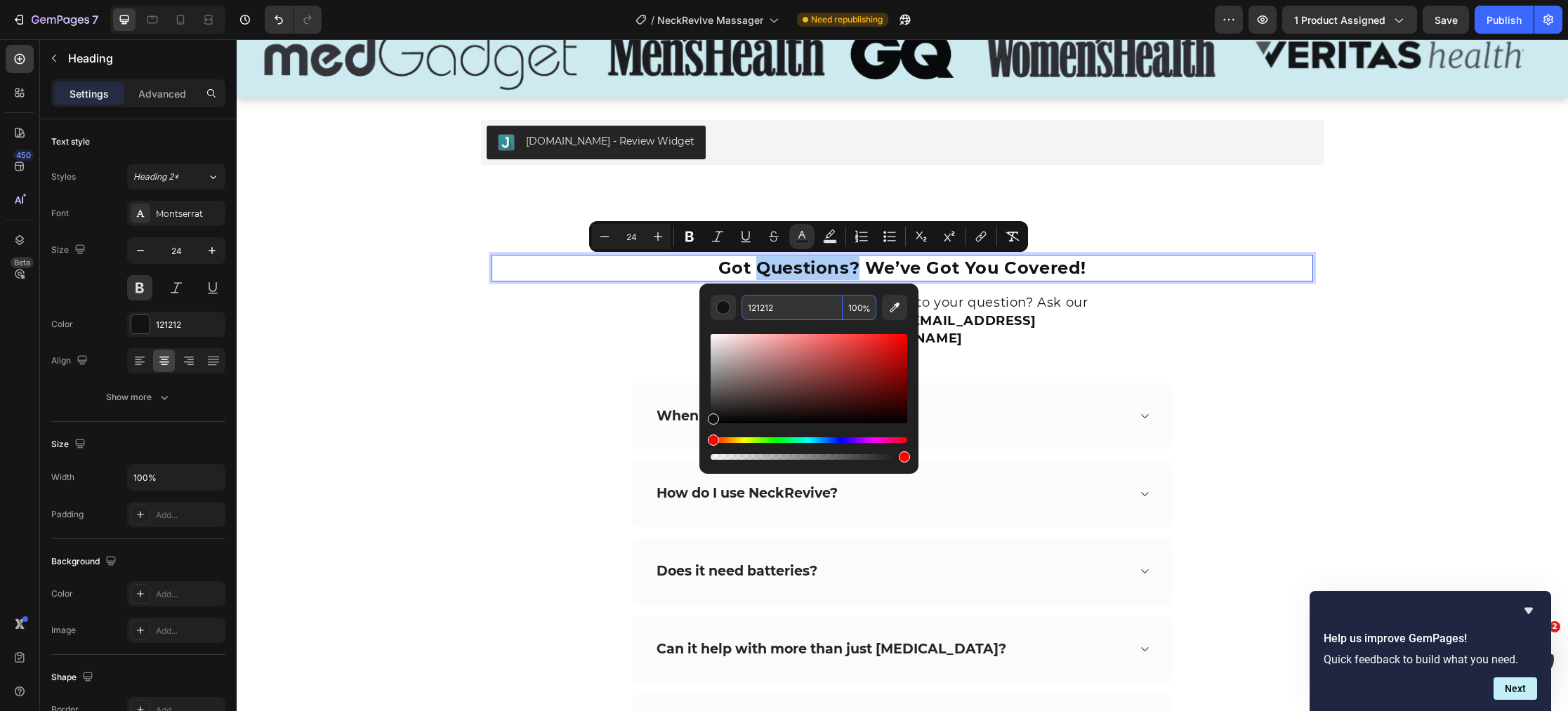
click at [804, 313] on input "121212" at bounding box center [792, 307] width 101 height 25
click at [806, 311] on input "121212" at bounding box center [792, 307] width 101 height 25
paste input "#0097B2"
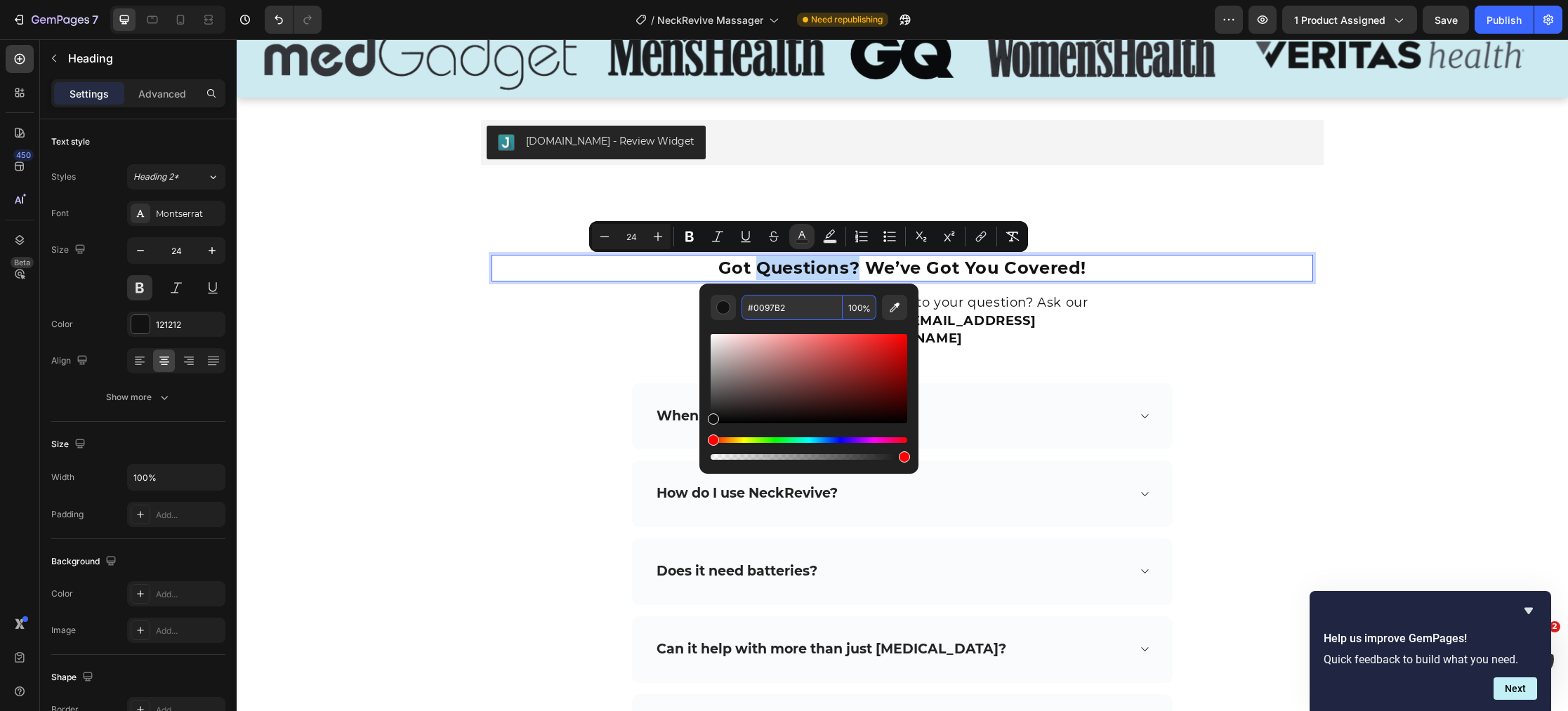
type input "0097B2"
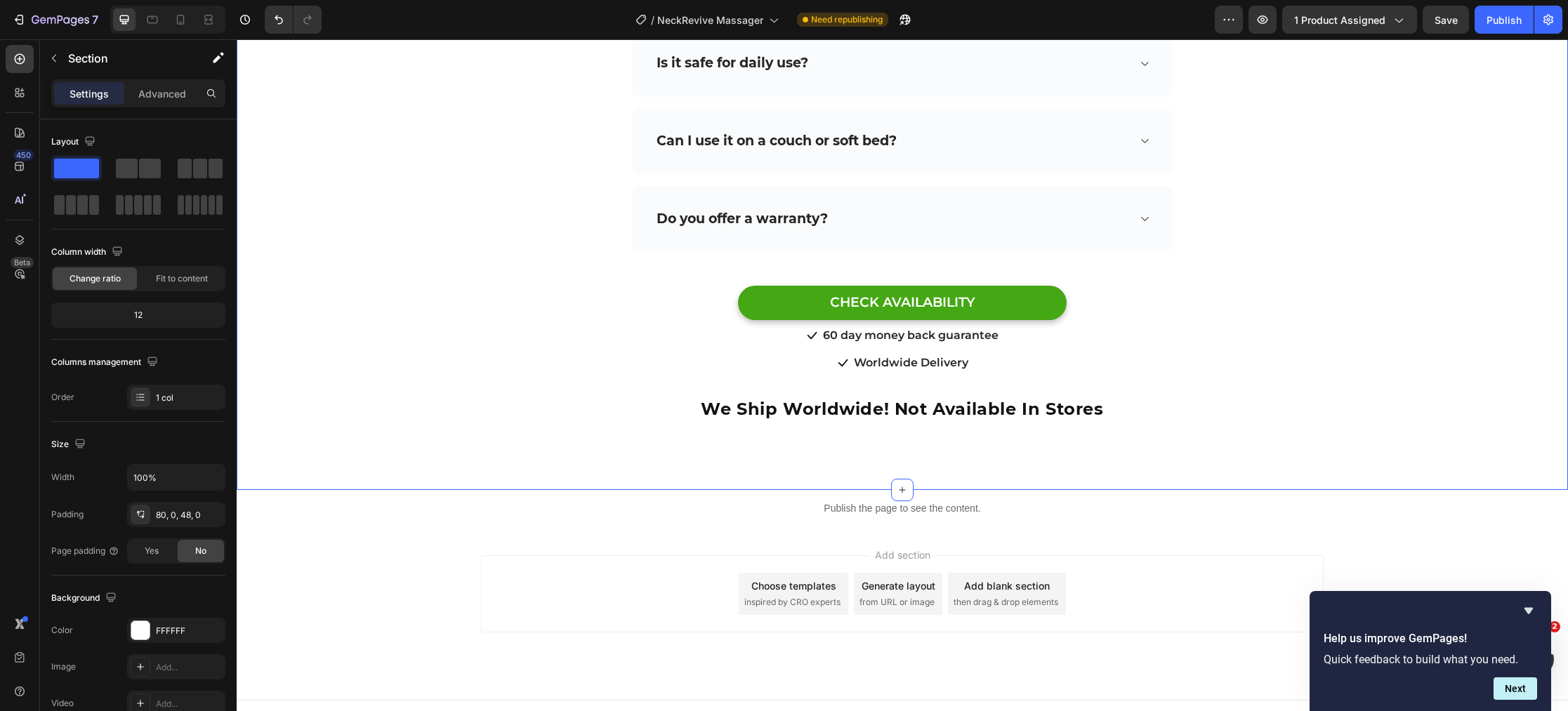
scroll to position [7324, 0]
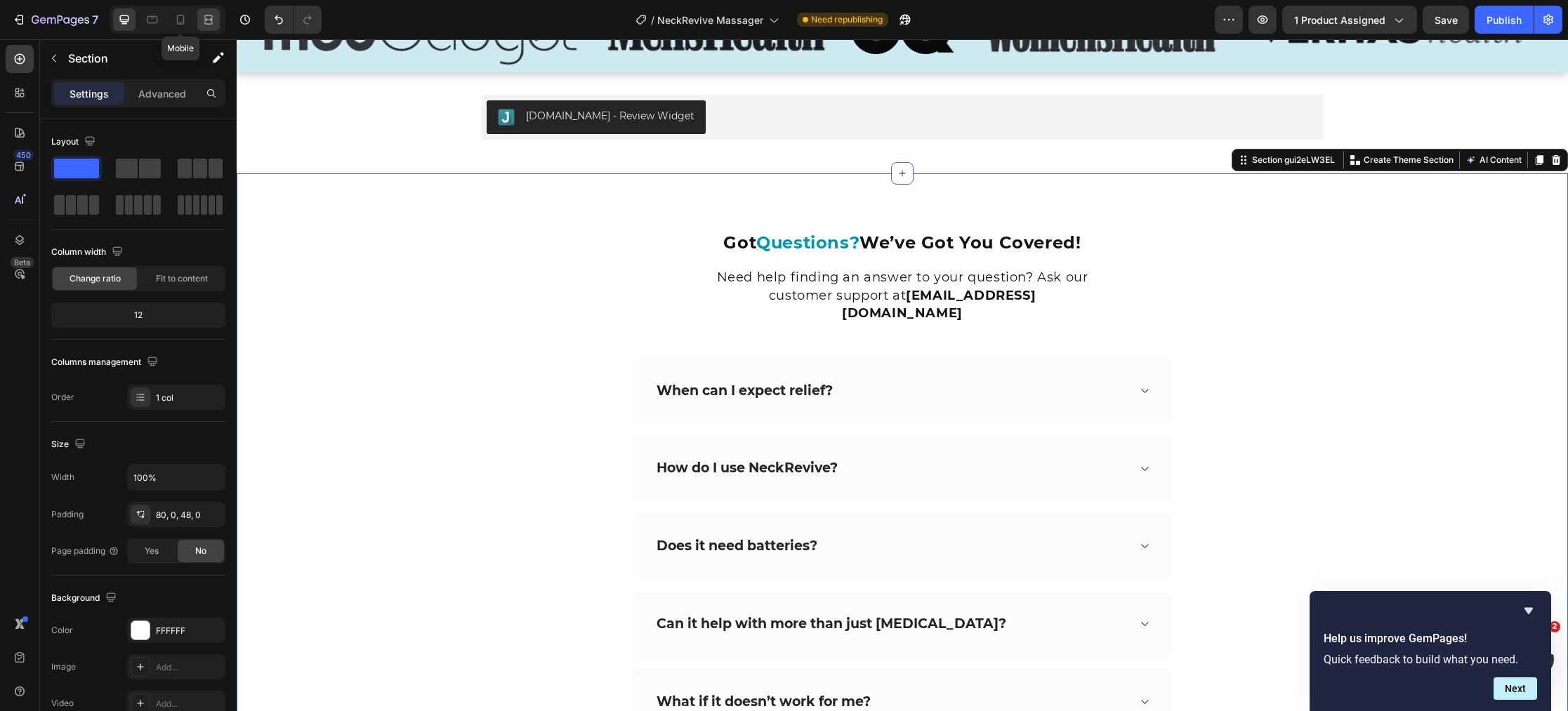
click at [184, 14] on icon at bounding box center [181, 20] width 14 height 14
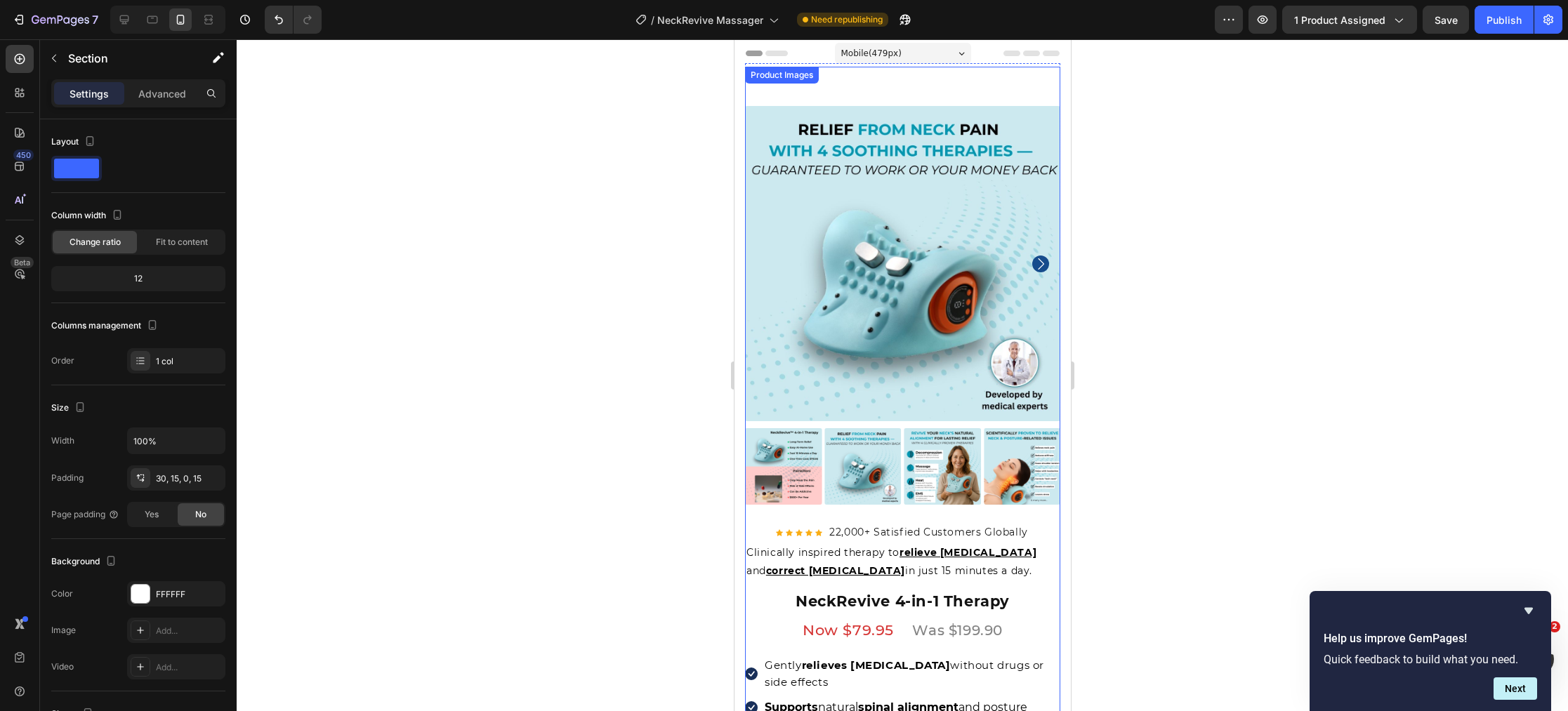
click at [1042, 265] on icon "Carousel Next Arrow" at bounding box center [1040, 264] width 17 height 17
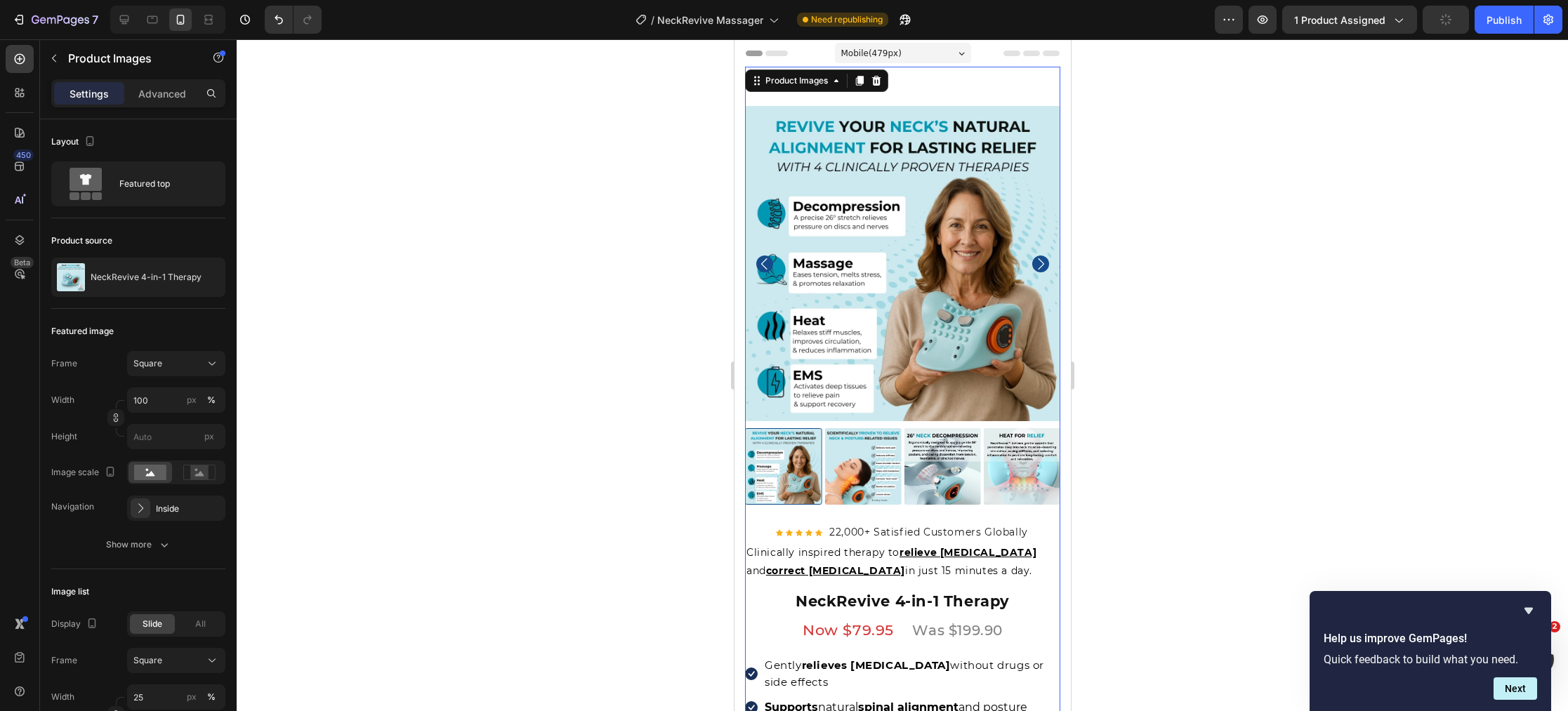
click at [1042, 265] on icon "Carousel Next Arrow" at bounding box center [1040, 264] width 17 height 17
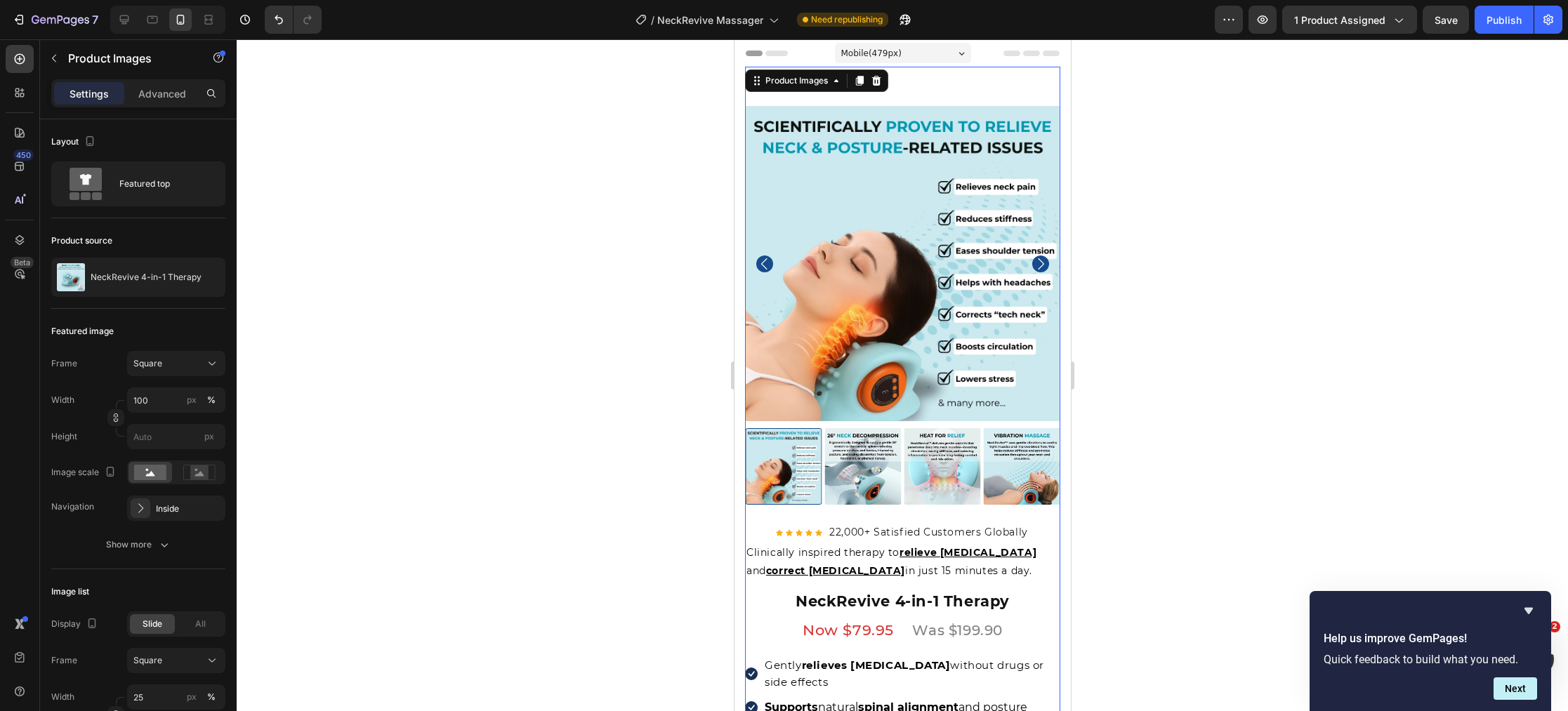
click at [1042, 265] on icon "Carousel Next Arrow" at bounding box center [1040, 264] width 17 height 17
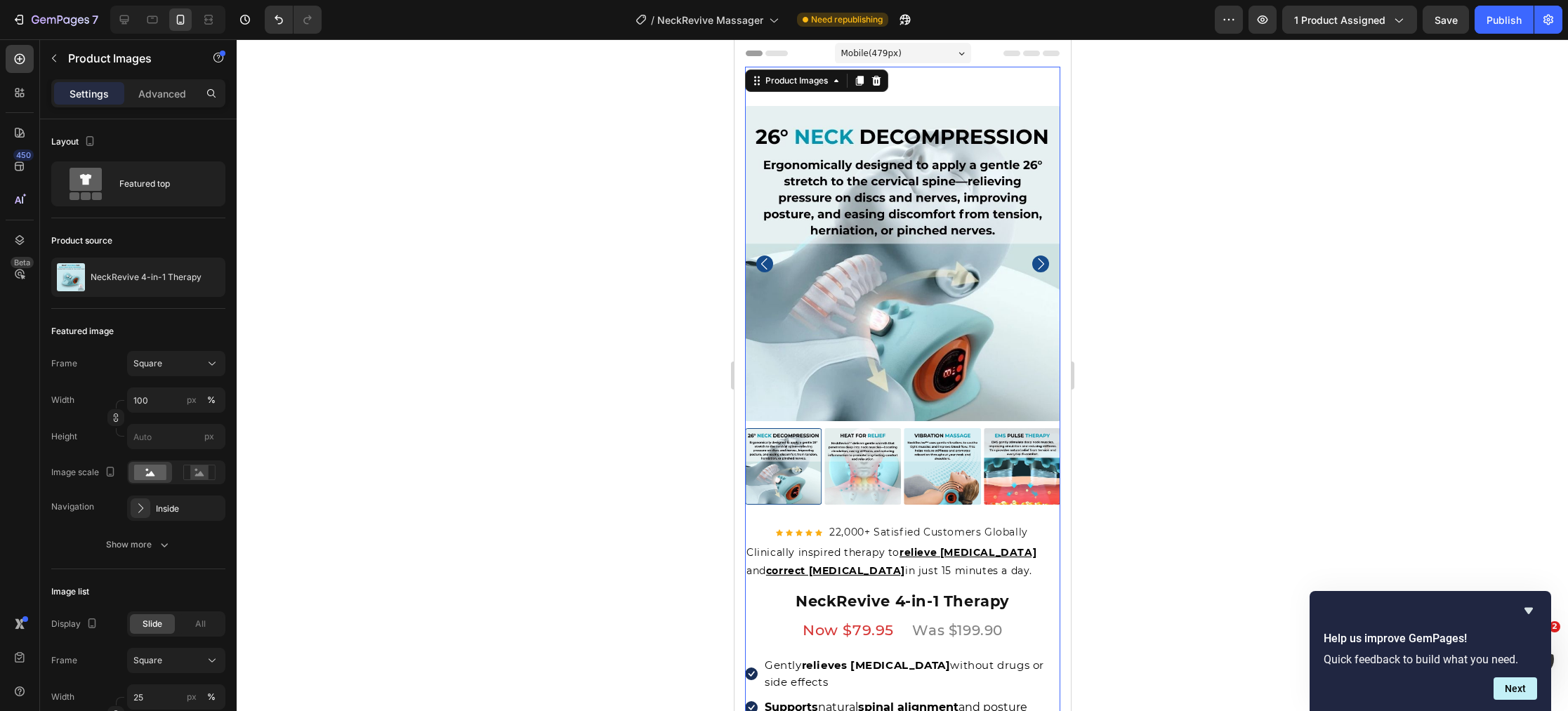
click at [1042, 265] on icon "Carousel Next Arrow" at bounding box center [1040, 264] width 17 height 17
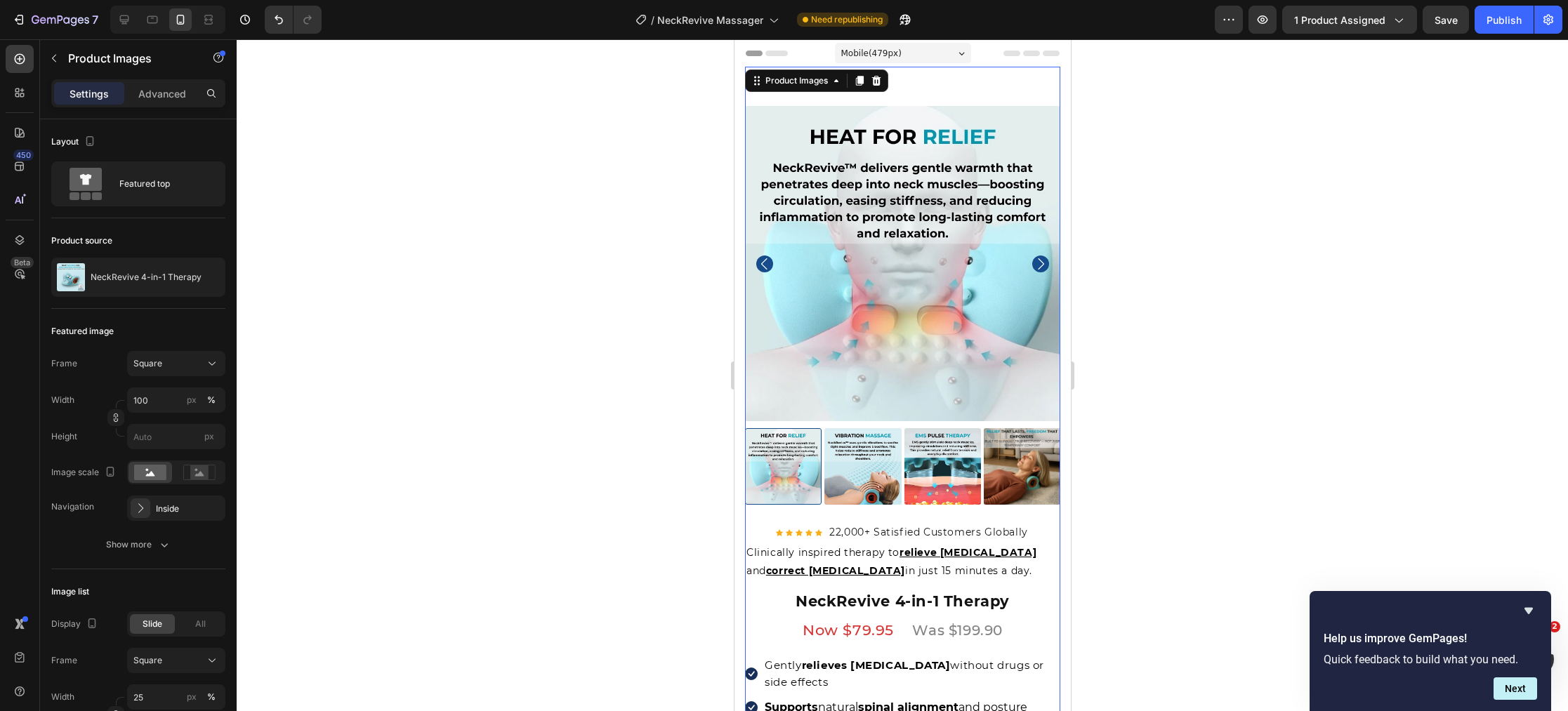
click at [1042, 265] on icon "Carousel Next Arrow" at bounding box center [1040, 264] width 17 height 17
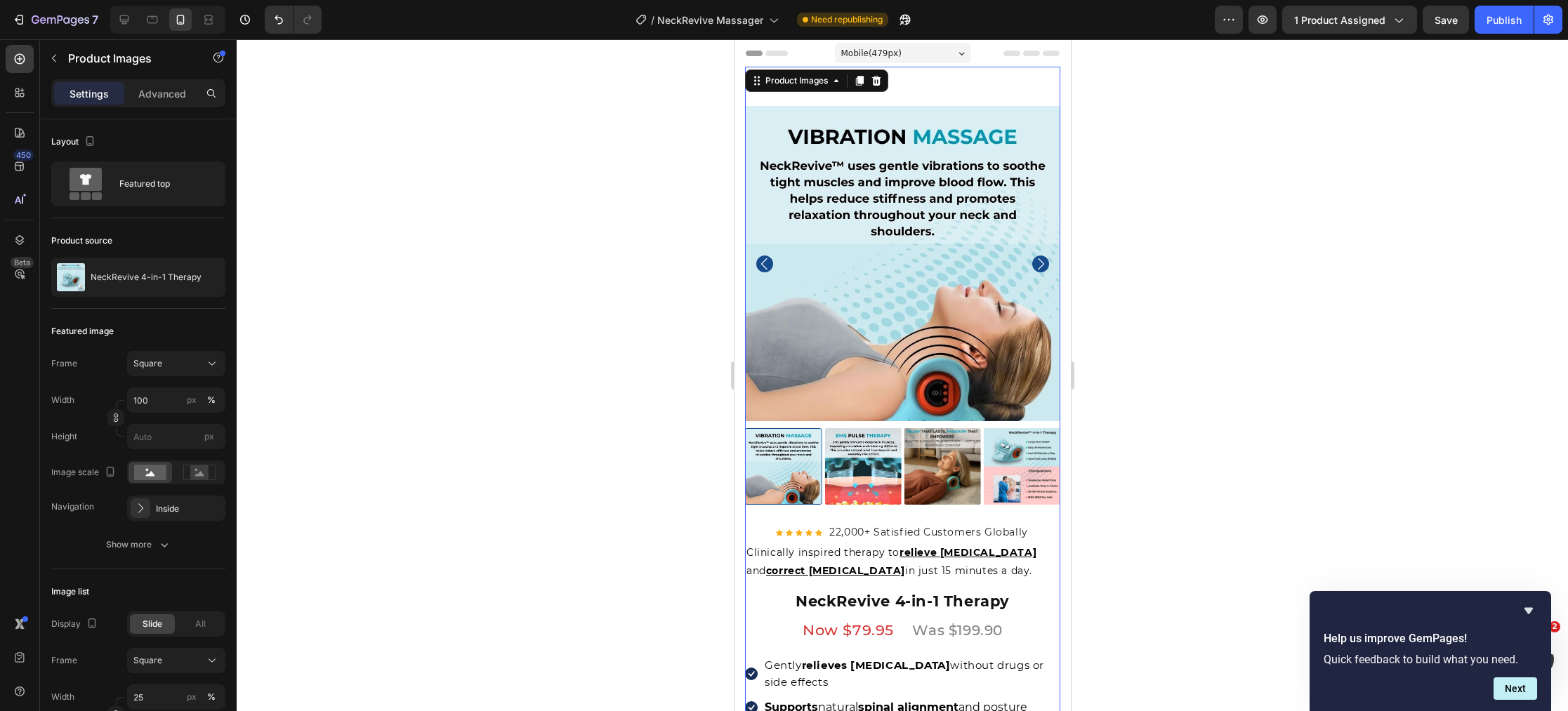
click at [1042, 265] on icon "Carousel Next Arrow" at bounding box center [1040, 264] width 17 height 17
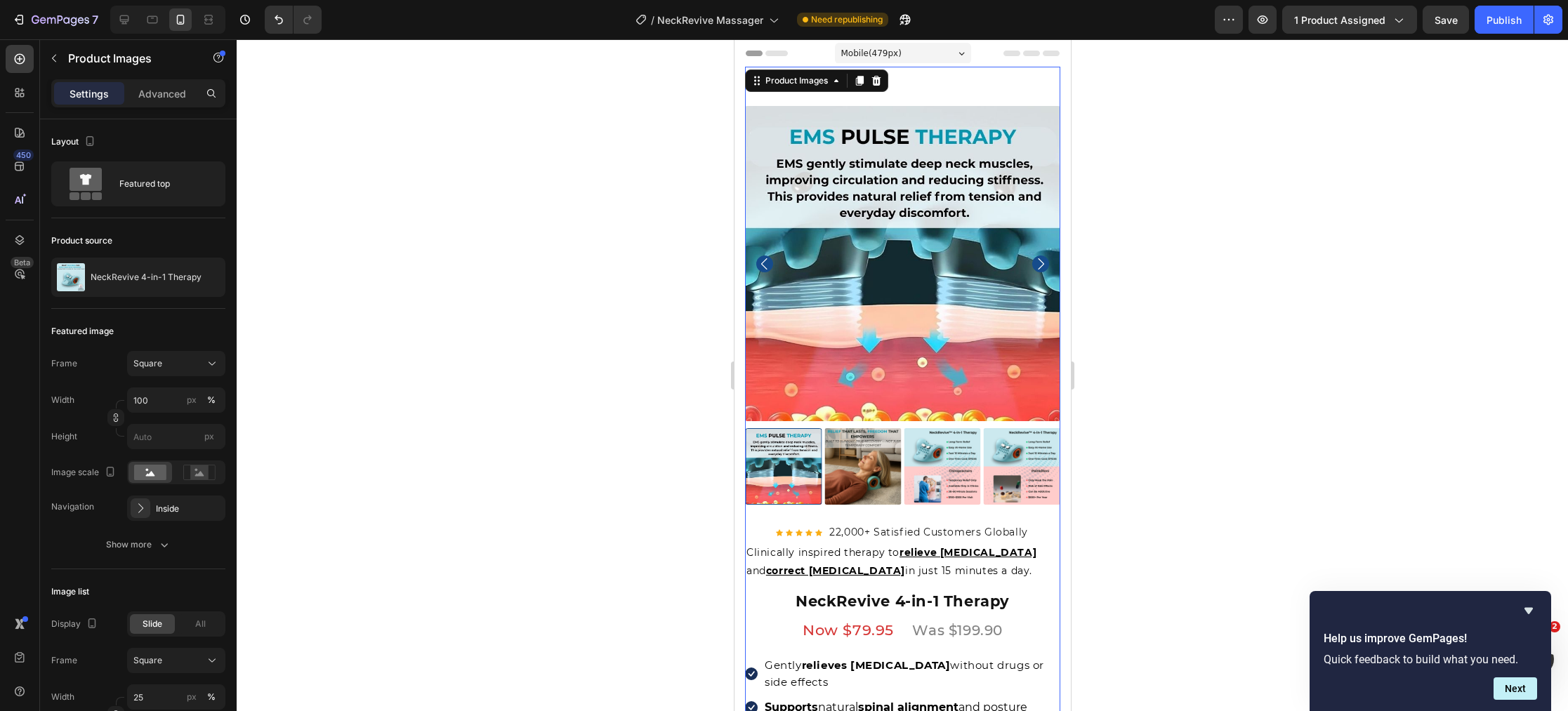
click at [1042, 265] on icon "Carousel Next Arrow" at bounding box center [1040, 264] width 17 height 17
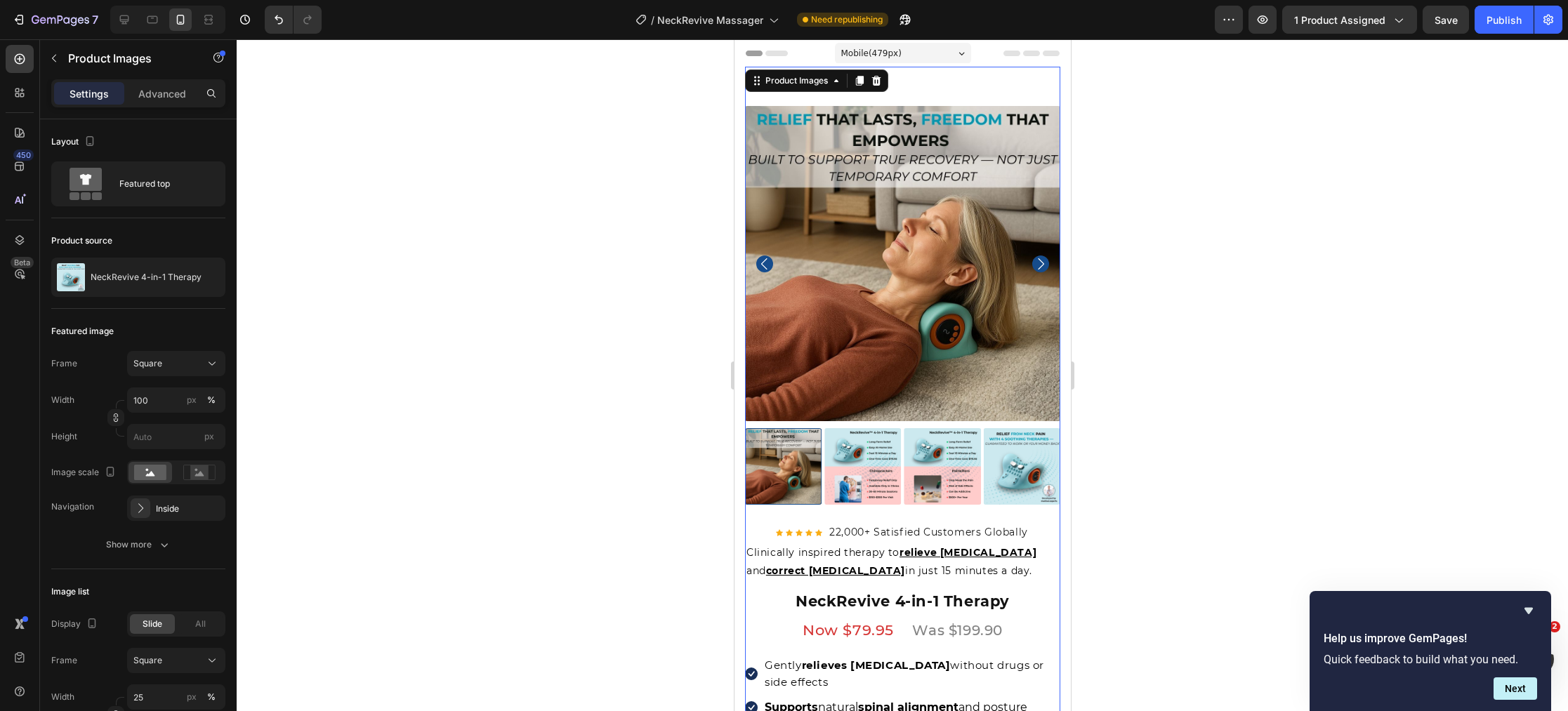
click at [1042, 265] on icon "Carousel Next Arrow" at bounding box center [1040, 264] width 17 height 17
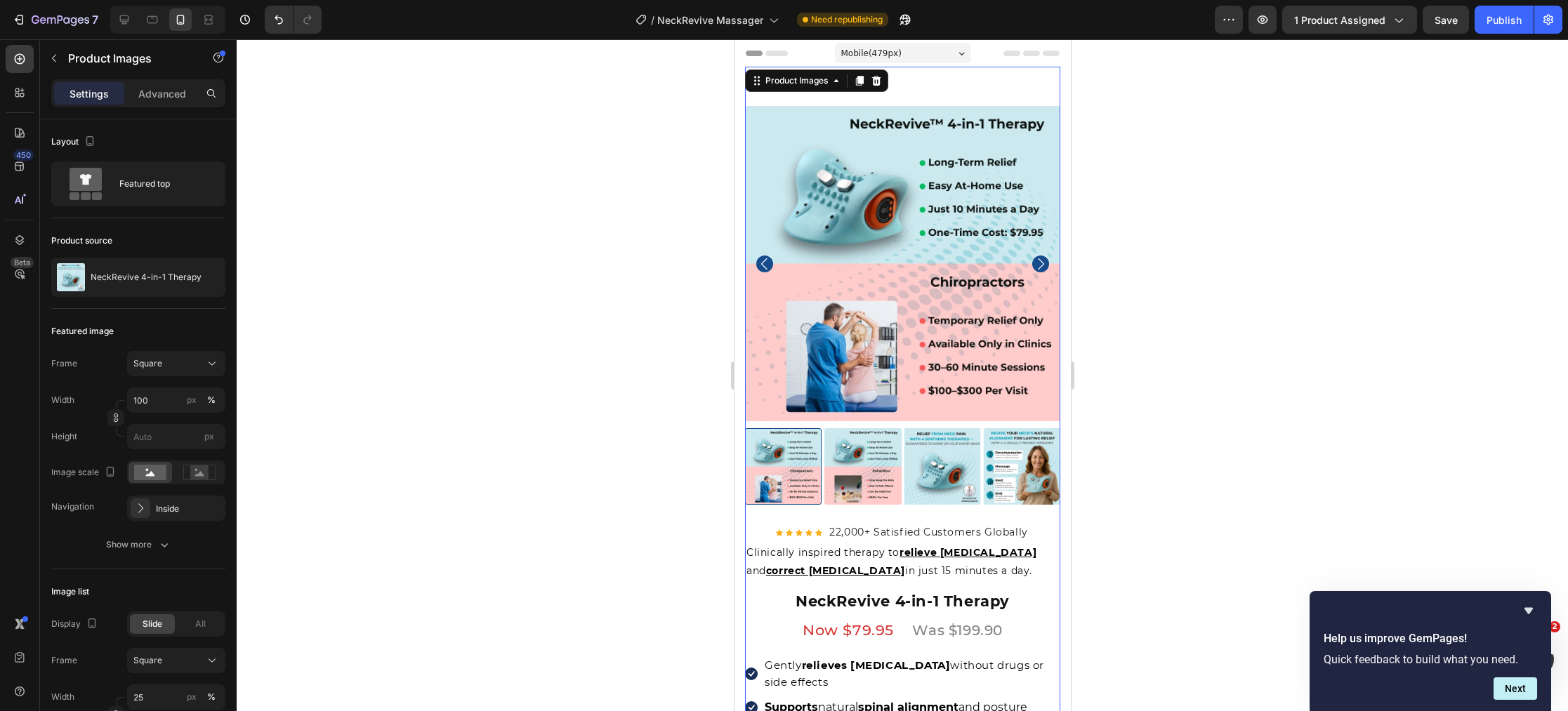
click at [1042, 265] on icon "Carousel Next Arrow" at bounding box center [1040, 264] width 17 height 17
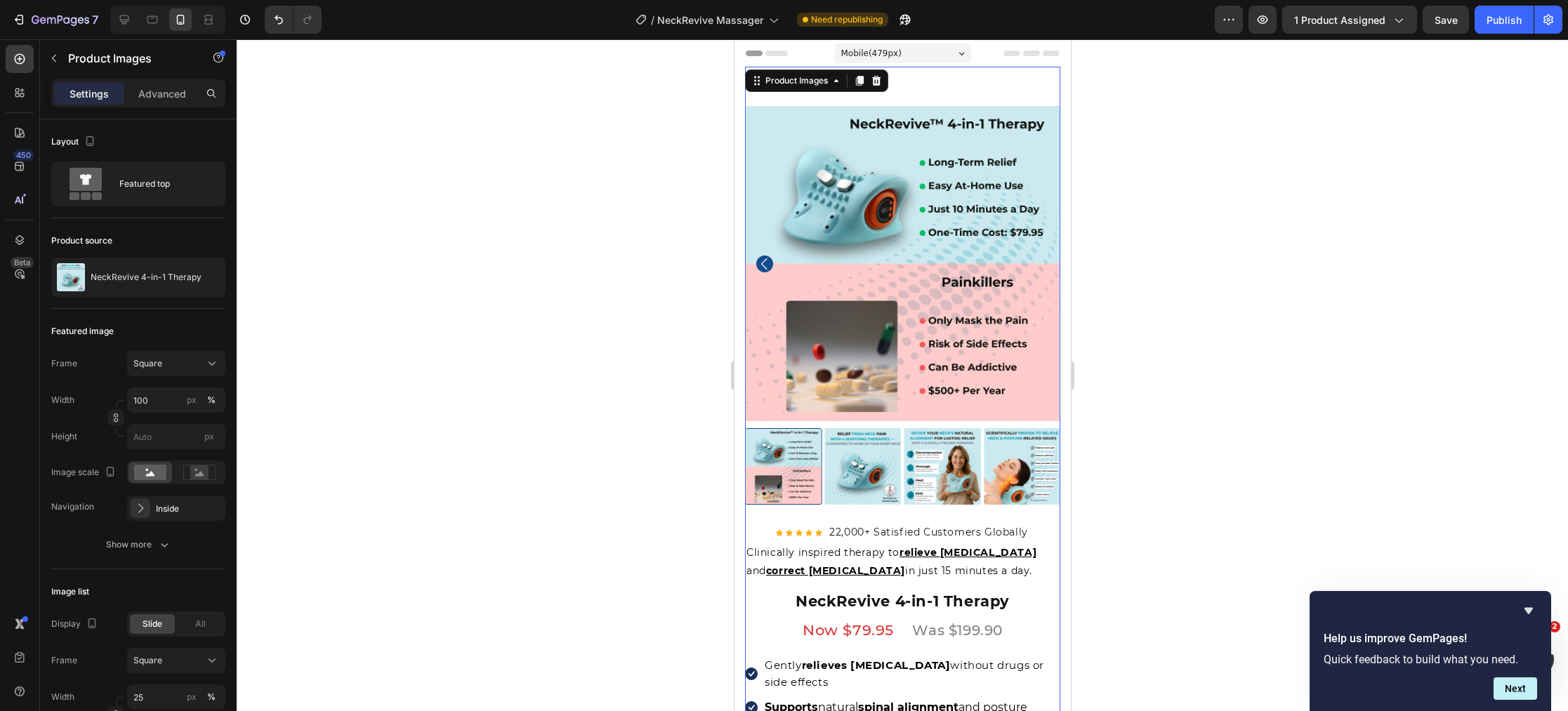
click at [1042, 265] on img at bounding box center [902, 263] width 315 height 315
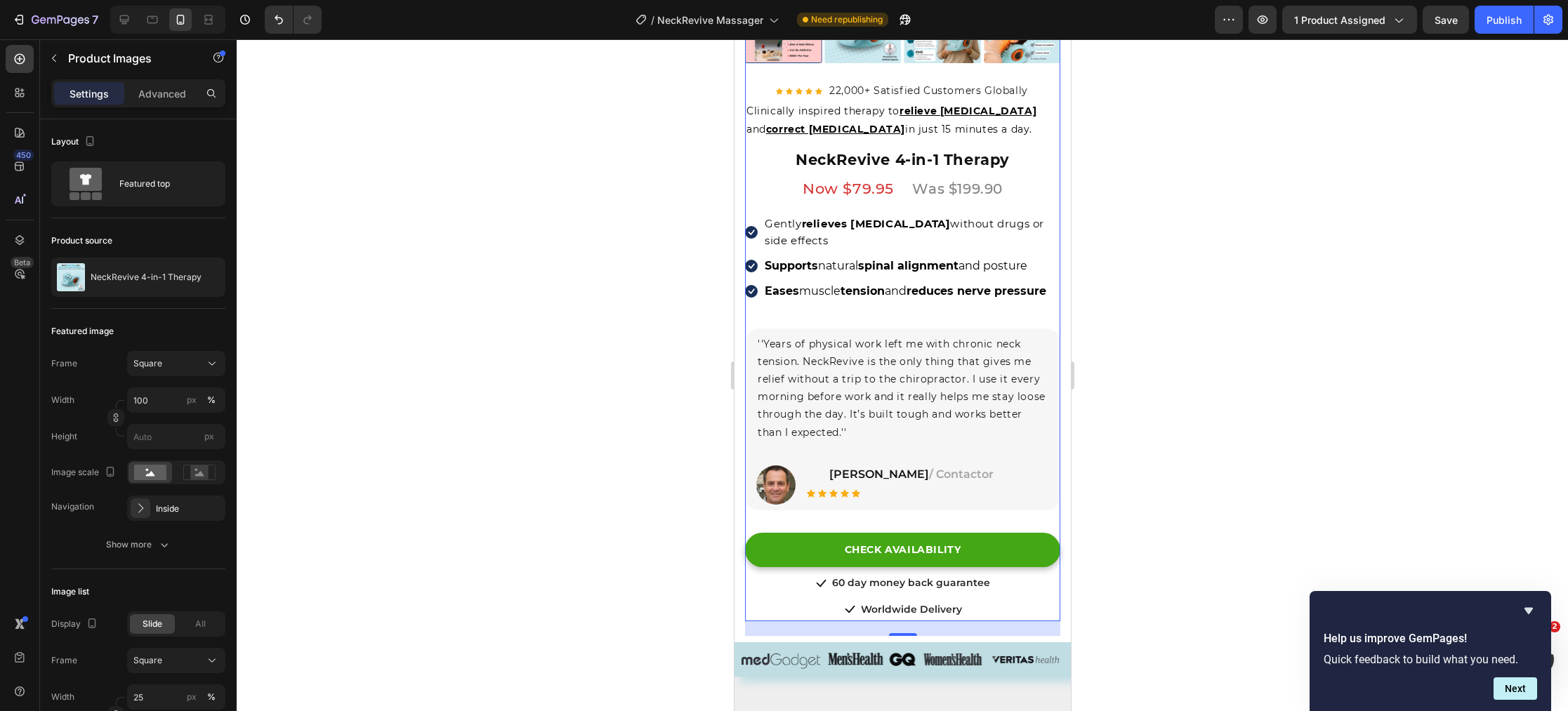
scroll to position [510, 0]
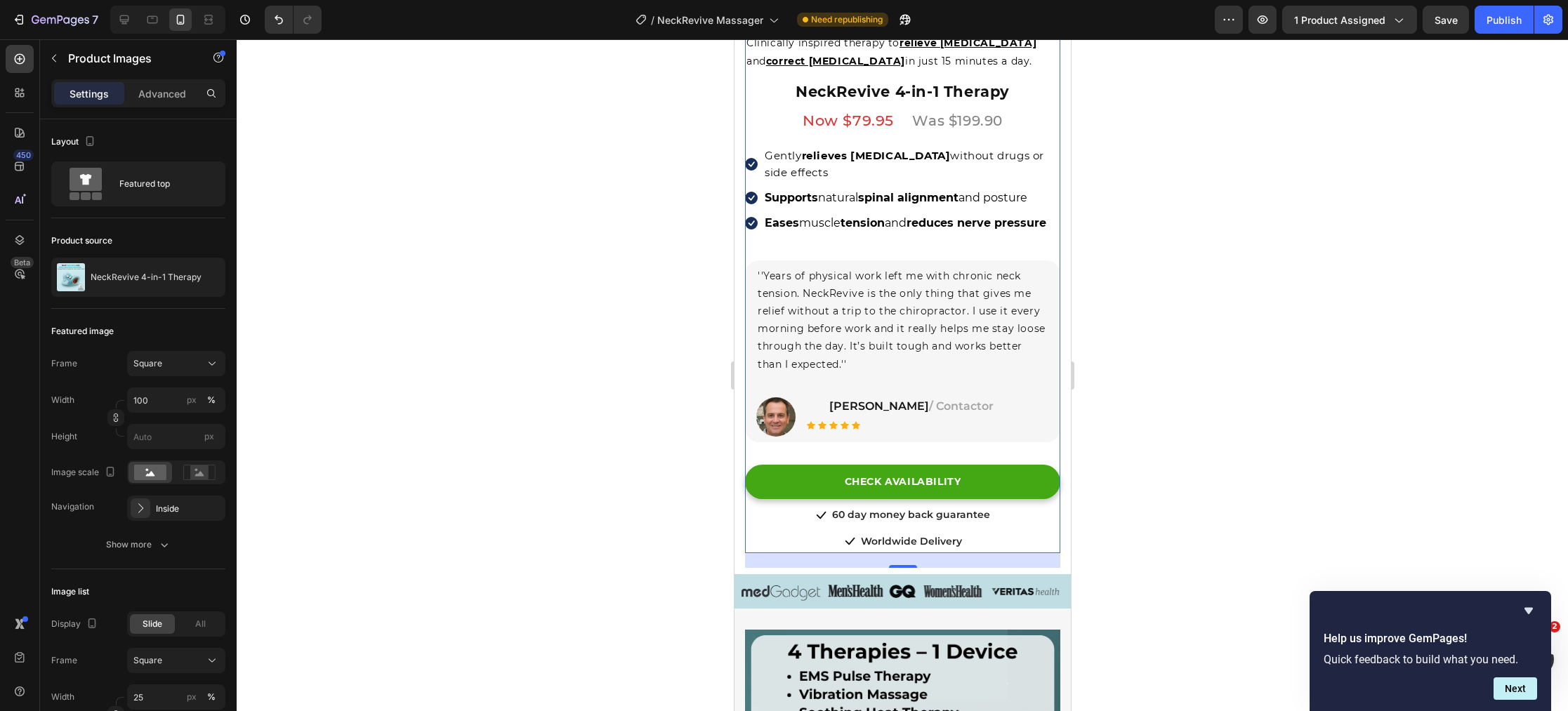
click at [1272, 385] on div at bounding box center [902, 375] width 1331 height 672
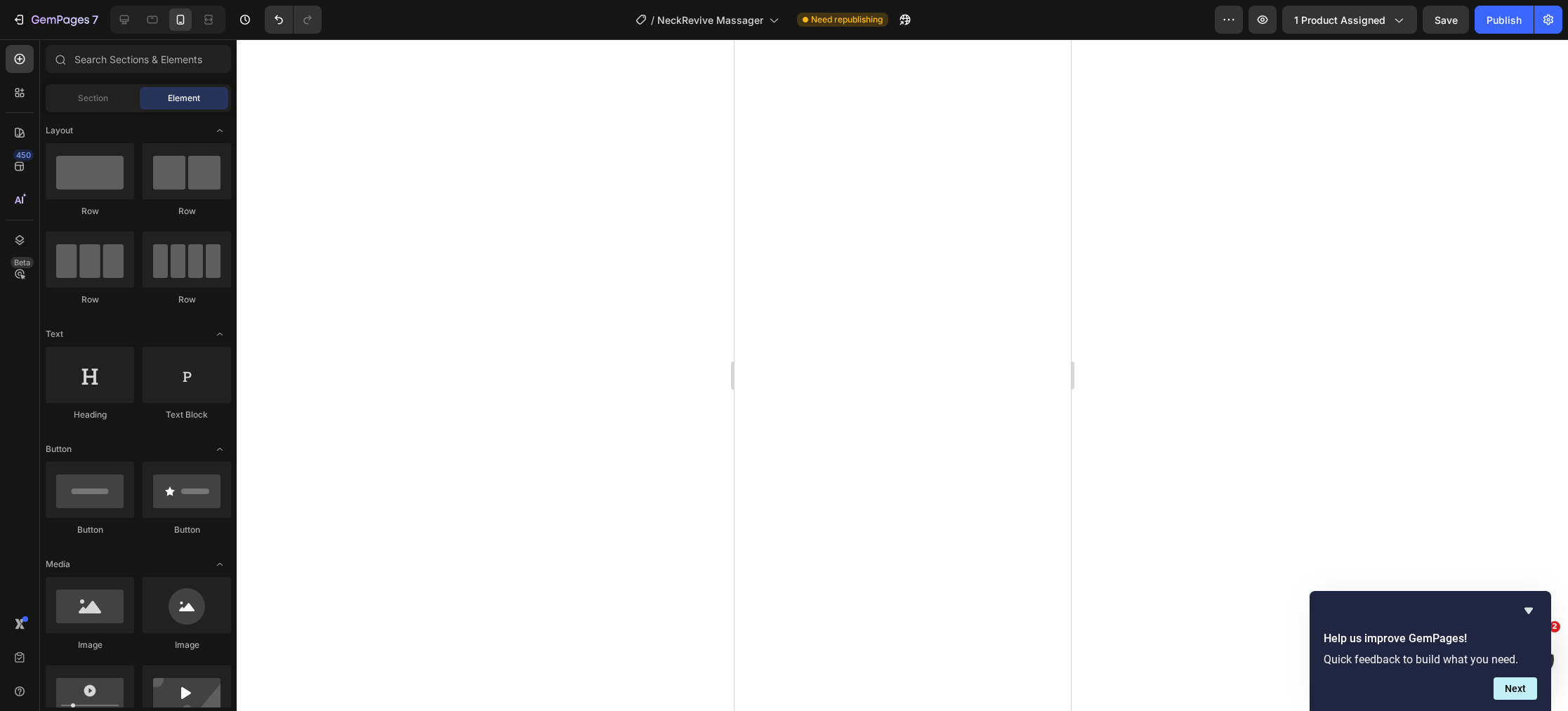
scroll to position [4482, 0]
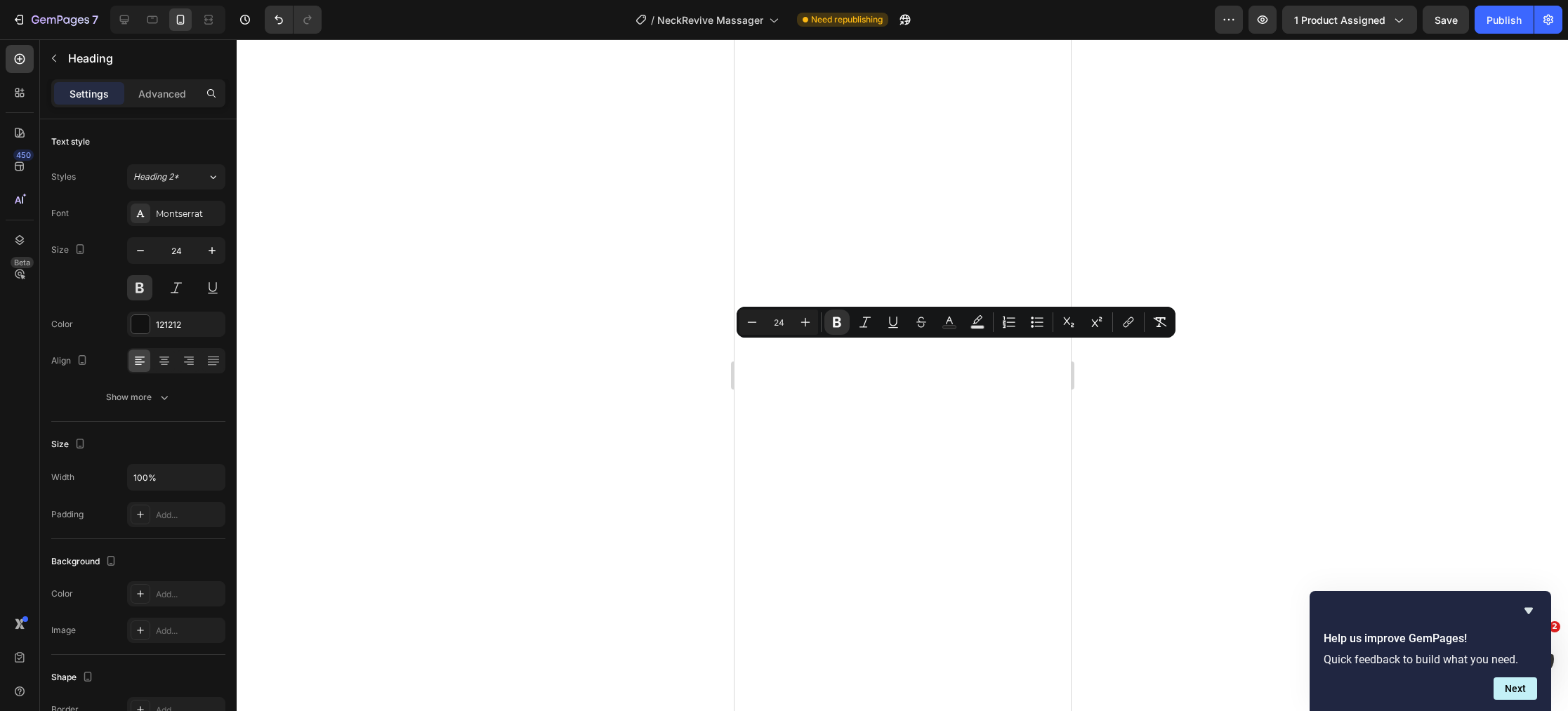
drag, startPoint x: 930, startPoint y: 354, endPoint x: 749, endPoint y: 358, distance: 181.0
click at [952, 326] on rect "Editor contextual toolbar" at bounding box center [949, 327] width 14 height 4
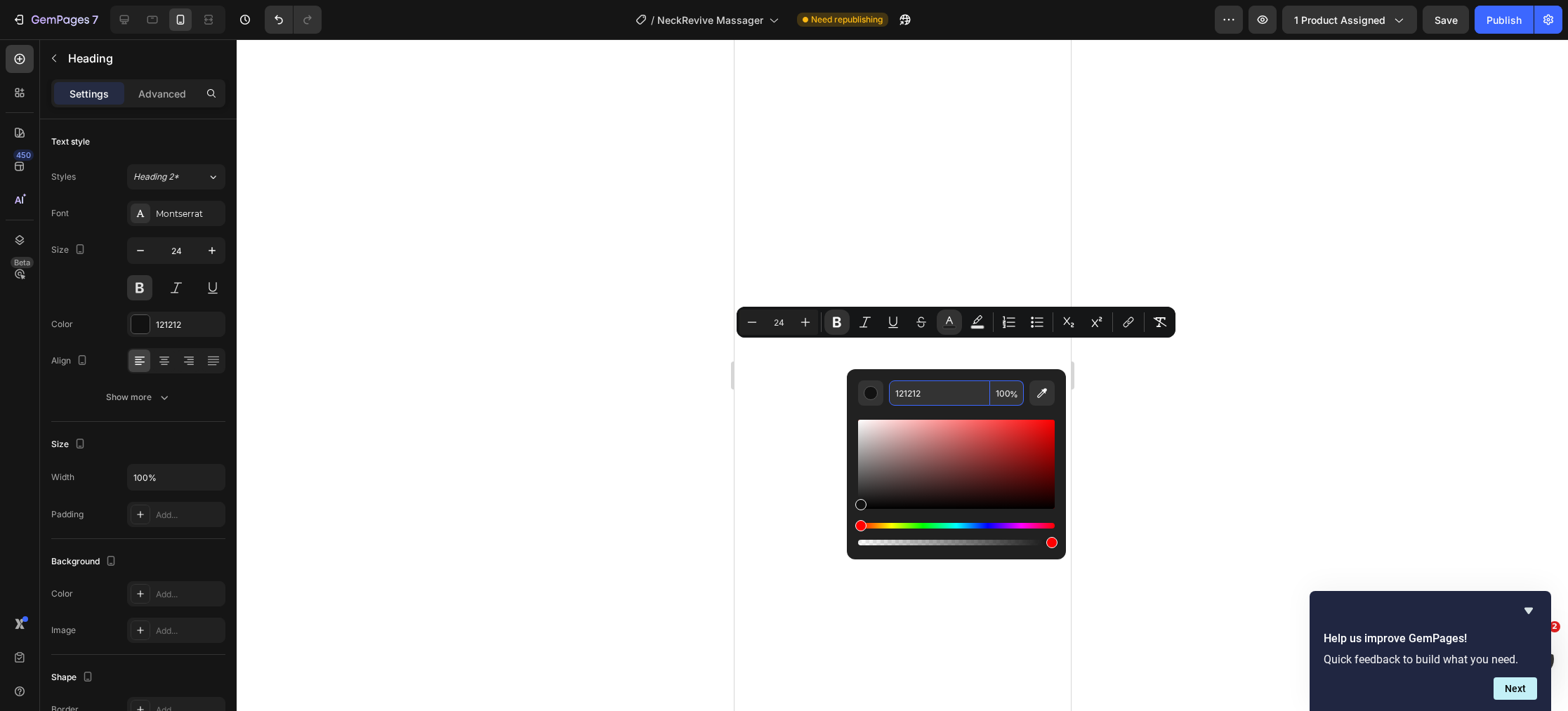
click at [943, 392] on input "121212" at bounding box center [939, 393] width 101 height 25
paste input "#0097B2"
type input "0097B2"
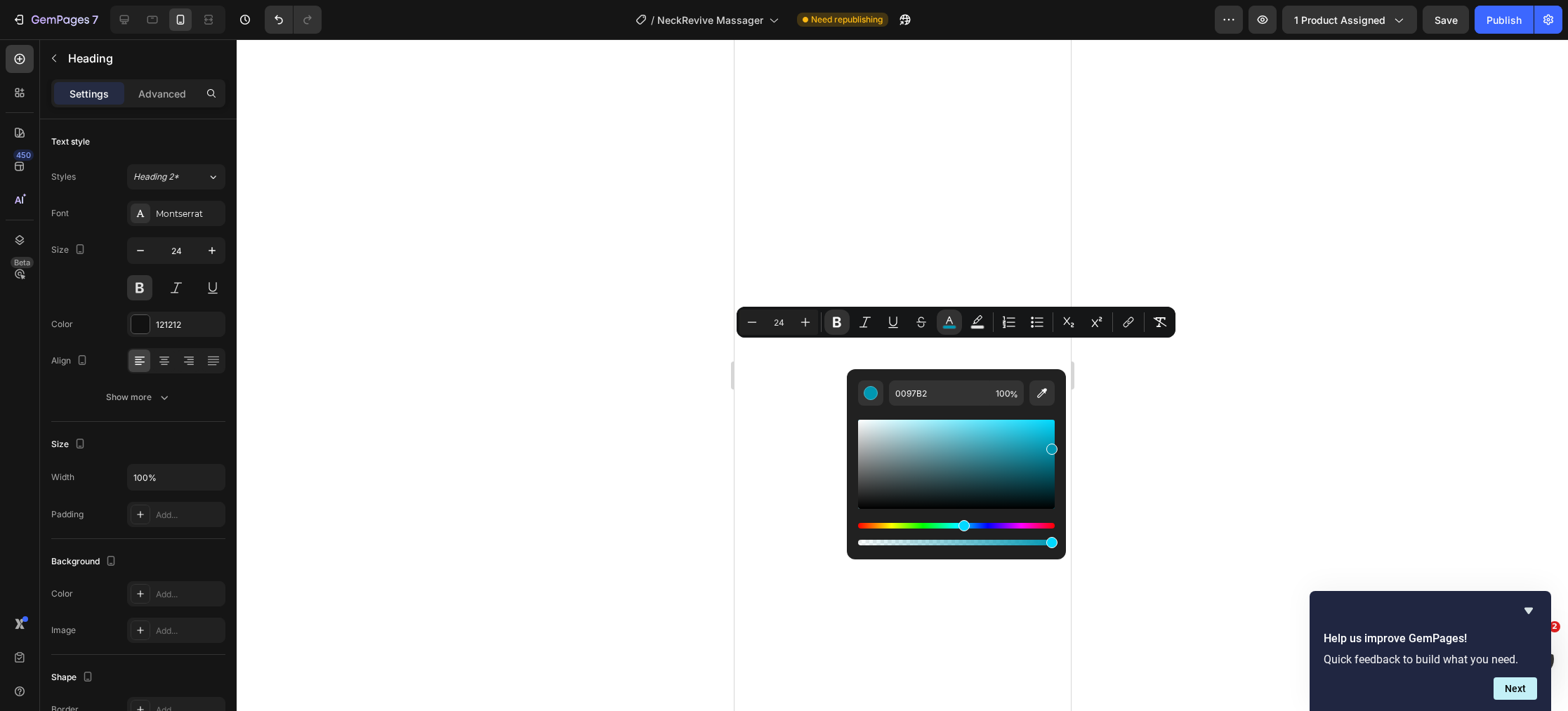
click at [598, 435] on div at bounding box center [902, 375] width 1331 height 672
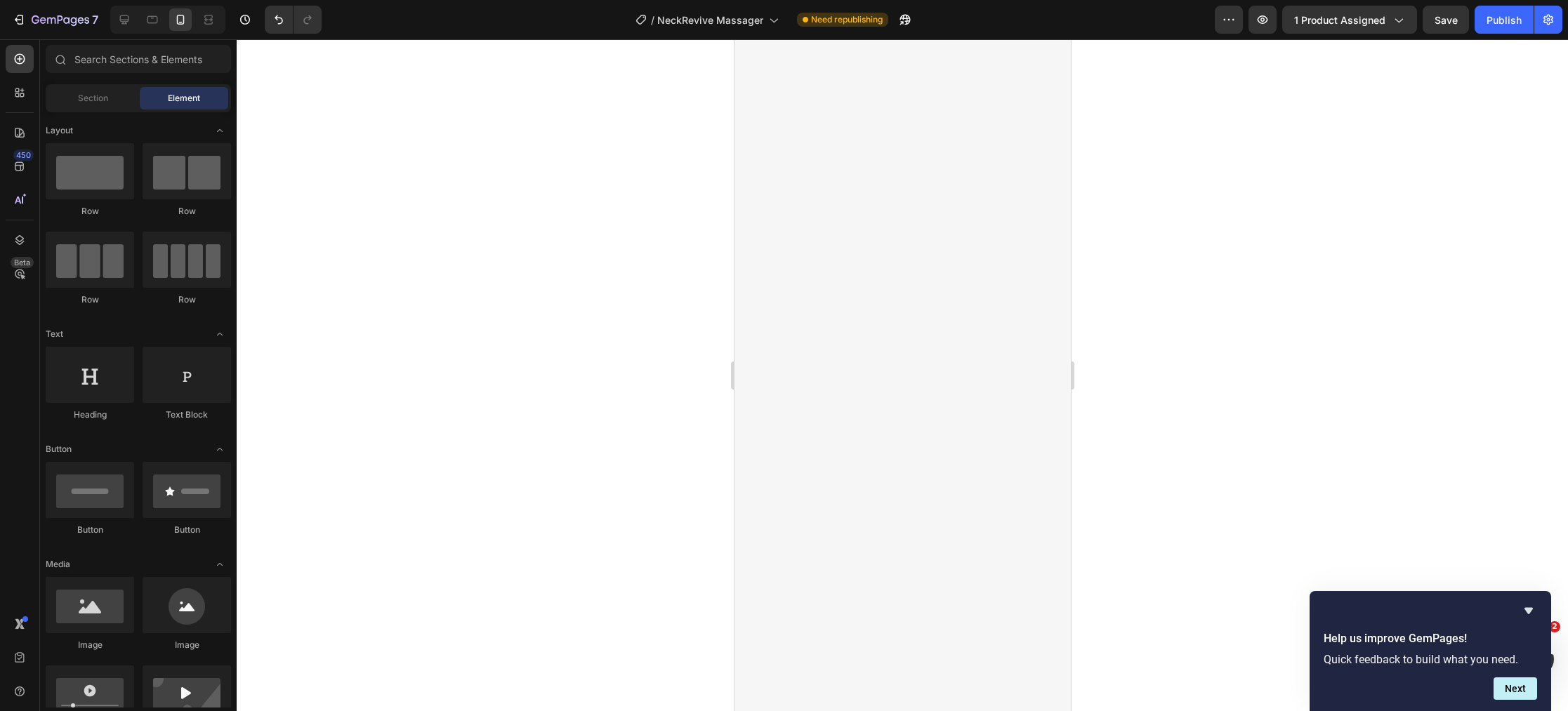
scroll to position [0, 0]
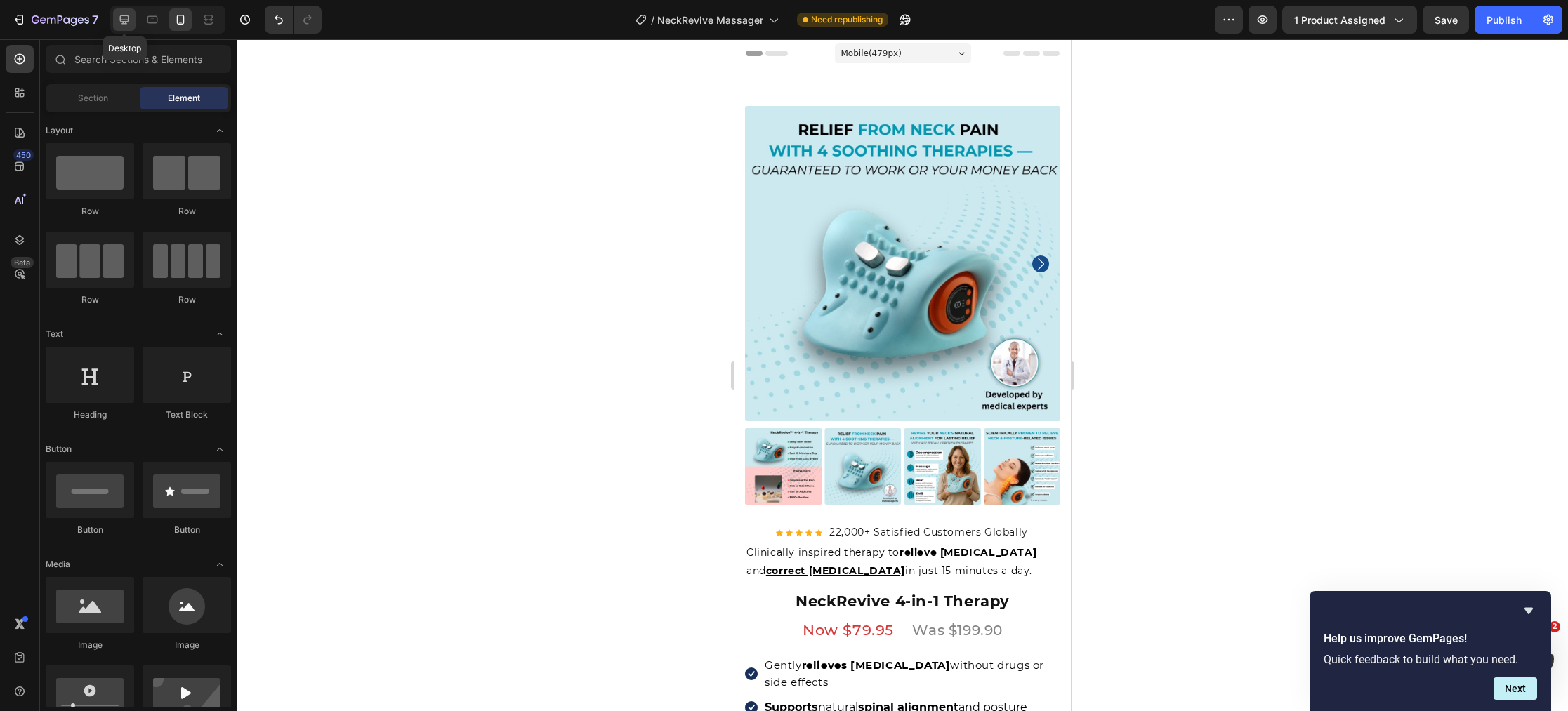
click at [124, 20] on icon at bounding box center [124, 20] width 9 height 9
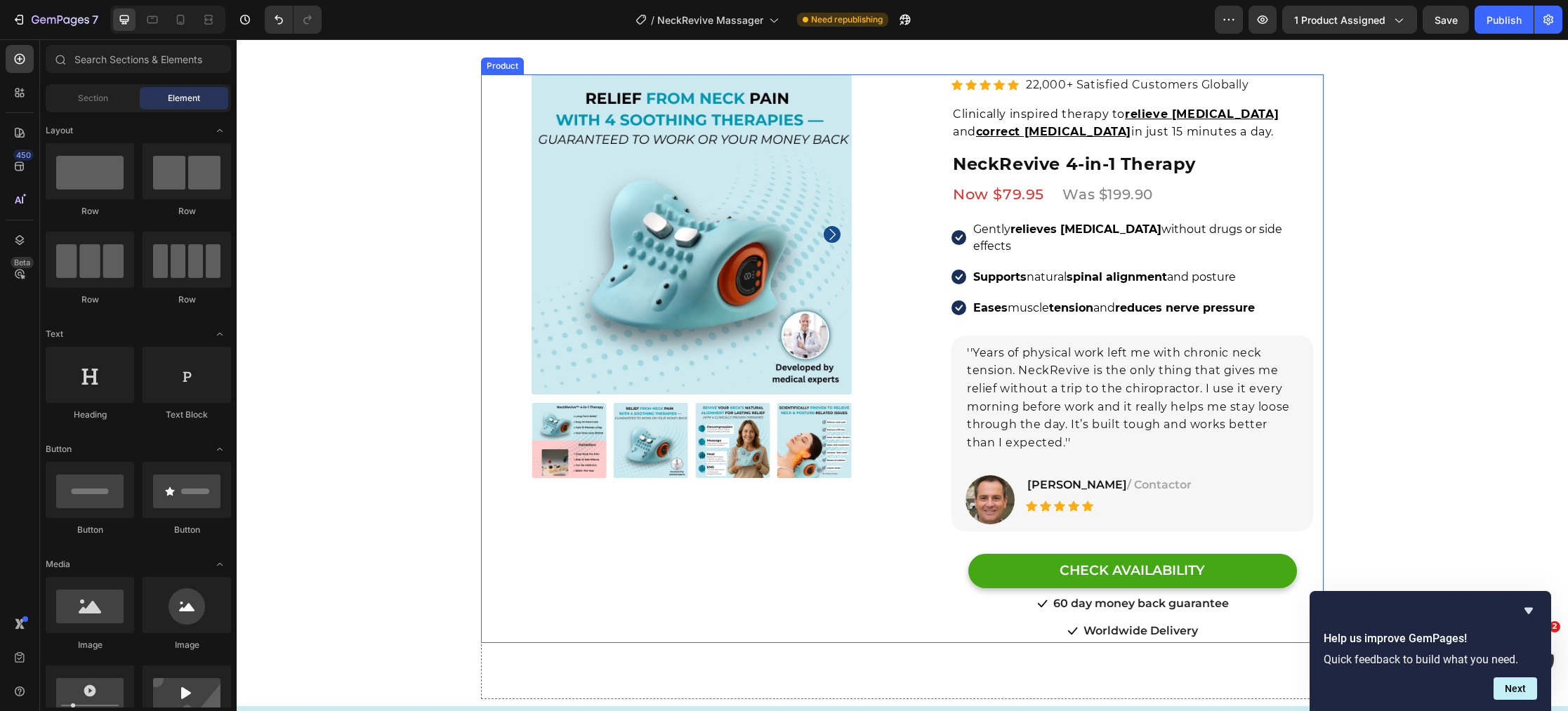
scroll to position [370, 0]
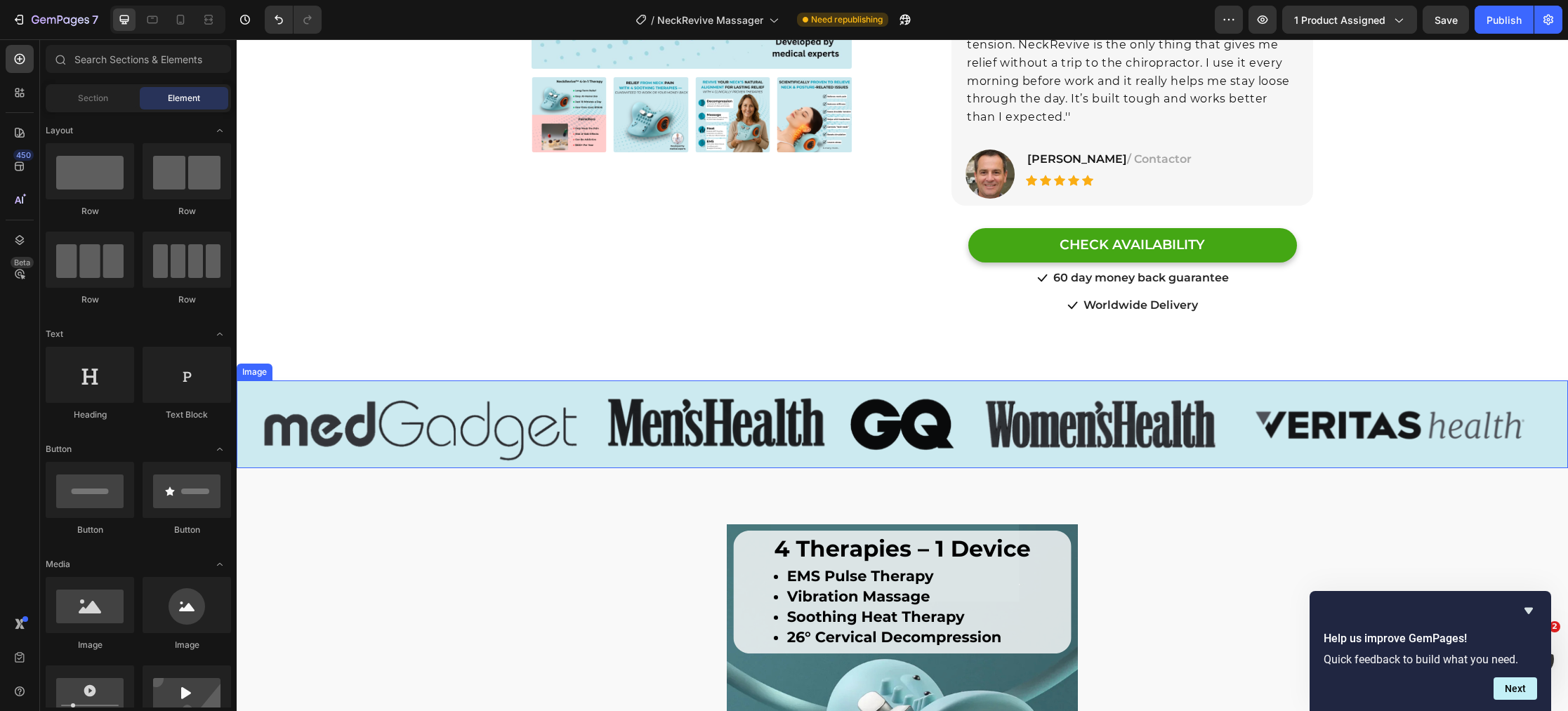
click at [454, 413] on img at bounding box center [902, 424] width 1331 height 88
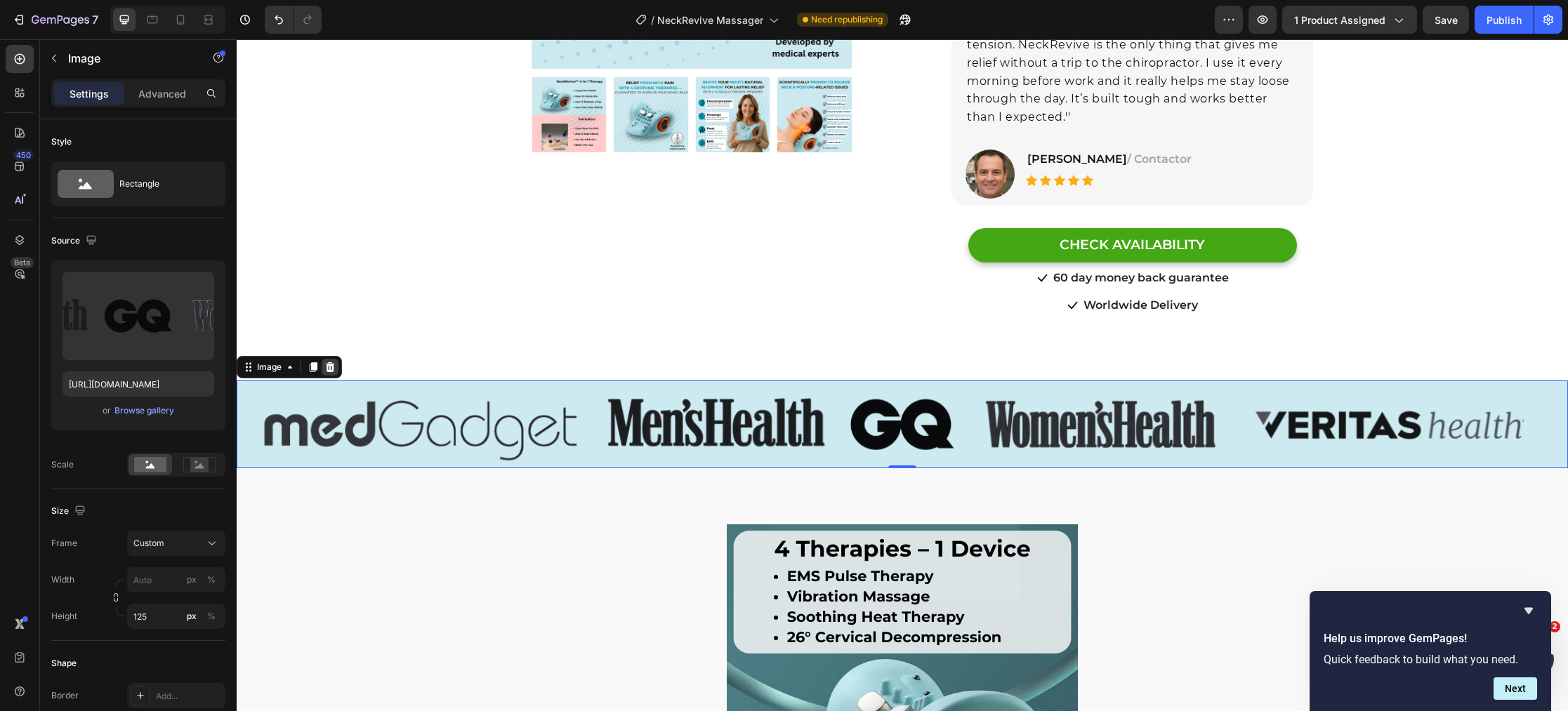
click at [338, 358] on div at bounding box center [330, 367] width 17 height 17
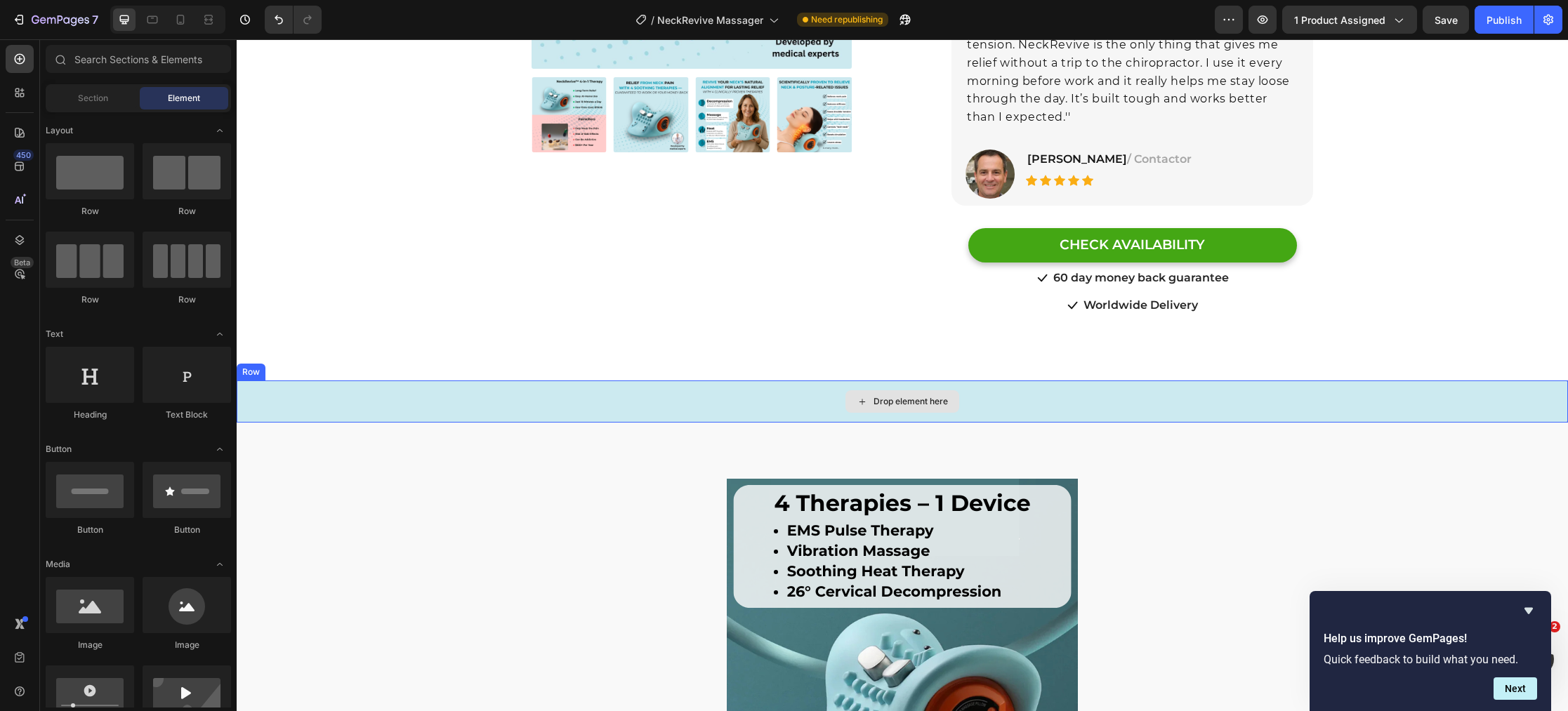
click at [391, 380] on div "Drop element here" at bounding box center [902, 401] width 1331 height 42
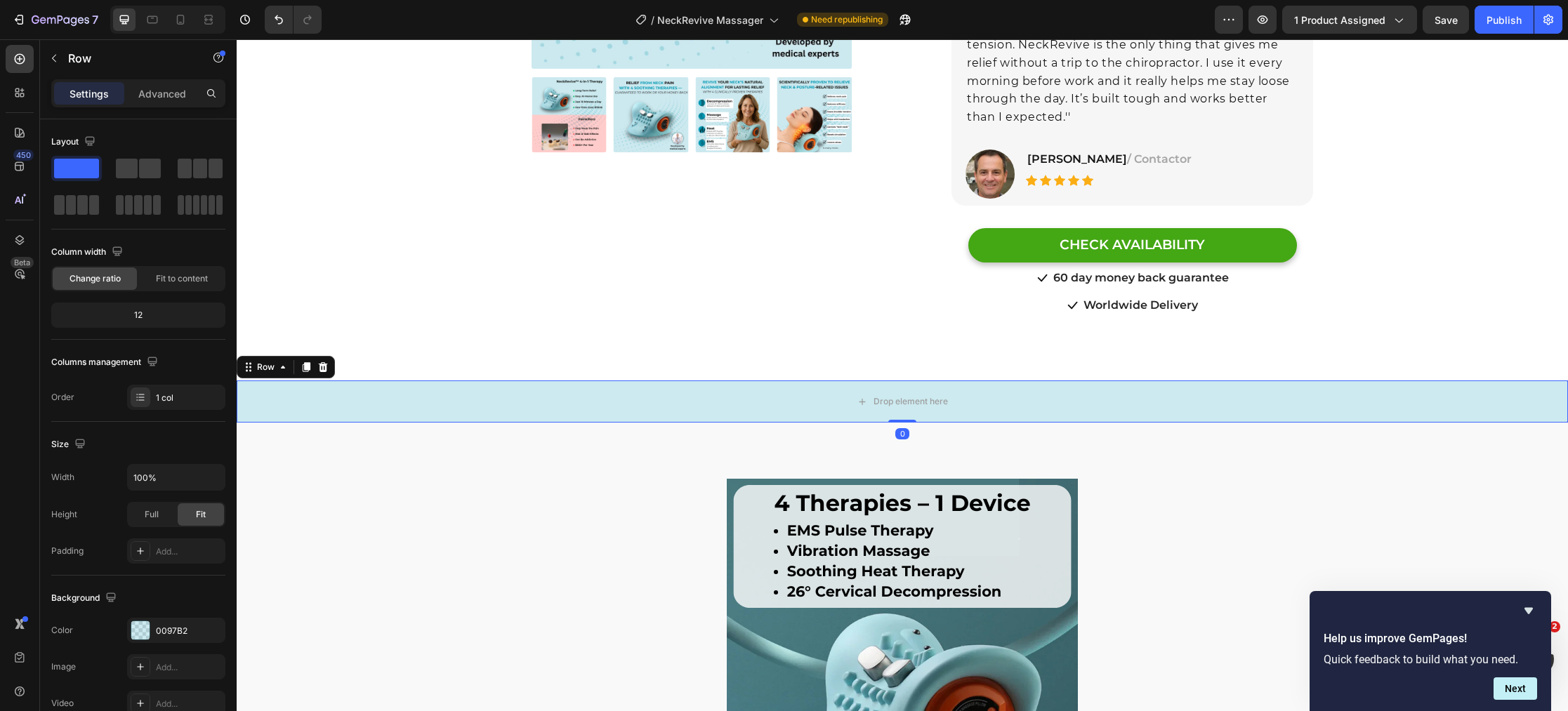
click at [331, 356] on div "Row" at bounding box center [286, 366] width 99 height 22
click at [324, 358] on div at bounding box center [323, 367] width 17 height 17
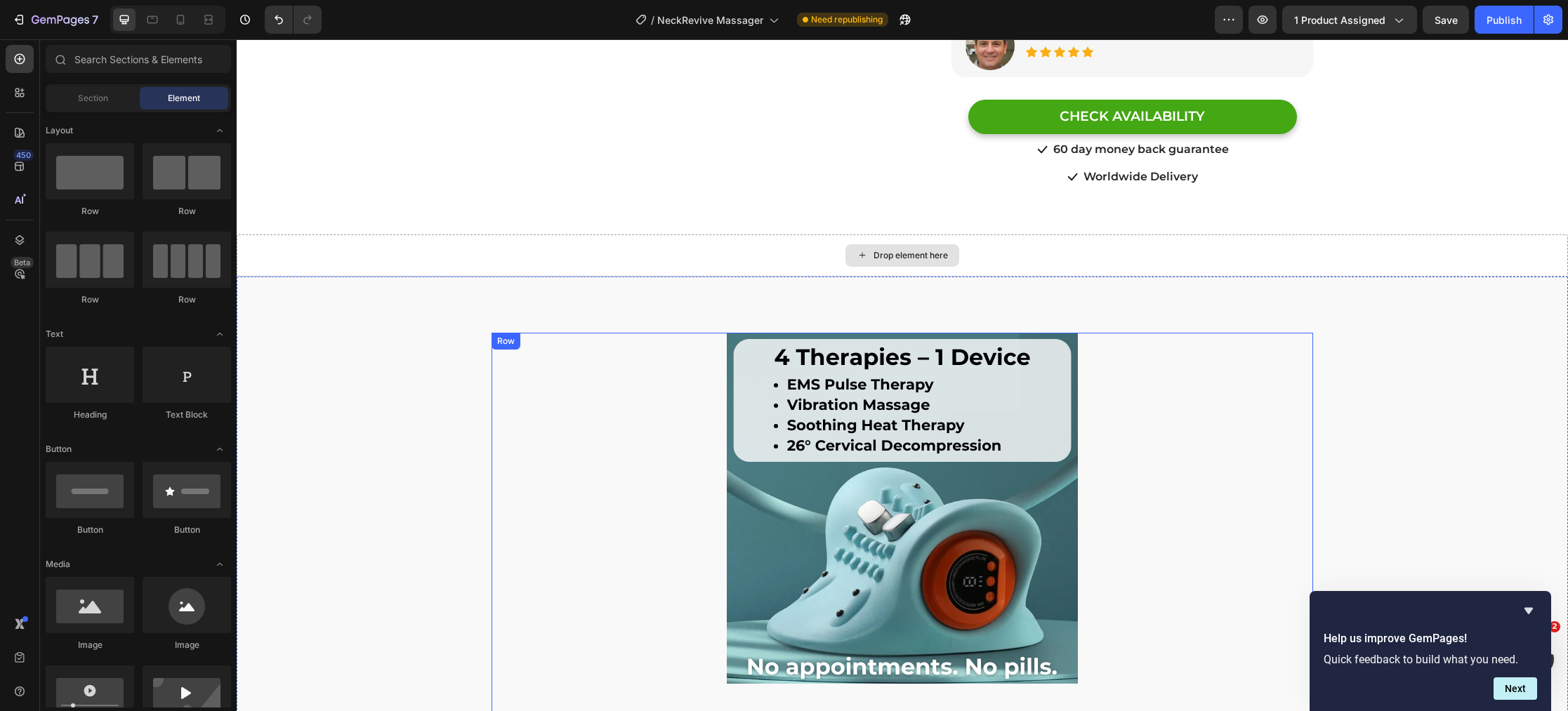
scroll to position [500, 0]
click at [561, 253] on div "Drop element here" at bounding box center [902, 254] width 1331 height 42
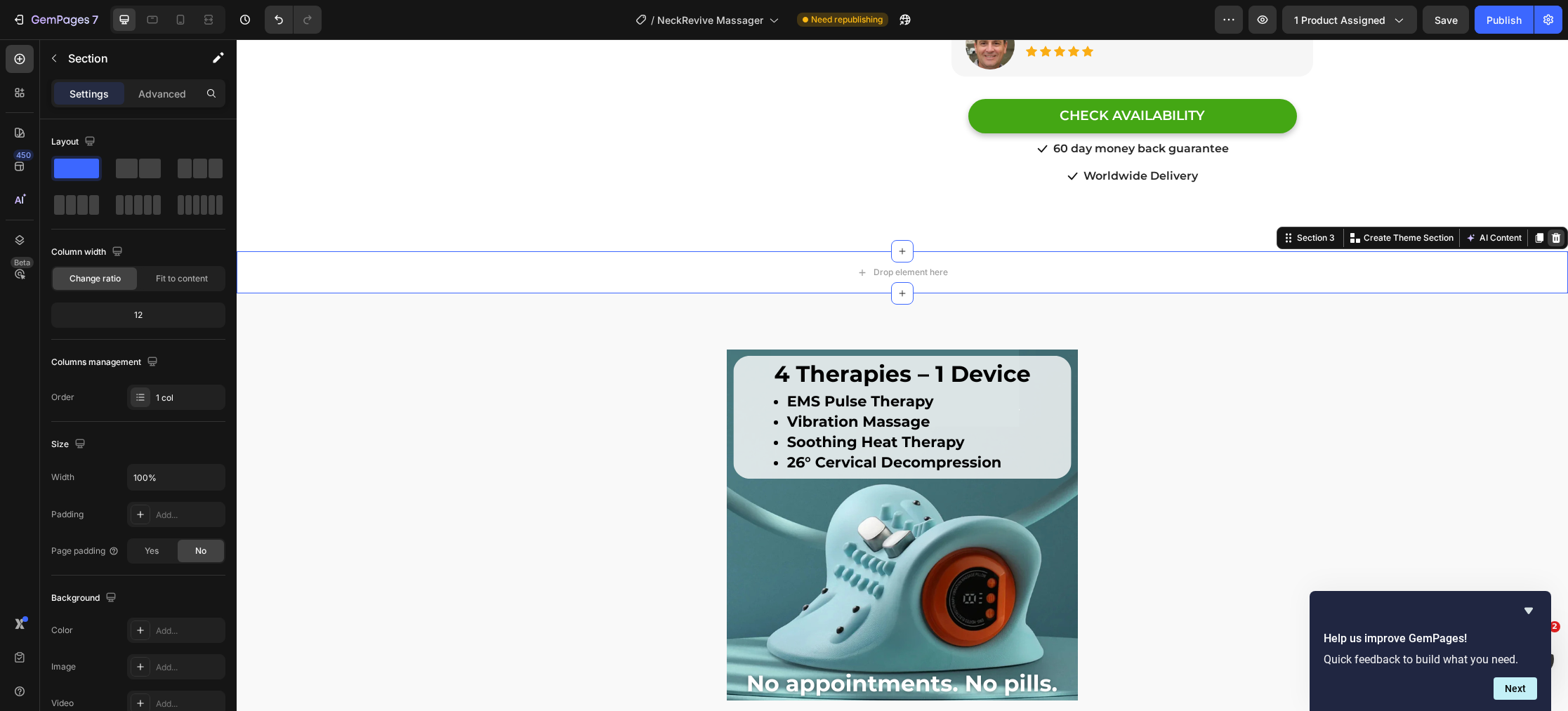
click at [1562, 229] on div at bounding box center [1556, 238] width 17 height 17
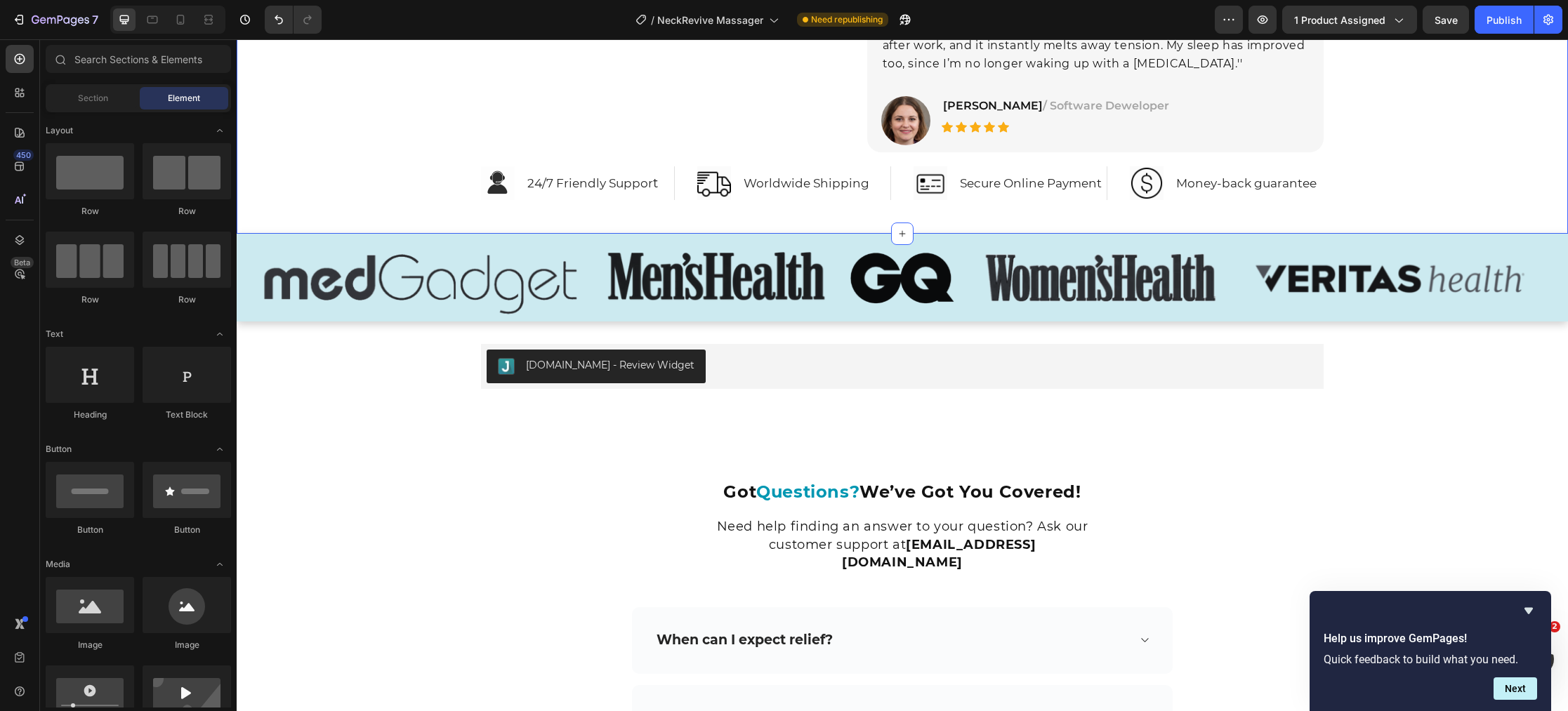
scroll to position [6569, 0]
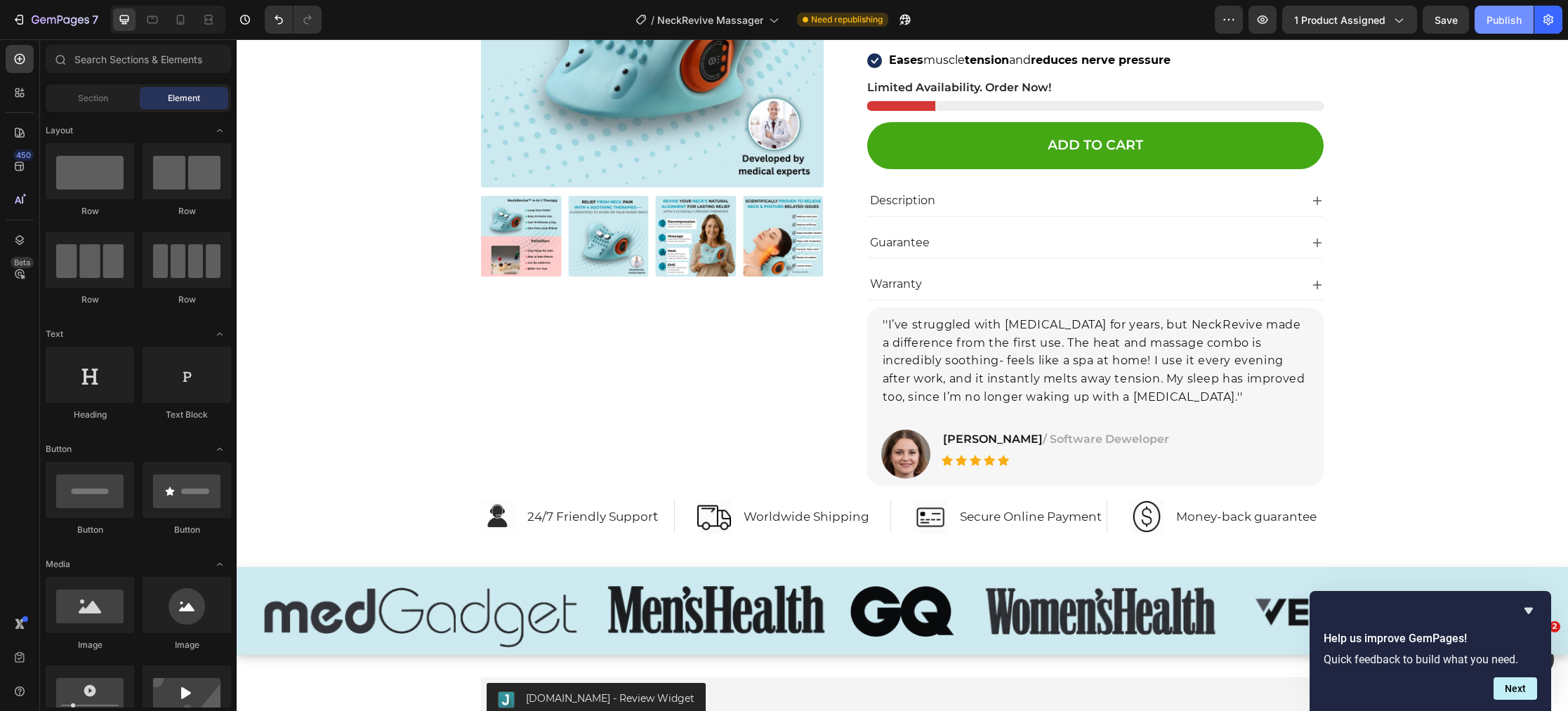
click at [1498, 19] on div "Publish" at bounding box center [1504, 20] width 35 height 15
click at [176, 14] on icon at bounding box center [181, 20] width 14 height 14
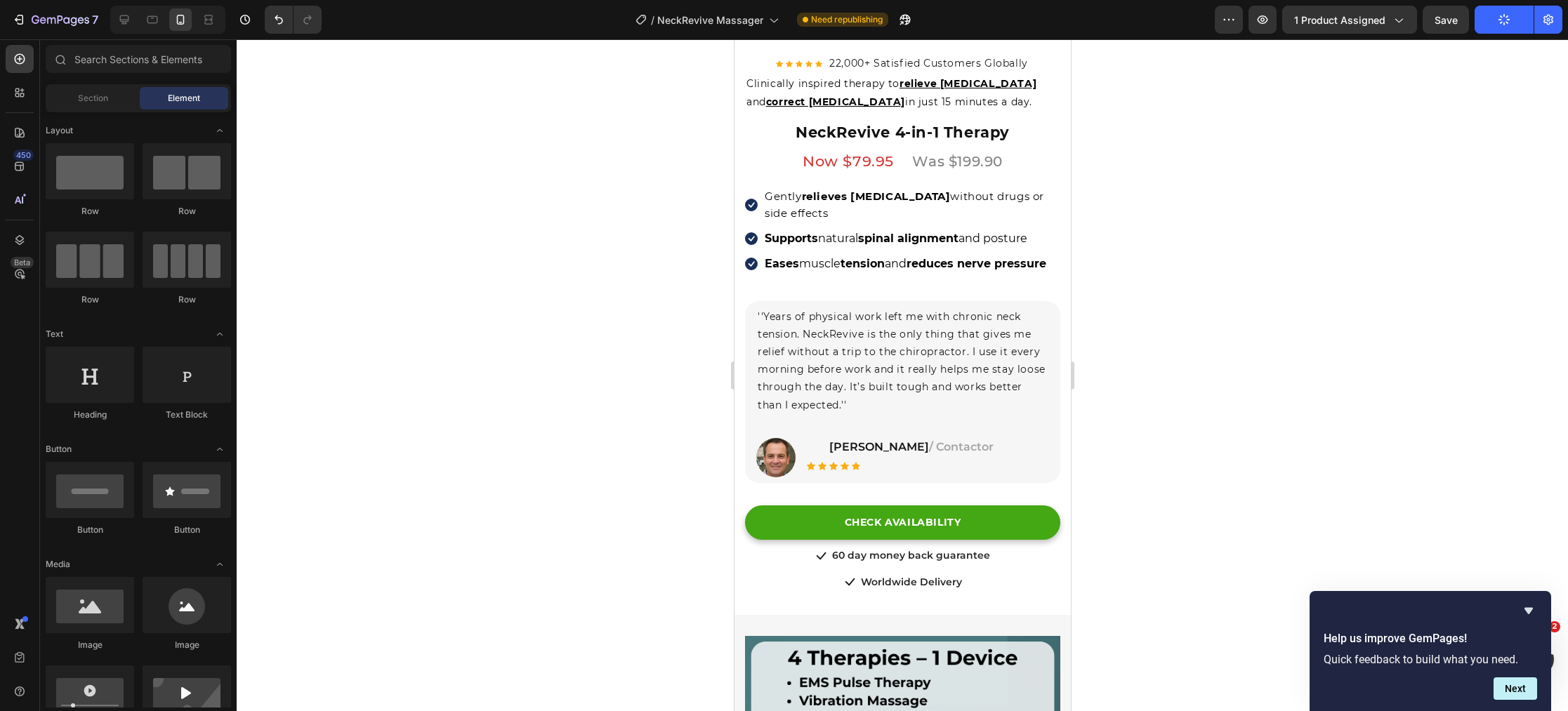
scroll to position [485, 0]
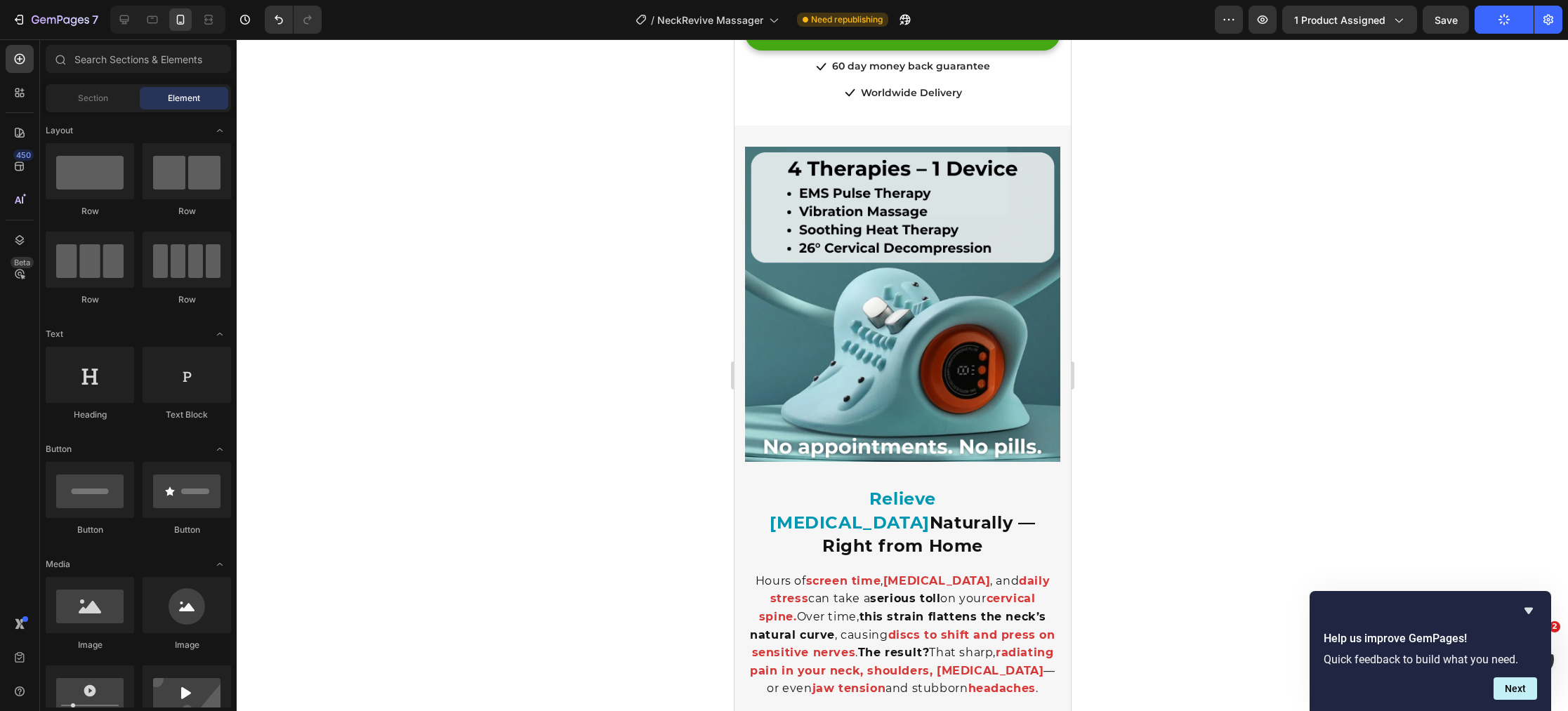
scroll to position [1019, 0]
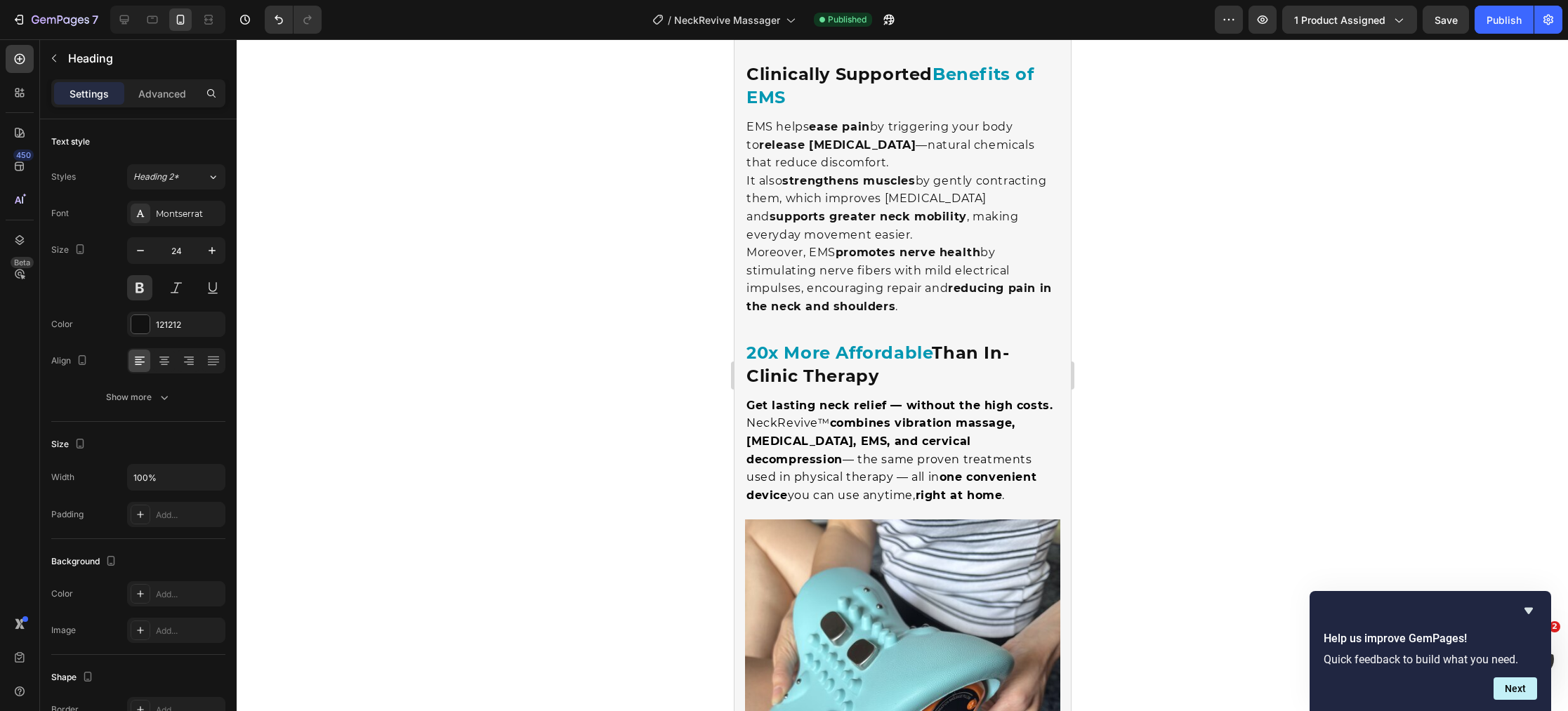
scroll to position [3214, 0]
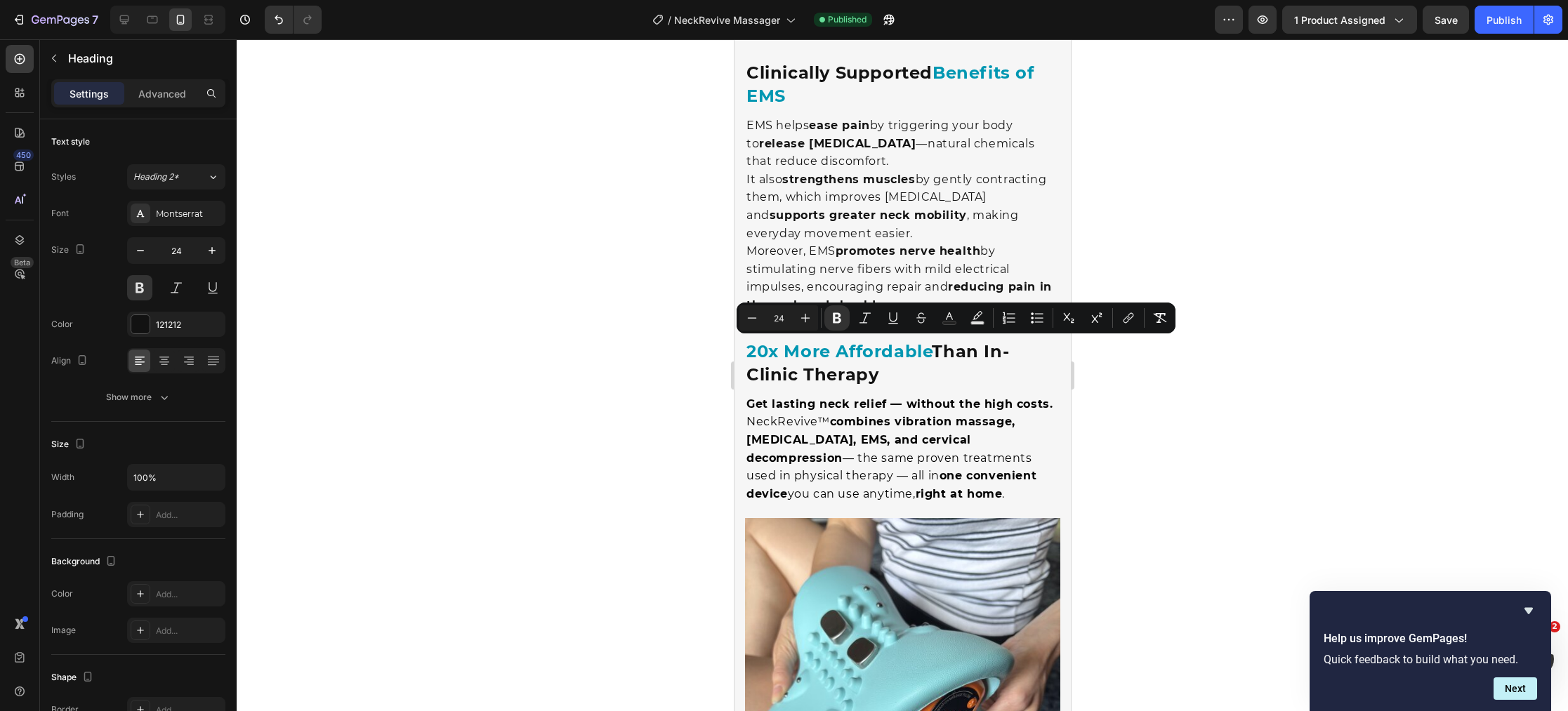
drag, startPoint x: 814, startPoint y: 351, endPoint x: 748, endPoint y: 352, distance: 66.0
click at [944, 320] on icon "Editor contextual toolbar" at bounding box center [949, 318] width 14 height 14
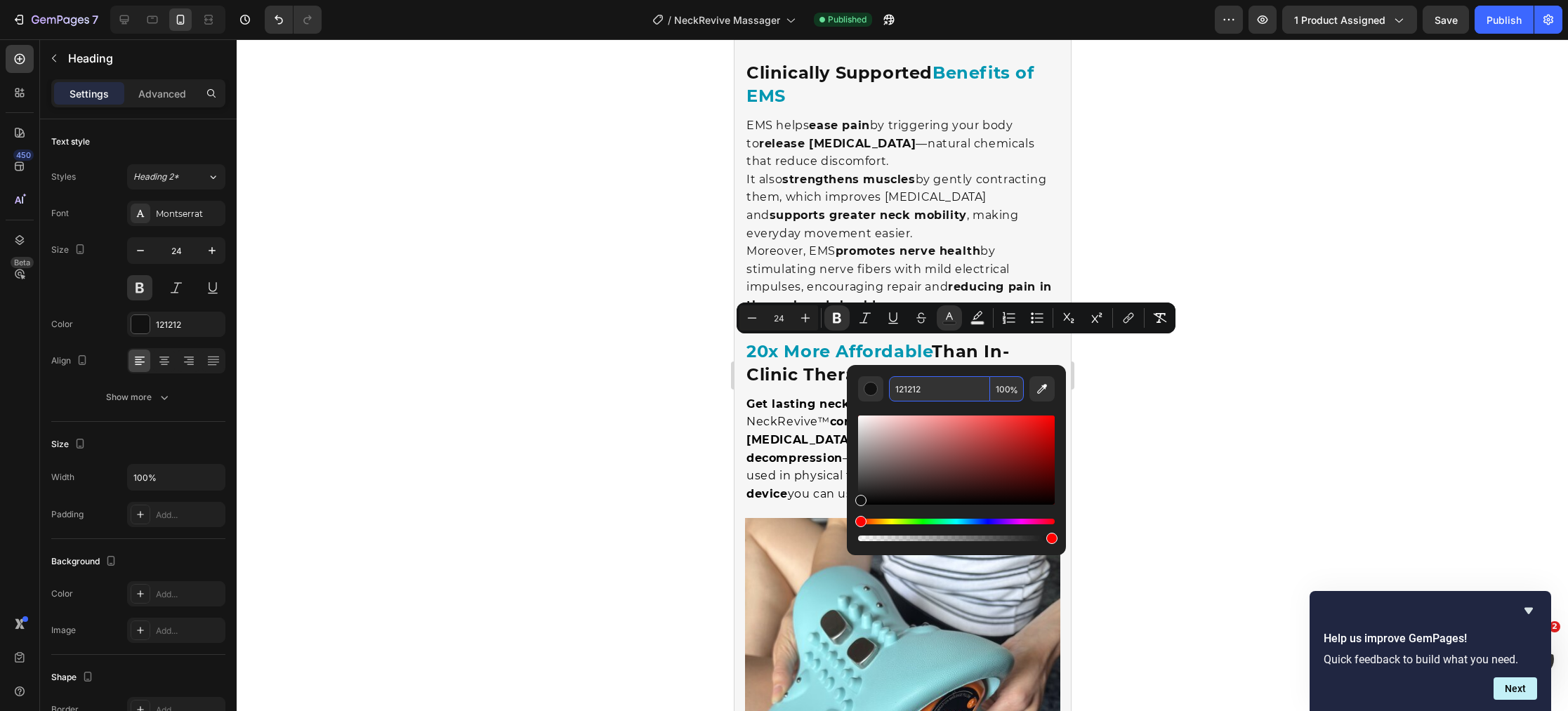
click at [936, 390] on input "121212" at bounding box center [939, 388] width 101 height 25
paste input "#0097B2"
type input "0097B2"
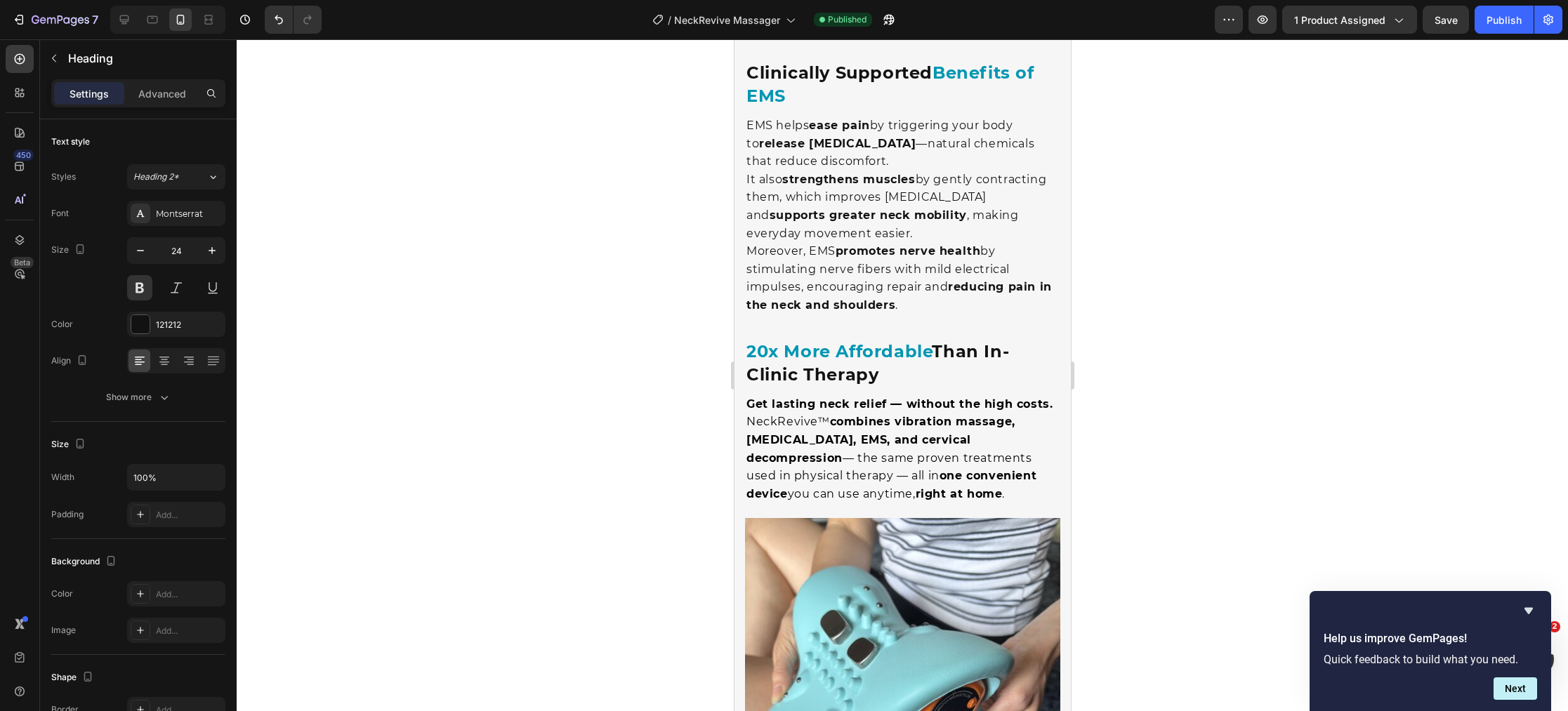
drag, startPoint x: 929, startPoint y: 352, endPoint x: 872, endPoint y: 355, distance: 57.1
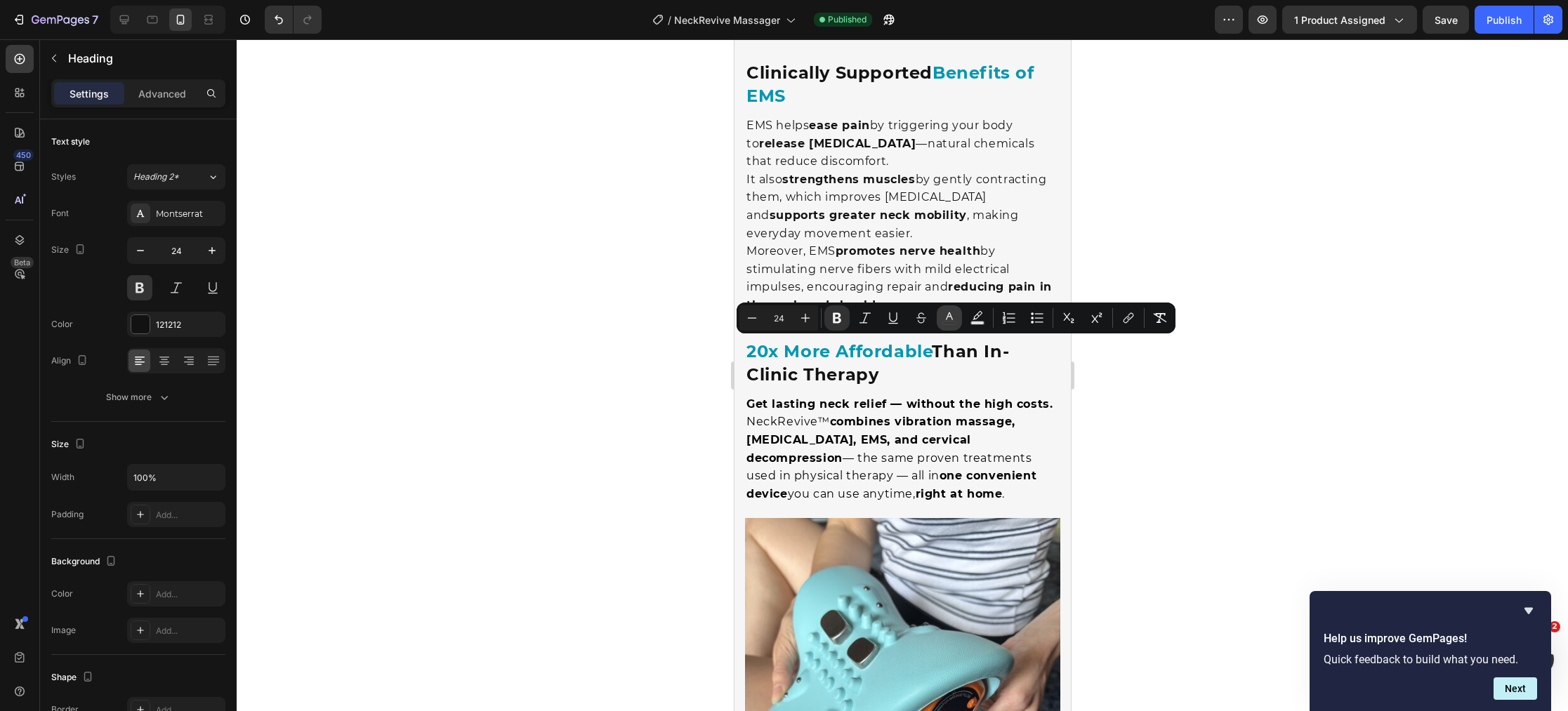
click at [954, 323] on icon "Editor contextual toolbar" at bounding box center [949, 318] width 14 height 14
type input "121212"
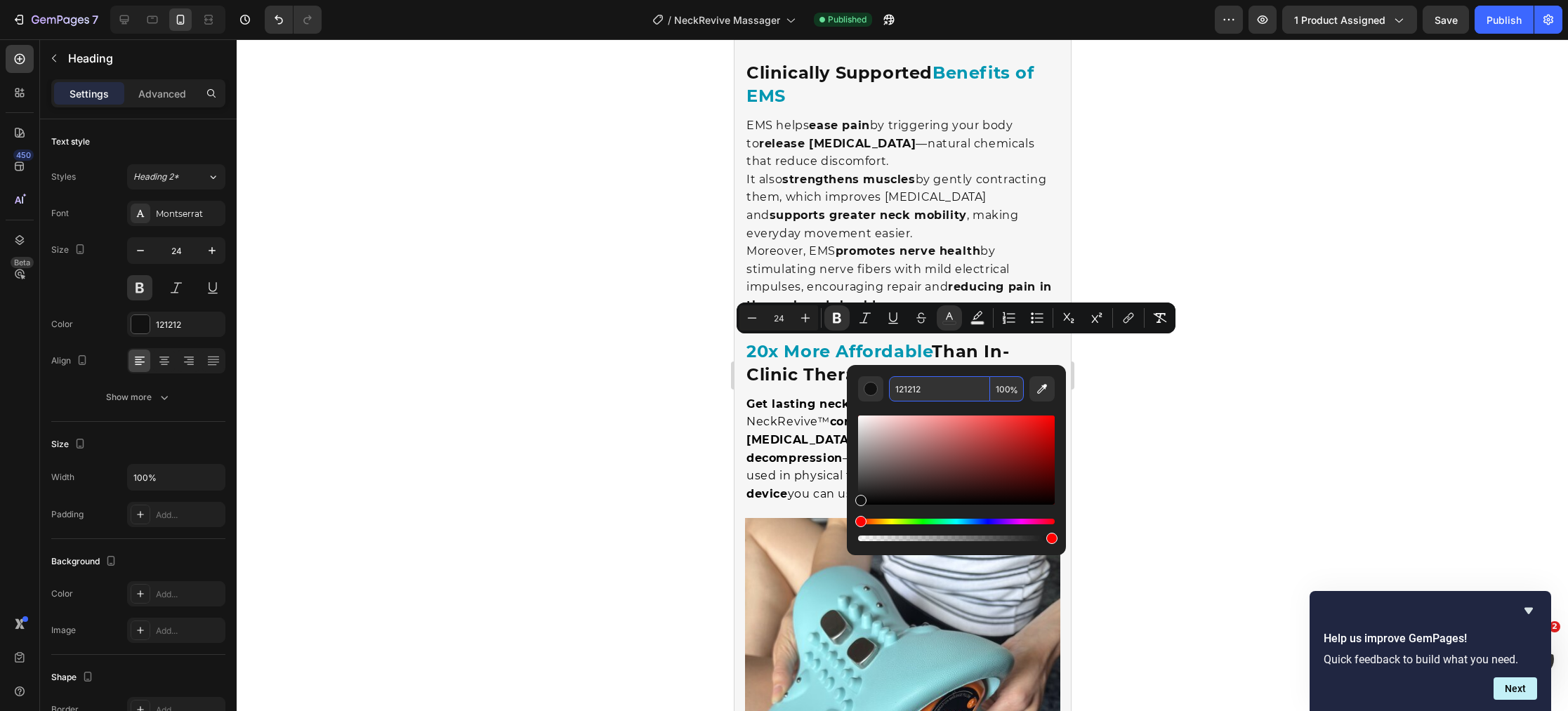
click at [944, 390] on input "121212" at bounding box center [939, 388] width 101 height 25
paste input "#0097B2"
type input "0097B2"
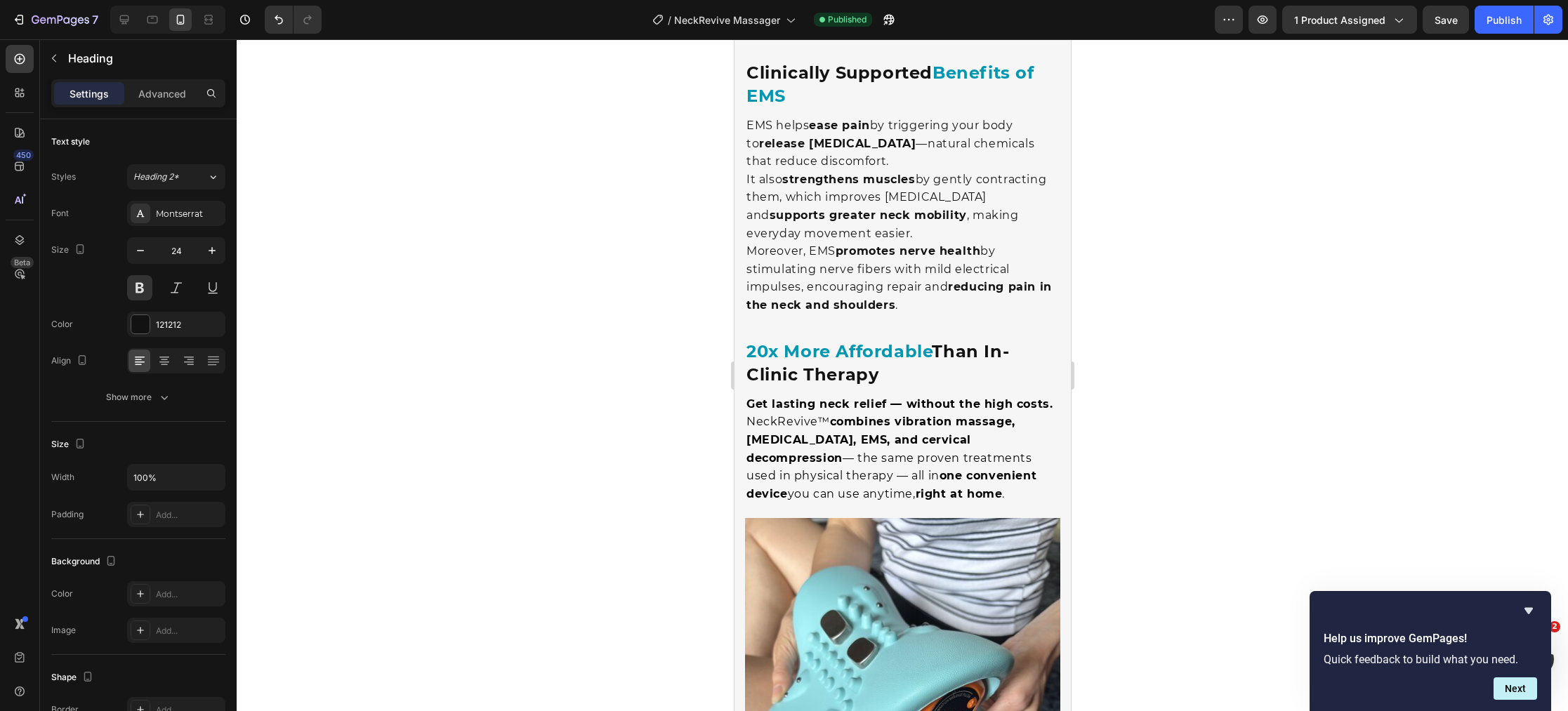
drag, startPoint x: 844, startPoint y: 376, endPoint x: 754, endPoint y: 376, distance: 90.0
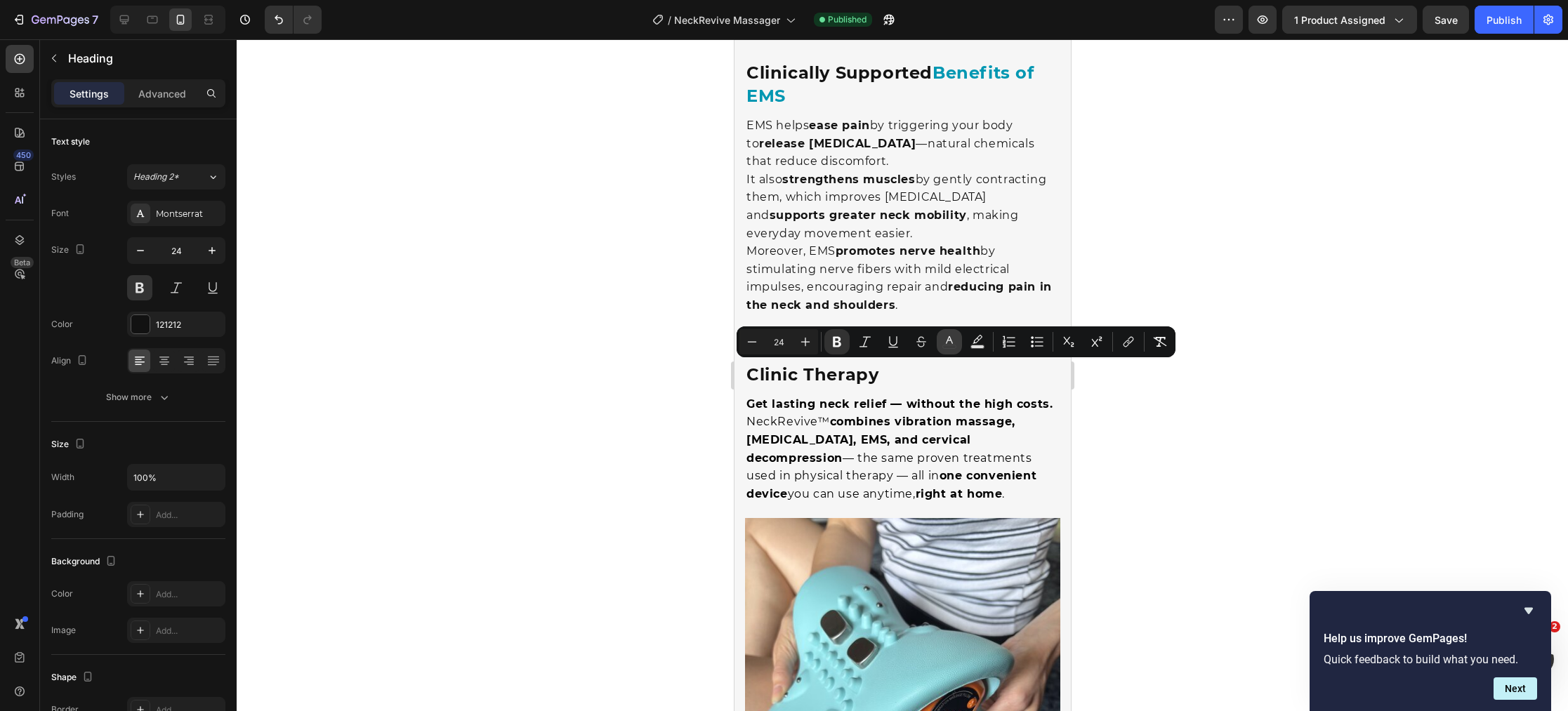
click at [957, 339] on button "color" at bounding box center [949, 341] width 25 height 25
type input "121212"
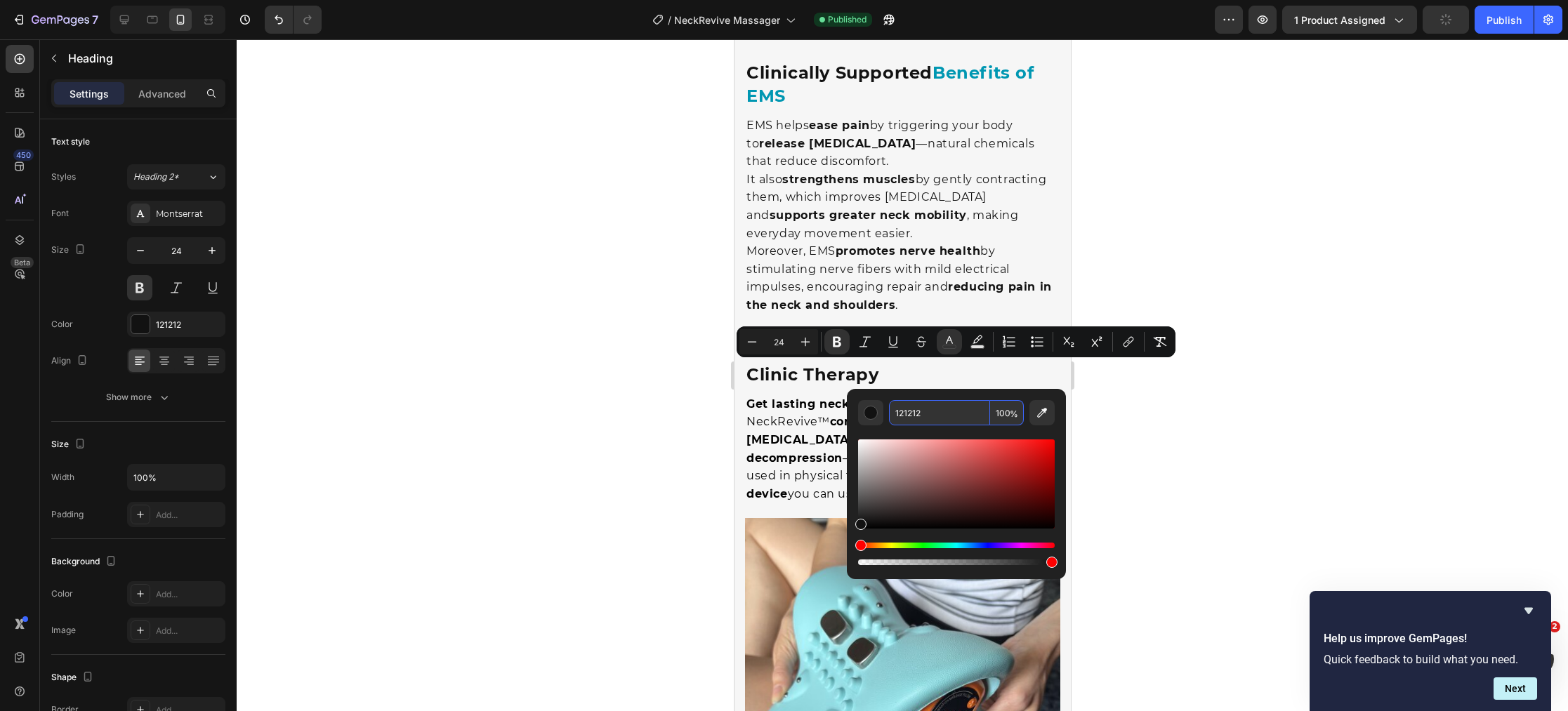
click at [937, 409] on input "121212" at bounding box center [939, 412] width 101 height 25
paste input "#0097B2"
type input "0097B2"
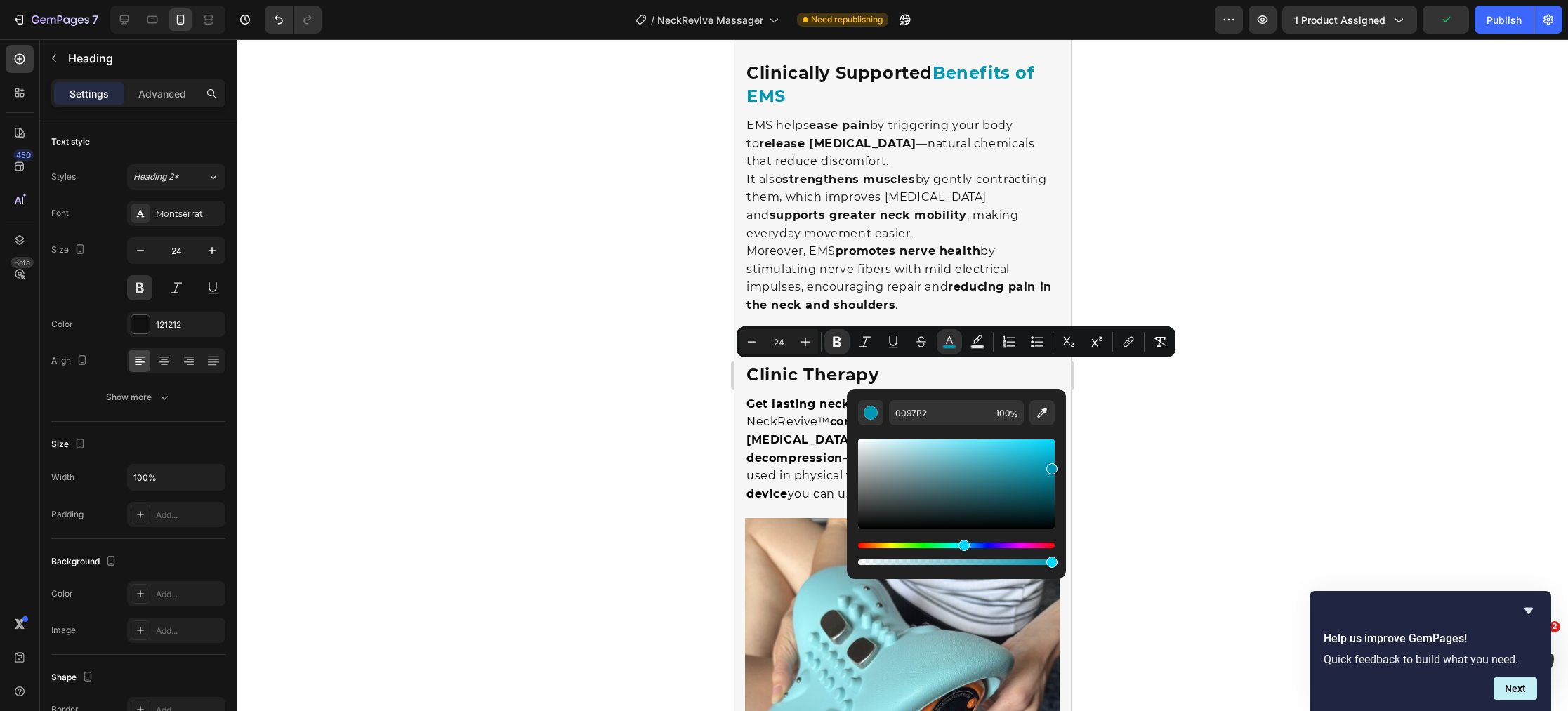
click at [636, 433] on div at bounding box center [902, 375] width 1331 height 672
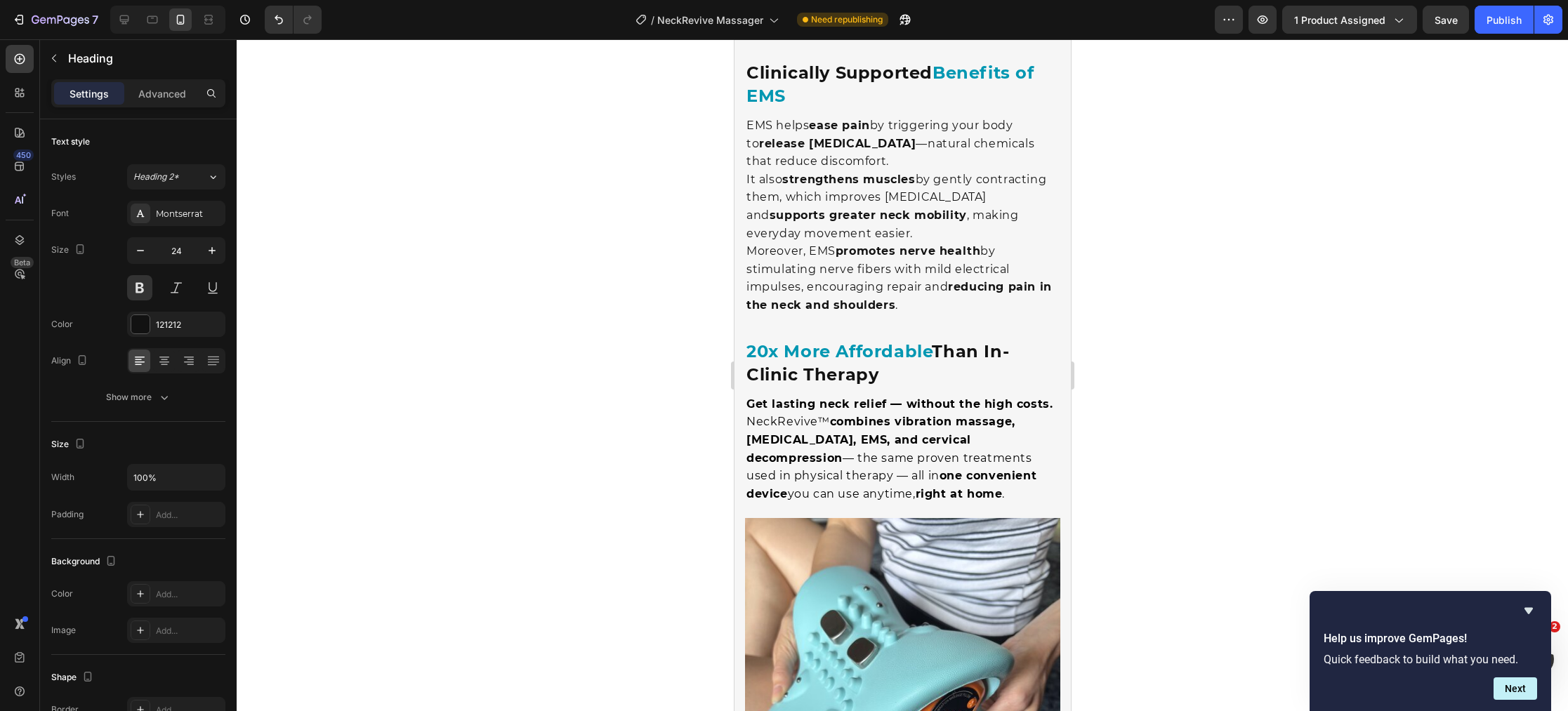
drag, startPoint x: 821, startPoint y: 374, endPoint x: 788, endPoint y: 375, distance: 33.0
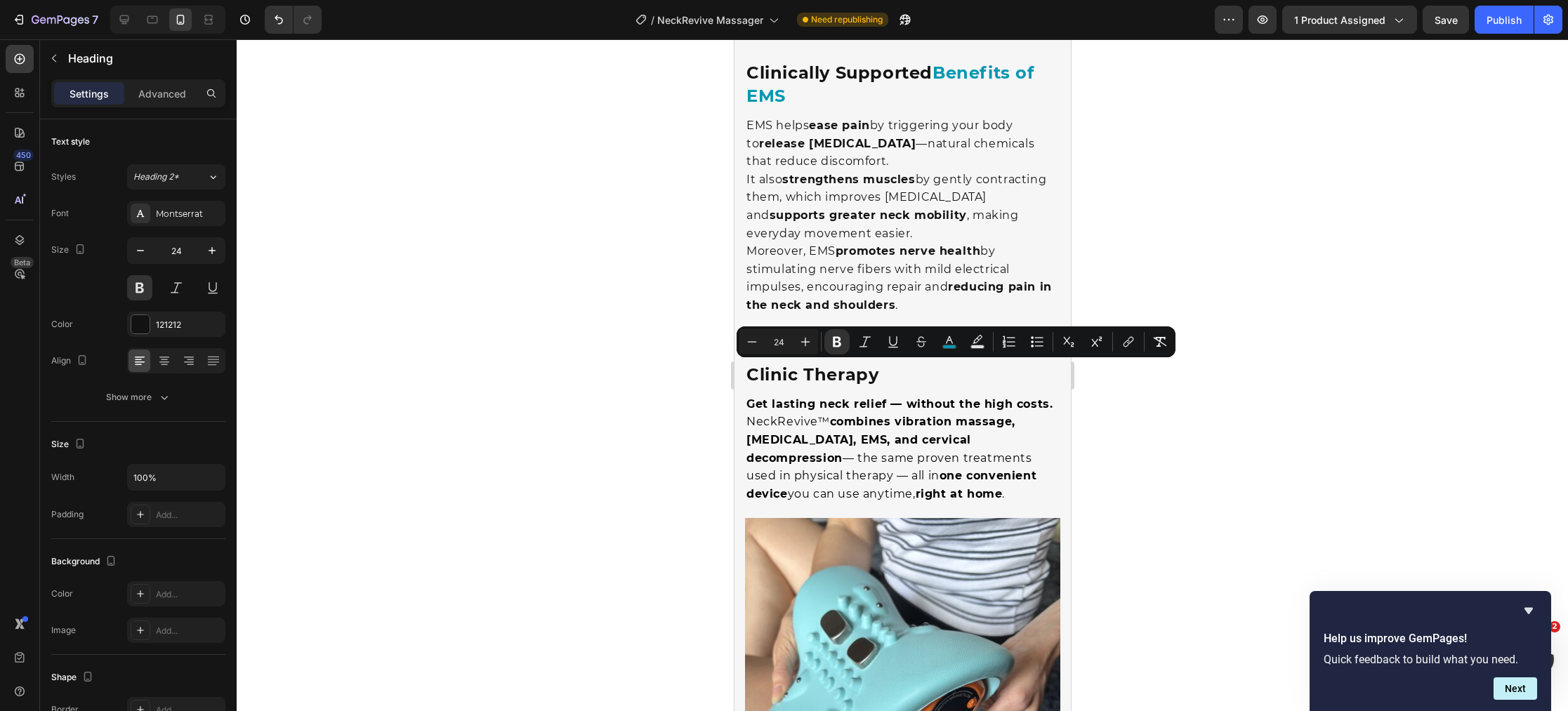
drag, startPoint x: 837, startPoint y: 374, endPoint x: 751, endPoint y: 375, distance: 86.0
drag, startPoint x: 947, startPoint y: 346, endPoint x: 942, endPoint y: 352, distance: 7.8
click at [947, 346] on icon "Editor contextual toolbar" at bounding box center [949, 342] width 14 height 14
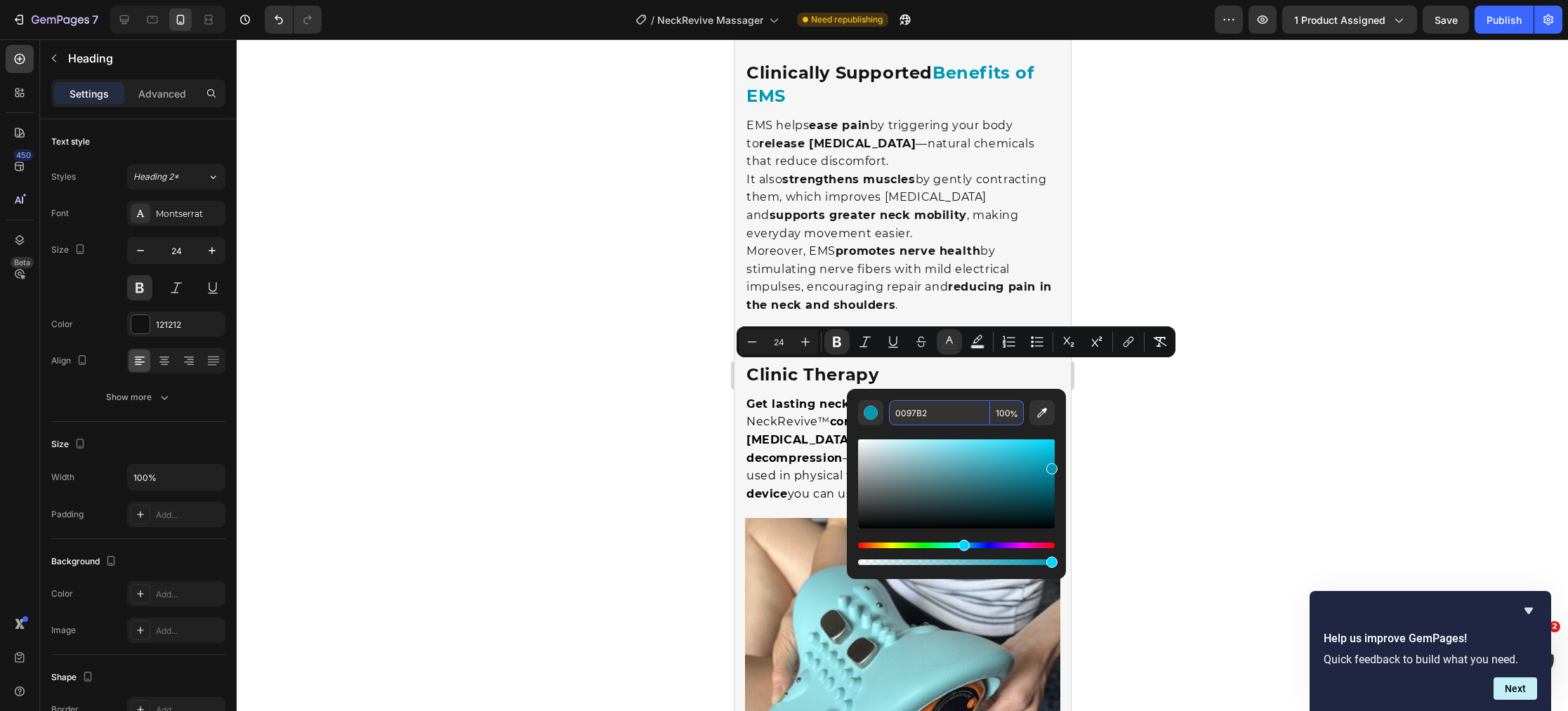
click at [938, 407] on input "0097B2" at bounding box center [939, 412] width 101 height 25
click at [944, 411] on input "0097B2" at bounding box center [939, 412] width 101 height 25
drag, startPoint x: 944, startPoint y: 411, endPoint x: 884, endPoint y: 410, distance: 60.0
click at [885, 410] on div "0097B2 100 %" at bounding box center [956, 412] width 196 height 25
paste input "#0097B2"
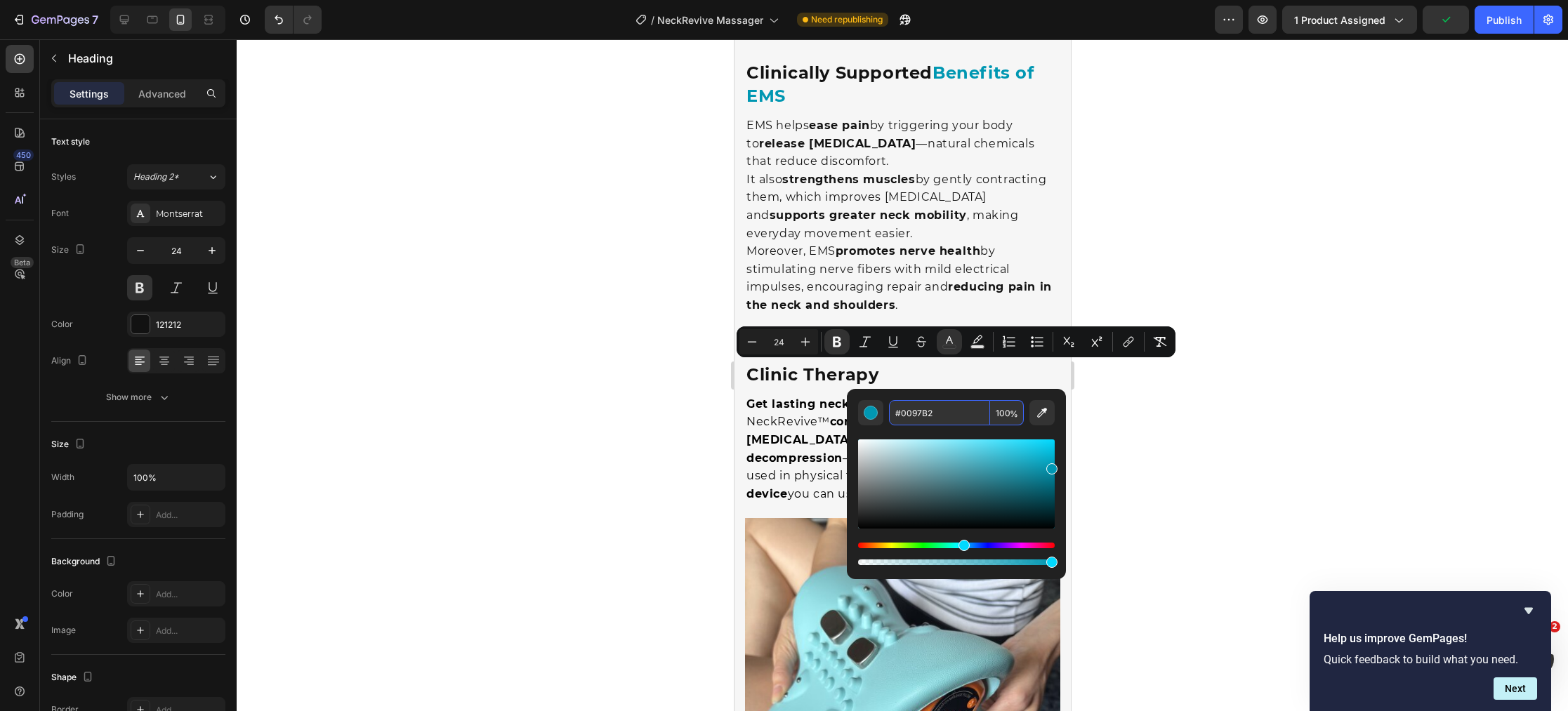
type input "0097B2"
click at [606, 405] on div at bounding box center [902, 375] width 1331 height 672
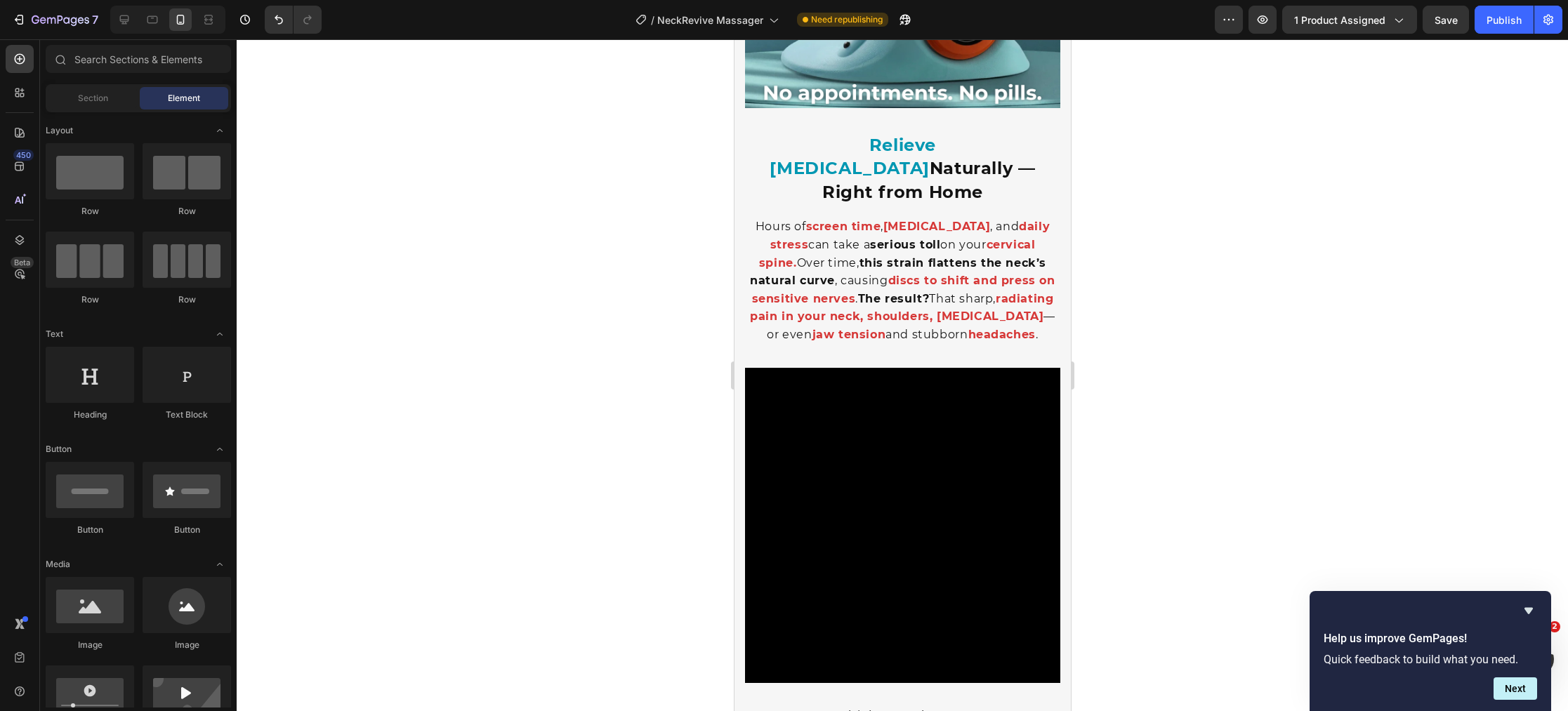
scroll to position [0, 0]
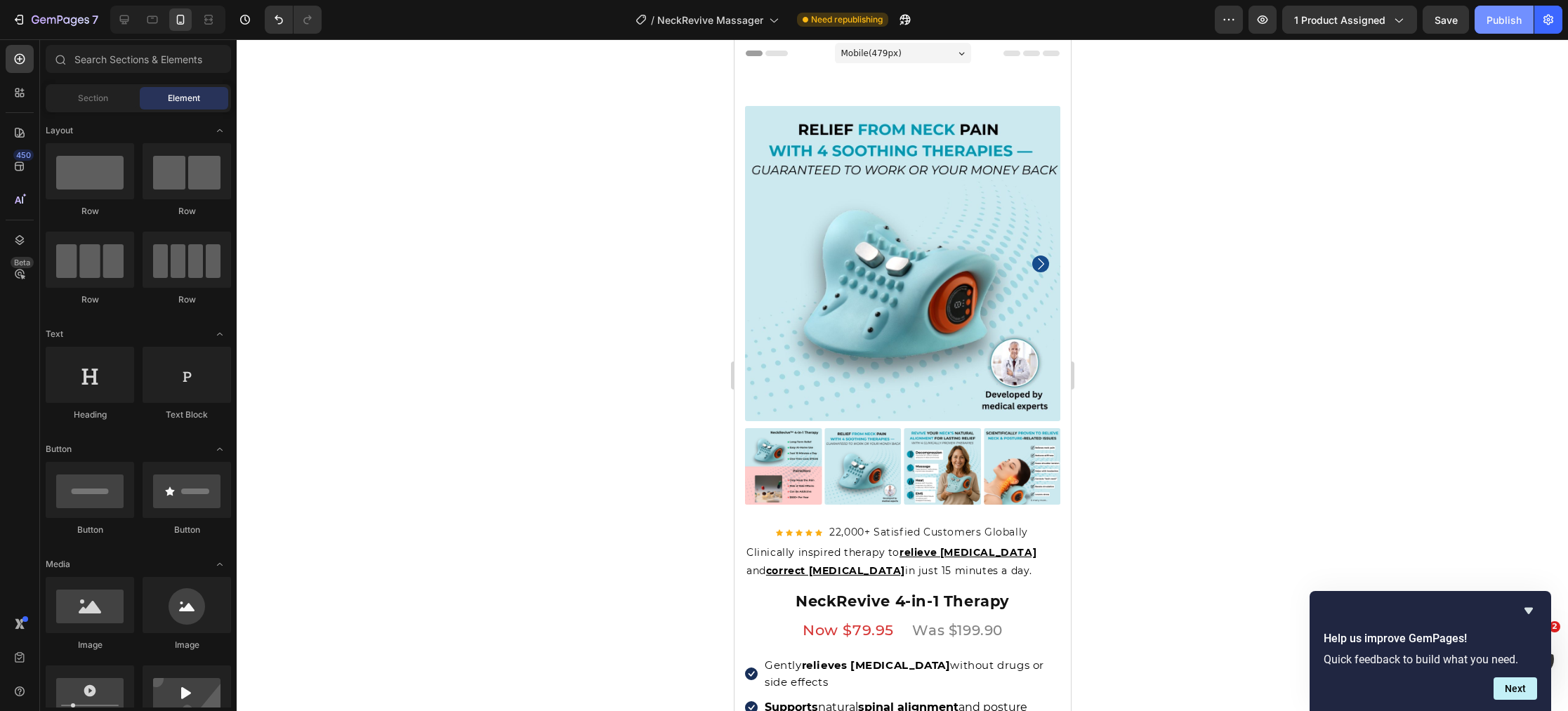
click at [1501, 15] on div "Publish" at bounding box center [1504, 20] width 35 height 15
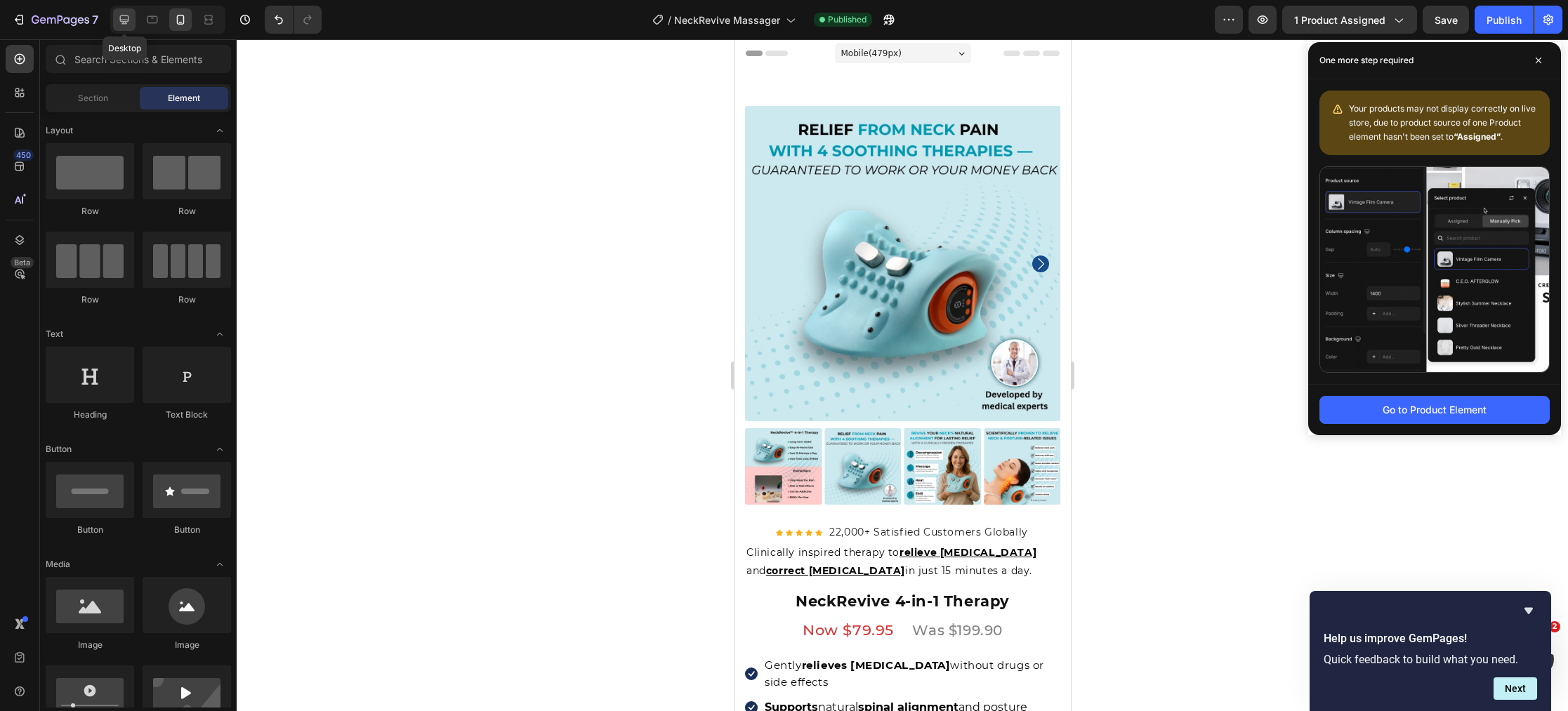
click at [133, 17] on div at bounding box center [124, 19] width 22 height 22
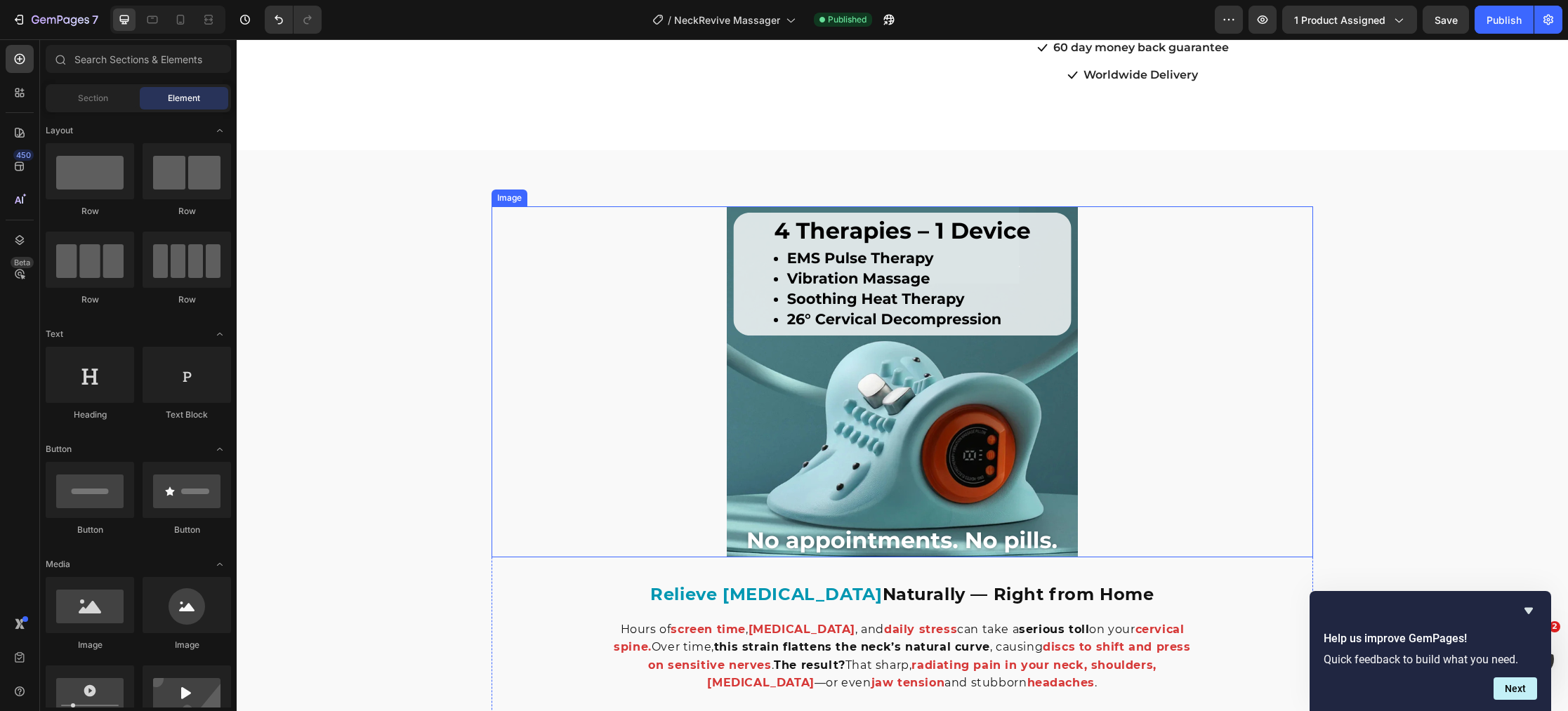
click at [840, 355] on img at bounding box center [902, 381] width 351 height 351
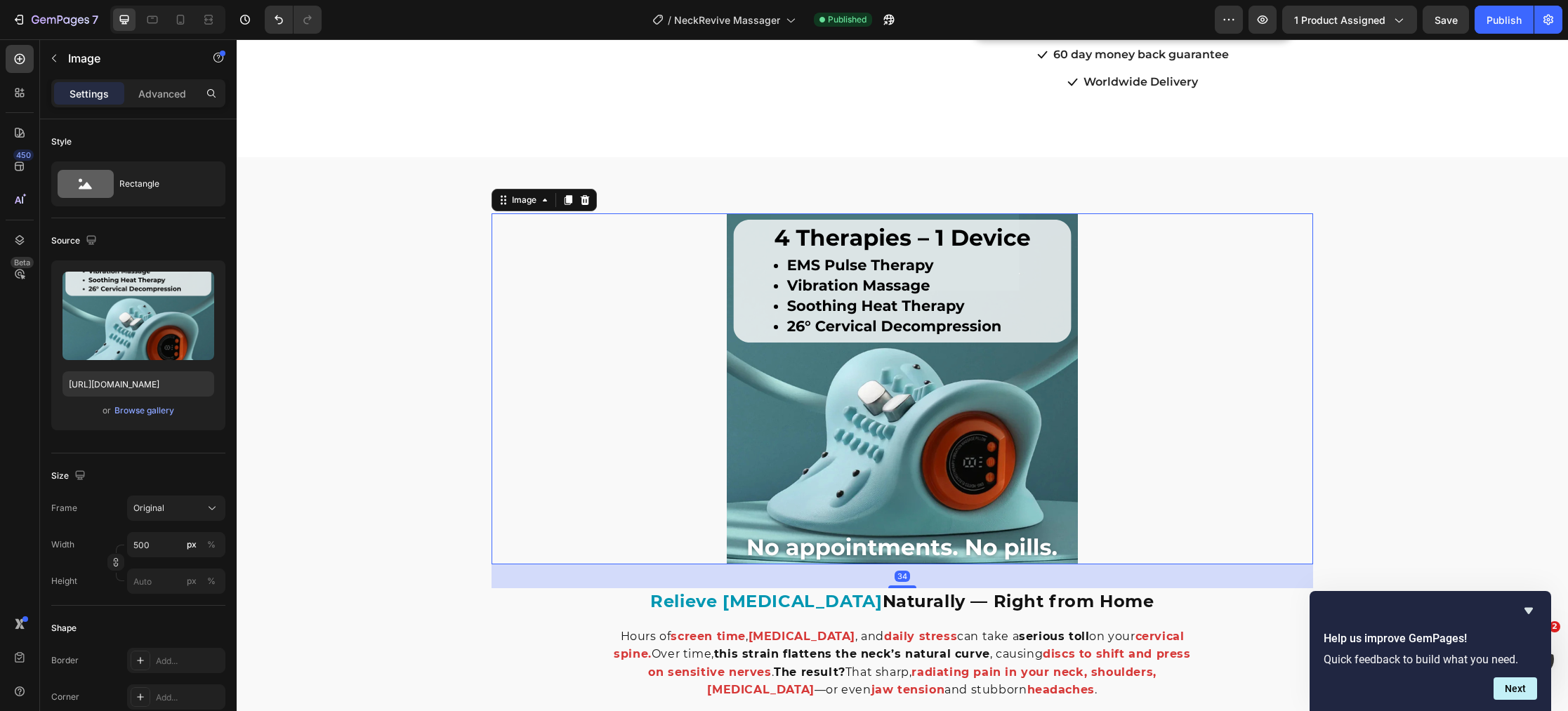
scroll to position [572, 0]
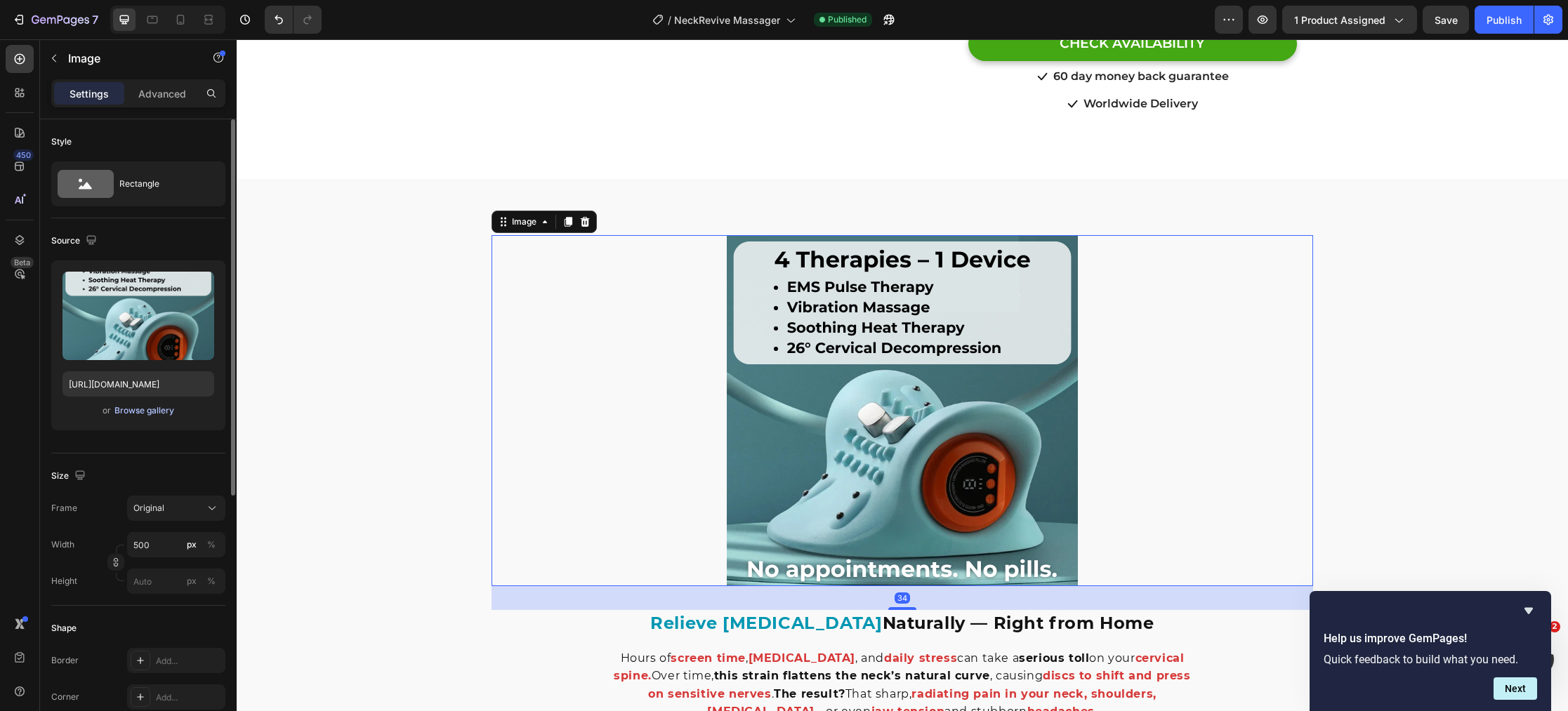
click at [166, 410] on div "Browse gallery" at bounding box center [144, 410] width 60 height 13
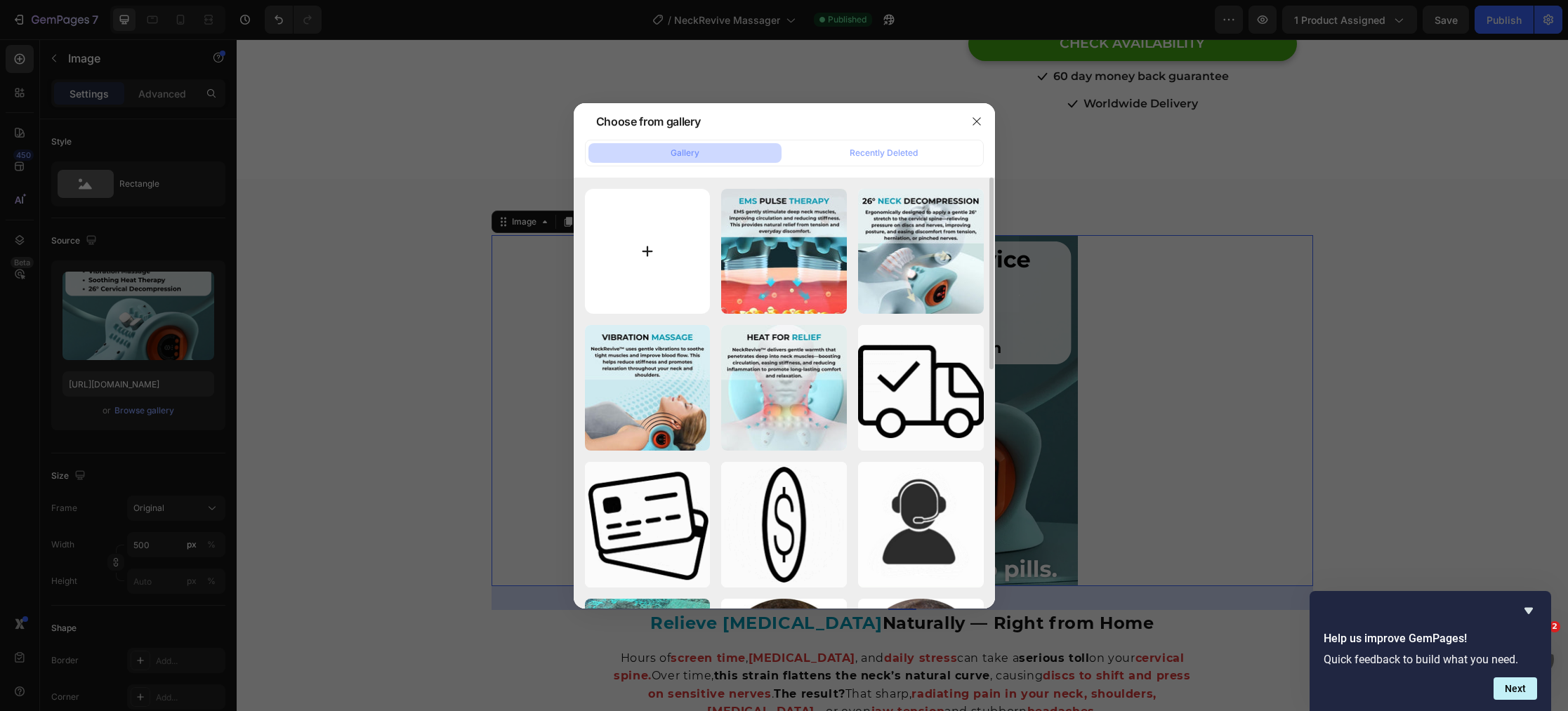
click at [641, 259] on input "file" at bounding box center [648, 251] width 126 height 126
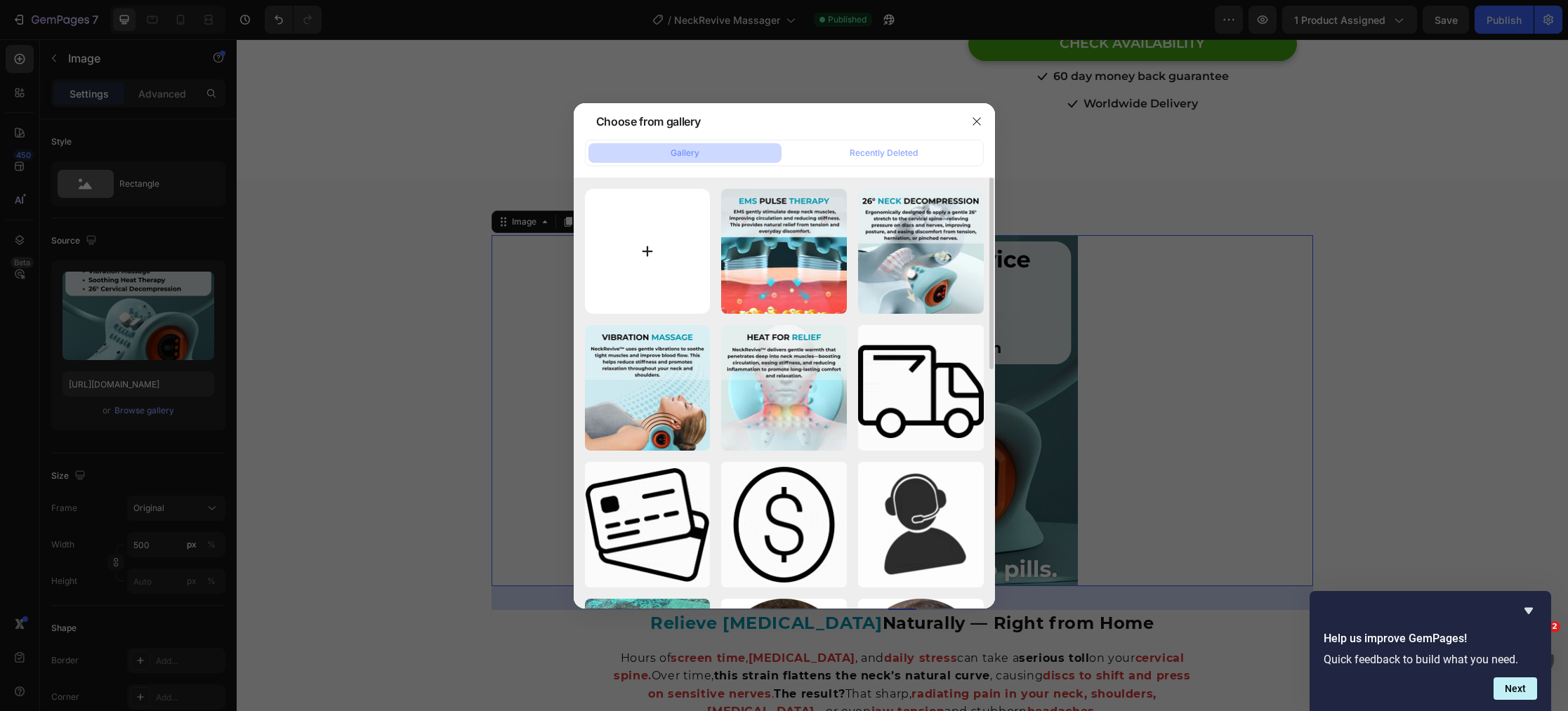
type input "C:\fakepath\Soothes Inflammation Naturally (18).jpg"
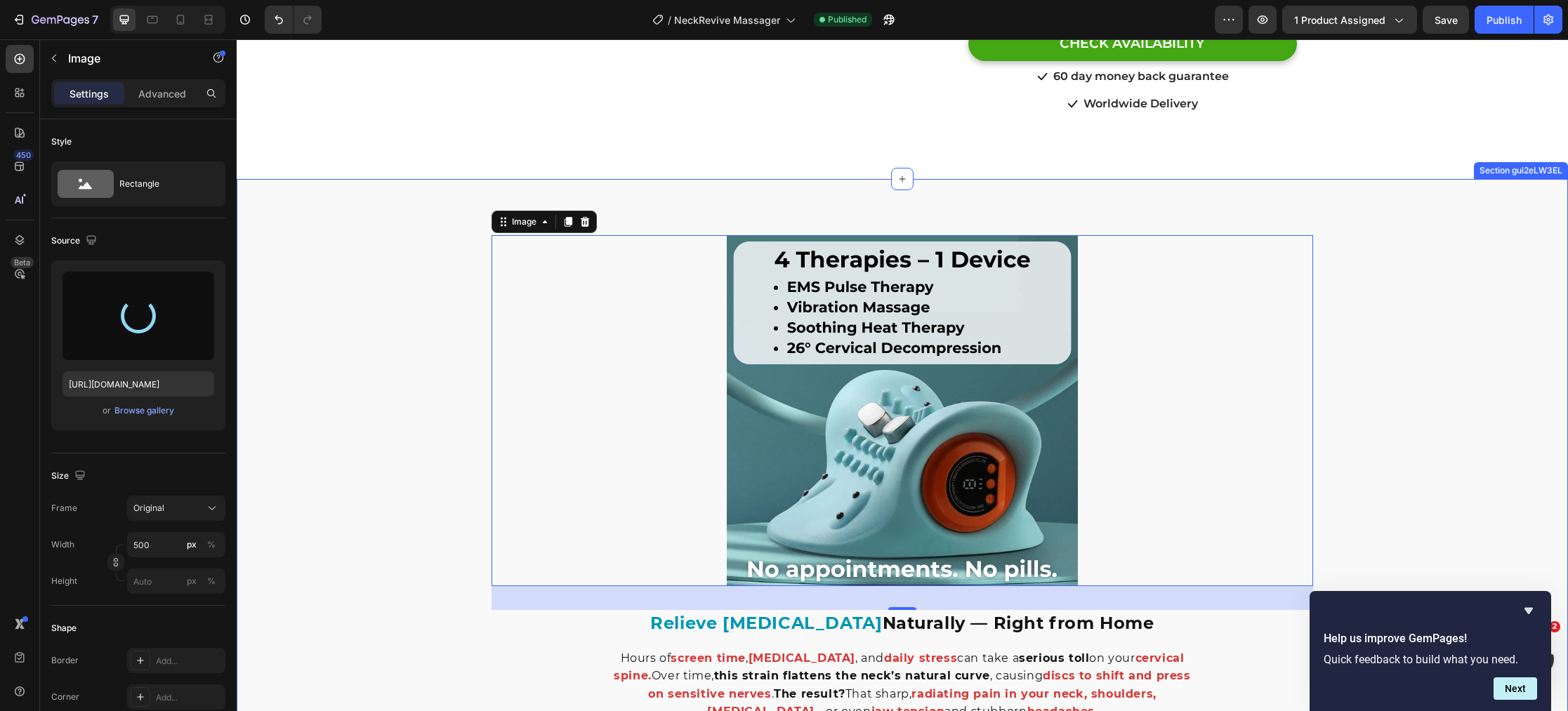
type input "https://cdn.shopify.com/s/files/1/0770/4605/5237/files/gempages_473639126134948…"
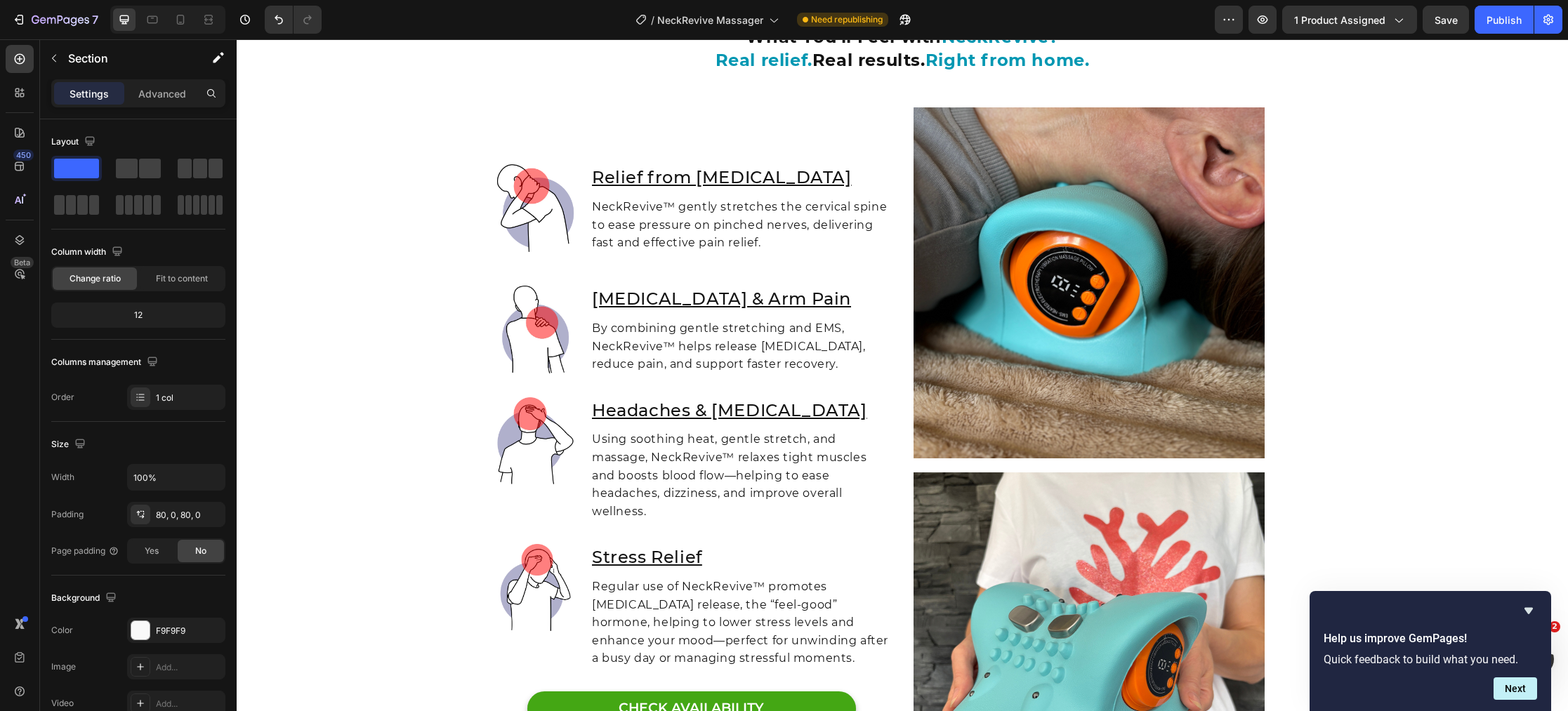
scroll to position [3566, 0]
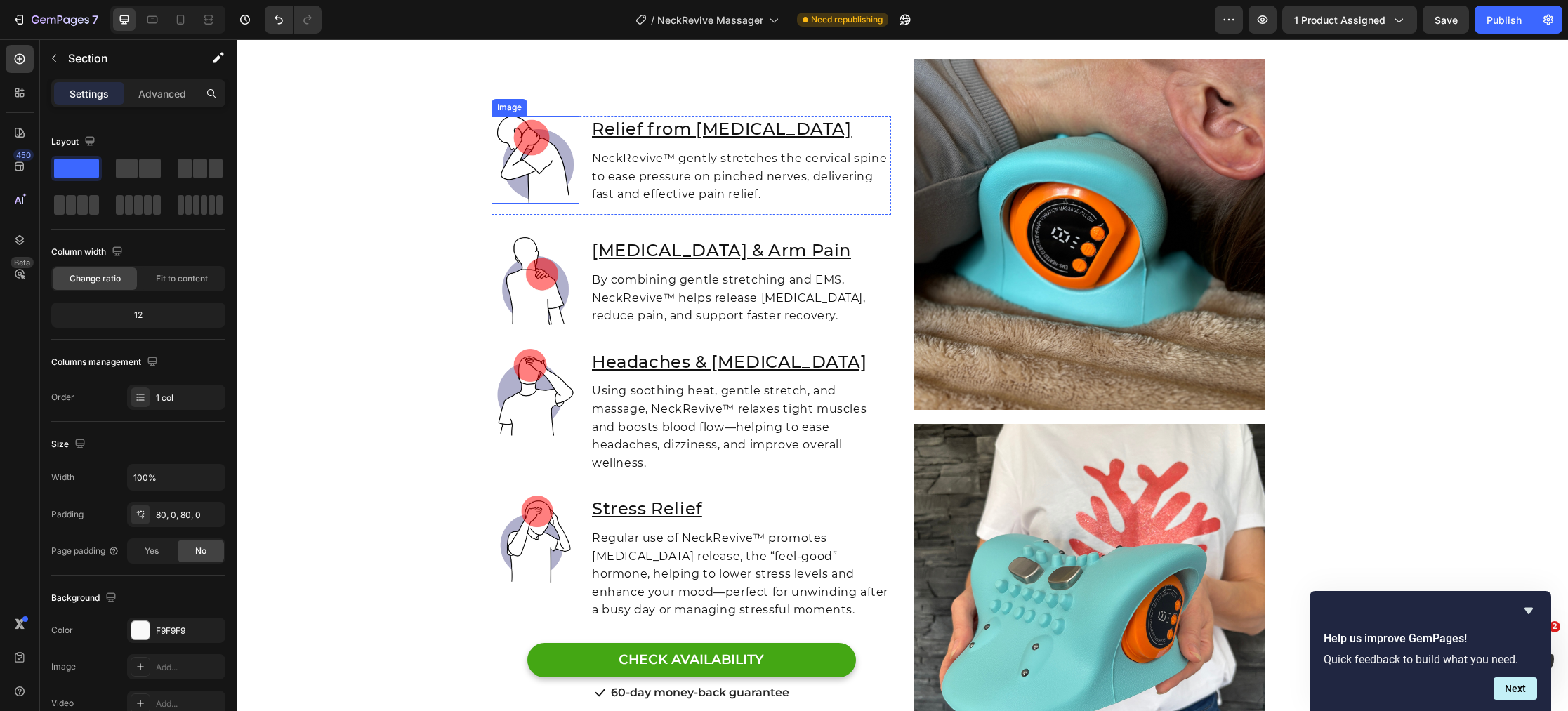
click at [551, 155] on img at bounding box center [535, 159] width 88 height 88
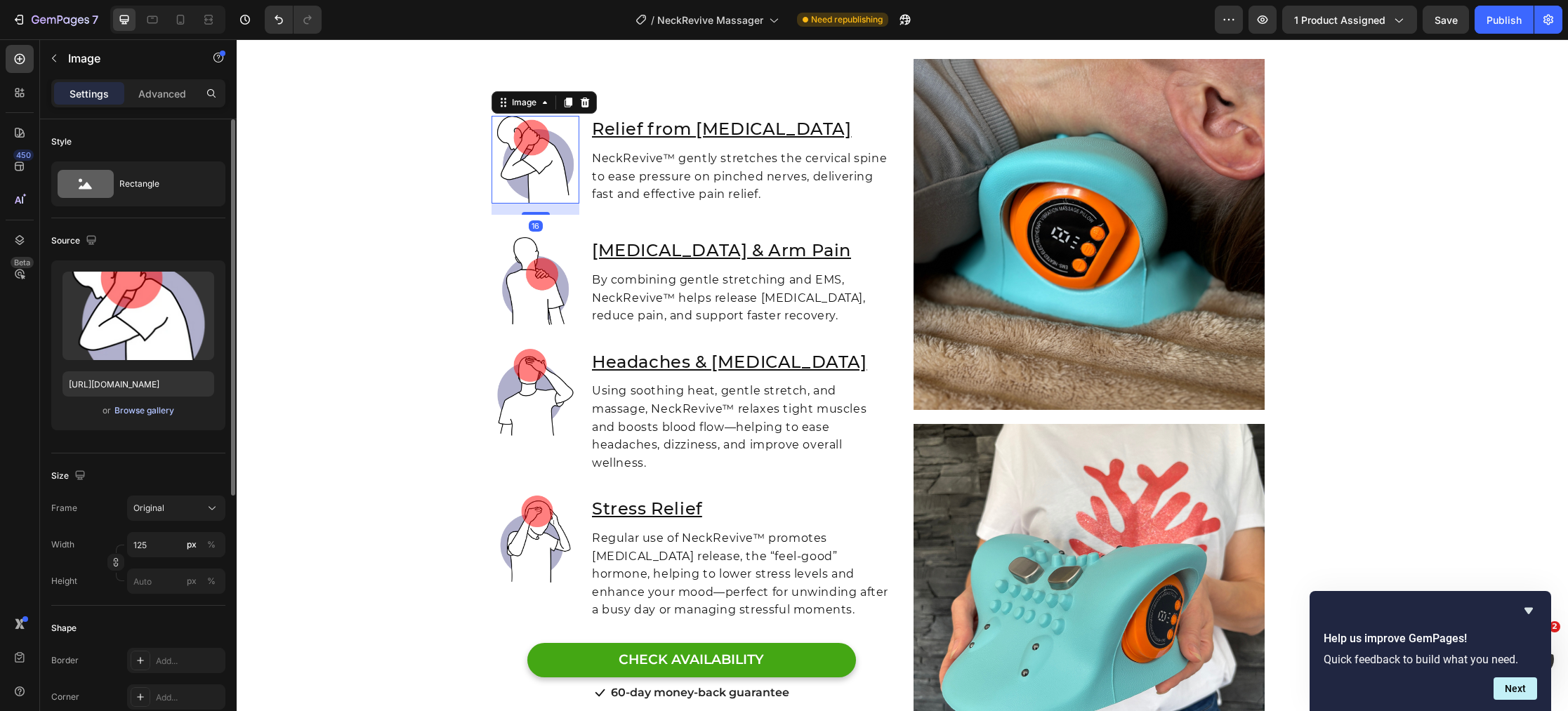
click at [126, 413] on div "Browse gallery" at bounding box center [144, 410] width 60 height 13
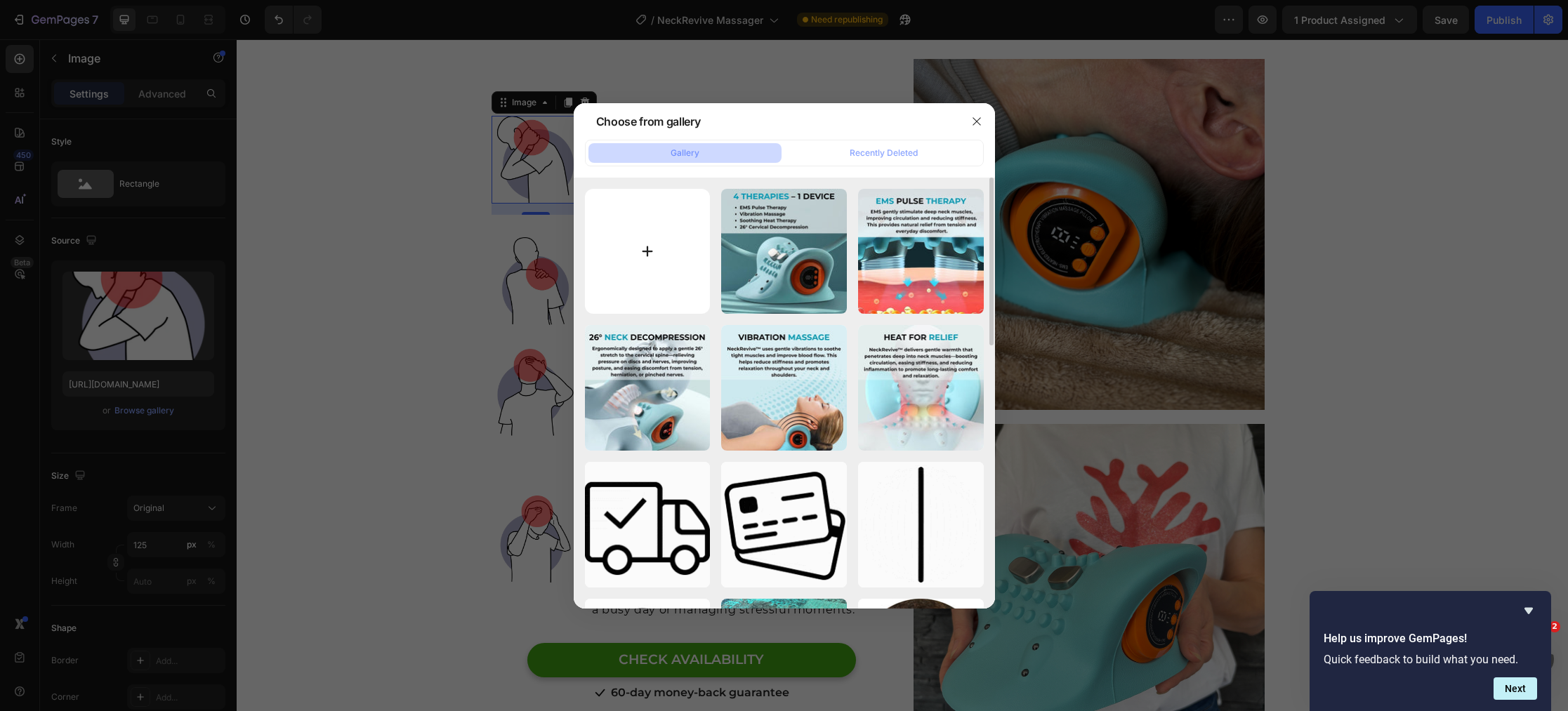
click at [641, 258] on input "file" at bounding box center [648, 251] width 126 height 126
type input "C:\fakepath\2.png"
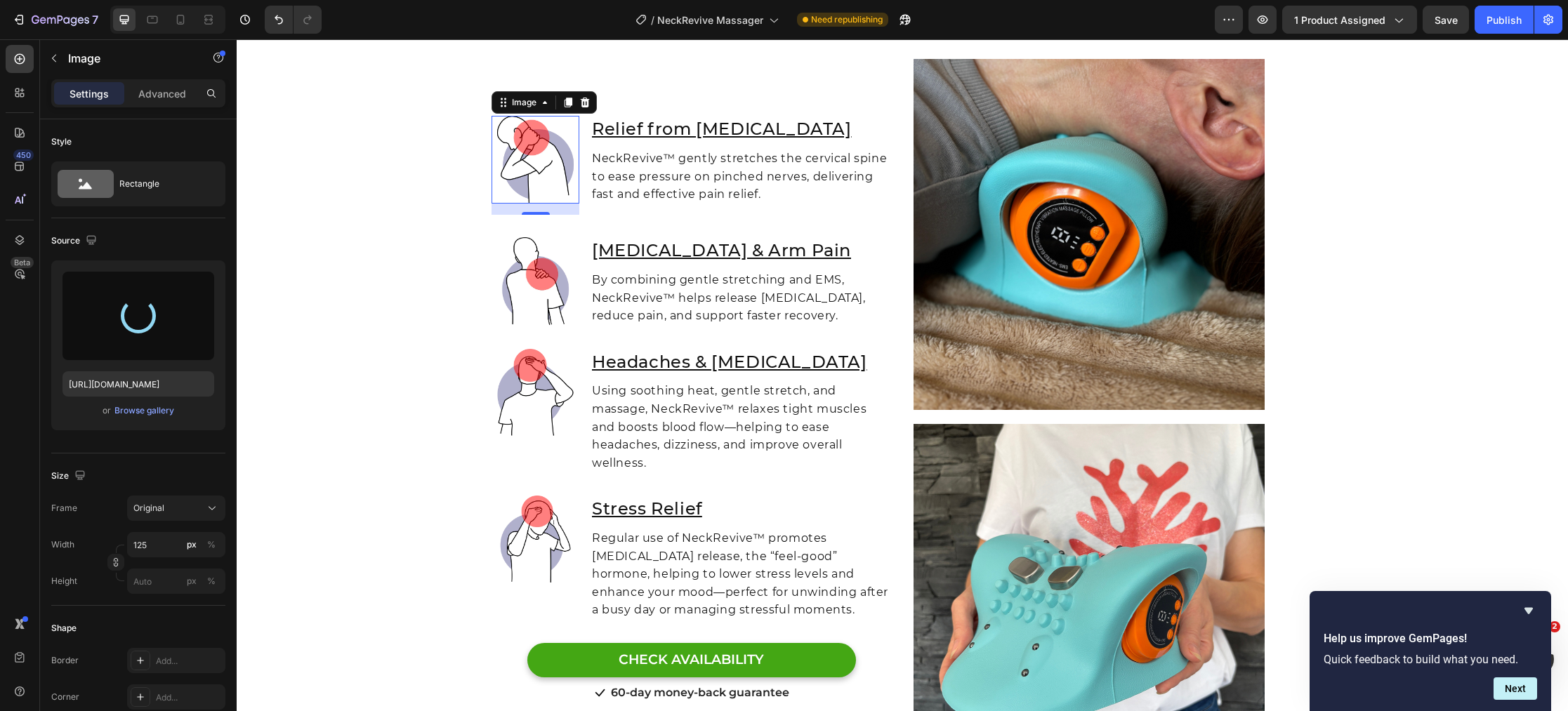
type input "https://cdn.shopify.com/s/files/1/0770/4605/5237/files/gempages_473639126134948…"
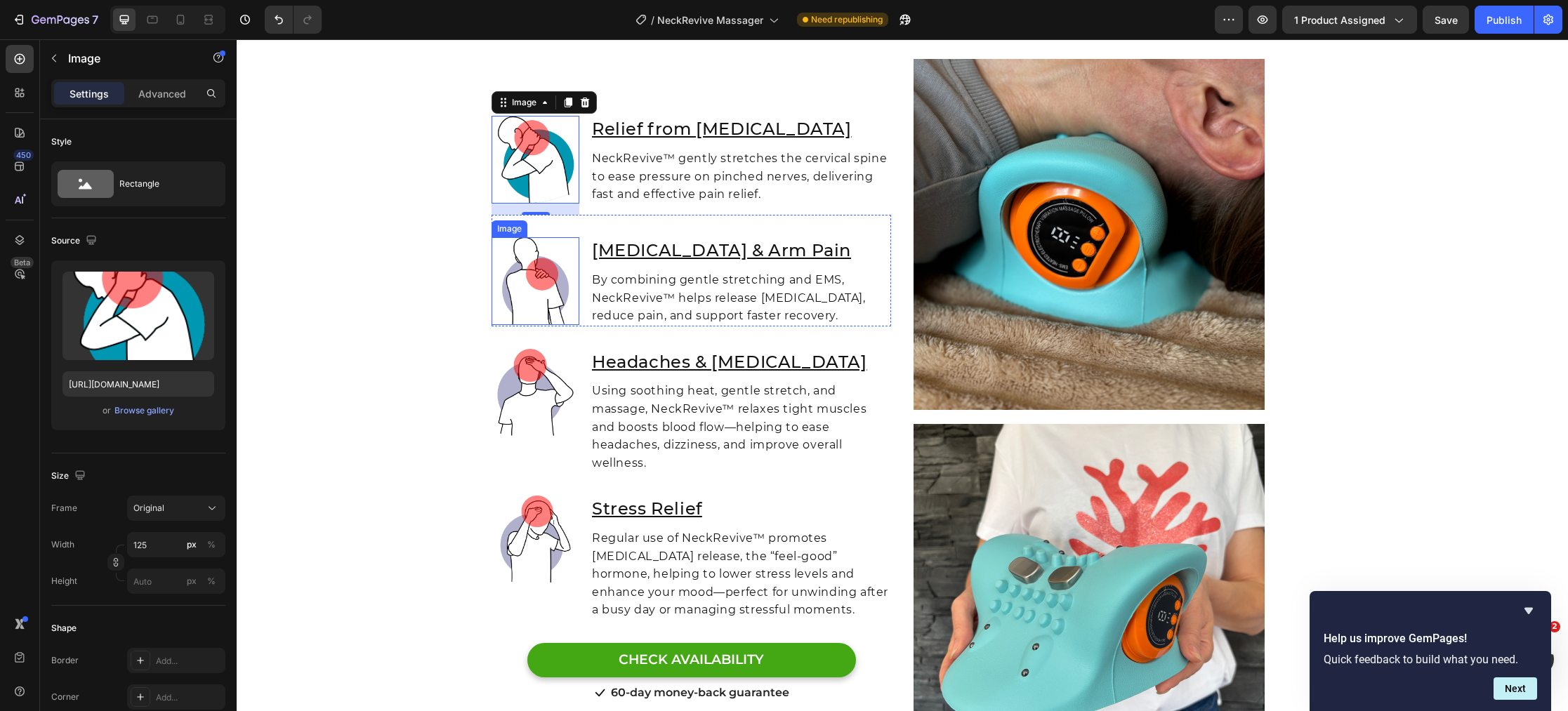
click at [532, 284] on img at bounding box center [535, 281] width 88 height 88
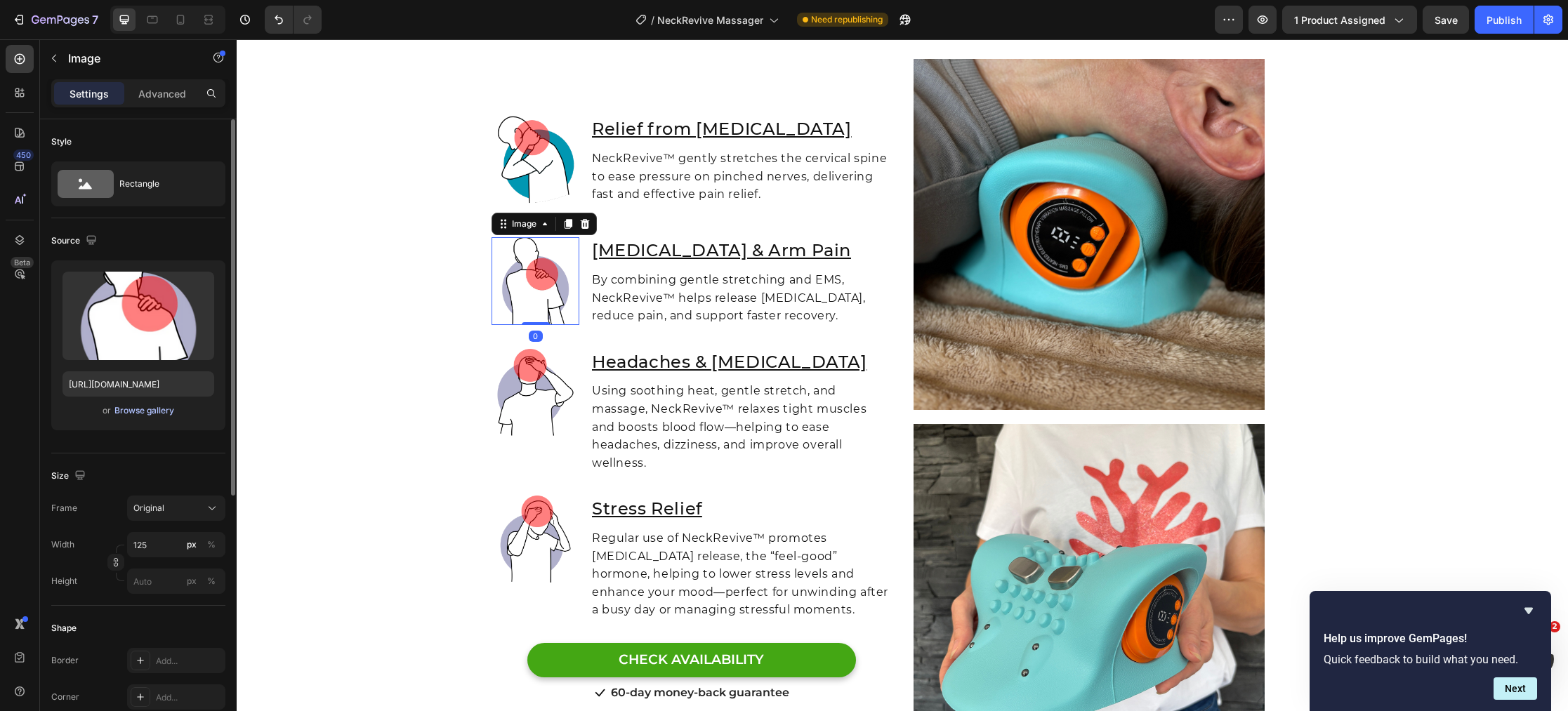
click at [158, 413] on div "Browse gallery" at bounding box center [144, 410] width 60 height 13
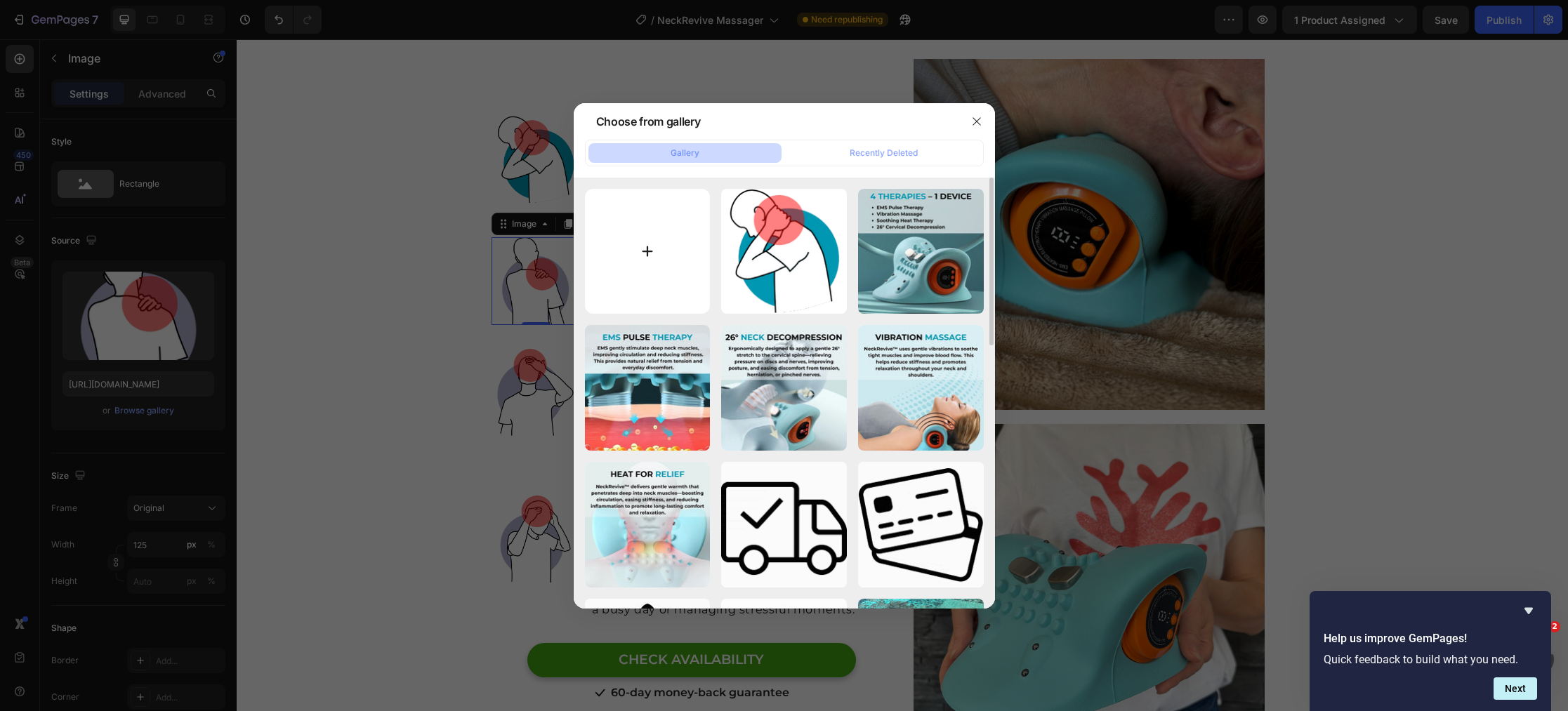
click at [648, 265] on input "file" at bounding box center [648, 251] width 126 height 126
click at [659, 251] on input "file" at bounding box center [648, 251] width 126 height 126
type input "C:\fakepath\4.png"
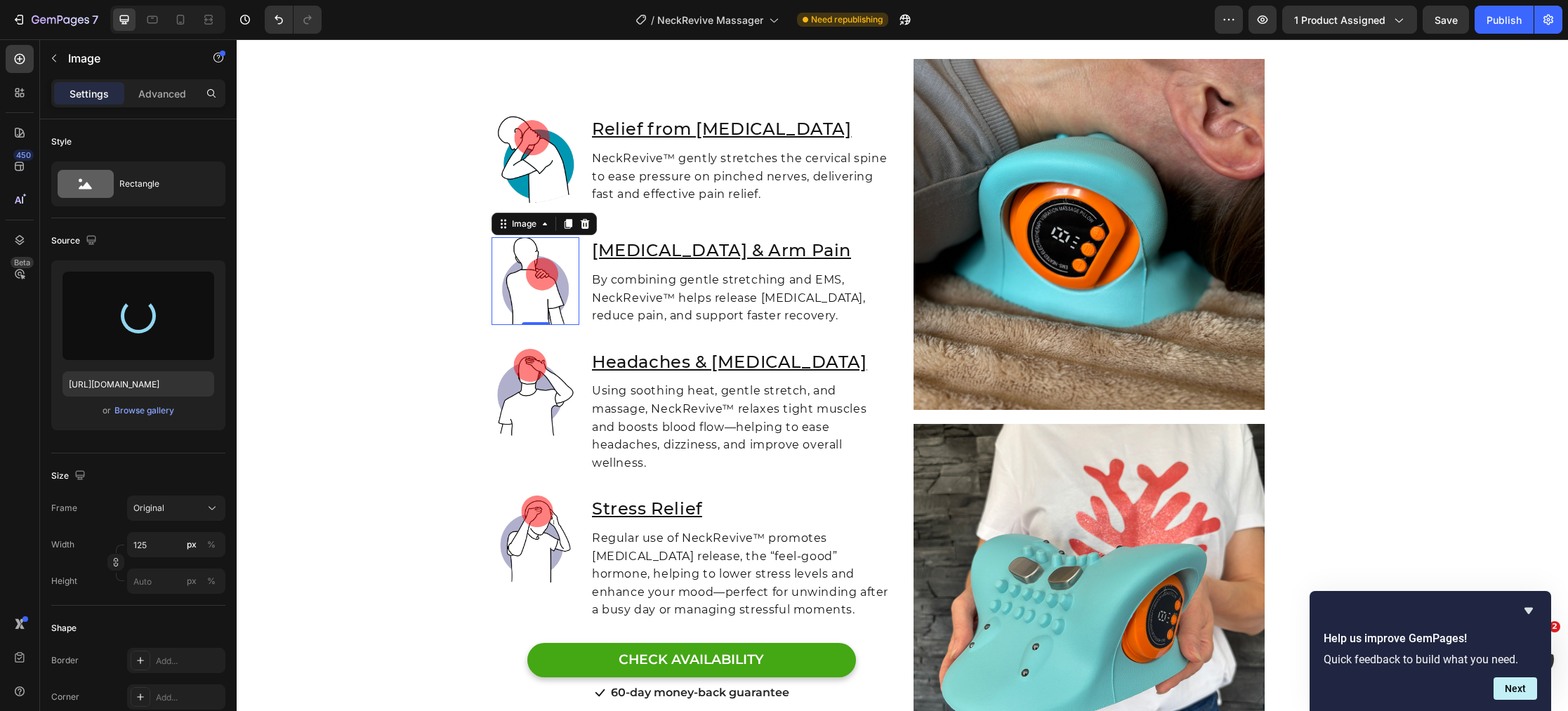
type input "https://cdn.shopify.com/s/files/1/0770/4605/5237/files/gempages_473639126134948…"
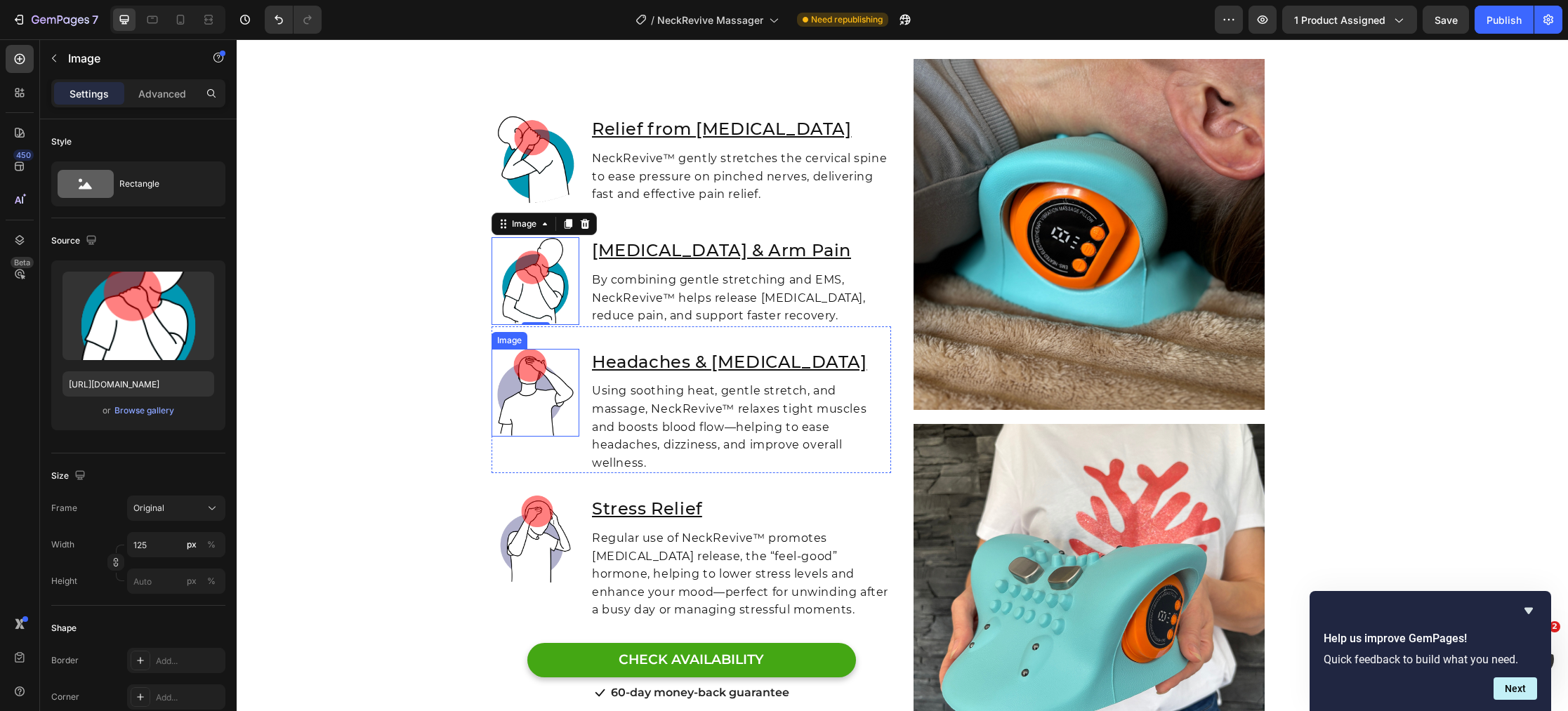
click at [519, 410] on img at bounding box center [535, 392] width 88 height 88
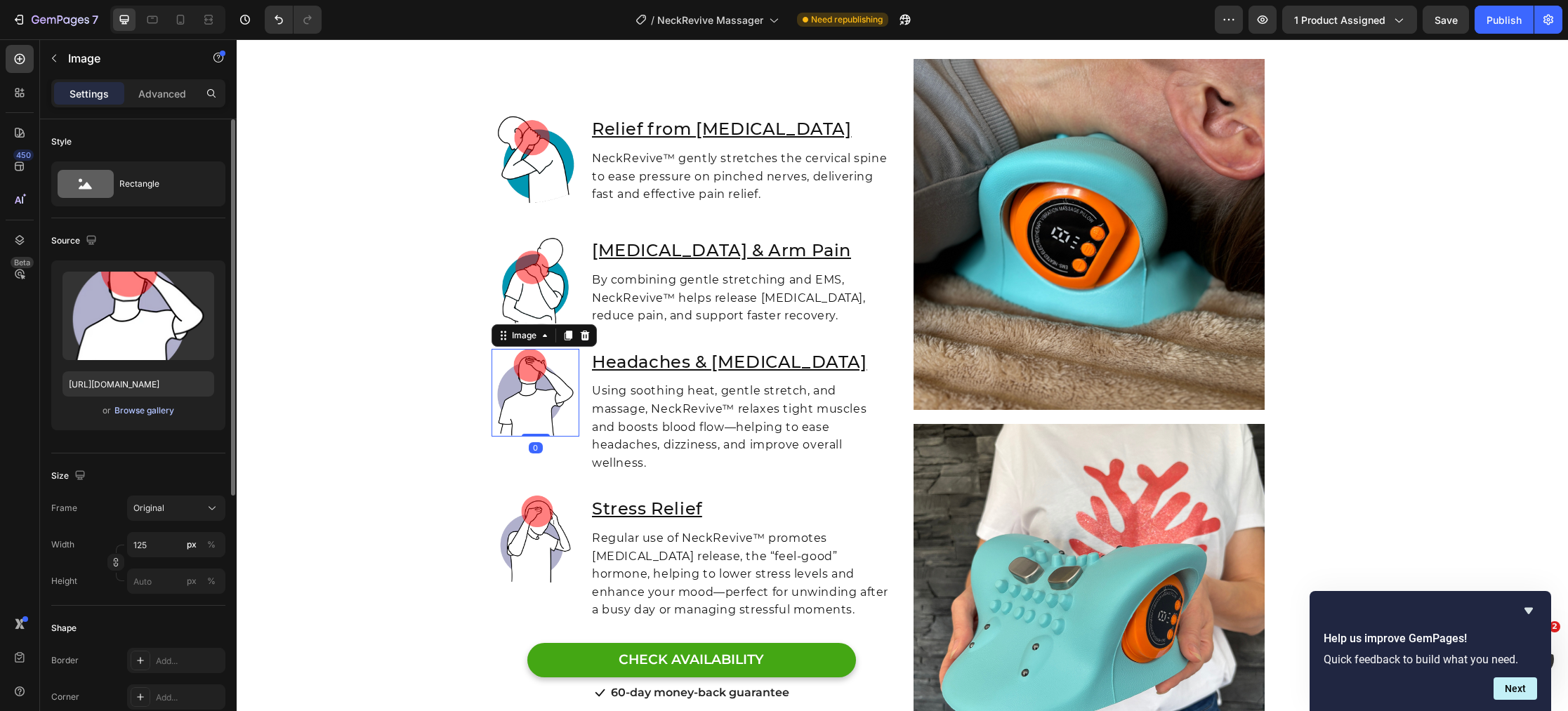
click at [154, 415] on div "Browse gallery" at bounding box center [144, 410] width 60 height 13
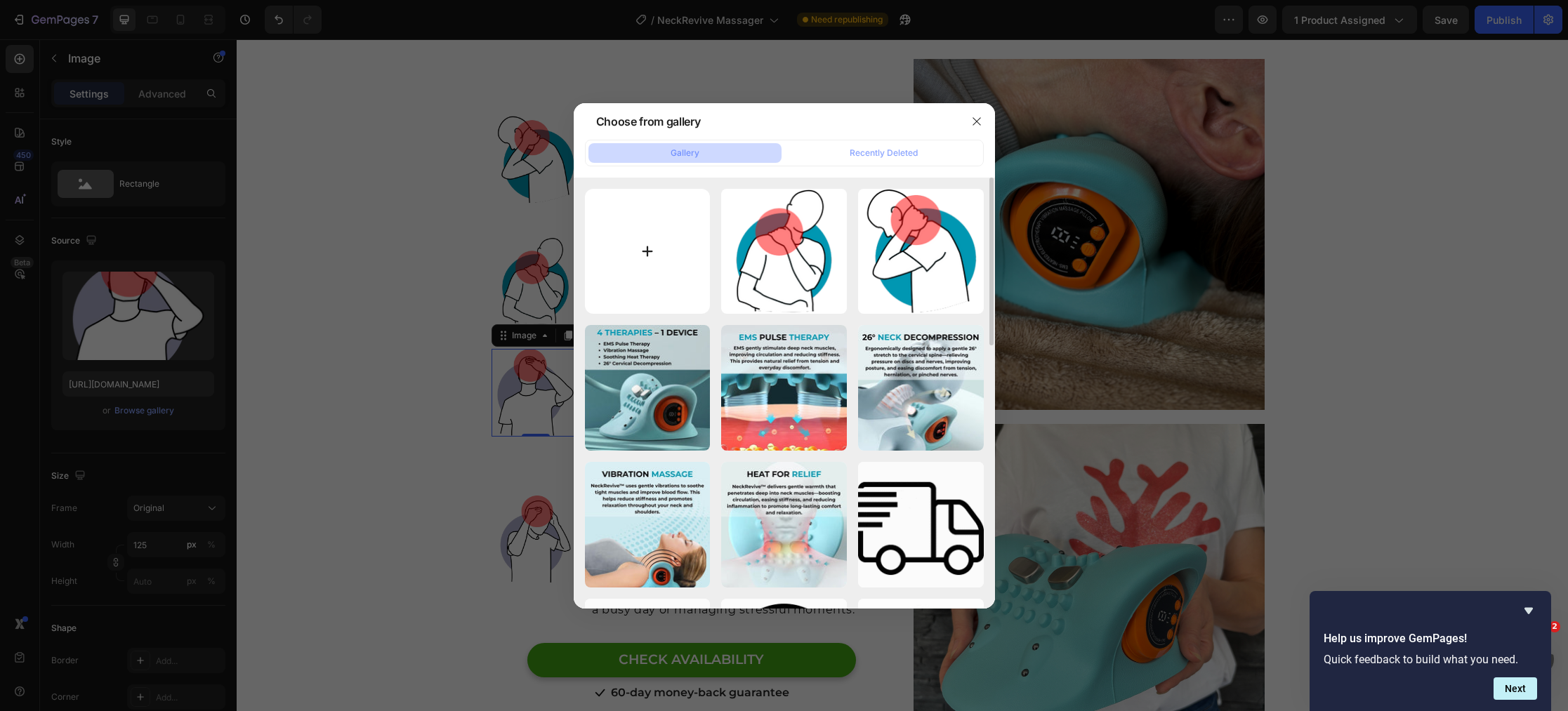
click at [644, 257] on input "file" at bounding box center [648, 251] width 126 height 126
click at [673, 271] on input "file" at bounding box center [648, 251] width 126 height 126
type input "C:\fakepath\1.png"
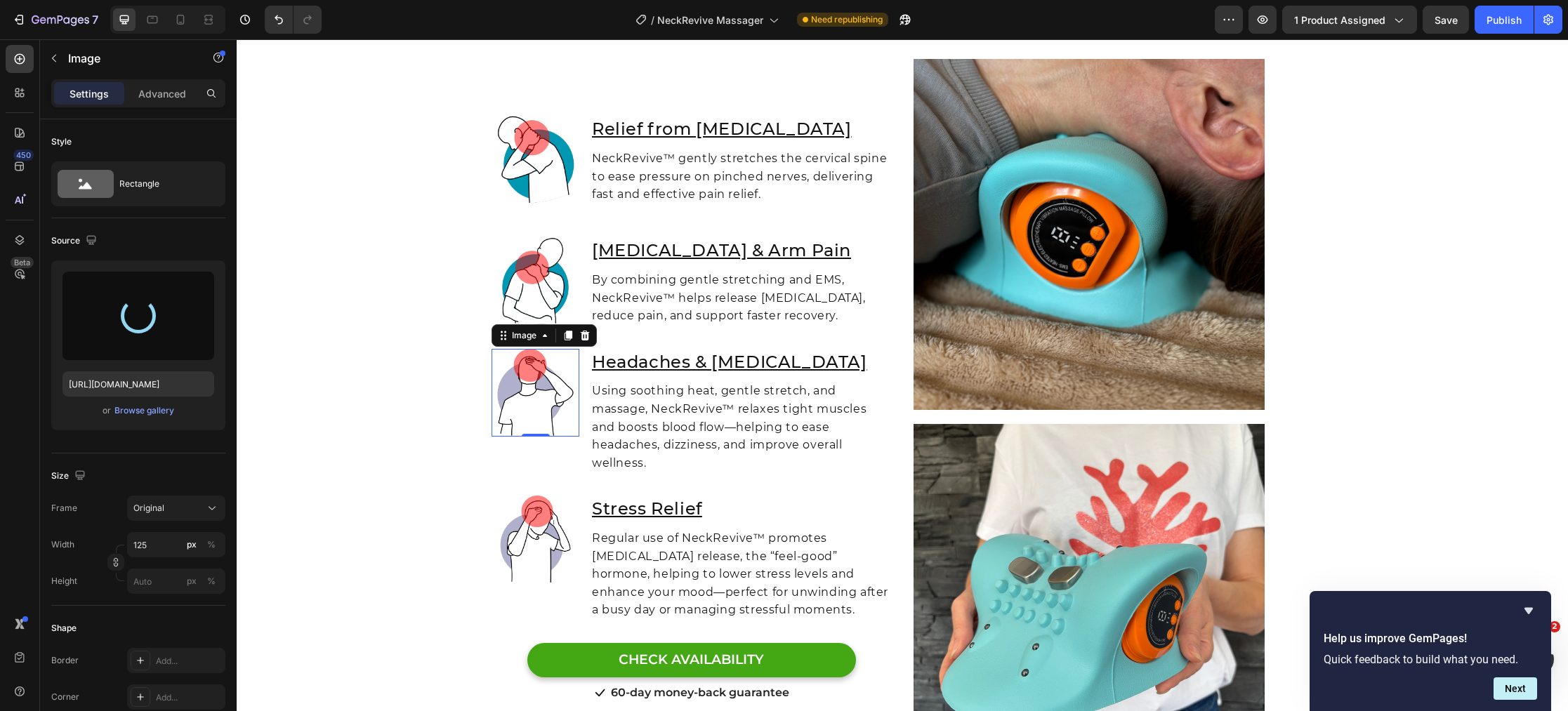
type input "https://cdn.shopify.com/s/files/1/0770/4605/5237/files/gempages_473639126134948…"
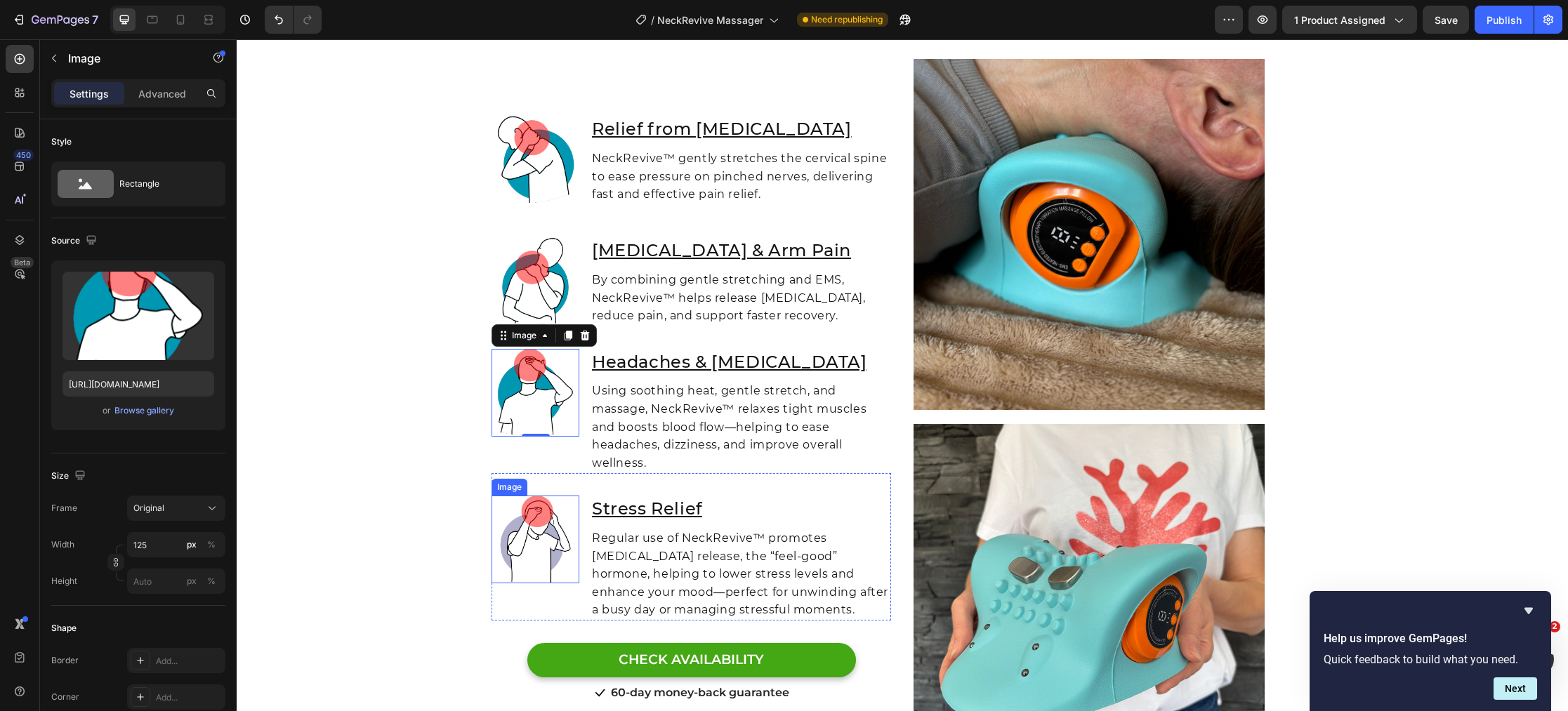
click at [524, 558] on img at bounding box center [535, 539] width 88 height 88
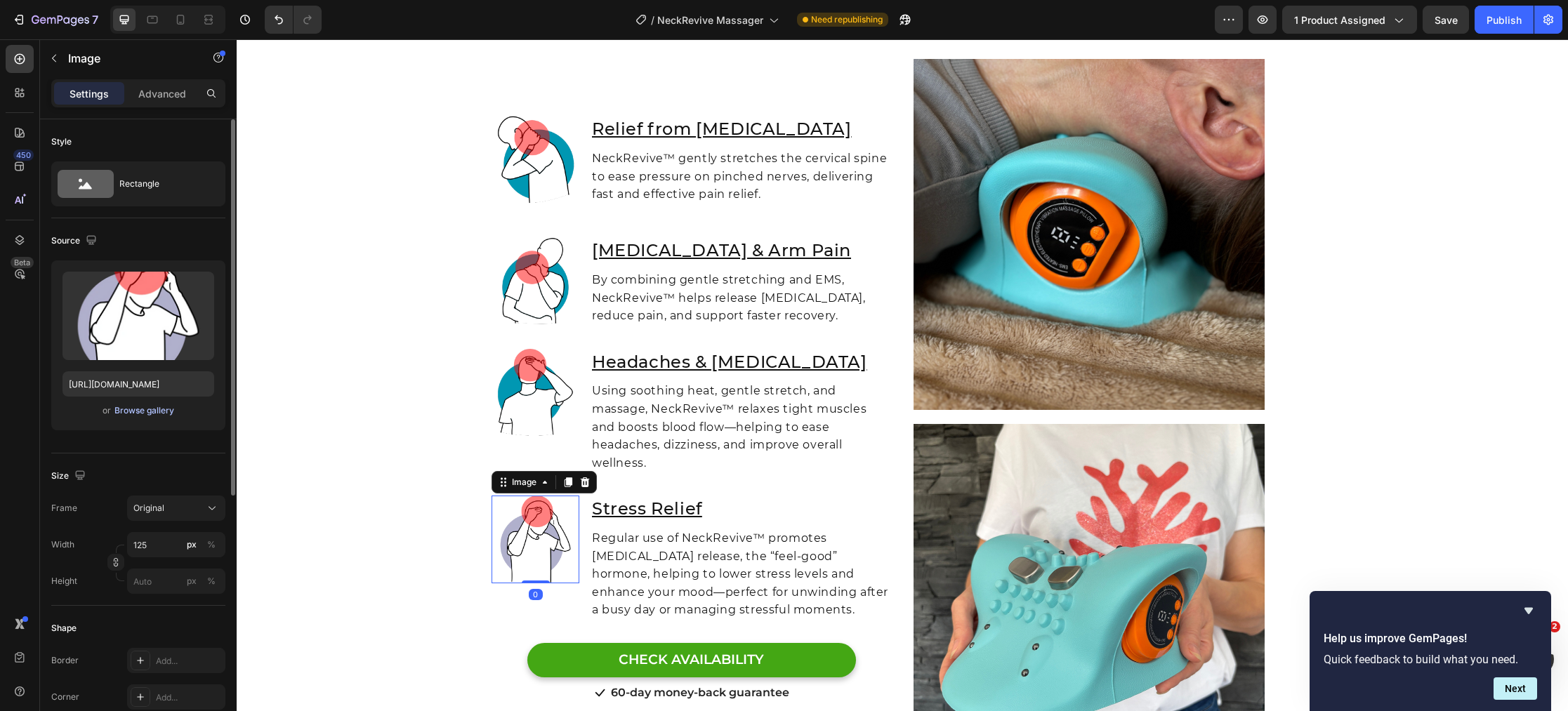
click at [161, 413] on div "Browse gallery" at bounding box center [144, 410] width 60 height 13
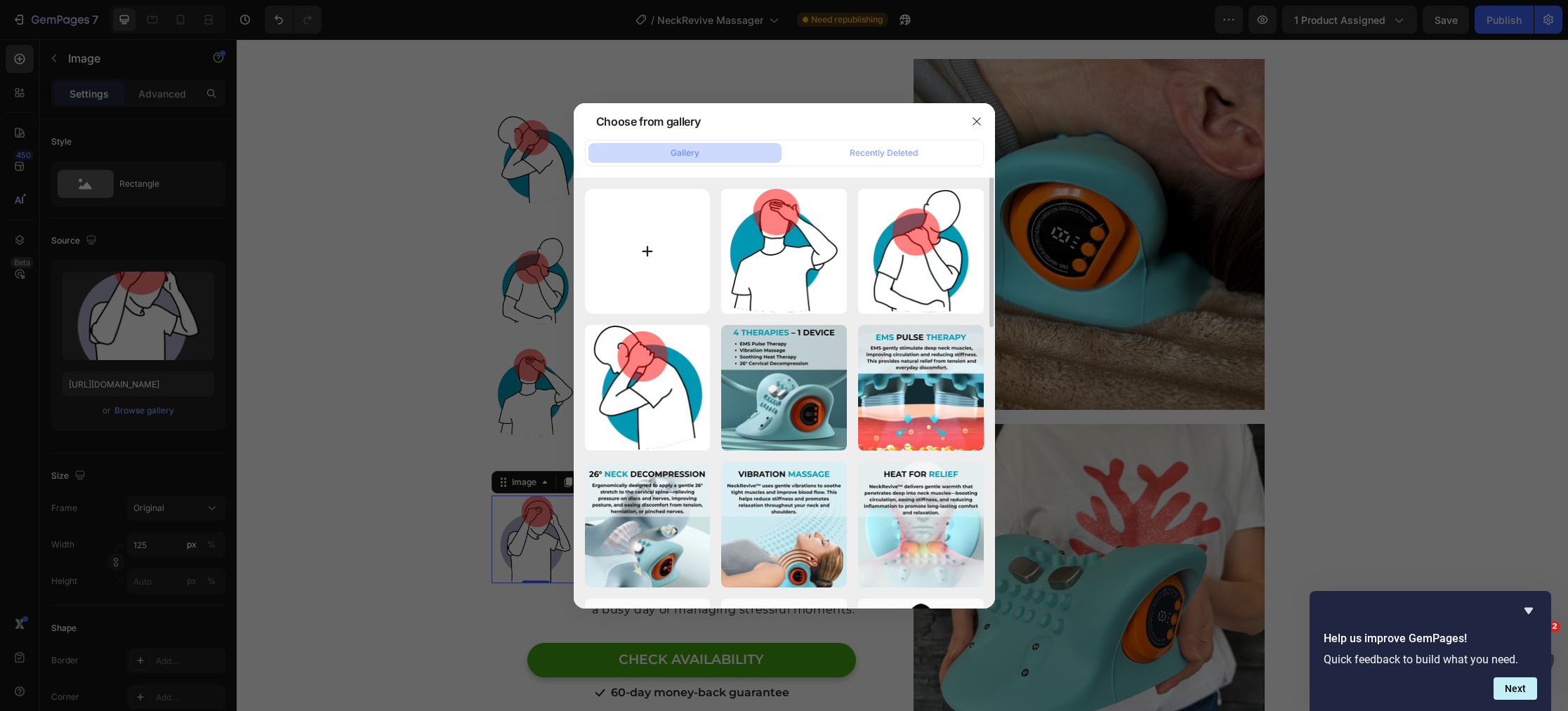
click at [657, 275] on input "file" at bounding box center [648, 251] width 126 height 126
type input "C:\fakepath\3.png"
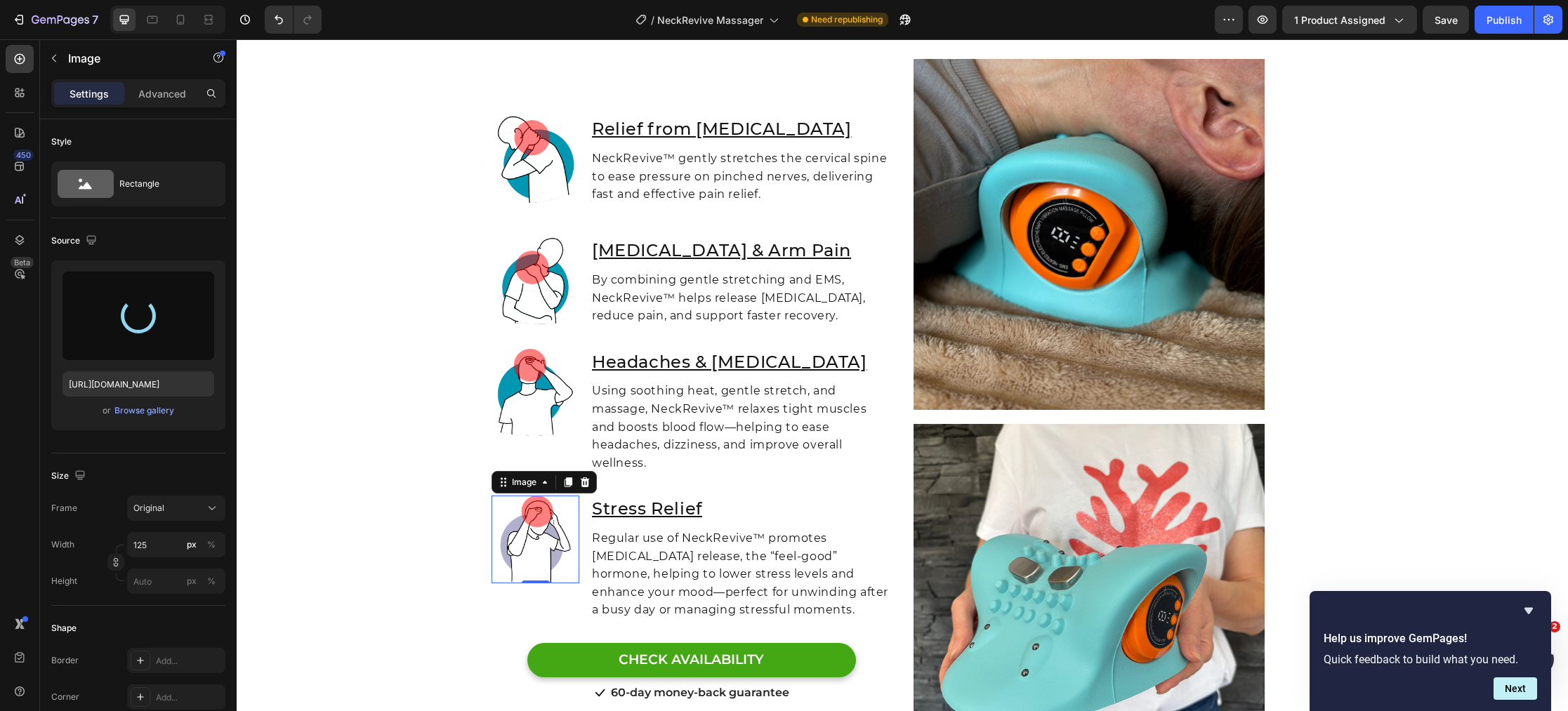
type input "https://cdn.shopify.com/s/files/1/0770/4605/5237/files/gempages_473639126134948…"
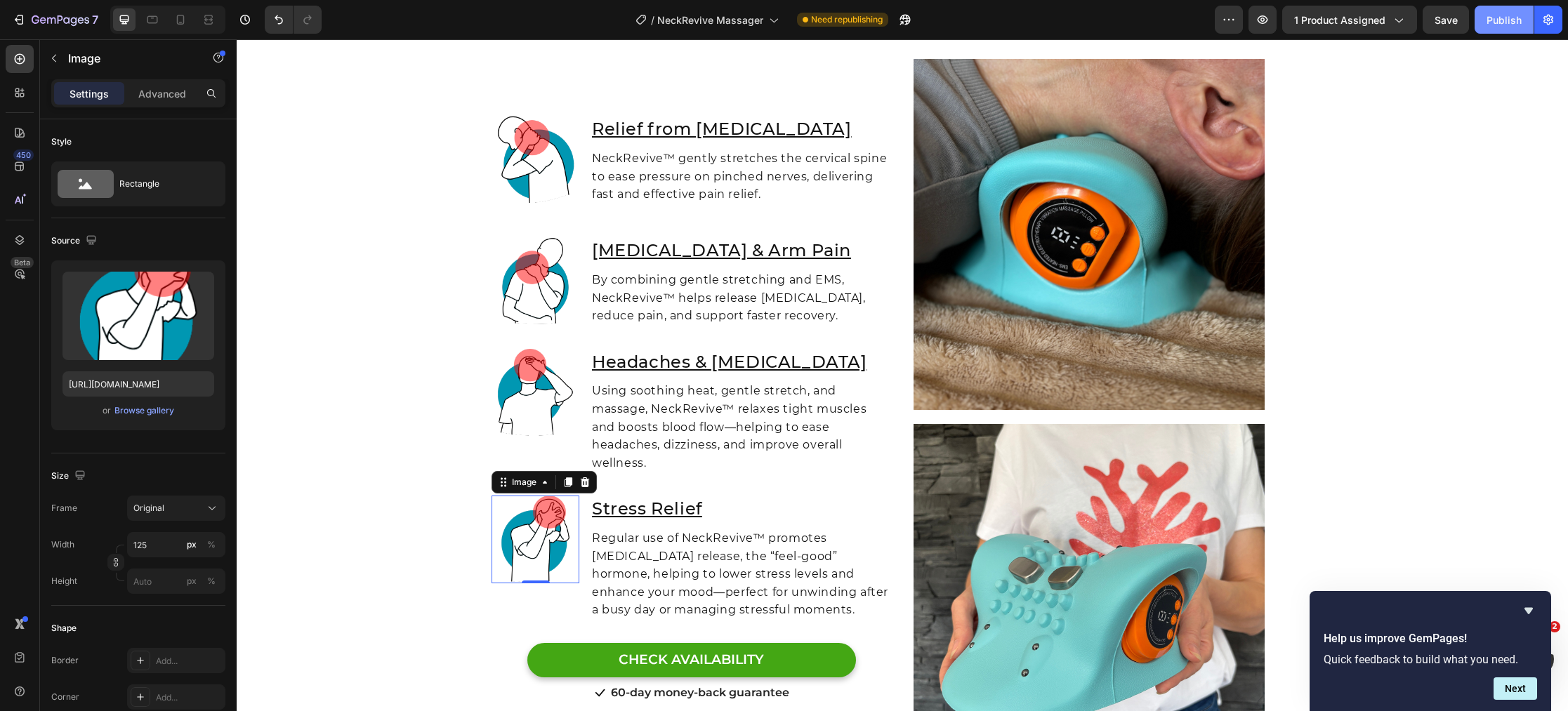
click at [1501, 21] on div "Publish" at bounding box center [1504, 20] width 35 height 15
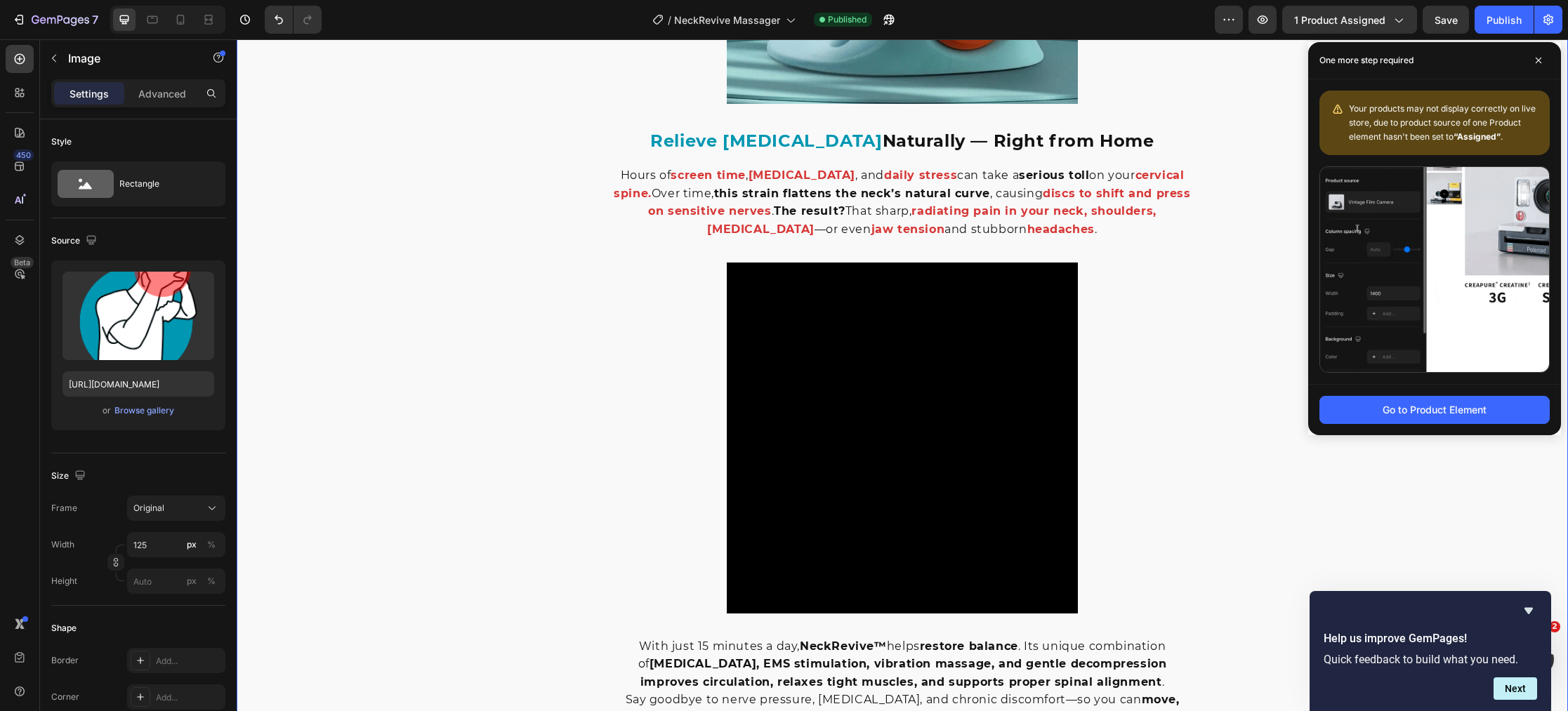
scroll to position [0, 0]
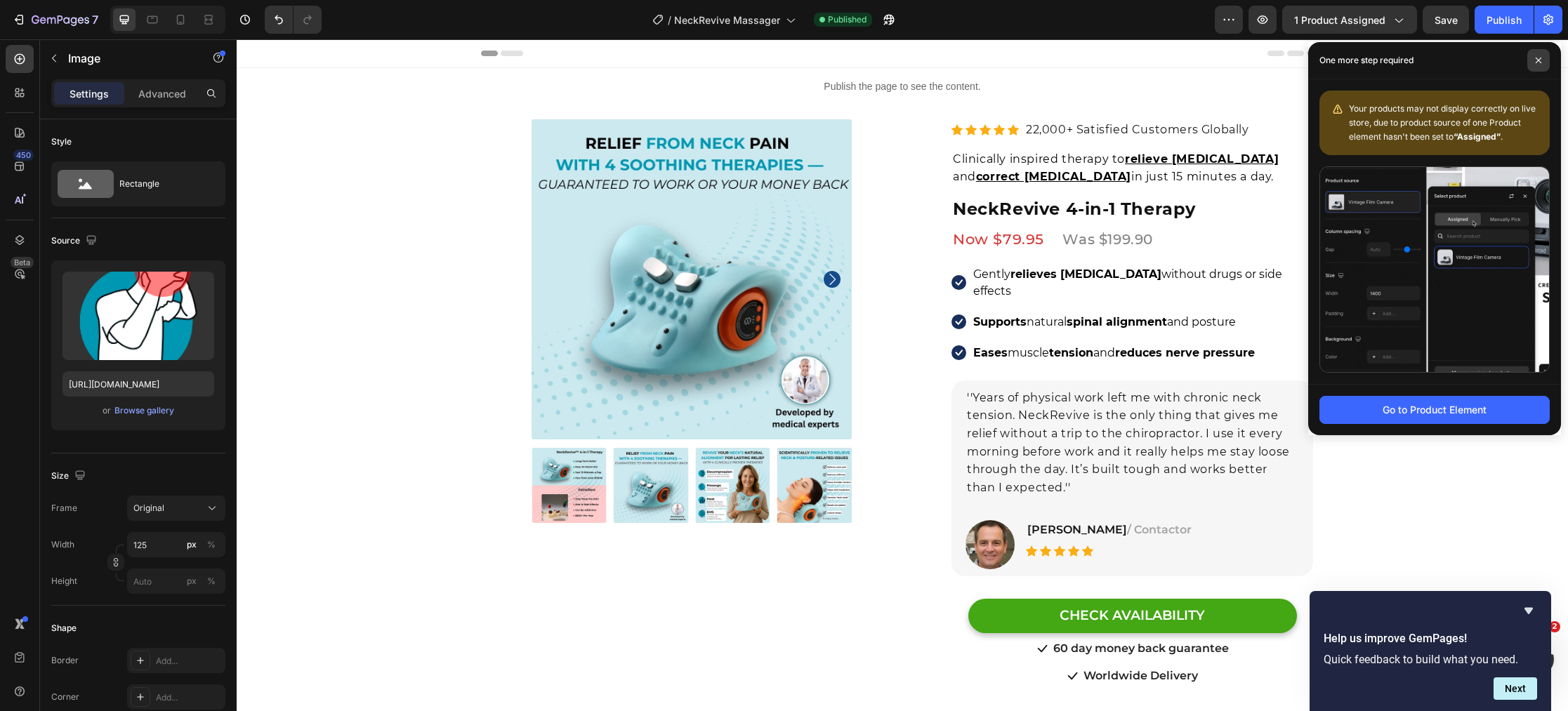
click at [1544, 62] on span at bounding box center [1538, 60] width 22 height 22
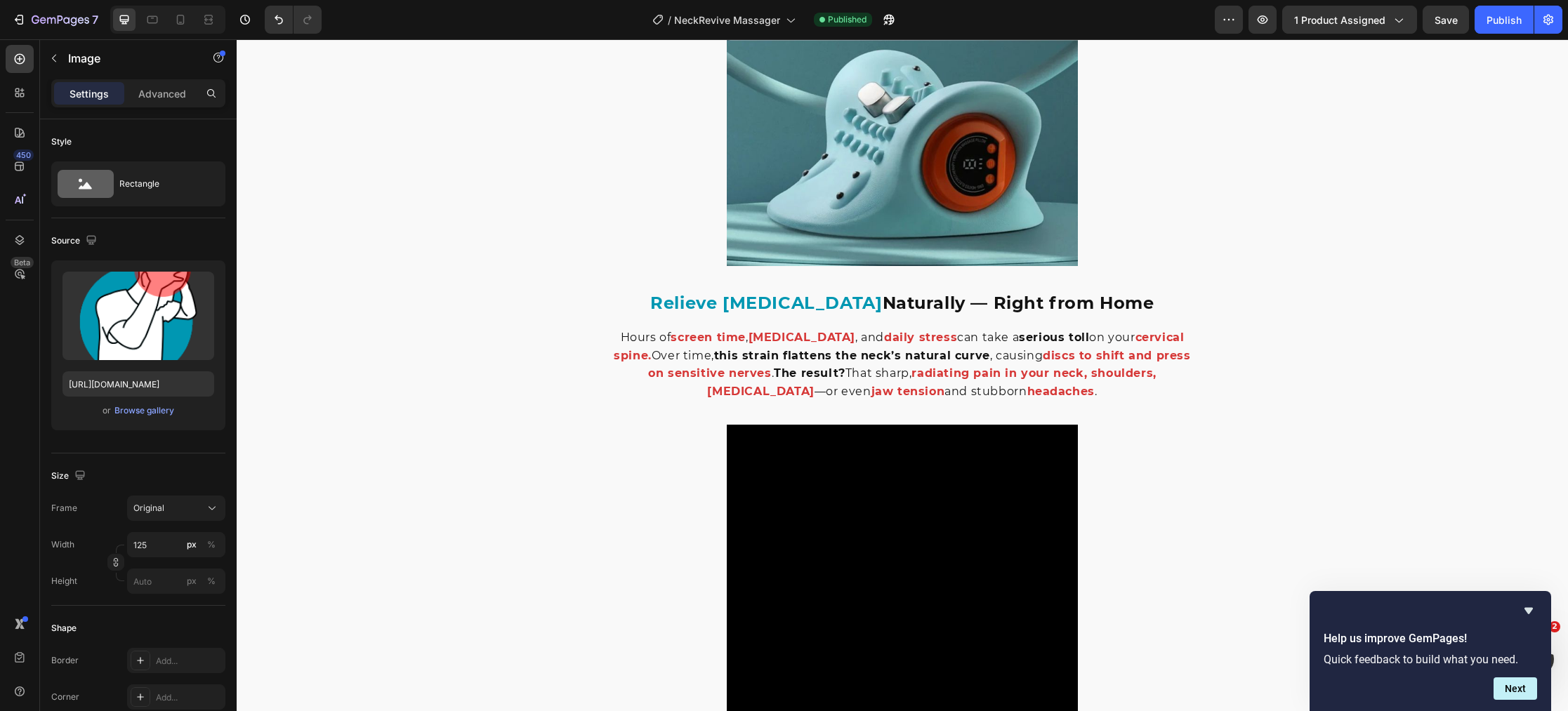
scroll to position [873, 0]
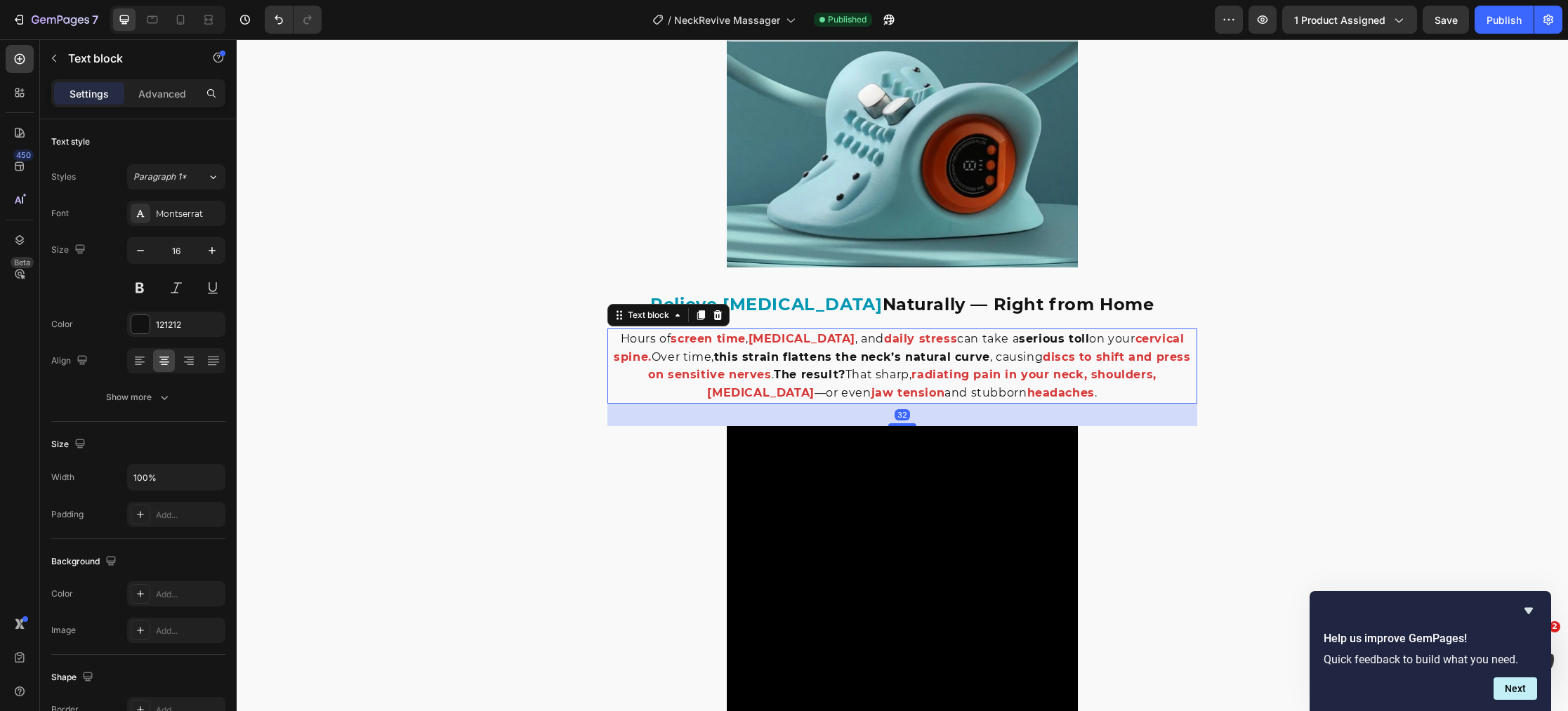
click at [838, 339] on p "Hours of screen time , poor posture , and daily stress can take a serious toll …" at bounding box center [902, 365] width 587 height 71
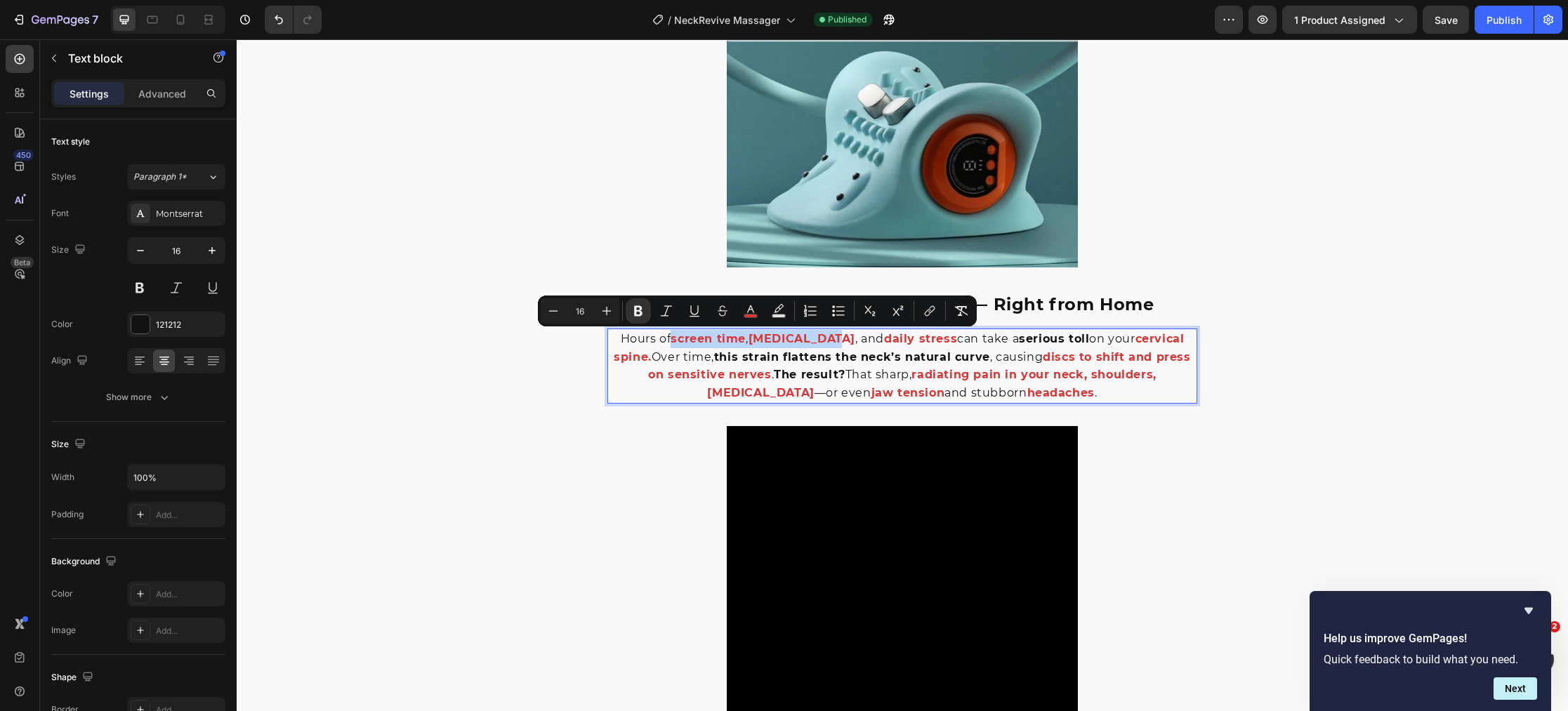
drag, startPoint x: 838, startPoint y: 339, endPoint x: 676, endPoint y: 346, distance: 162.2
click at [676, 346] on p "Hours of screen time , poor posture , and daily stress can take a serious toll …" at bounding box center [902, 365] width 587 height 71
click at [754, 314] on rect "Editor contextual toolbar" at bounding box center [751, 316] width 14 height 4
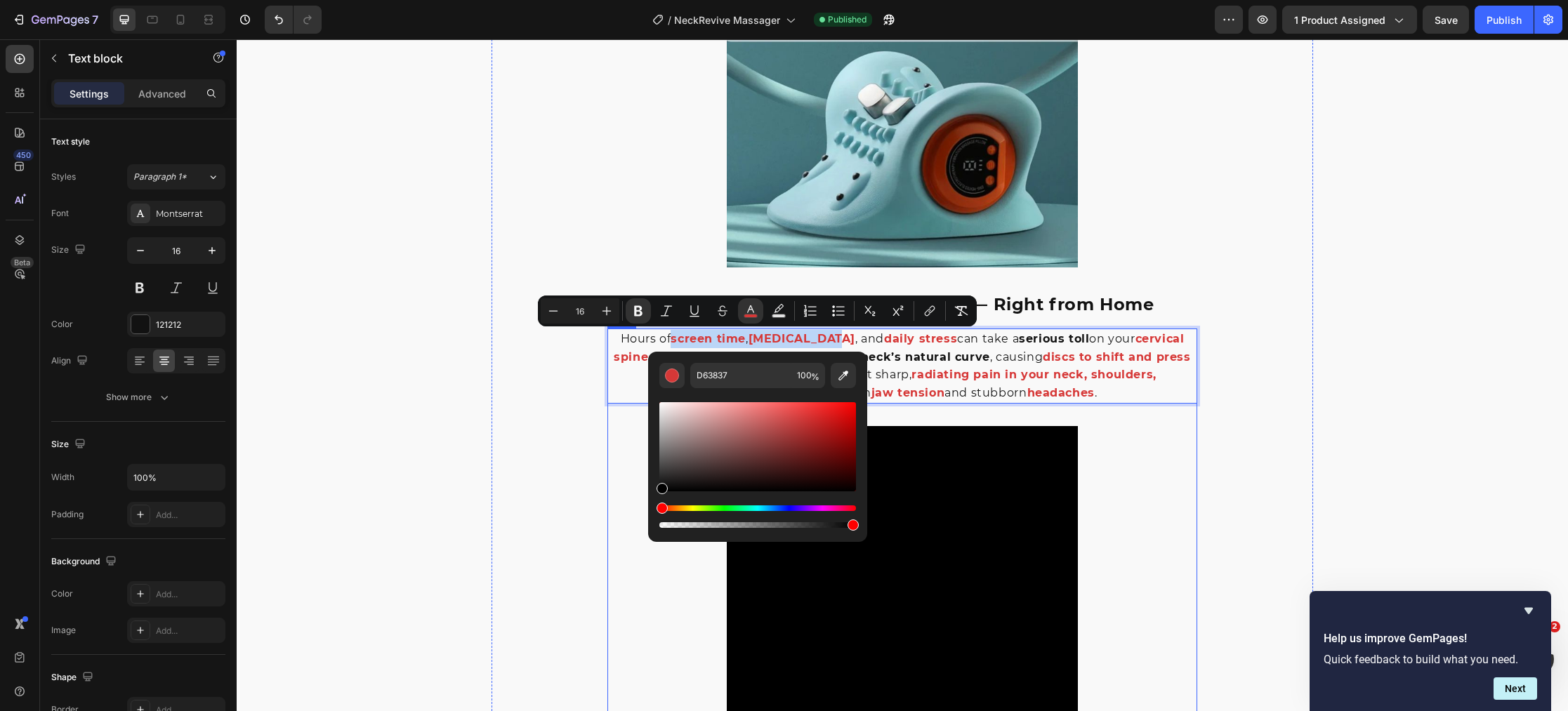
type input "000000"
drag, startPoint x: 903, startPoint y: 525, endPoint x: 626, endPoint y: 503, distance: 277.9
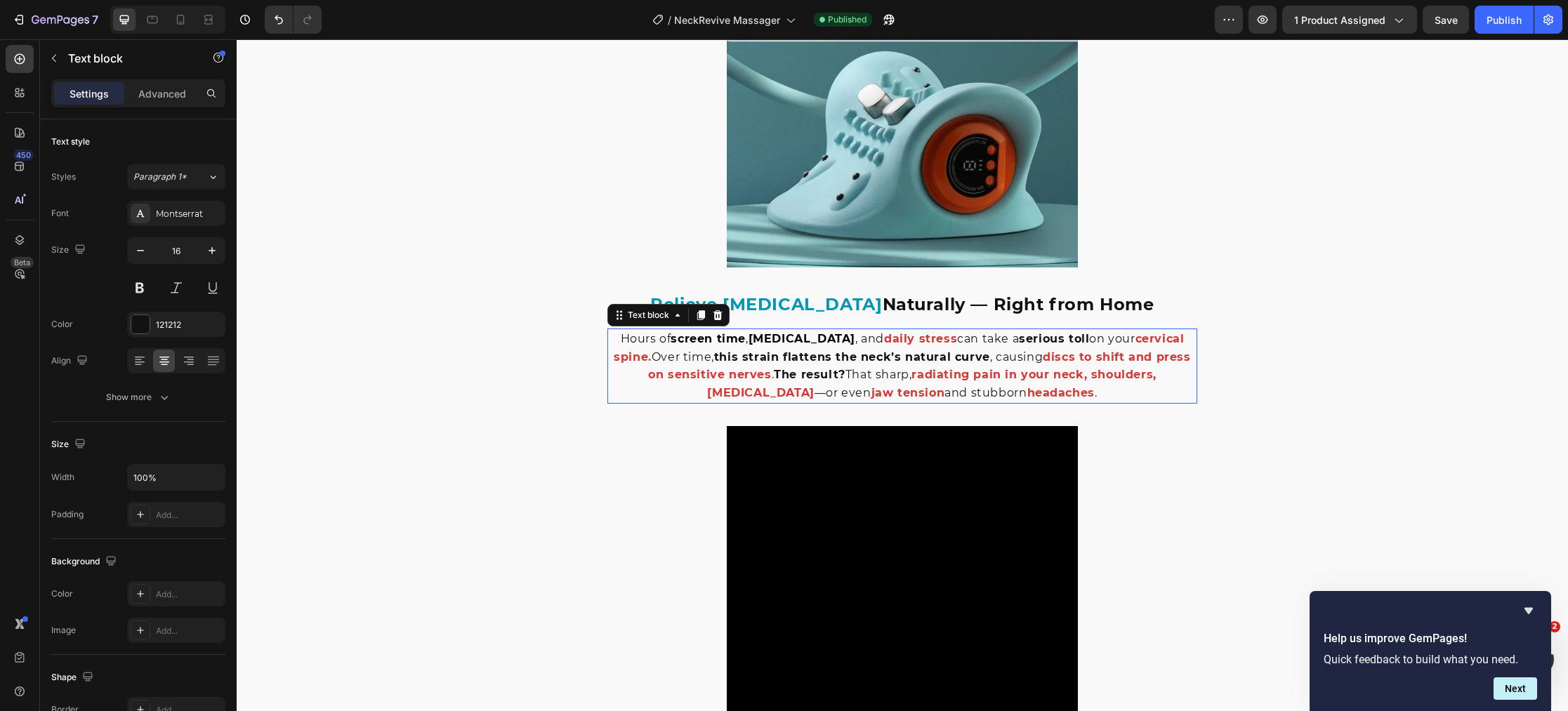
click at [944, 341] on p "Hours of screen time , poor posture , and daily stress can take a serious toll …" at bounding box center [902, 365] width 587 height 71
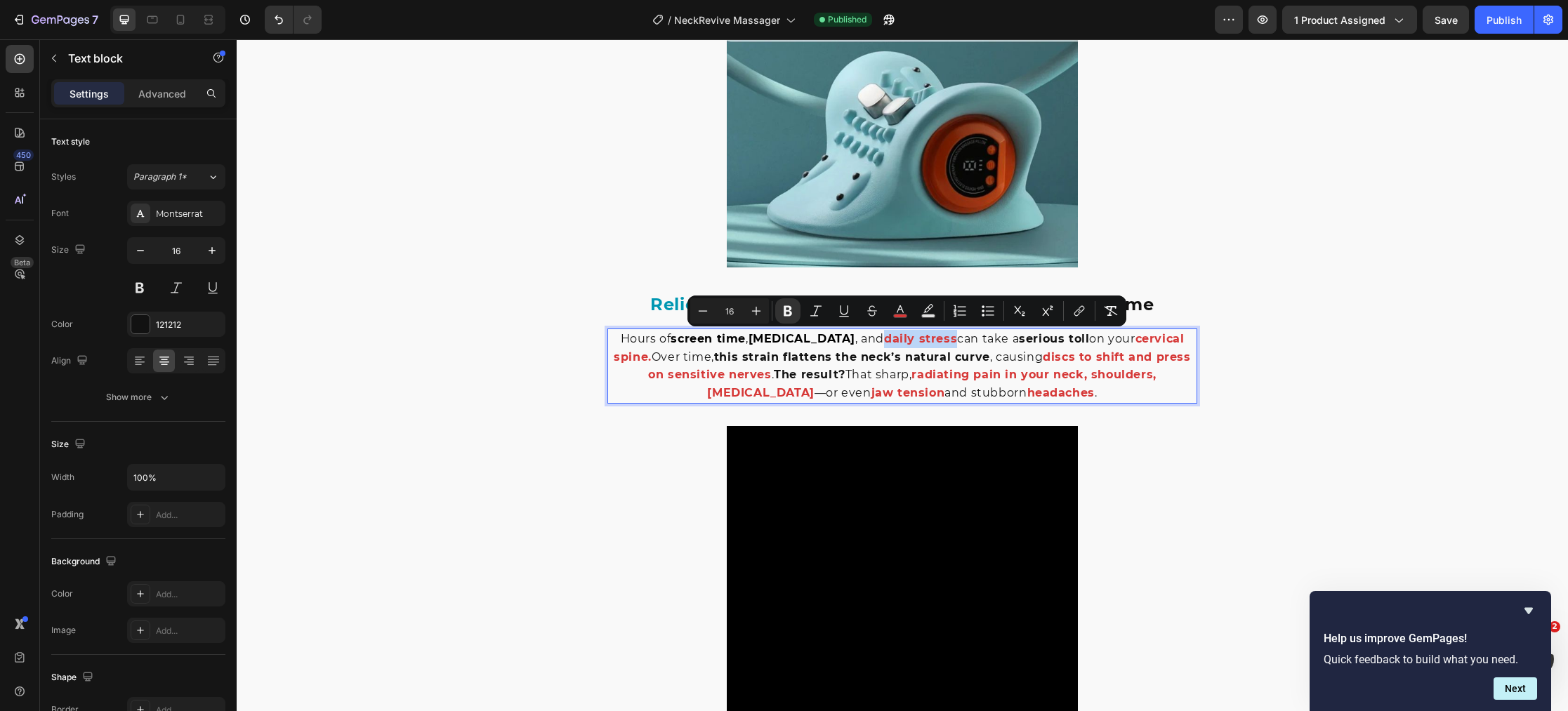
drag, startPoint x: 942, startPoint y: 340, endPoint x: 874, endPoint y: 344, distance: 68.1
click at [874, 344] on p "Hours of screen time , poor posture , and daily stress can take a serious toll …" at bounding box center [902, 365] width 587 height 71
click at [907, 312] on button "color" at bounding box center [899, 311] width 25 height 25
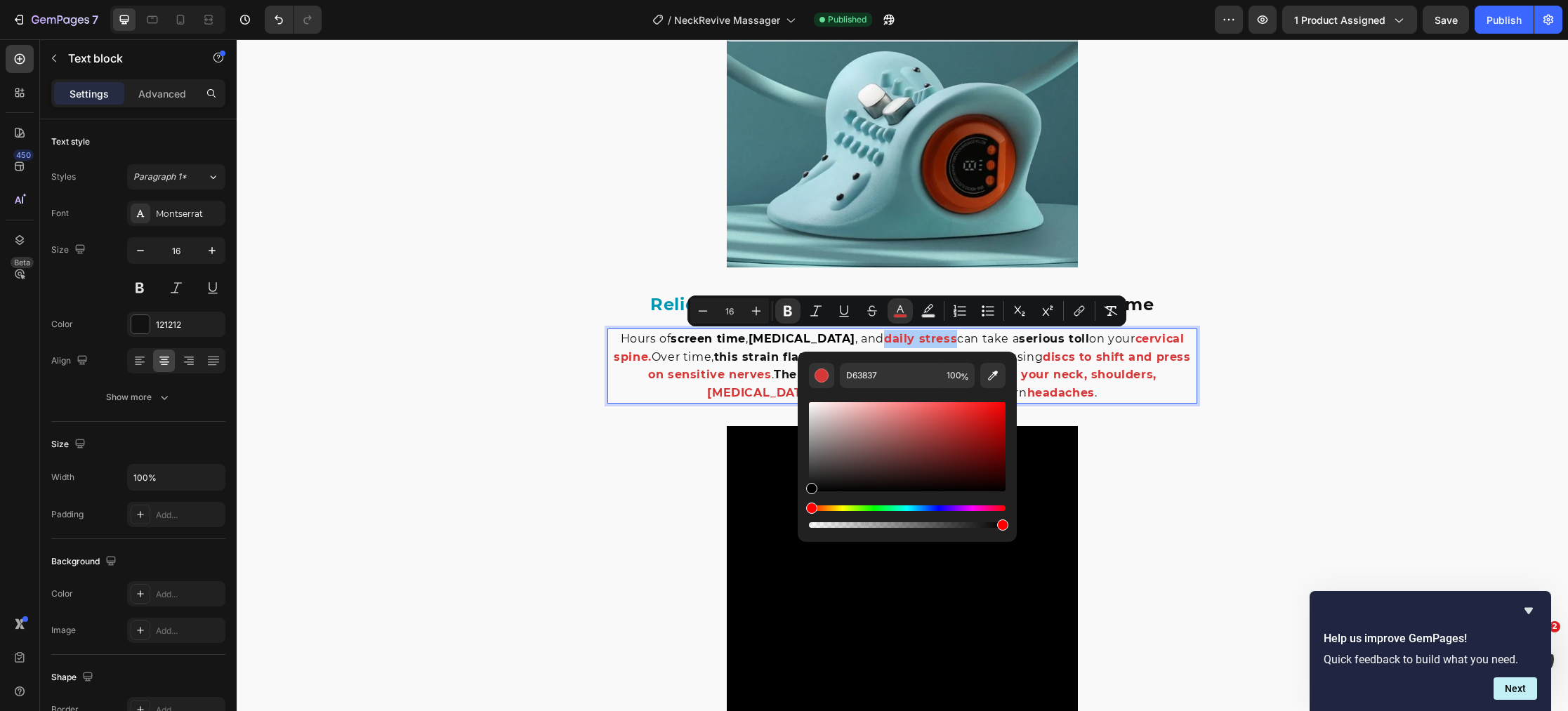
drag, startPoint x: 1197, startPoint y: 459, endPoint x: 588, endPoint y: 481, distance: 609.4
type input "000000"
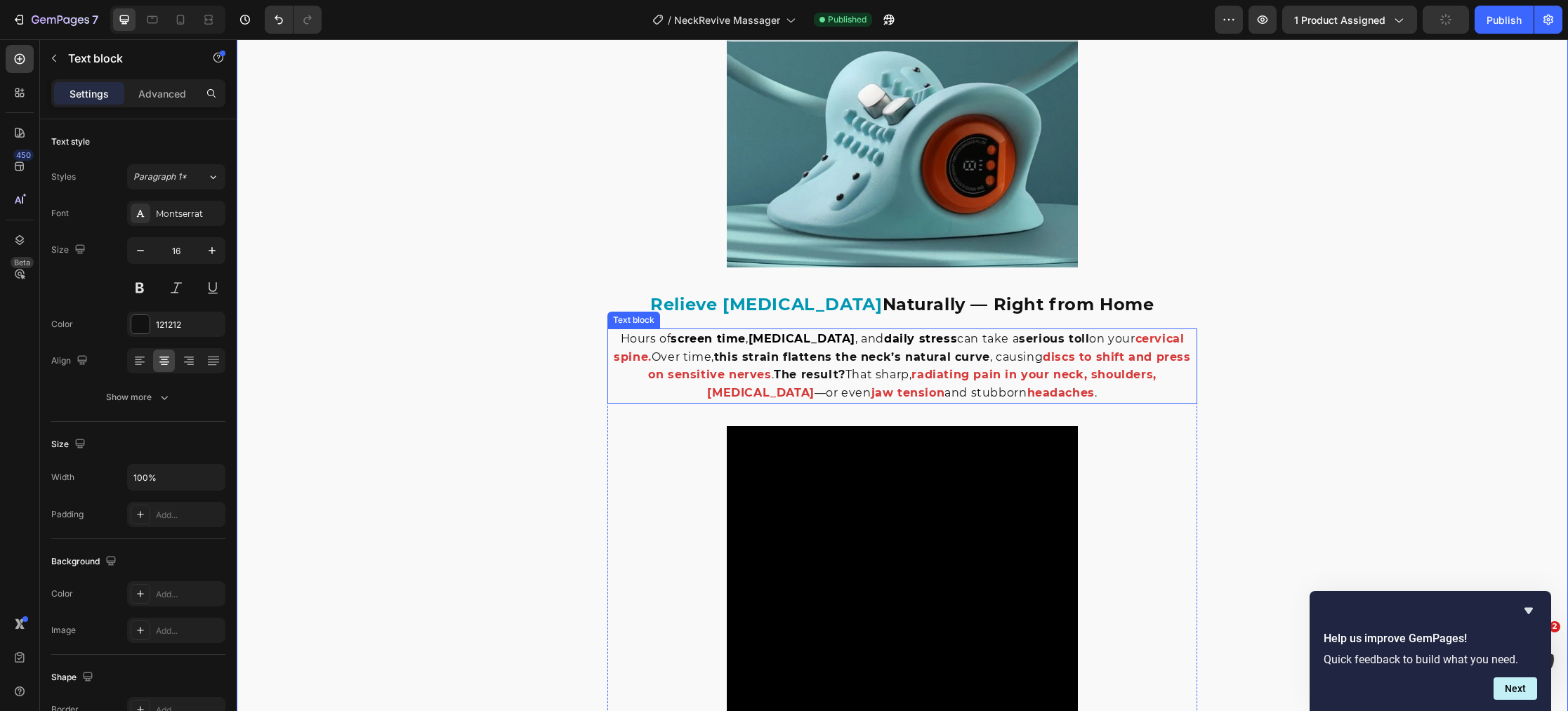
click at [1129, 341] on p "Hours of screen time , poor posture , and daily stress can take a serious toll …" at bounding box center [902, 365] width 587 height 71
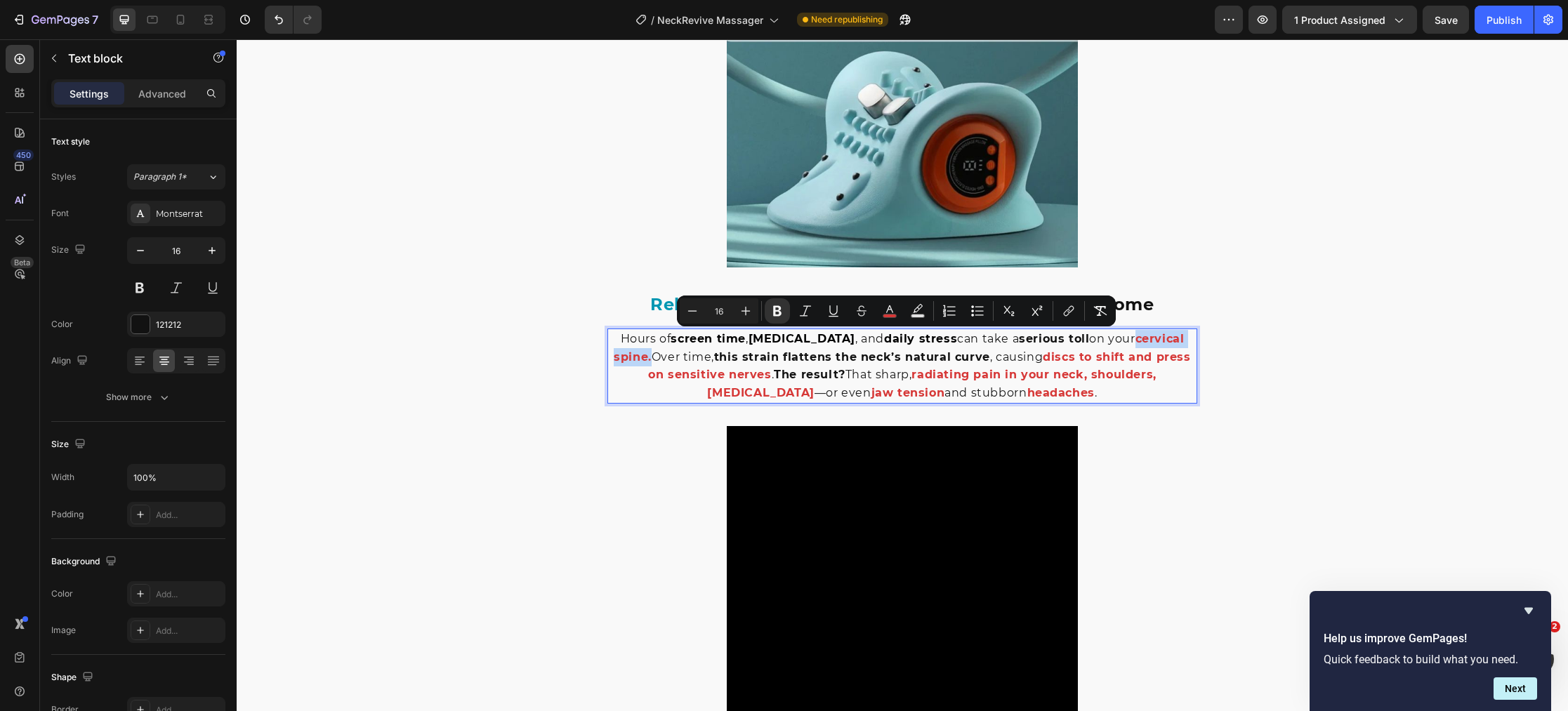
drag, startPoint x: 1147, startPoint y: 341, endPoint x: 650, endPoint y: 357, distance: 497.3
click at [650, 358] on p "Hours of screen time , poor posture , and daily stress can take a serious toll …" at bounding box center [902, 365] width 587 height 71
click at [887, 318] on button "color" at bounding box center [889, 311] width 25 height 25
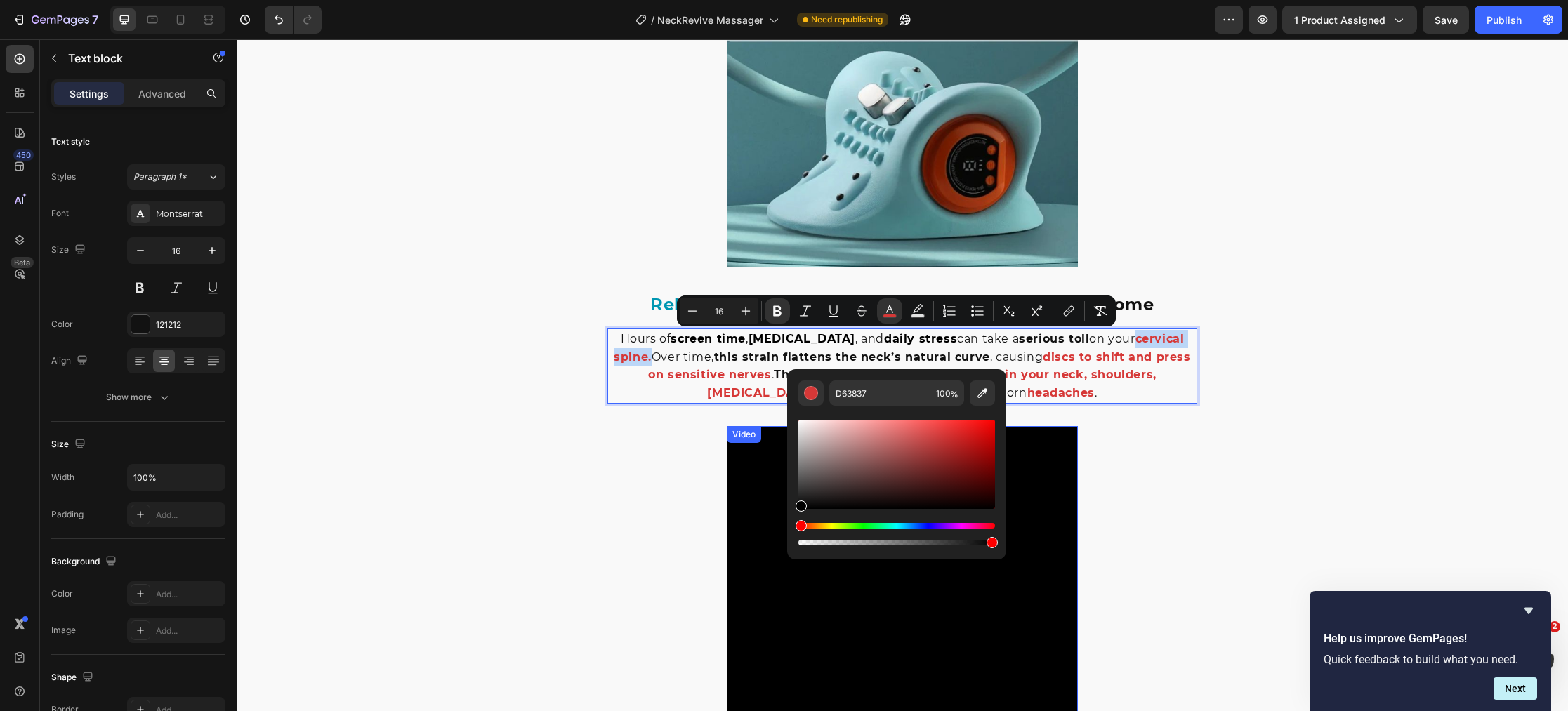
type input "000000"
drag, startPoint x: 1087, startPoint y: 530, endPoint x: 431, endPoint y: 456, distance: 660.2
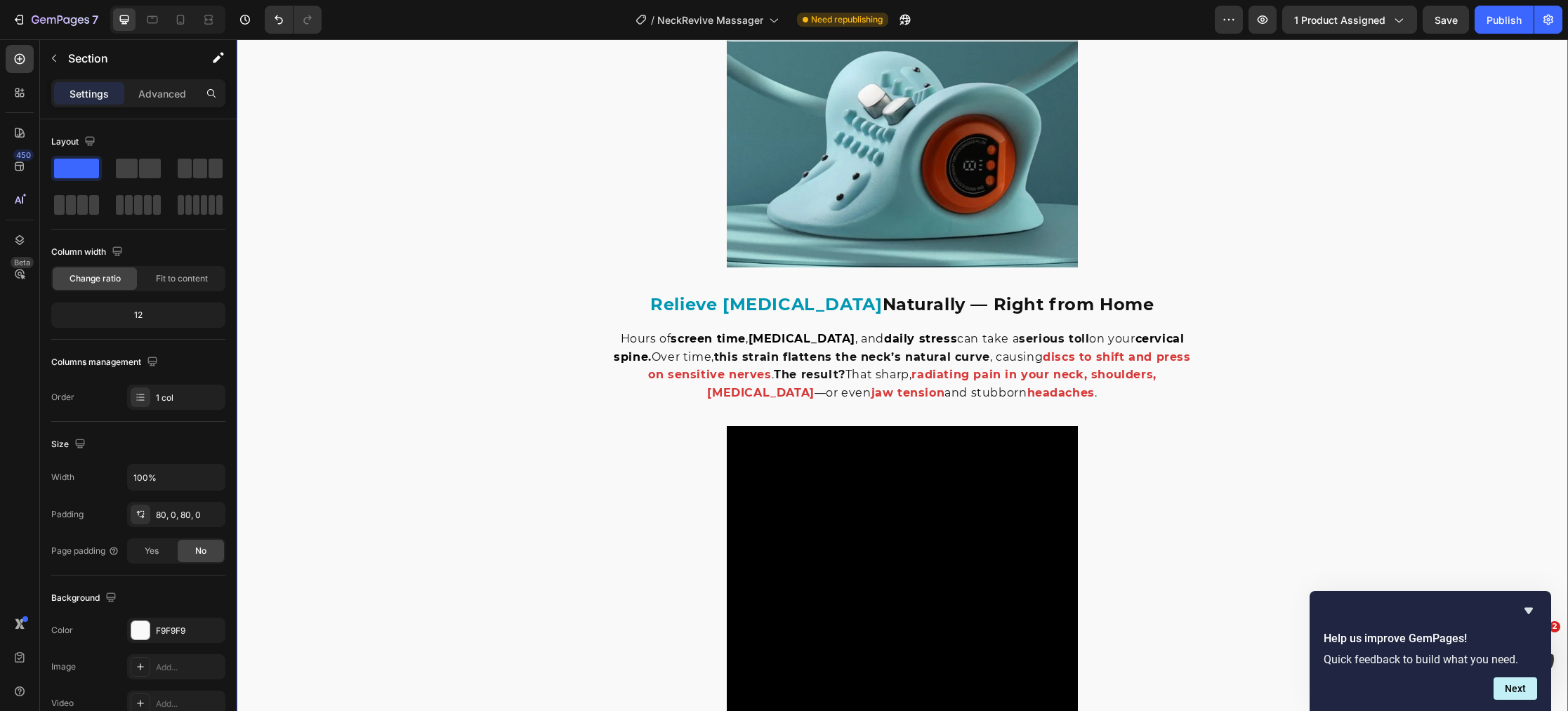
click at [1049, 360] on strong "discs to shift and press on sensitive nerves" at bounding box center [919, 365] width 543 height 31
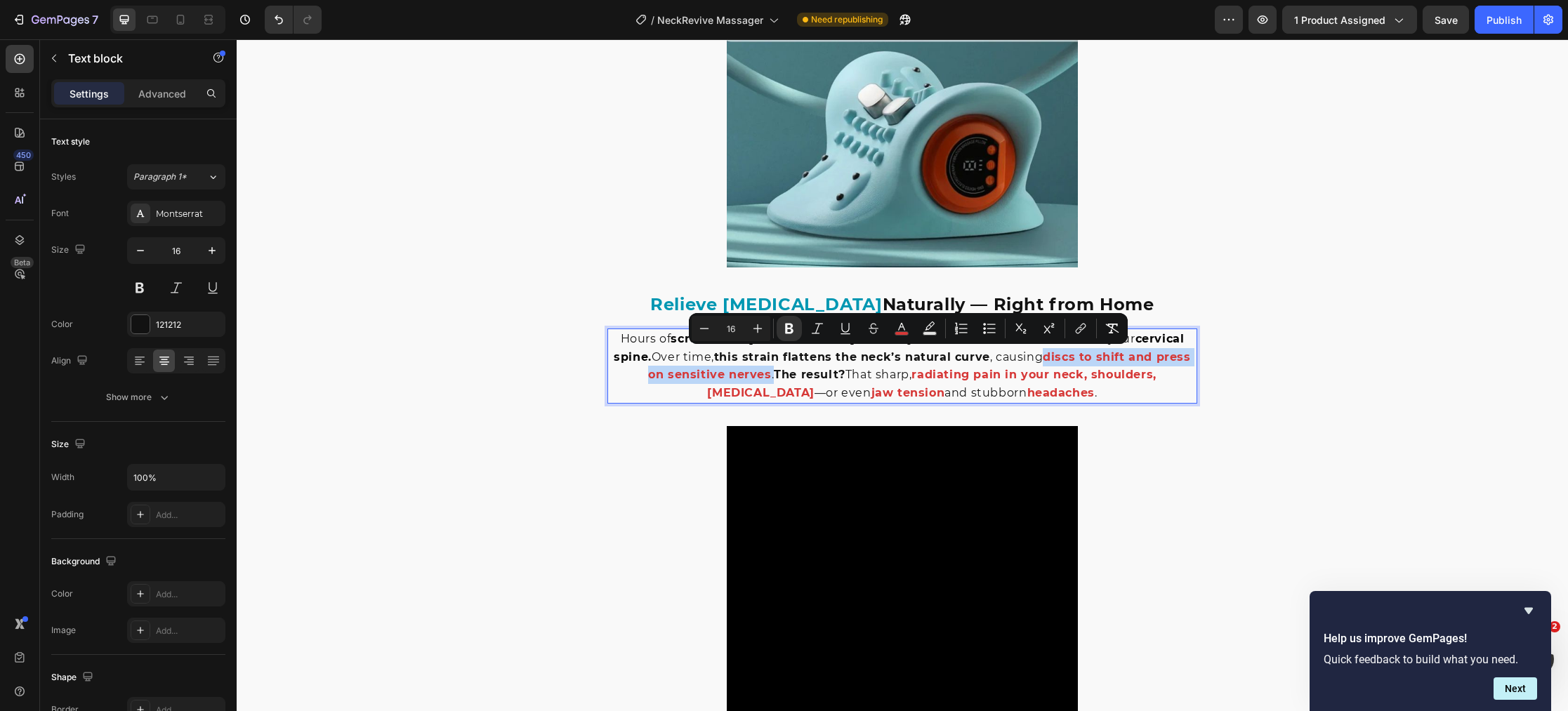
drag, startPoint x: 1077, startPoint y: 356, endPoint x: 749, endPoint y: 383, distance: 329.1
click at [749, 383] on p "Hours of screen time , poor posture , and daily stress can take a serious toll …" at bounding box center [902, 365] width 587 height 71
click at [900, 332] on rect "Editor contextual toolbar" at bounding box center [902, 333] width 14 height 4
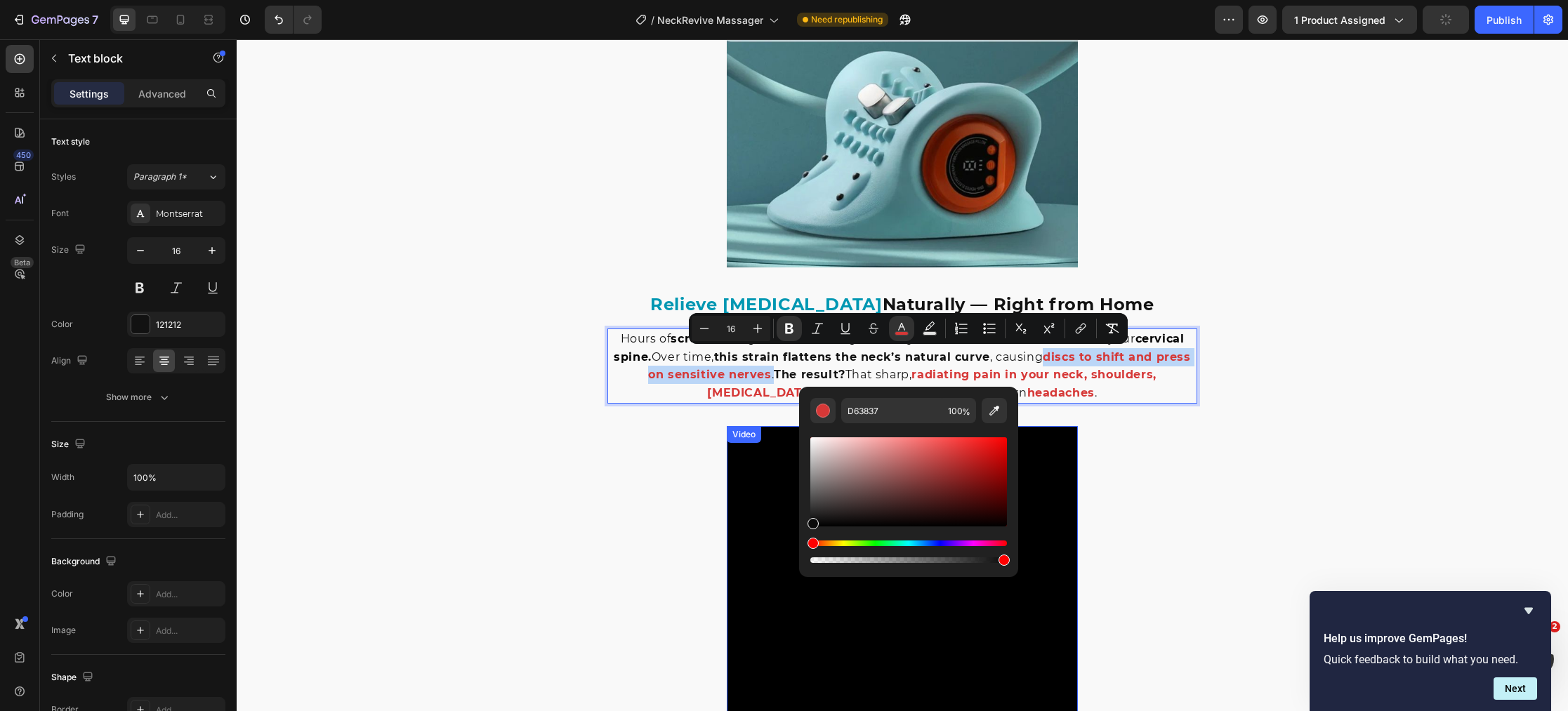
type input "0A0A0A"
drag, startPoint x: 1168, startPoint y: 516, endPoint x: 502, endPoint y: 465, distance: 667.9
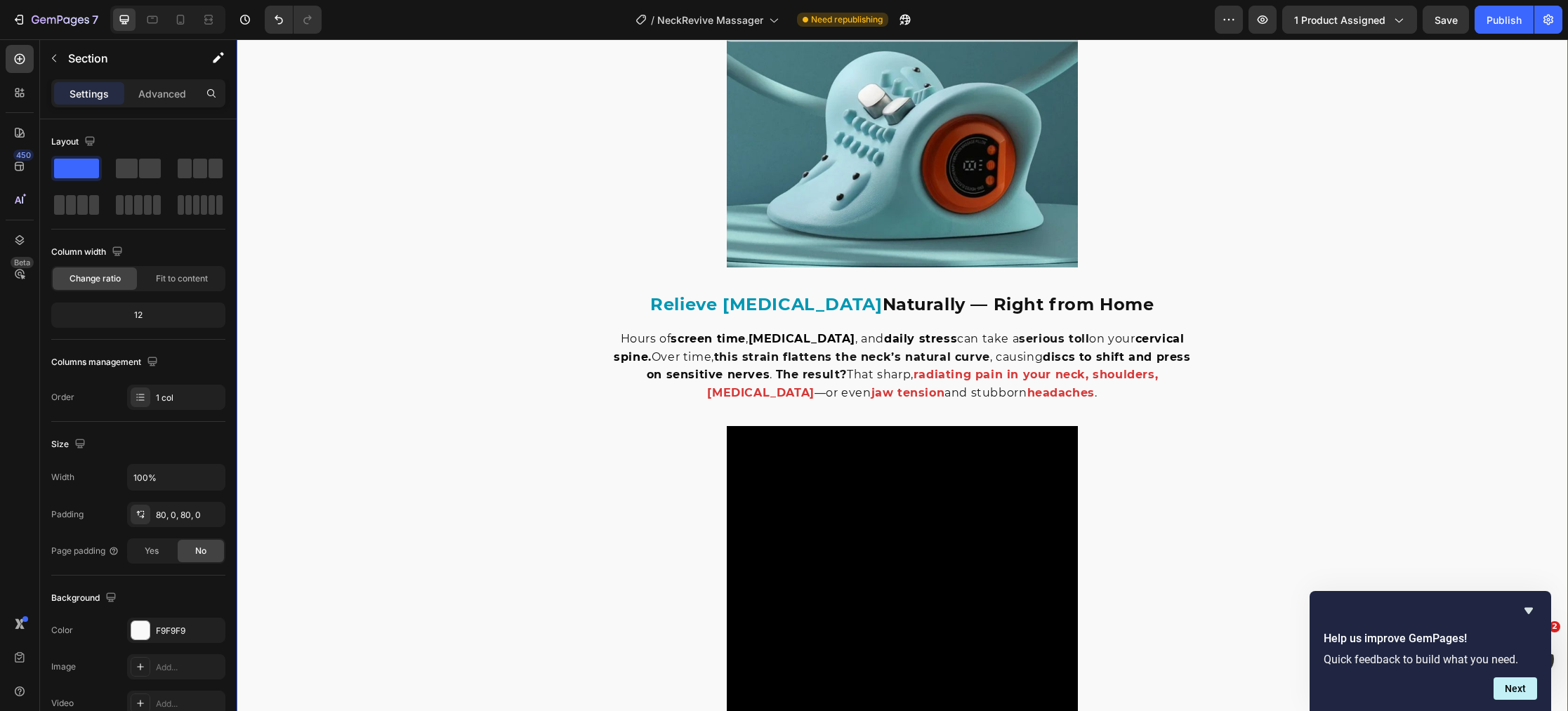
click at [902, 375] on strong "radiating pain in your neck, shoulders, [MEDICAL_DATA]" at bounding box center [932, 383] width 451 height 31
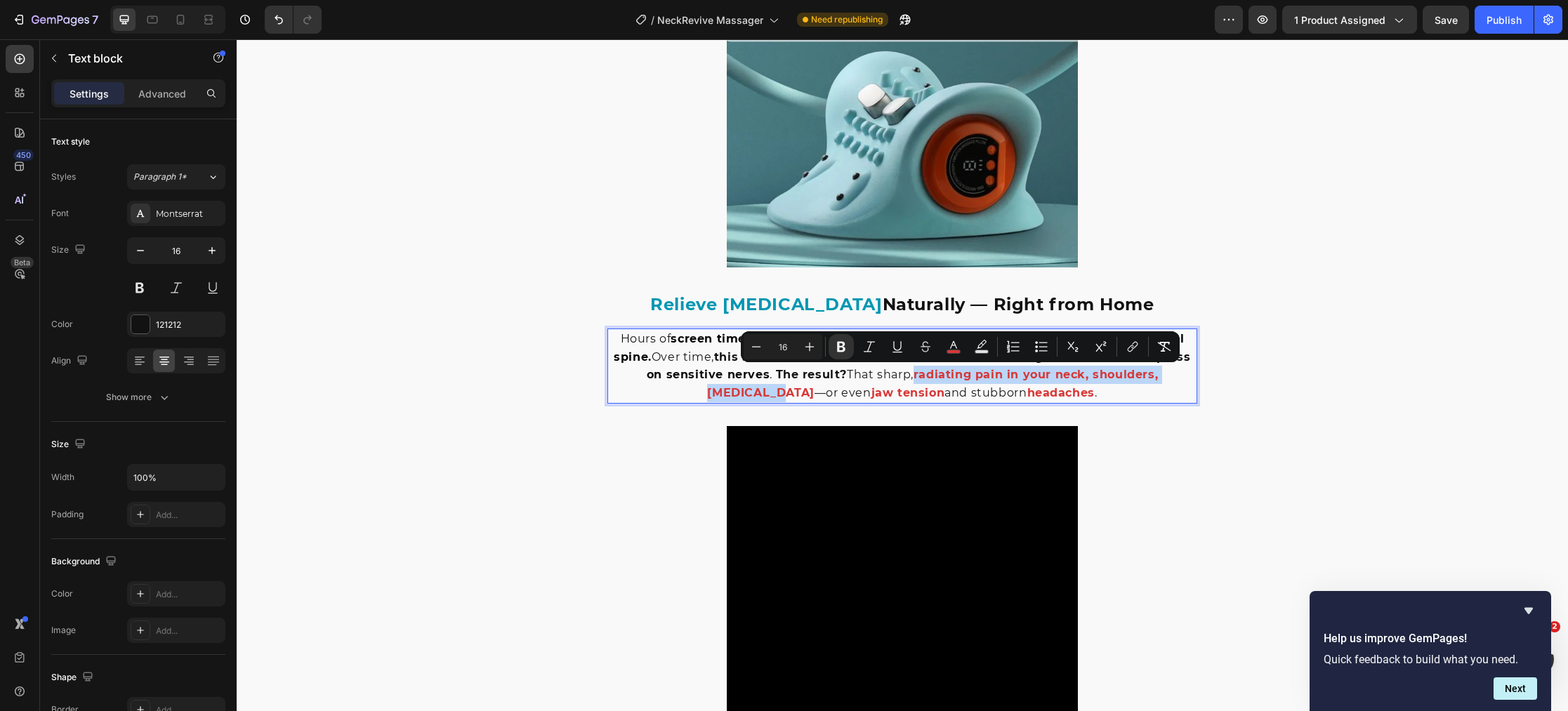
drag, startPoint x: 898, startPoint y: 375, endPoint x: 774, endPoint y: 394, distance: 125.4
click at [774, 394] on p "Hours of screen time , poor posture , and daily stress can take a serious toll …" at bounding box center [902, 365] width 587 height 71
click at [952, 349] on icon "Editor contextual toolbar" at bounding box center [954, 347] width 14 height 14
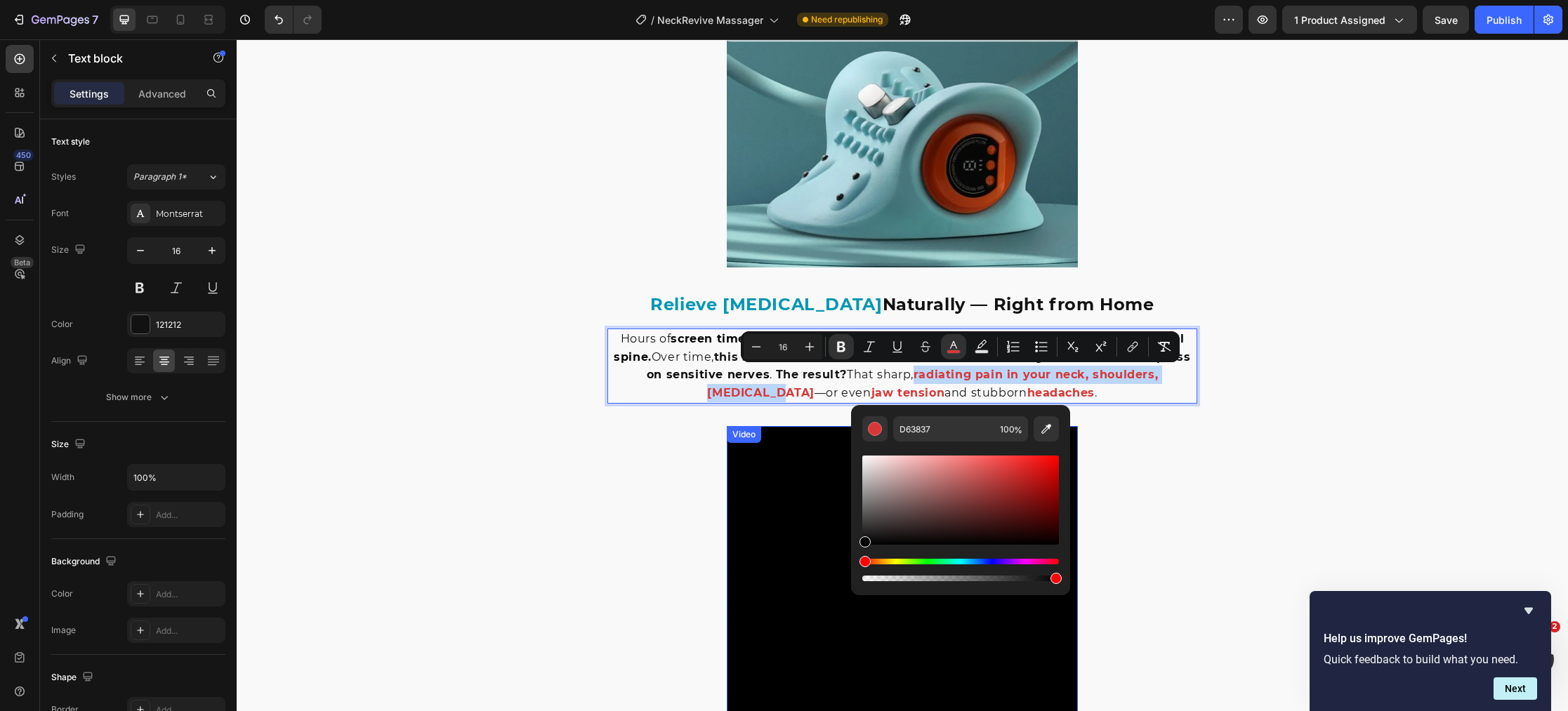
type input "000000"
drag, startPoint x: 1249, startPoint y: 511, endPoint x: 510, endPoint y: 463, distance: 740.6
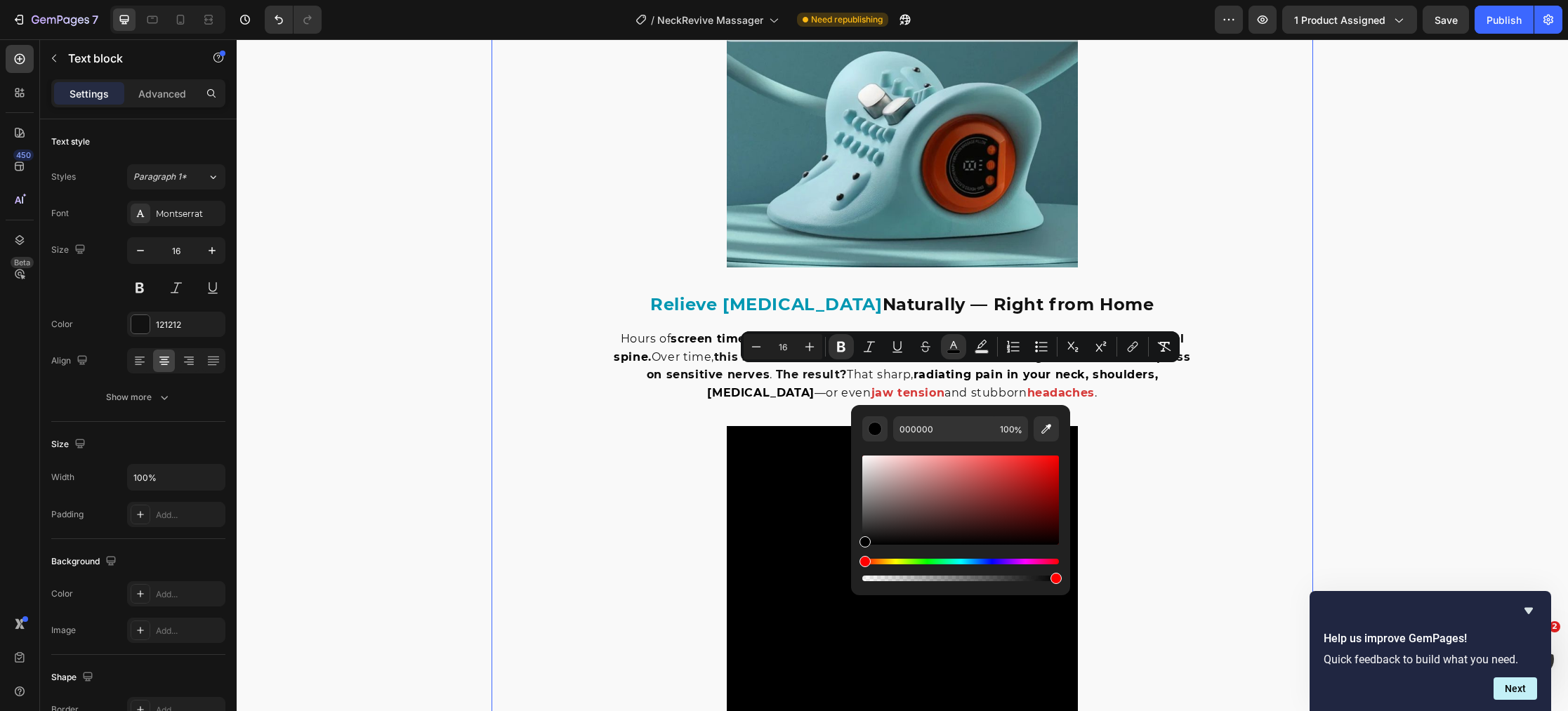
click at [506, 459] on div "Image Relieve Neck Pain Naturally — Right from Home Heading Hours of screen tim…" at bounding box center [902, 346] width 822 height 860
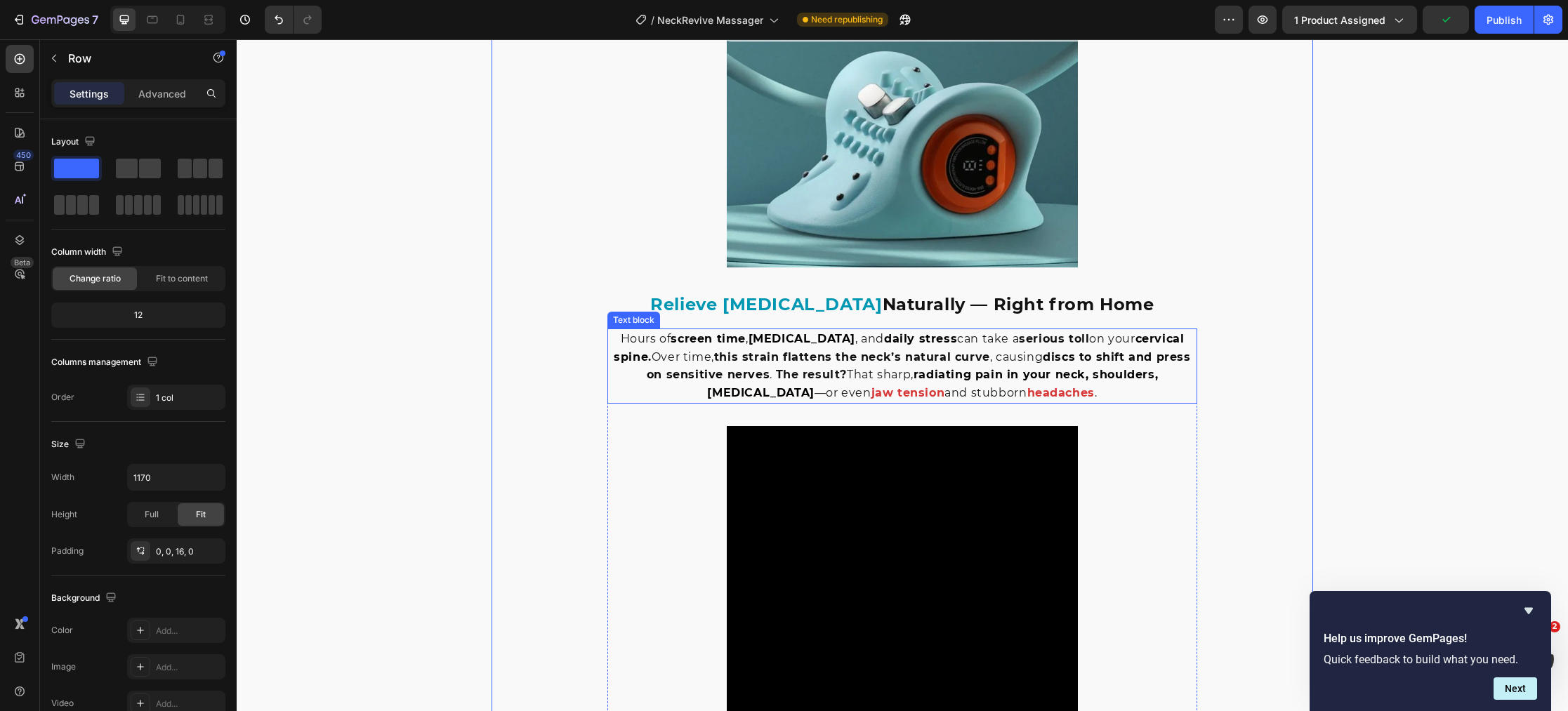
click at [829, 392] on p "Hours of screen time , poor posture , and daily stress can take a serious toll …" at bounding box center [902, 365] width 587 height 71
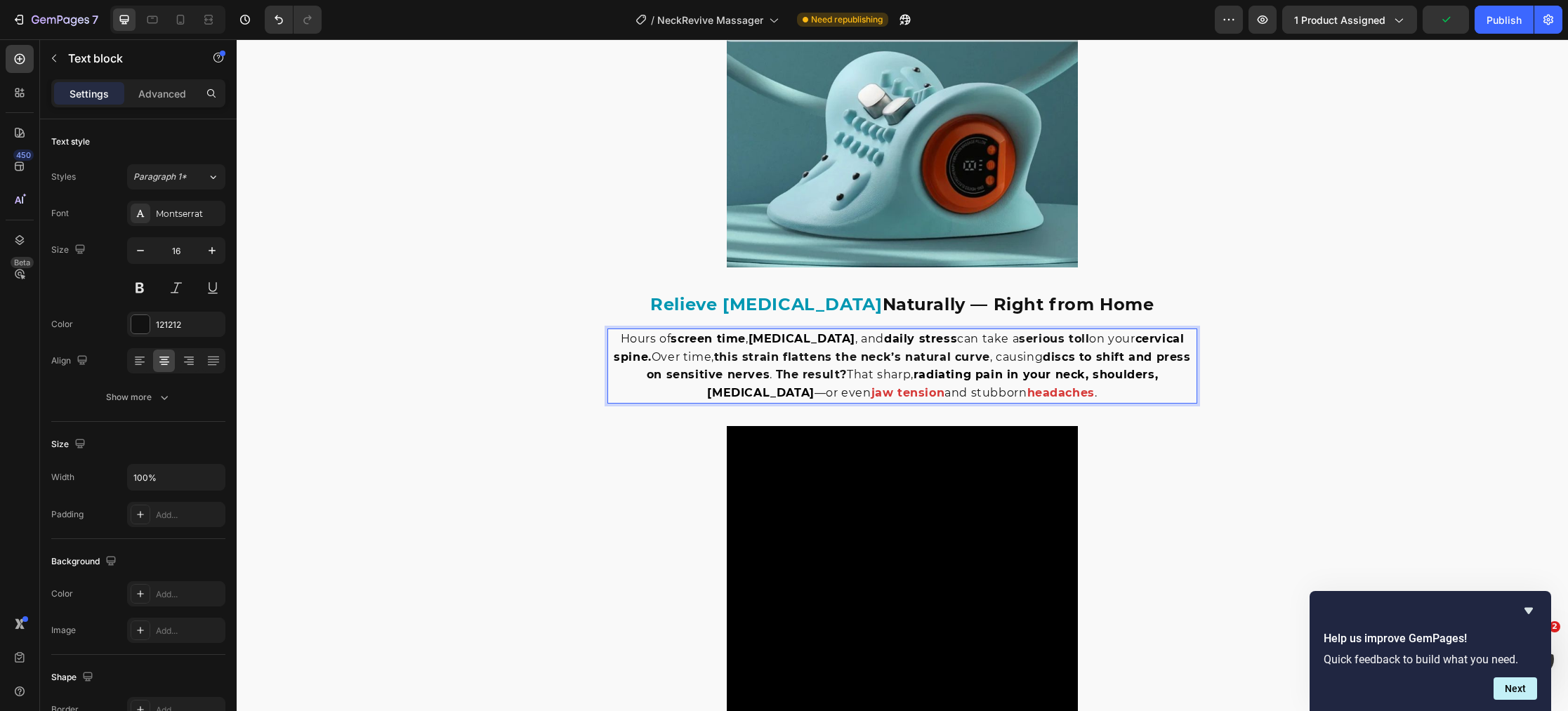
click at [830, 392] on p "Hours of screen time , poor posture , and daily stress can take a serious toll …" at bounding box center [902, 365] width 587 height 71
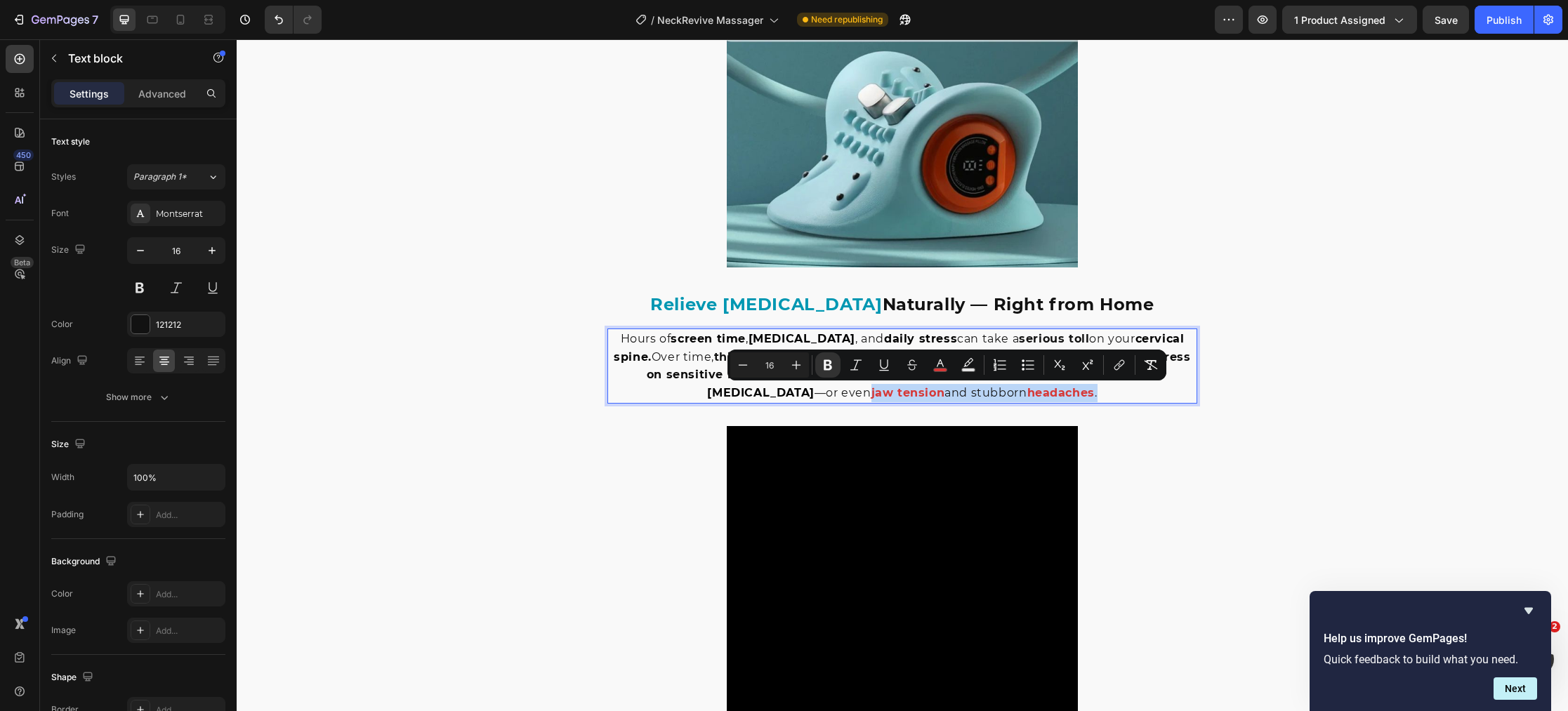
drag, startPoint x: 830, startPoint y: 392, endPoint x: 1081, endPoint y: 395, distance: 251.0
click at [1081, 395] on p "Hours of screen time , poor posture , and daily stress can take a serious toll …" at bounding box center [902, 365] width 587 height 71
click at [945, 368] on rect "Editor contextual toolbar" at bounding box center [940, 370] width 14 height 4
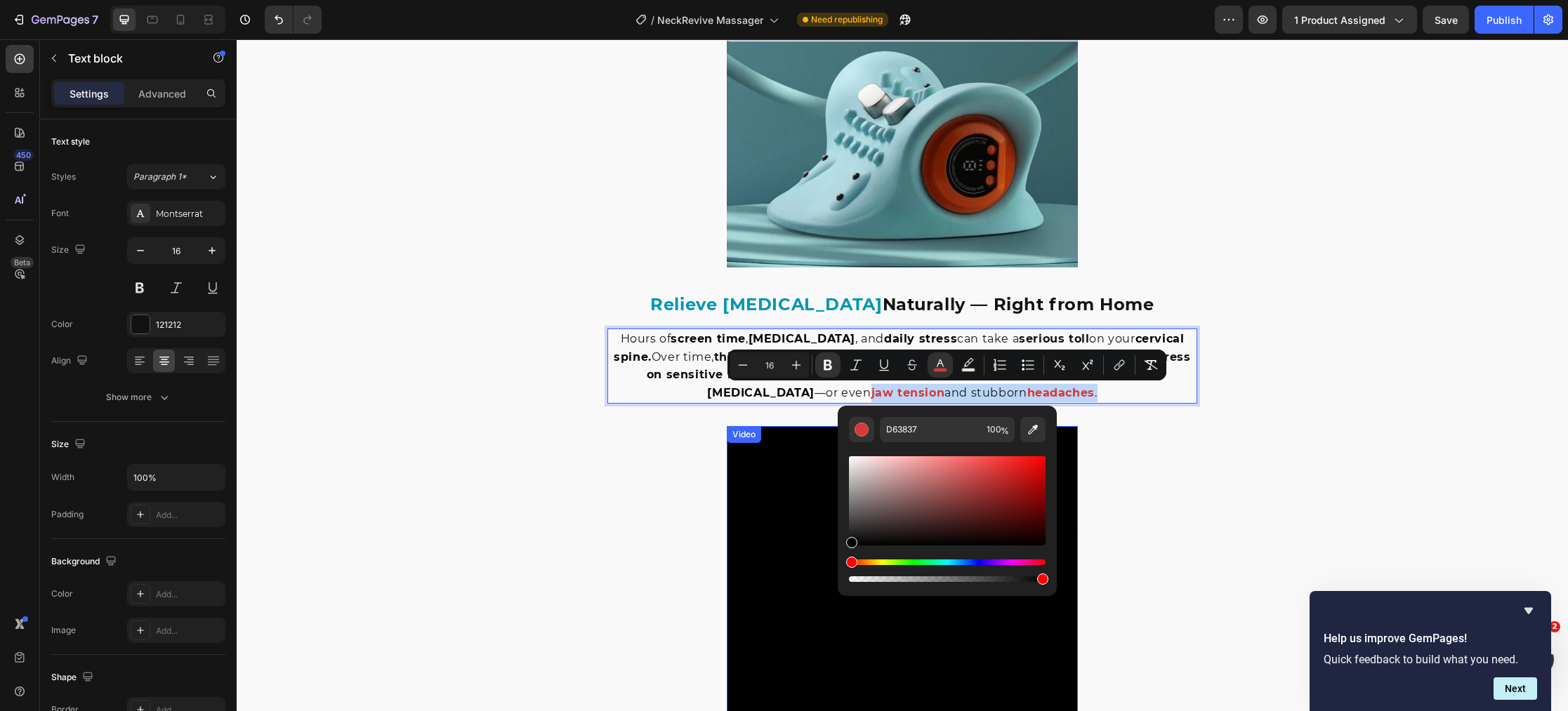
type input "000000"
drag, startPoint x: 1237, startPoint y: 511, endPoint x: 491, endPoint y: 460, distance: 747.7
click at [494, 446] on div "Image Relieve Neck Pain Naturally — Right from Home Heading Hours of screen tim…" at bounding box center [902, 346] width 822 height 860
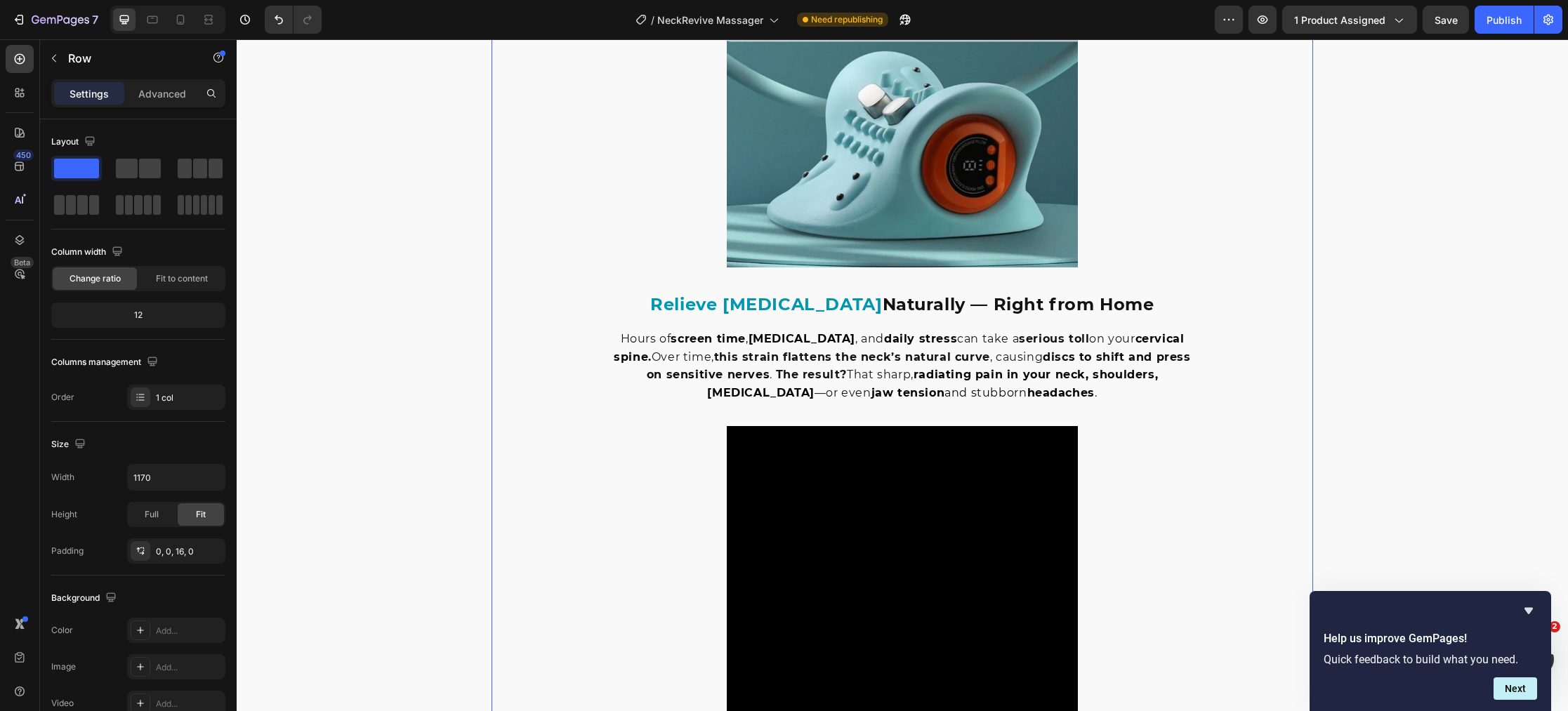
scroll to position [872, 0]
click at [189, 23] on div at bounding box center [180, 19] width 22 height 22
type input "100%"
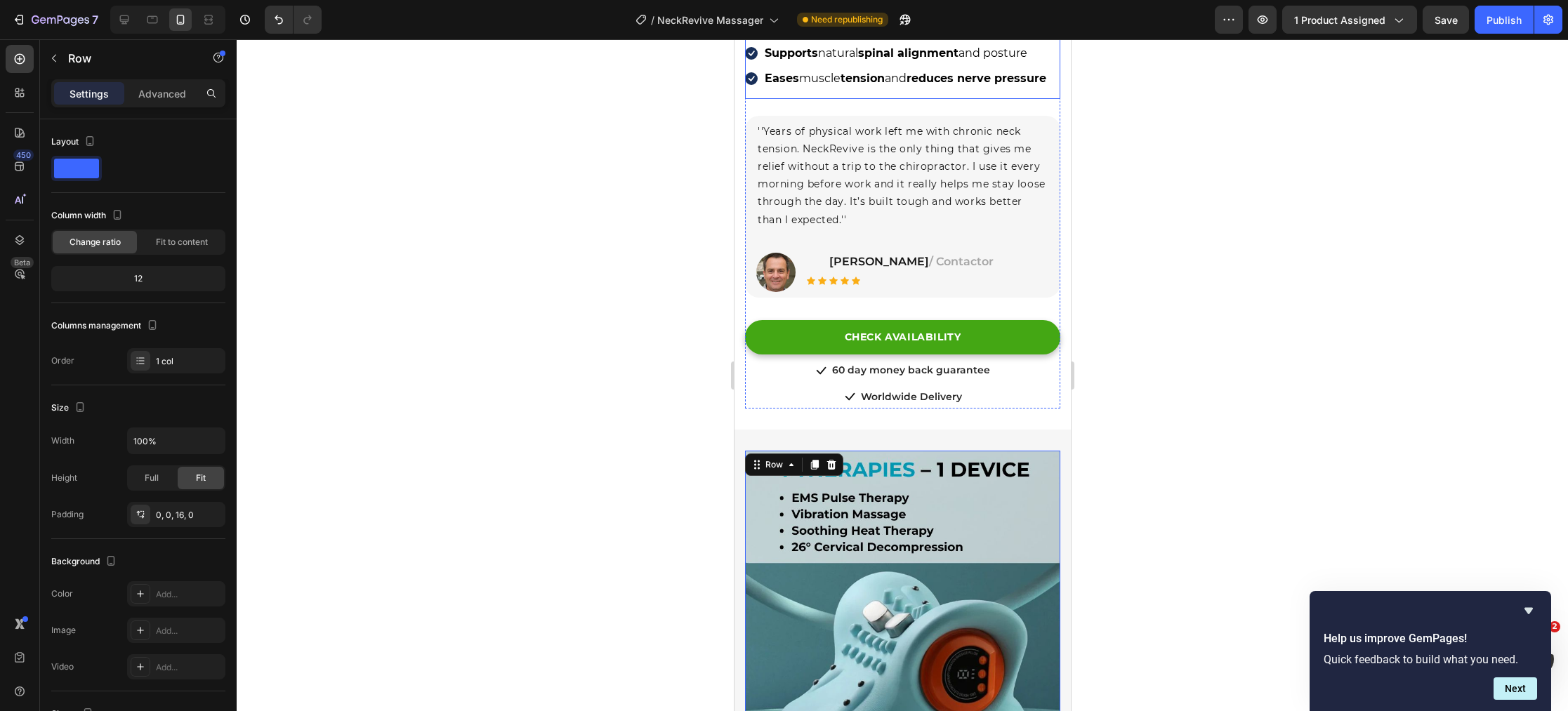
scroll to position [182, 0]
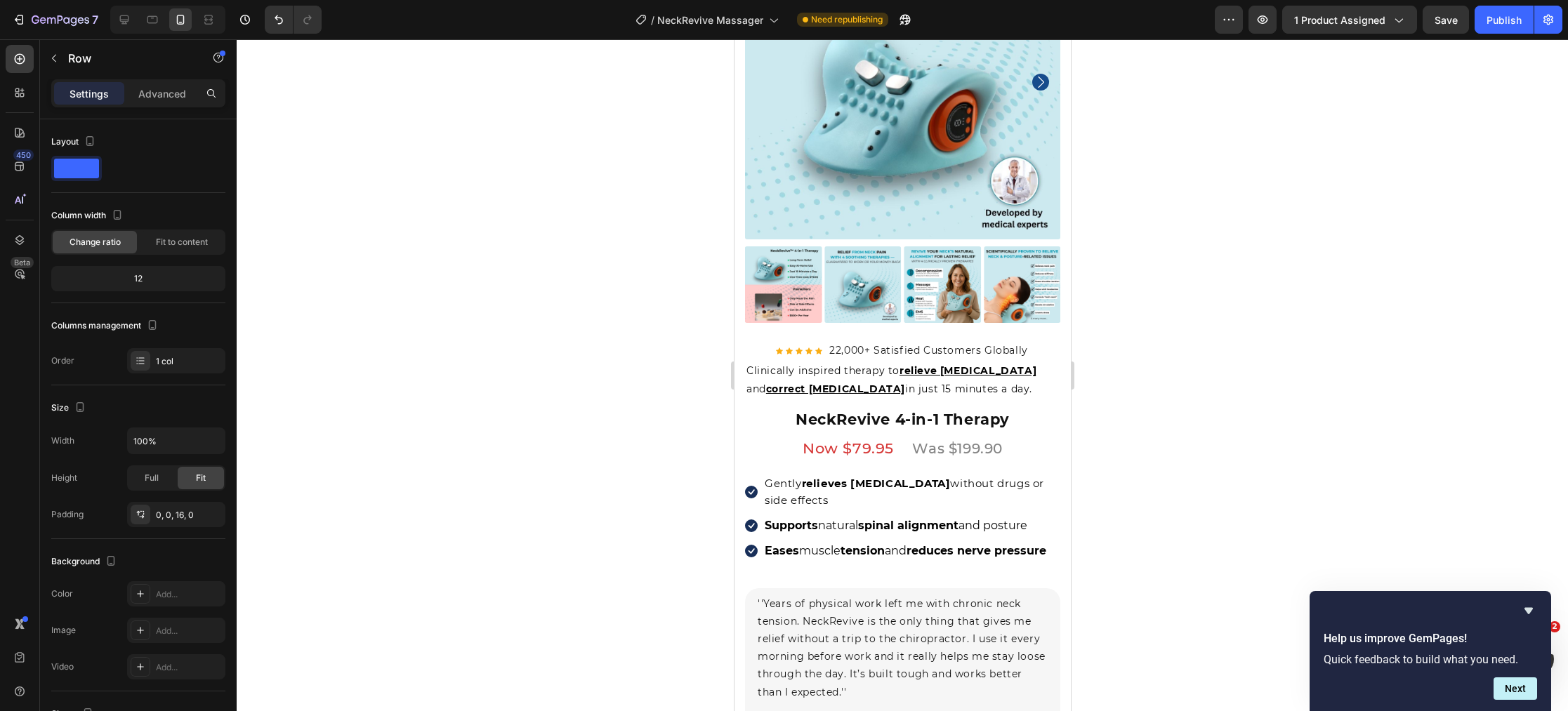
drag, startPoint x: 1509, startPoint y: 16, endPoint x: 1507, endPoint y: 75, distance: 59.0
click at [1508, 16] on div "Publish" at bounding box center [1504, 20] width 35 height 15
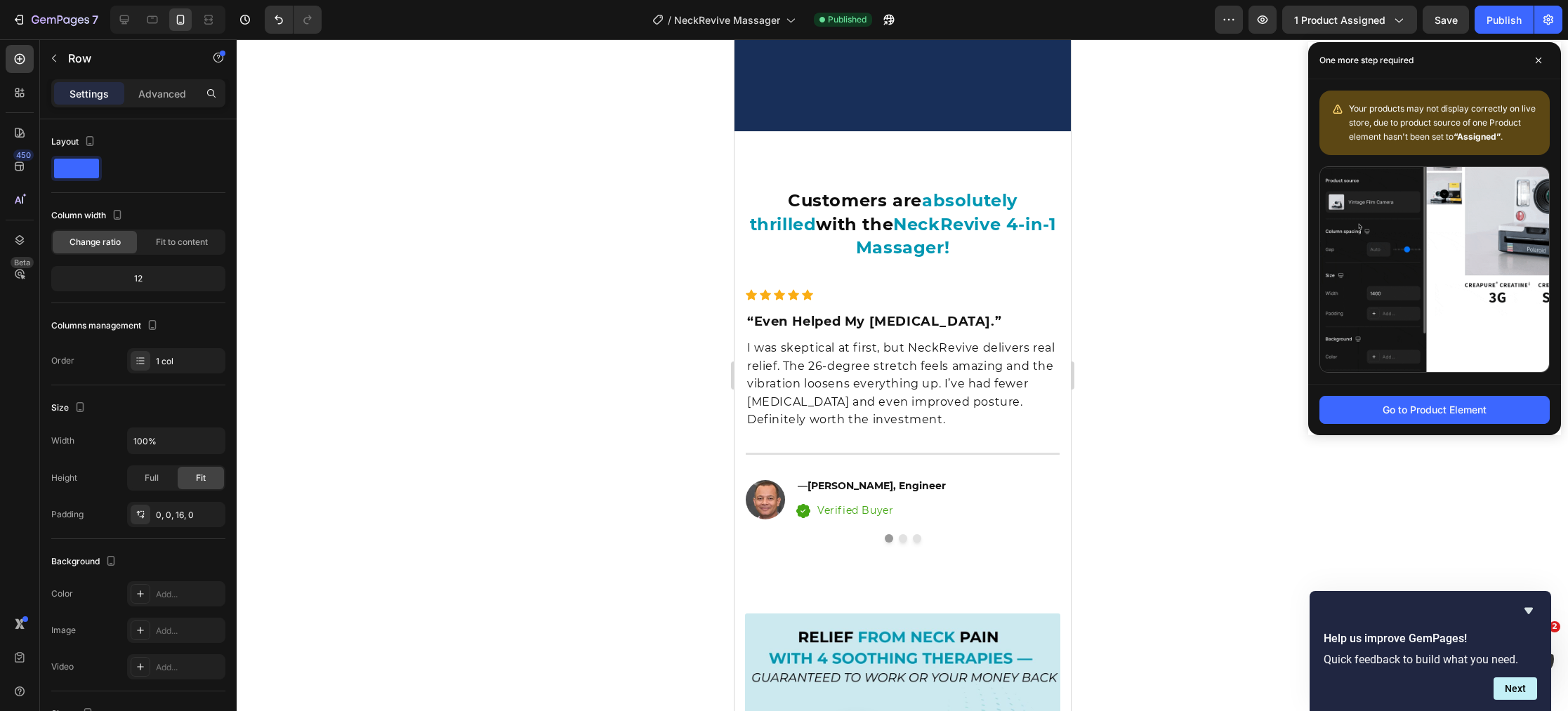
scroll to position [8718, 0]
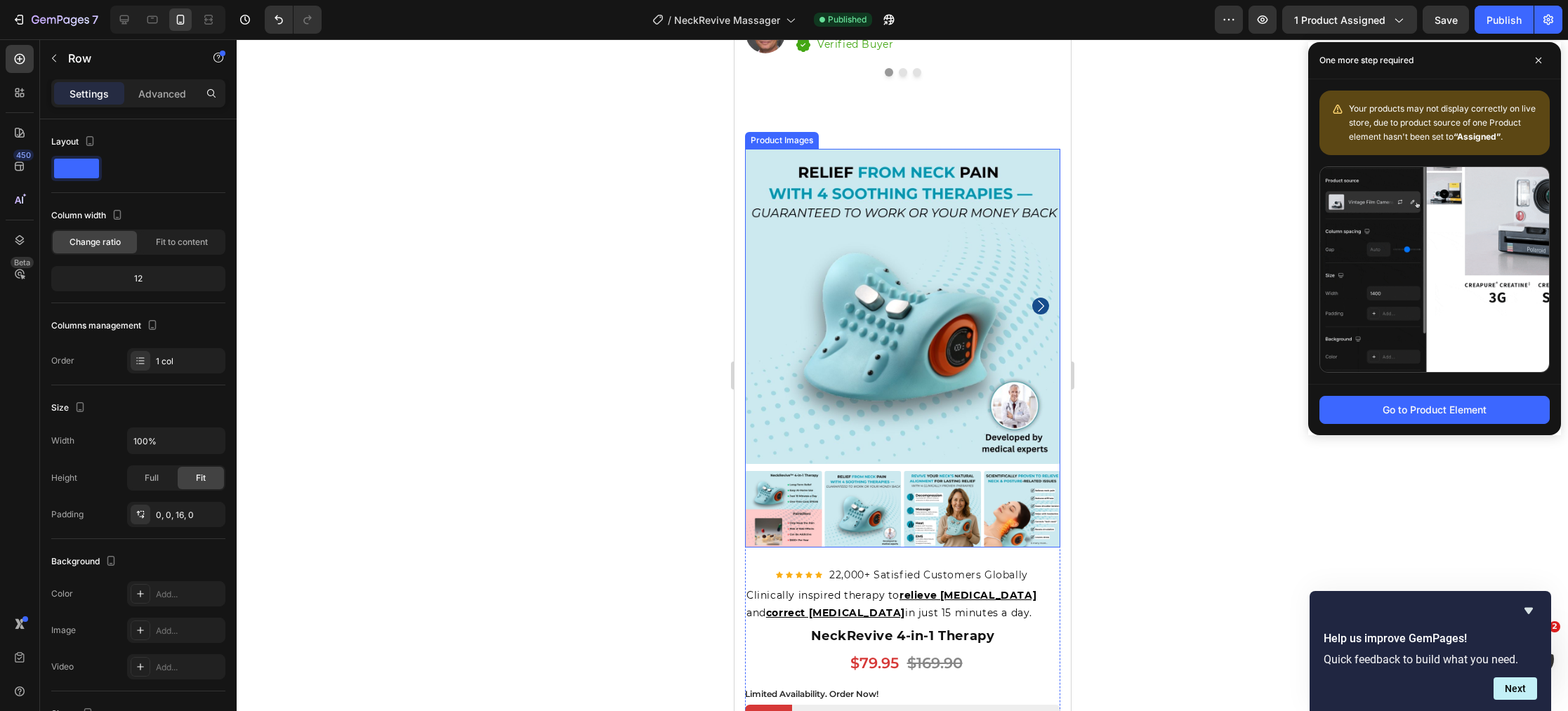
click at [1049, 308] on img at bounding box center [902, 306] width 315 height 315
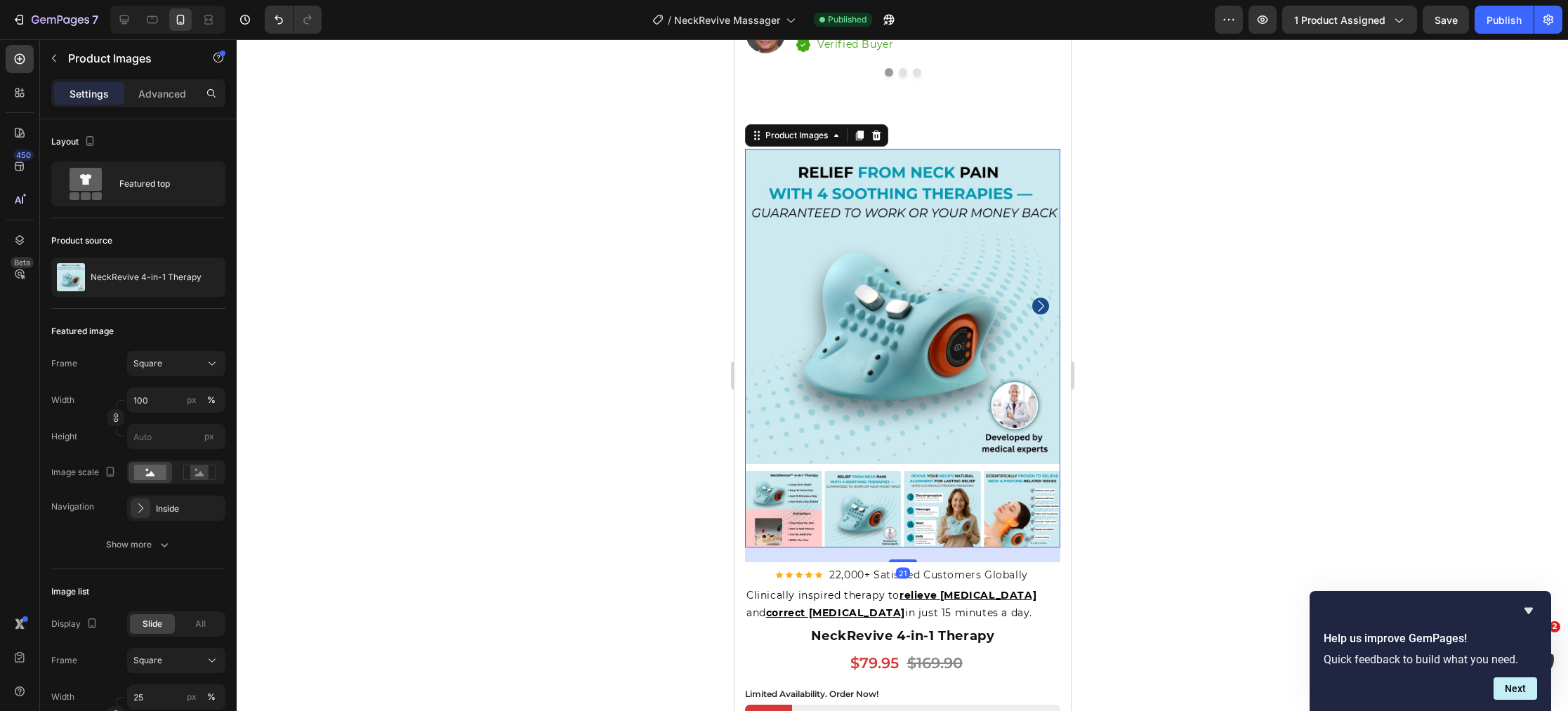
click at [1042, 306] on icon "Carousel Next Arrow" at bounding box center [1040, 306] width 17 height 17
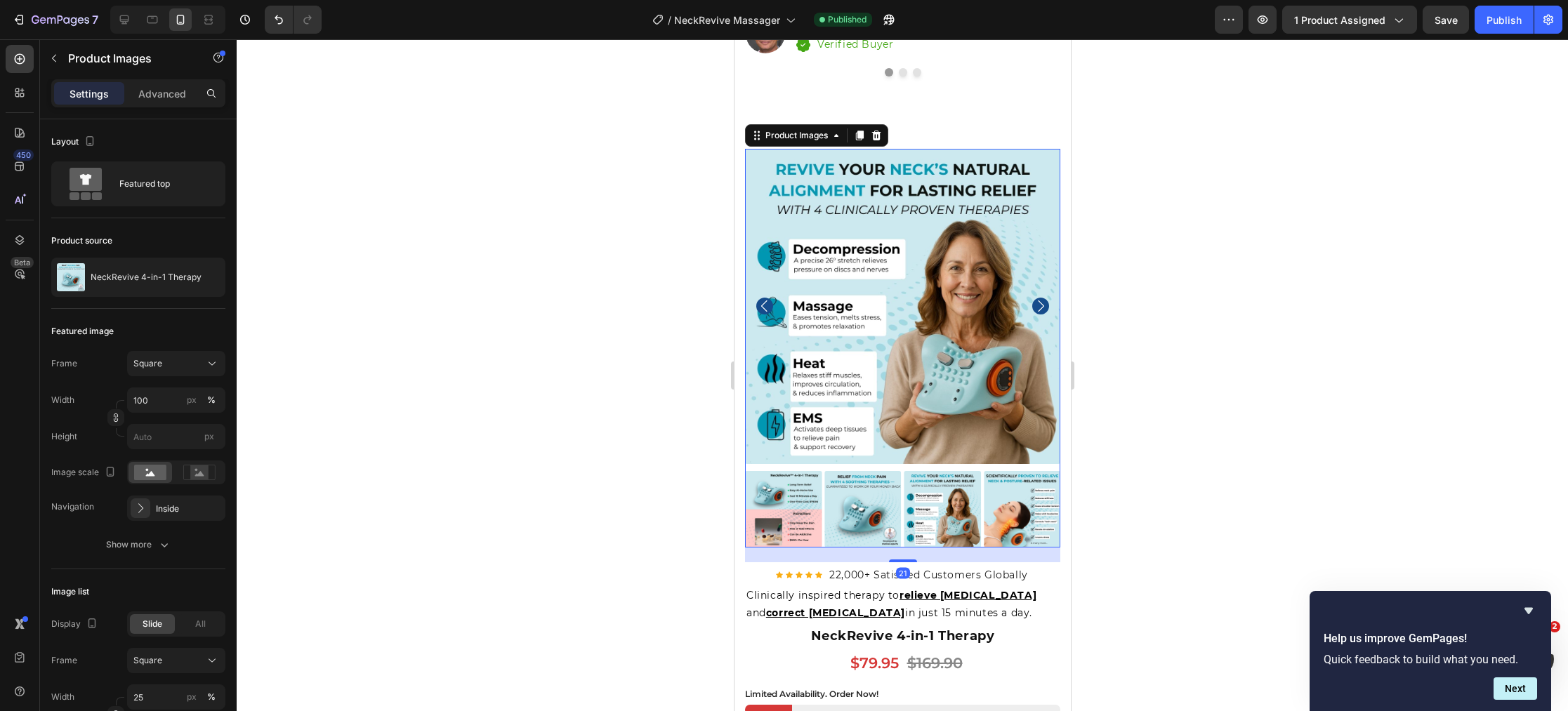
click at [1042, 306] on icon "Carousel Next Arrow" at bounding box center [1040, 306] width 17 height 17
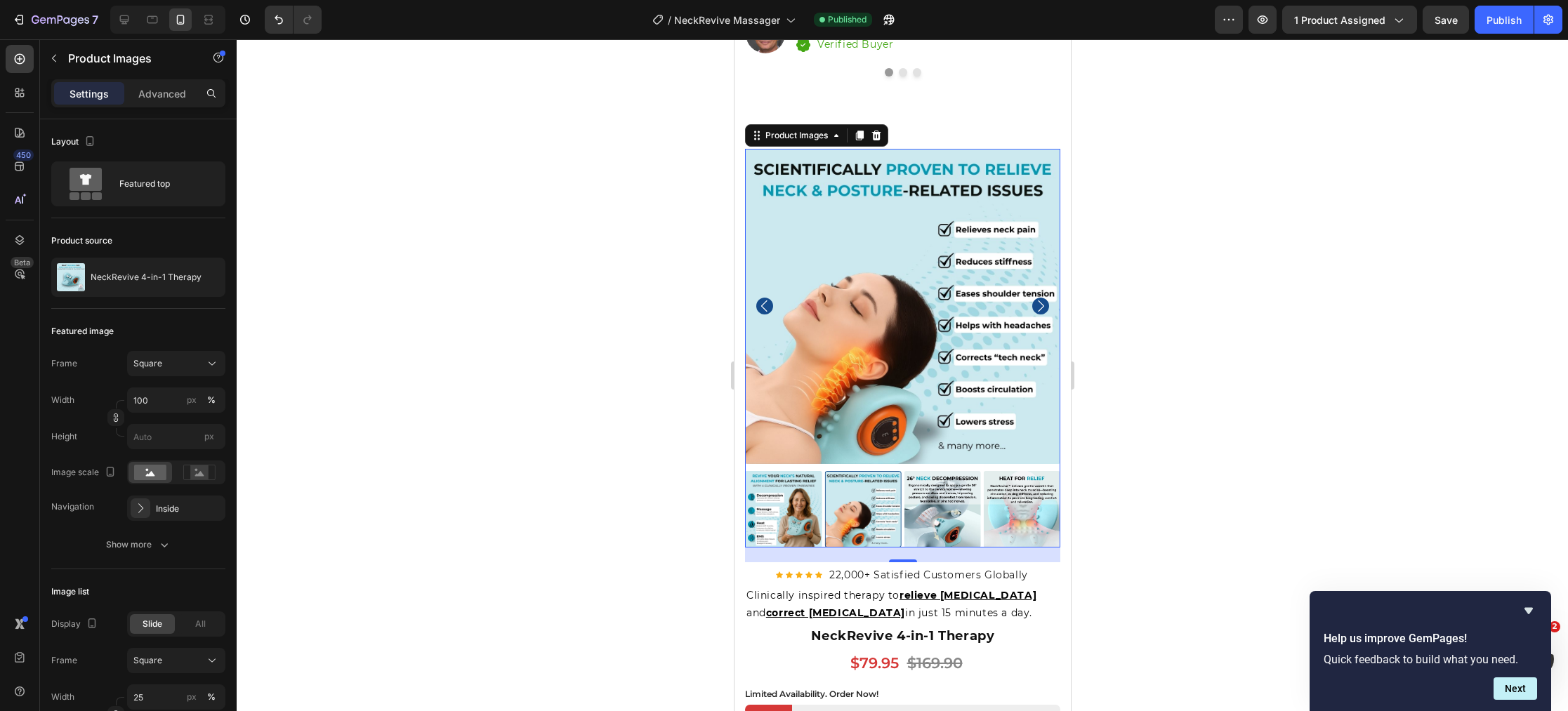
click at [1042, 306] on icon "Carousel Next Arrow" at bounding box center [1040, 306] width 17 height 17
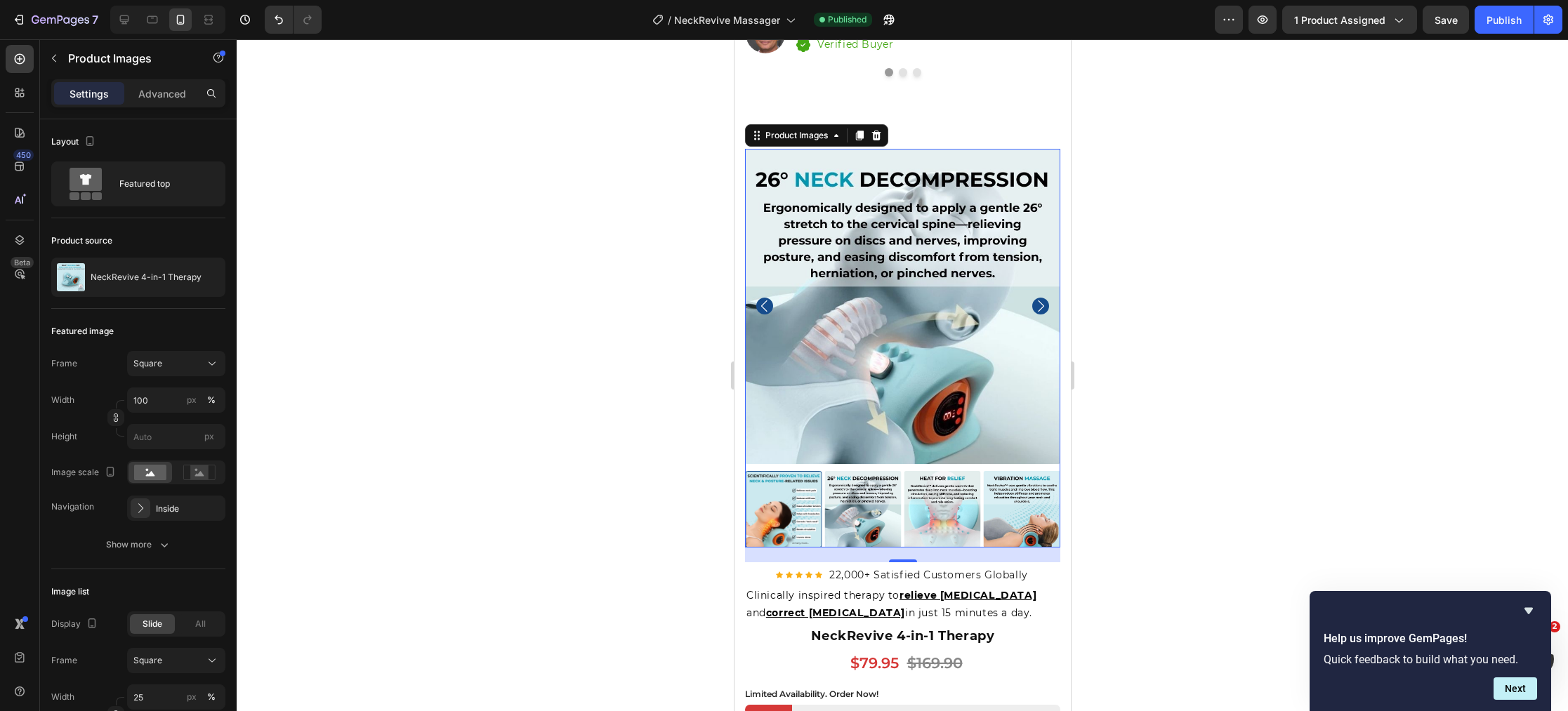
click at [1042, 306] on icon "Carousel Next Arrow" at bounding box center [1040, 306] width 17 height 17
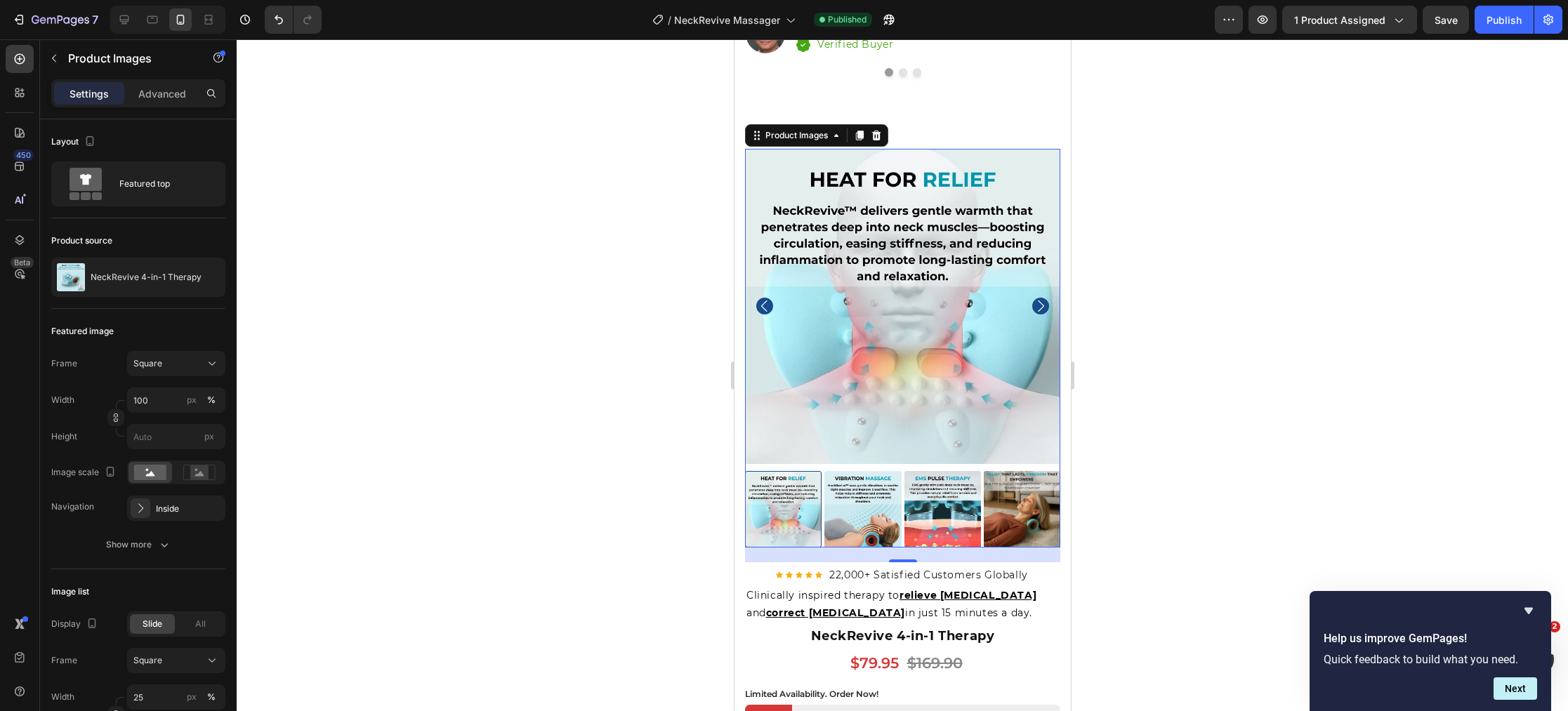
drag, startPoint x: 1499, startPoint y: 26, endPoint x: 1484, endPoint y: 39, distance: 19.8
click at [1499, 26] on div "Publish" at bounding box center [1504, 20] width 35 height 15
drag, startPoint x: 388, startPoint y: 175, endPoint x: 376, endPoint y: 169, distance: 13.4
click at [388, 175] on div at bounding box center [902, 375] width 1331 height 672
